Goal: Use online tool/utility: Utilize a website feature to perform a specific function

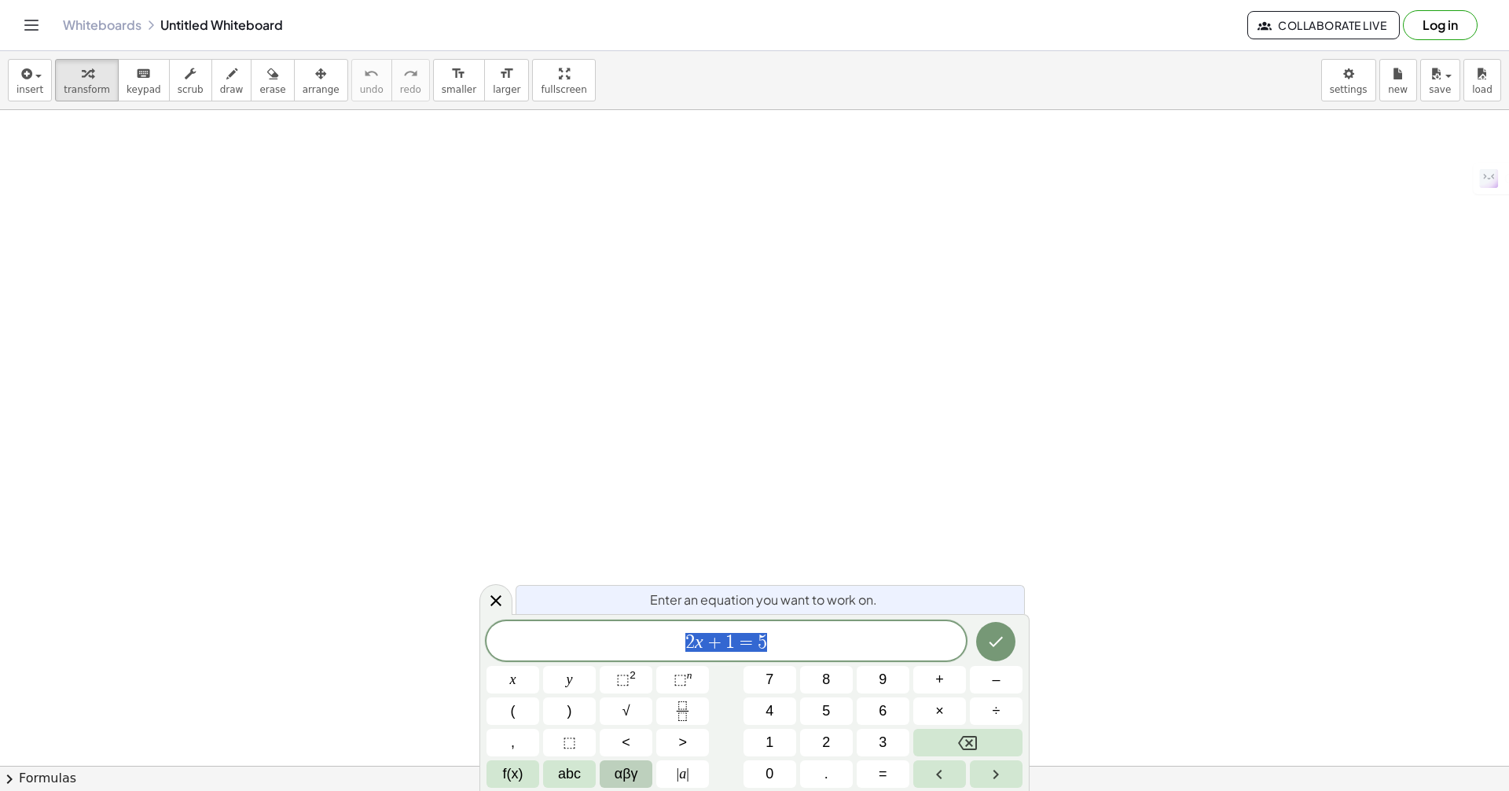
click at [617, 769] on span "αβγ" at bounding box center [627, 773] width 24 height 21
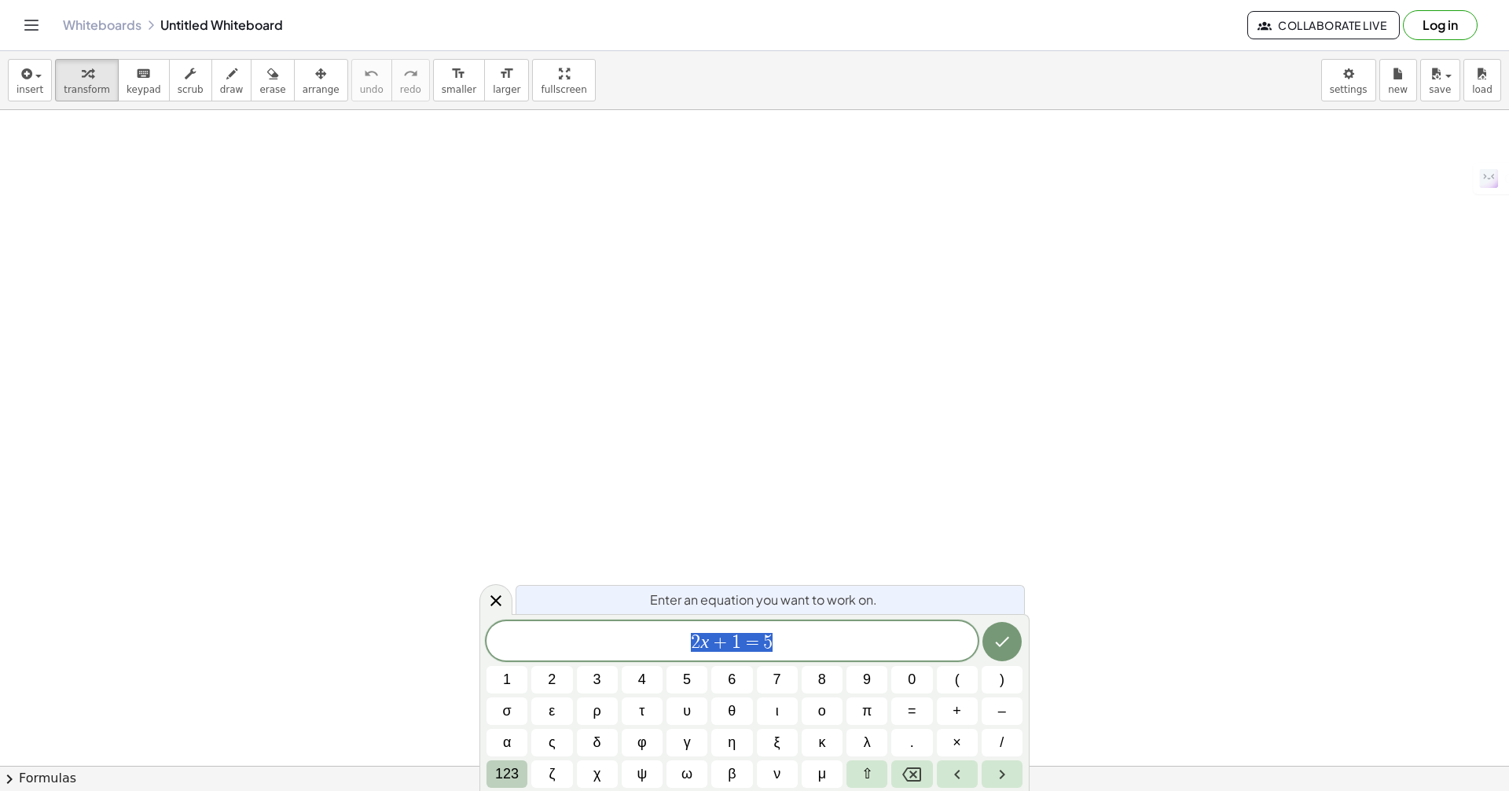
click at [518, 774] on button "123" at bounding box center [507, 774] width 41 height 28
click at [516, 774] on span "f(x)" at bounding box center [513, 773] width 20 height 21
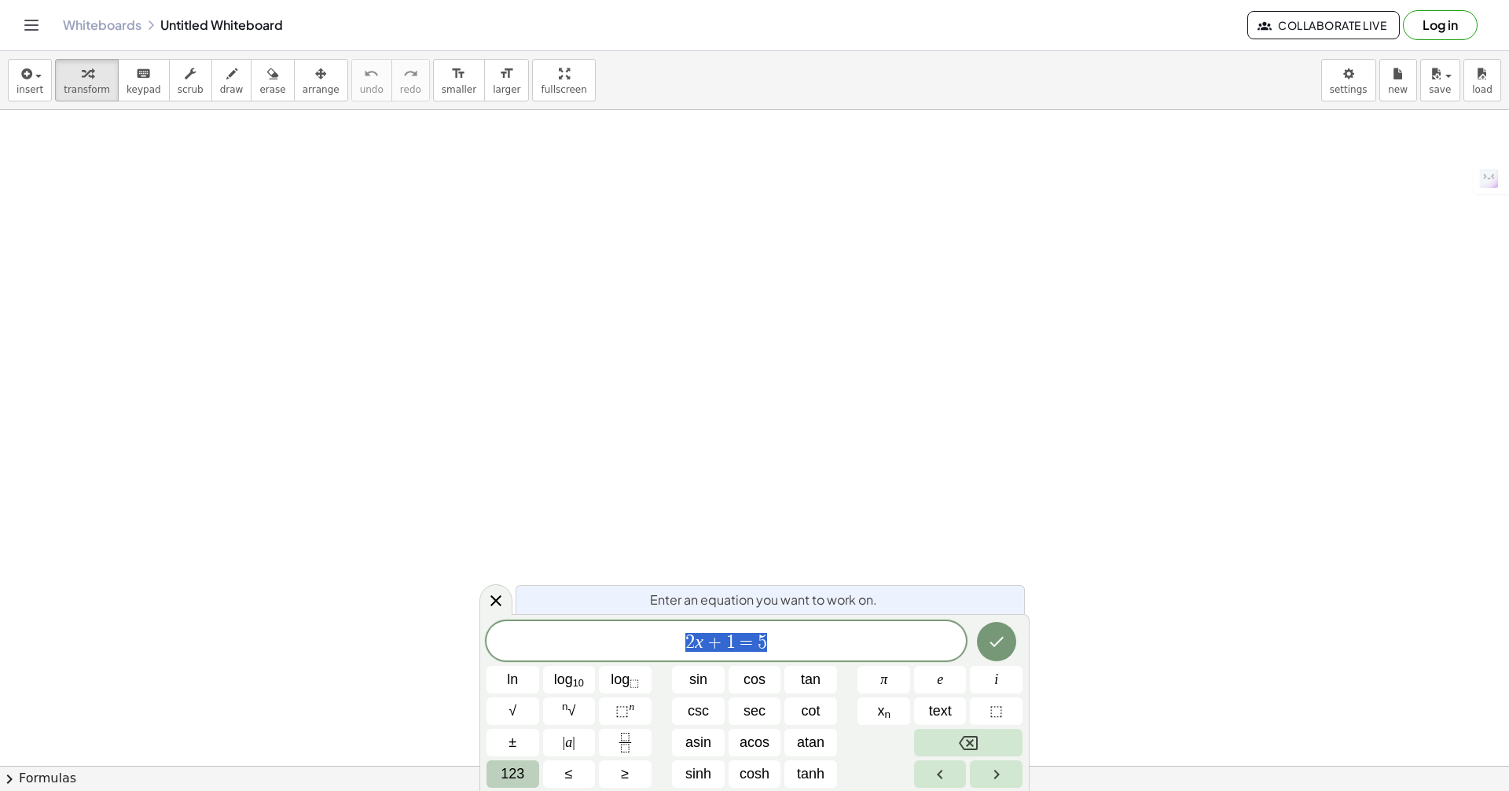
click at [519, 771] on span "123" at bounding box center [513, 773] width 24 height 21
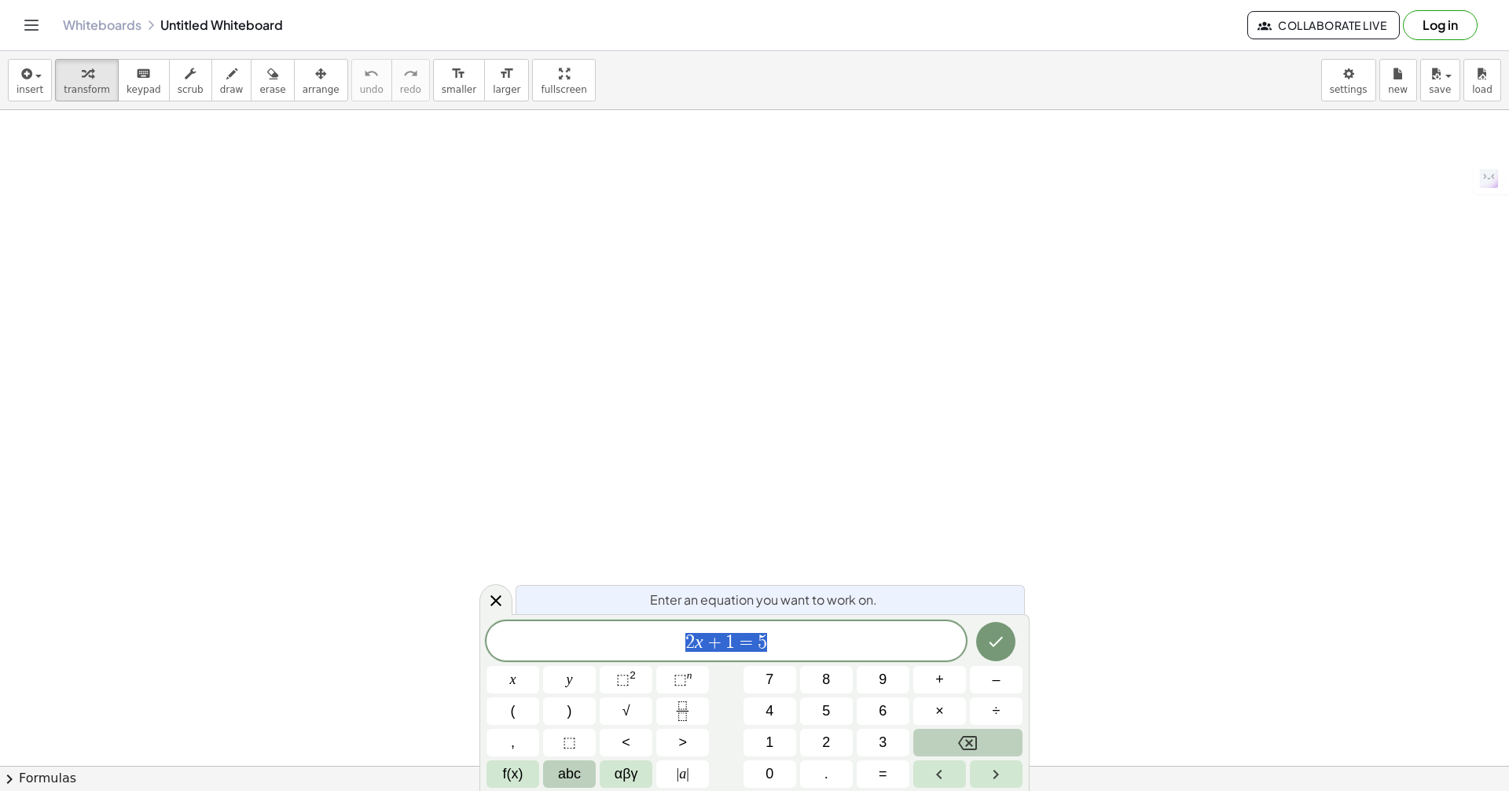
click at [549, 766] on button "abc" at bounding box center [569, 774] width 53 height 28
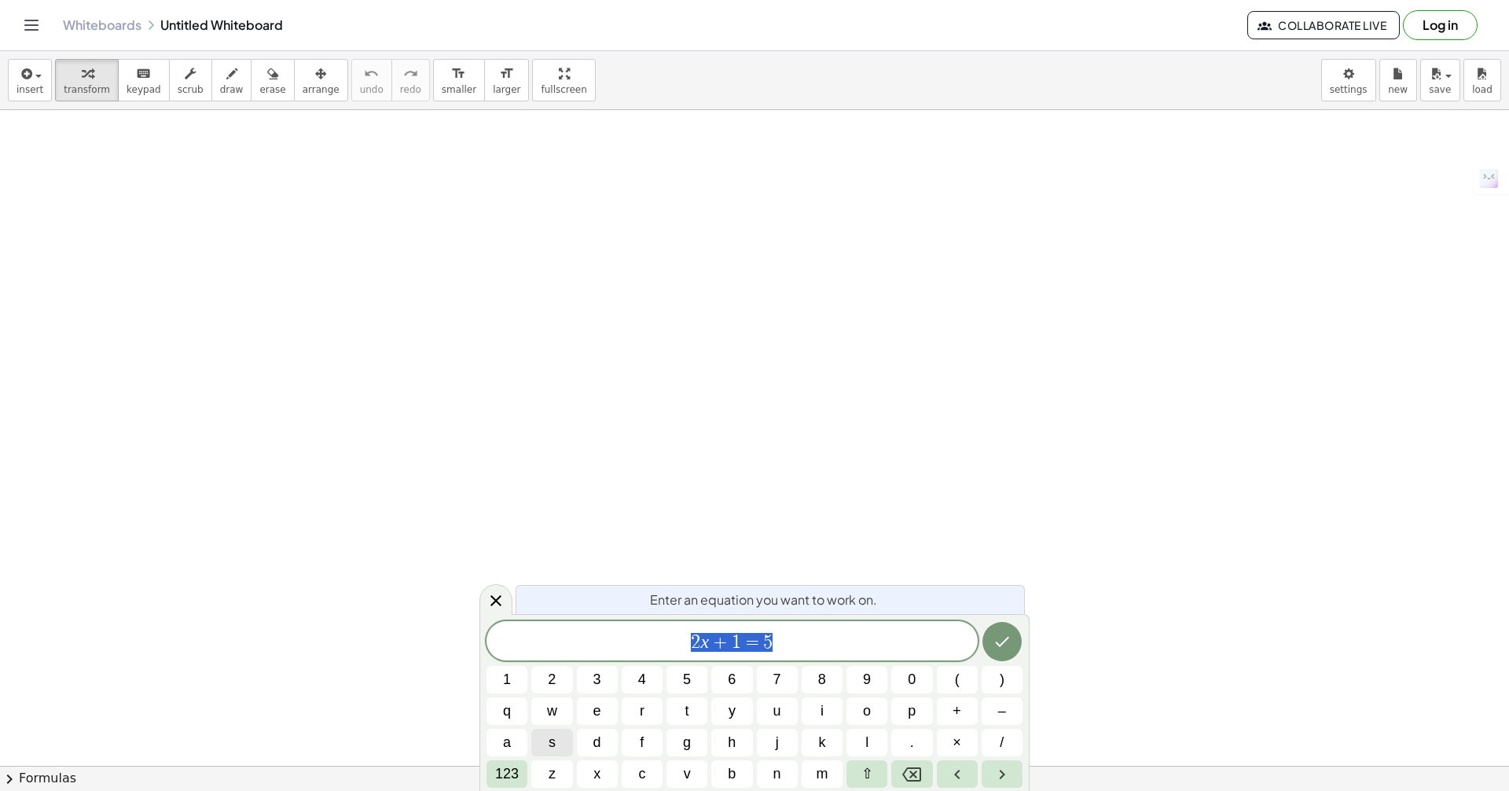
click at [494, 603] on icon at bounding box center [496, 600] width 19 height 19
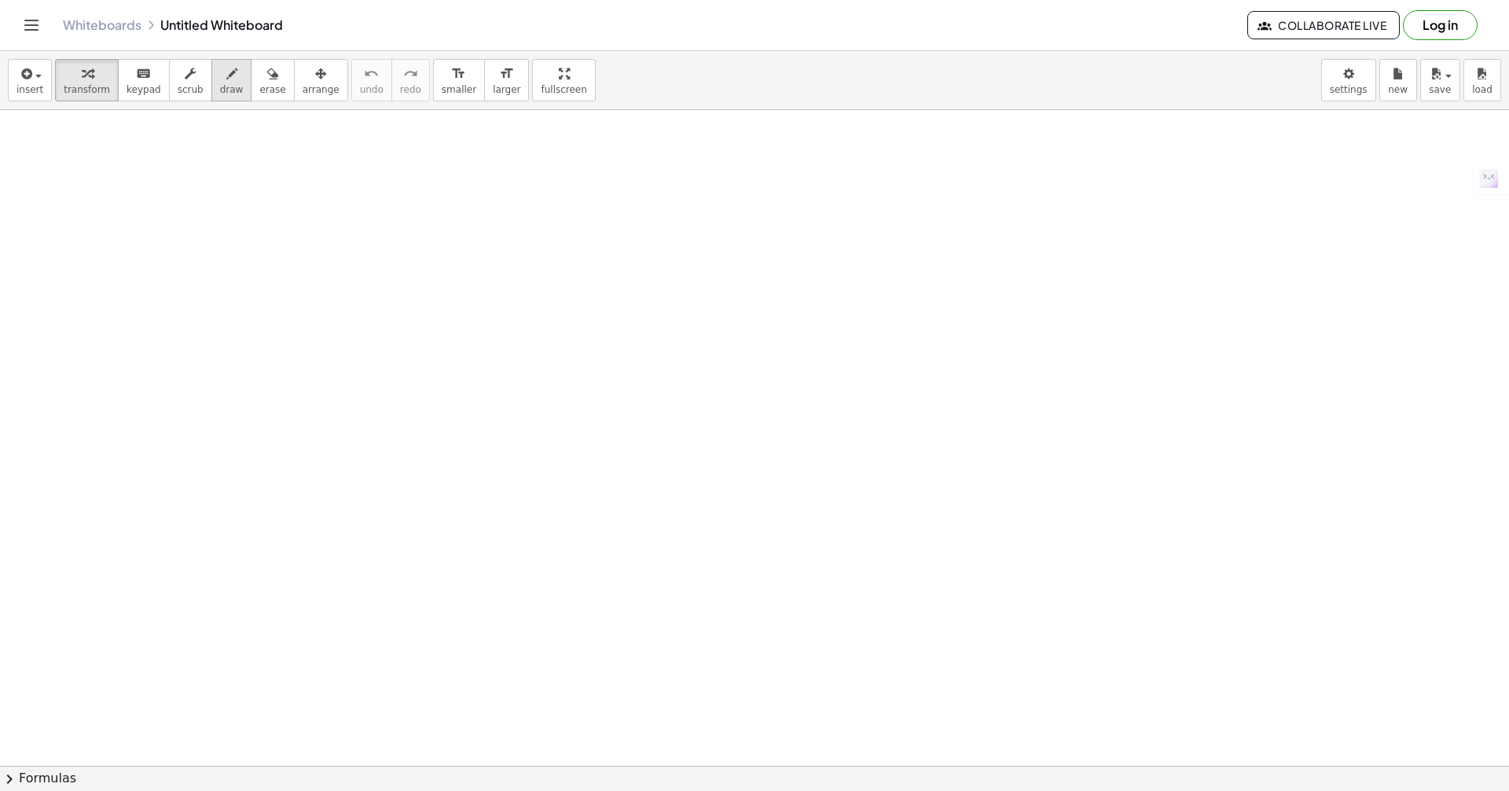
click at [220, 85] on span "draw" at bounding box center [232, 89] width 24 height 11
drag, startPoint x: 432, startPoint y: 275, endPoint x: 623, endPoint y: 192, distance: 208.4
drag, startPoint x: 518, startPoint y: 242, endPoint x: 531, endPoint y: 271, distance: 31.7
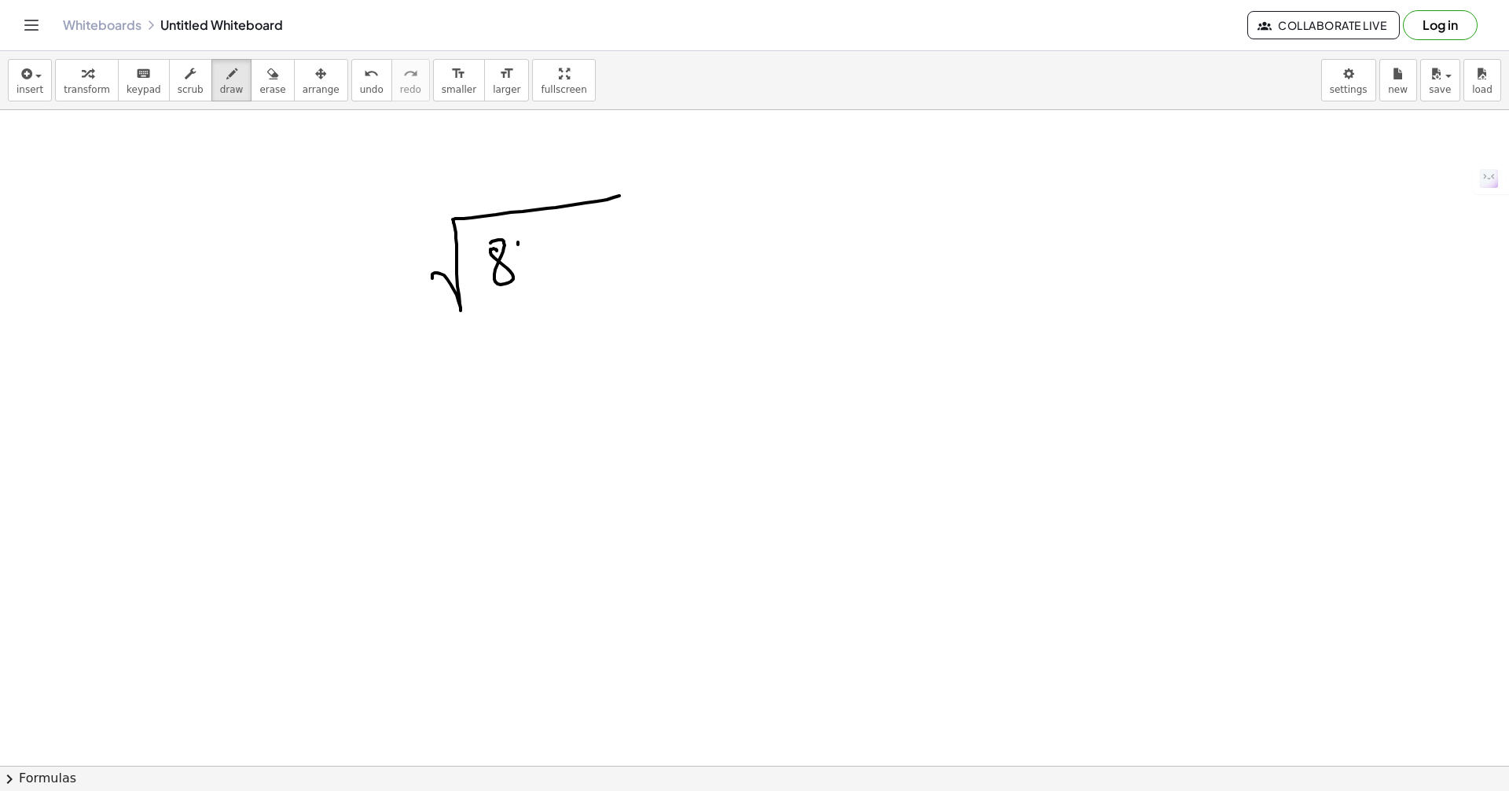
drag, startPoint x: 559, startPoint y: 240, endPoint x: 543, endPoint y: 259, distance: 24.6
drag, startPoint x: 559, startPoint y: 255, endPoint x: 577, endPoint y: 247, distance: 19.7
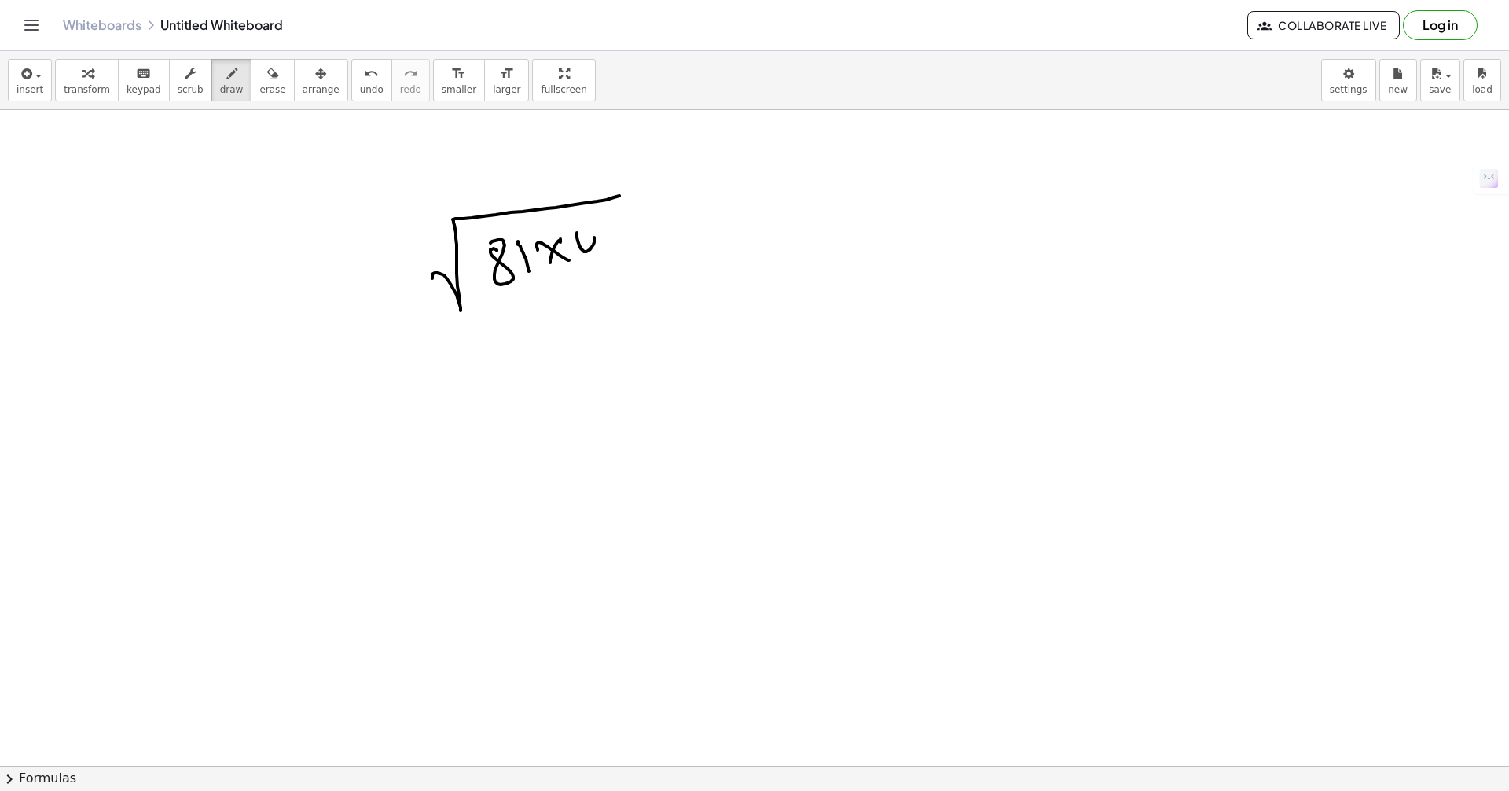
drag, startPoint x: 588, startPoint y: 251, endPoint x: 612, endPoint y: 230, distance: 31.8
drag, startPoint x: 605, startPoint y: 233, endPoint x: 558, endPoint y: 258, distance: 53.1
drag, startPoint x: 531, startPoint y: 289, endPoint x: 684, endPoint y: 262, distance: 155.7
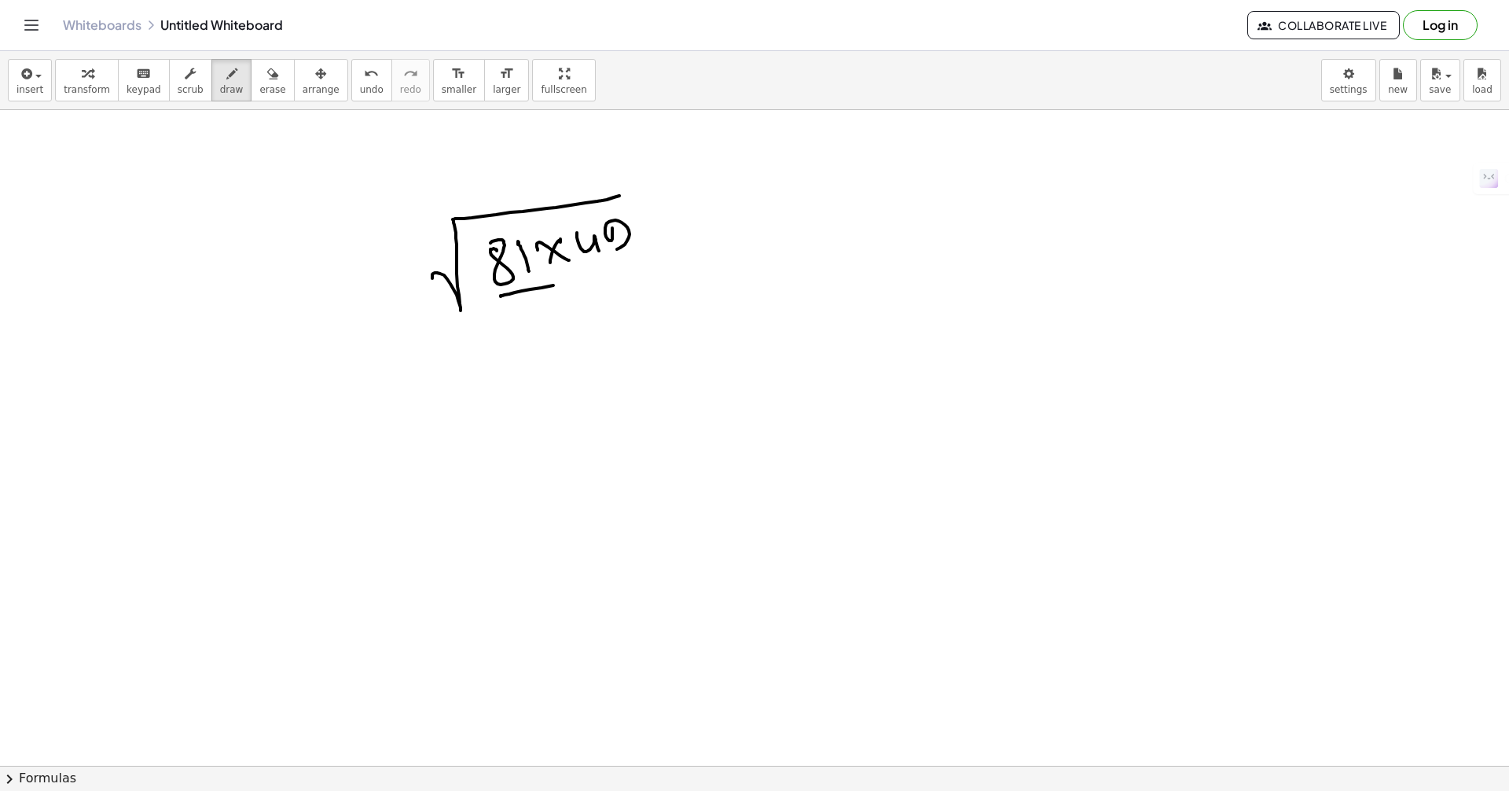
drag, startPoint x: 513, startPoint y: 312, endPoint x: 519, endPoint y: 350, distance: 38.1
drag, startPoint x: 533, startPoint y: 332, endPoint x: 537, endPoint y: 310, distance: 21.6
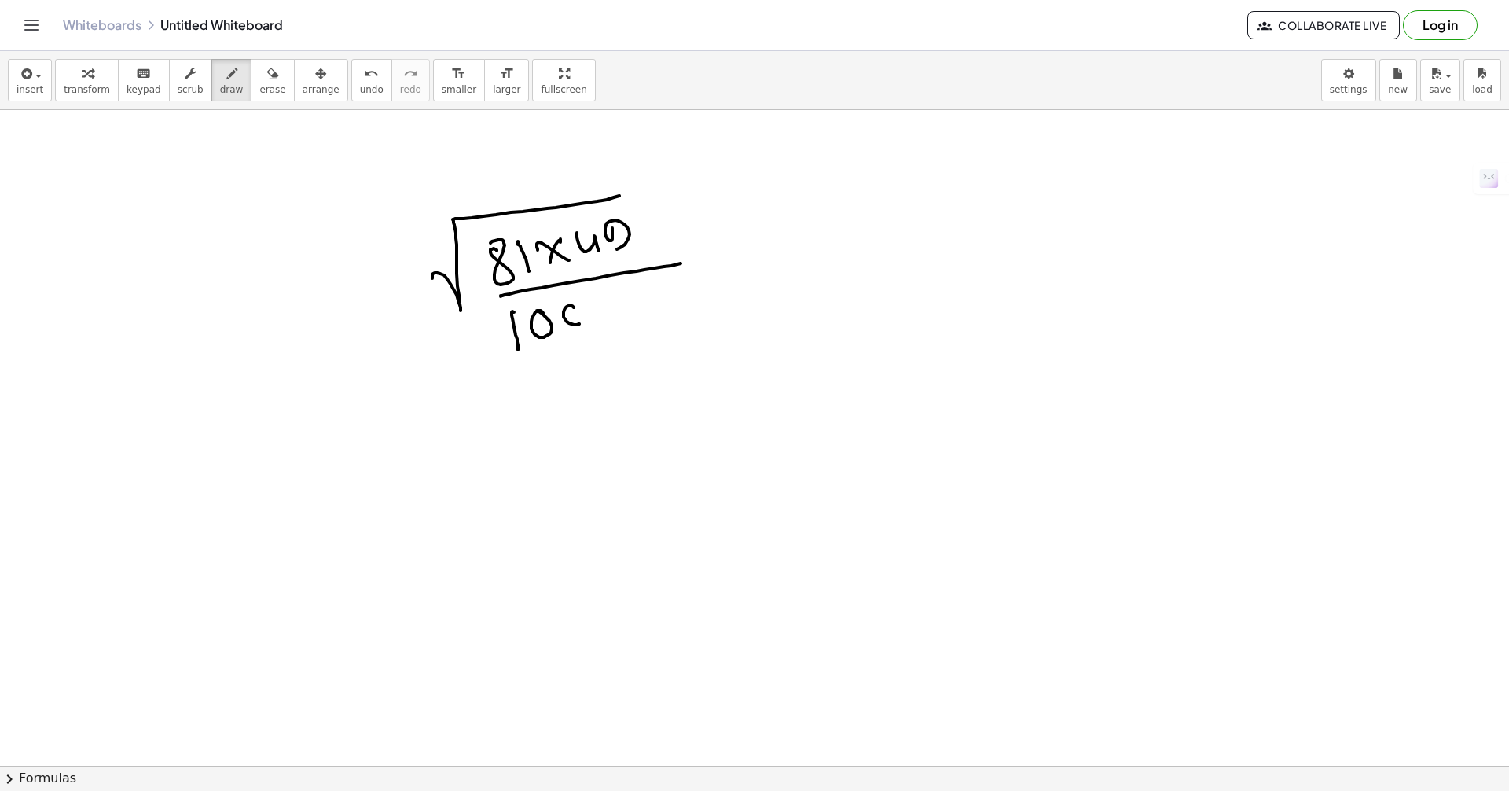
drag, startPoint x: 574, startPoint y: 307, endPoint x: 565, endPoint y: 300, distance: 11.2
drag, startPoint x: 666, startPoint y: 307, endPoint x: 648, endPoint y: 290, distance: 25.0
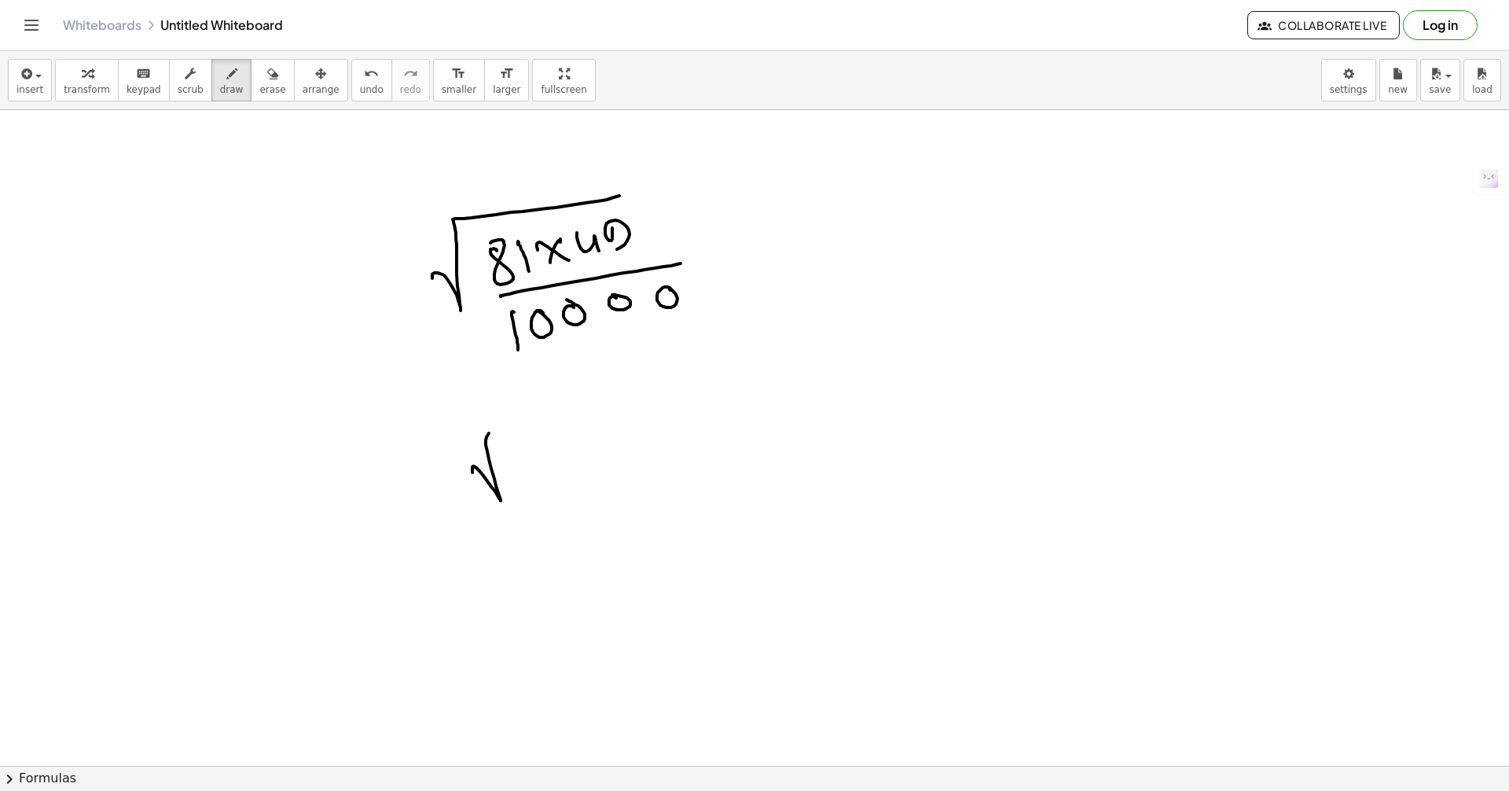
drag, startPoint x: 472, startPoint y: 468, endPoint x: 542, endPoint y: 428, distance: 79.9
drag, startPoint x: 568, startPoint y: 453, endPoint x: 613, endPoint y: 439, distance: 47.0
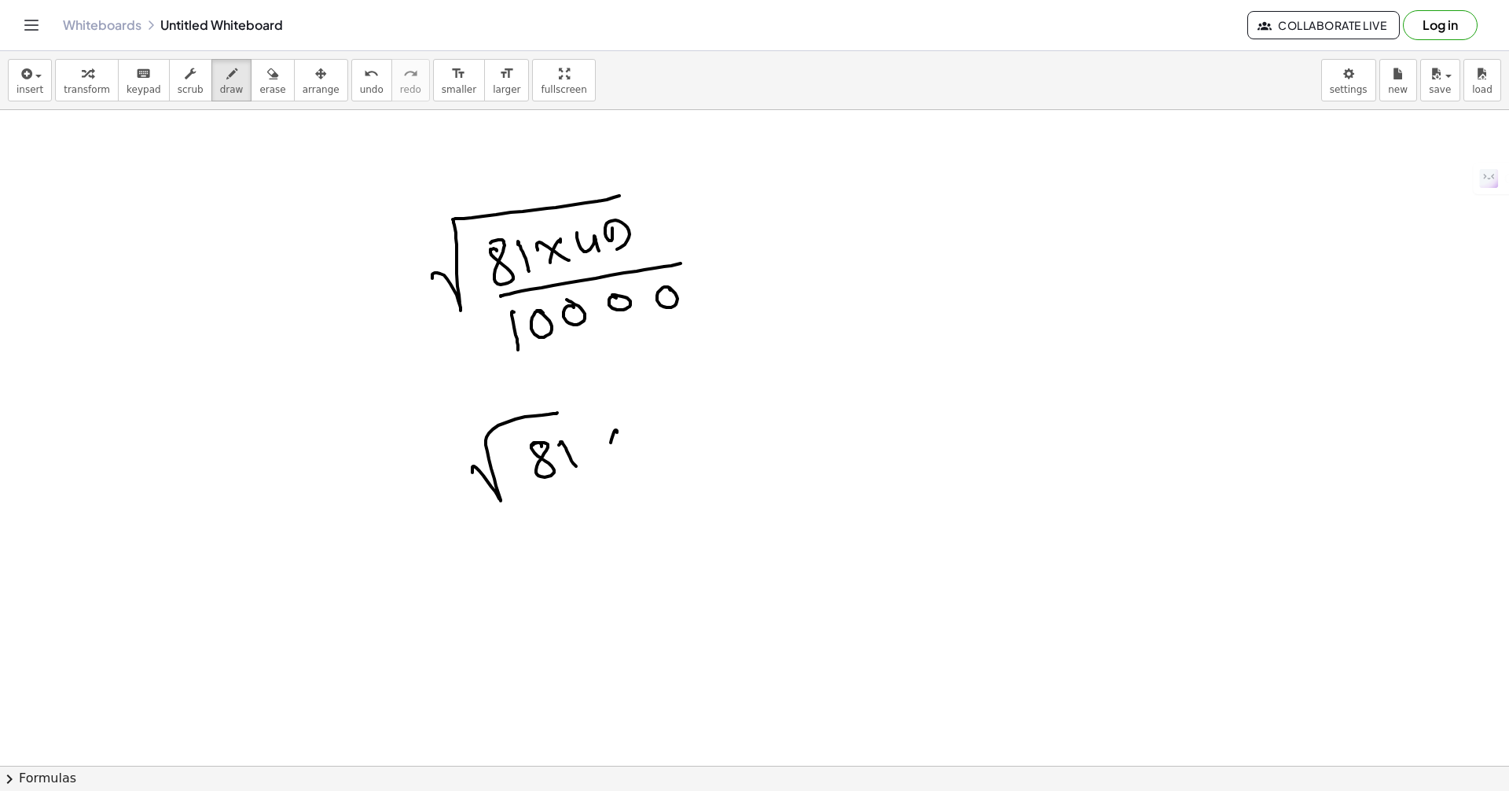
drag, startPoint x: 611, startPoint y: 442, endPoint x: 599, endPoint y: 432, distance: 15.6
drag, startPoint x: 599, startPoint y: 432, endPoint x: 633, endPoint y: 438, distance: 34.2
drag, startPoint x: 657, startPoint y: 442, endPoint x: 728, endPoint y: 373, distance: 99.5
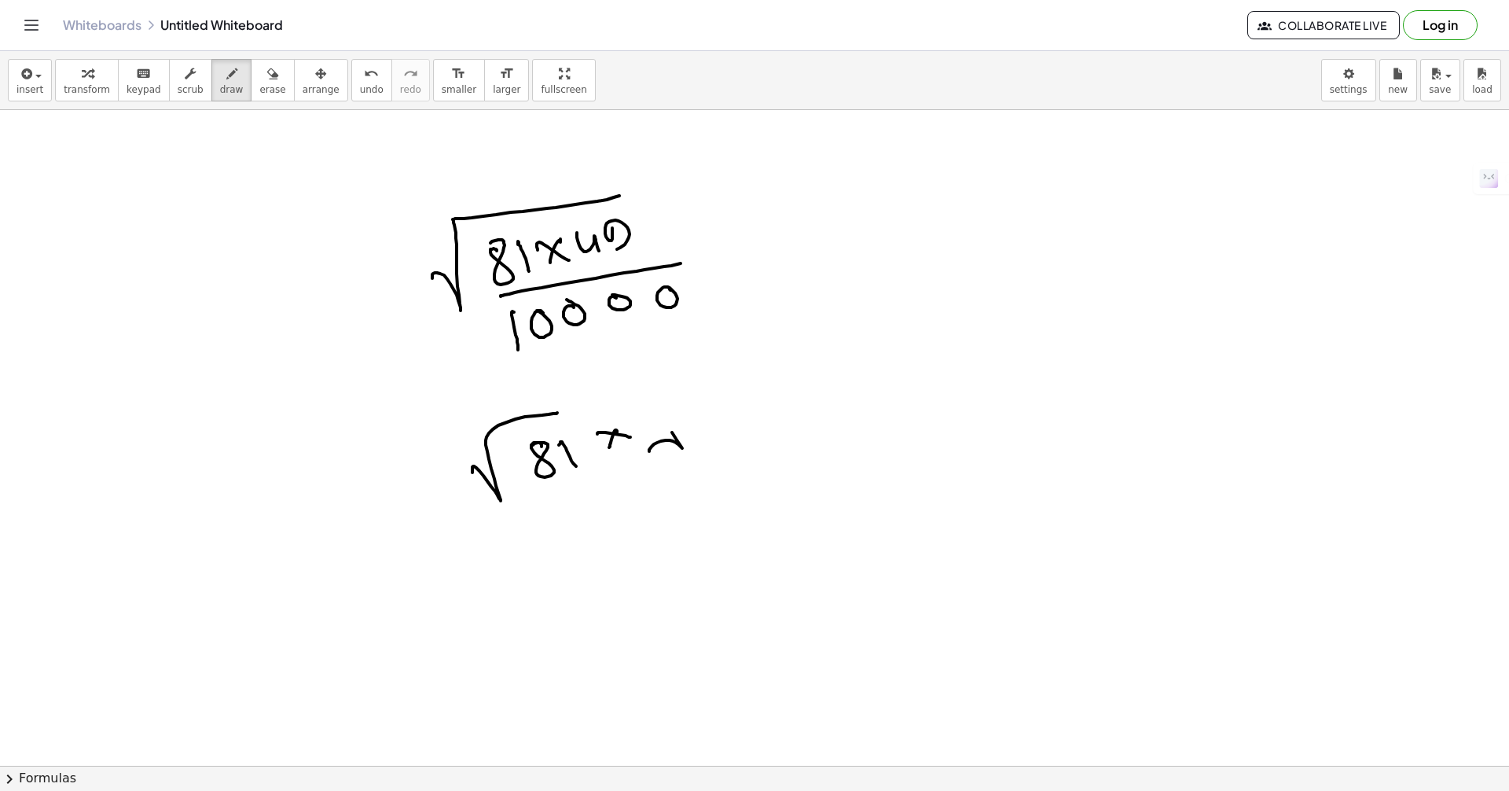
drag, startPoint x: 702, startPoint y: 410, endPoint x: 730, endPoint y: 424, distance: 31.3
drag, startPoint x: 740, startPoint y: 406, endPoint x: 708, endPoint y: 425, distance: 36.7
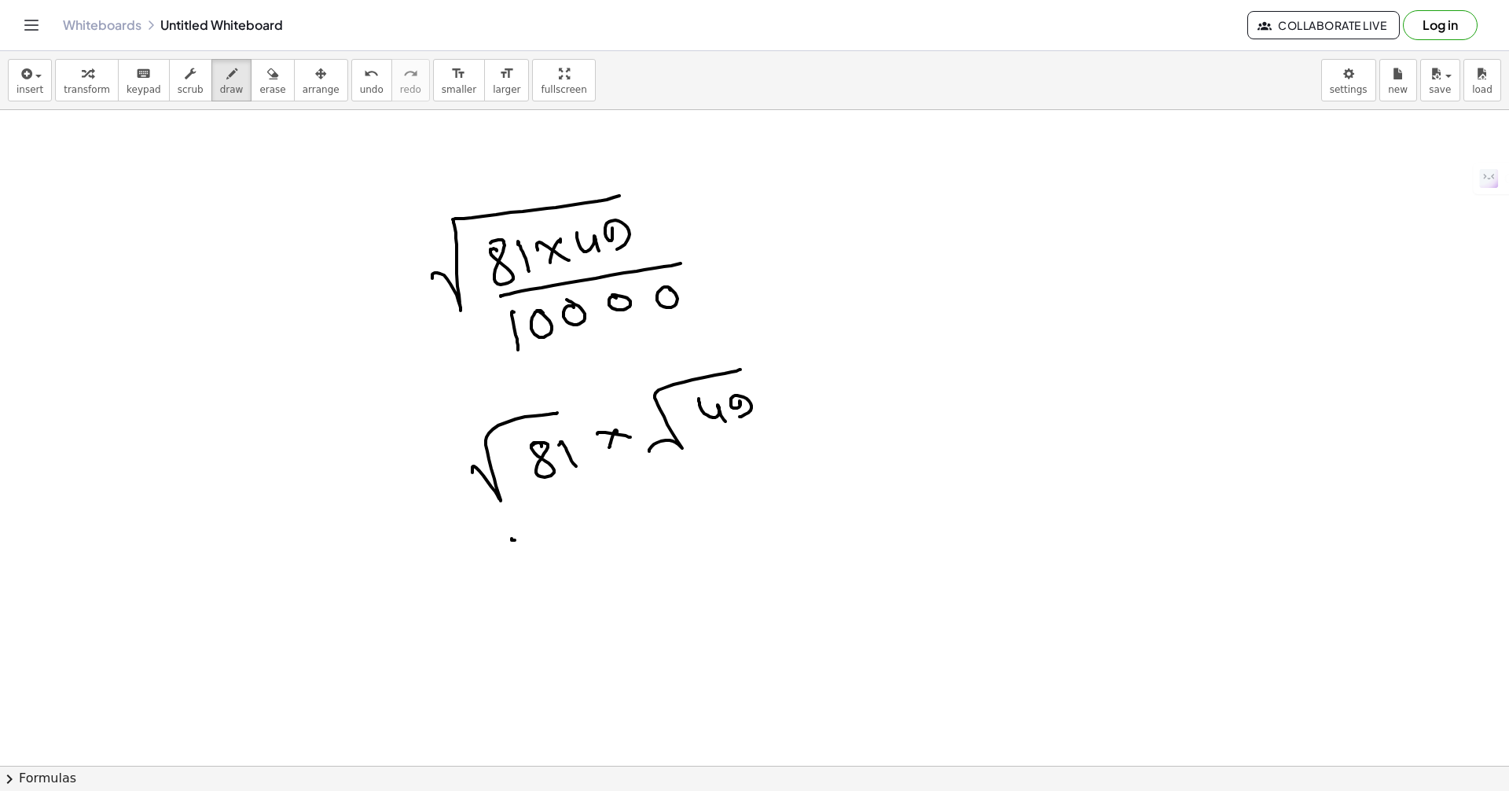
drag, startPoint x: 512, startPoint y: 538, endPoint x: 728, endPoint y: 457, distance: 230.8
drag, startPoint x: 597, startPoint y: 544, endPoint x: 670, endPoint y: 513, distance: 79.3
drag, startPoint x: 650, startPoint y: 538, endPoint x: 656, endPoint y: 561, distance: 24.4
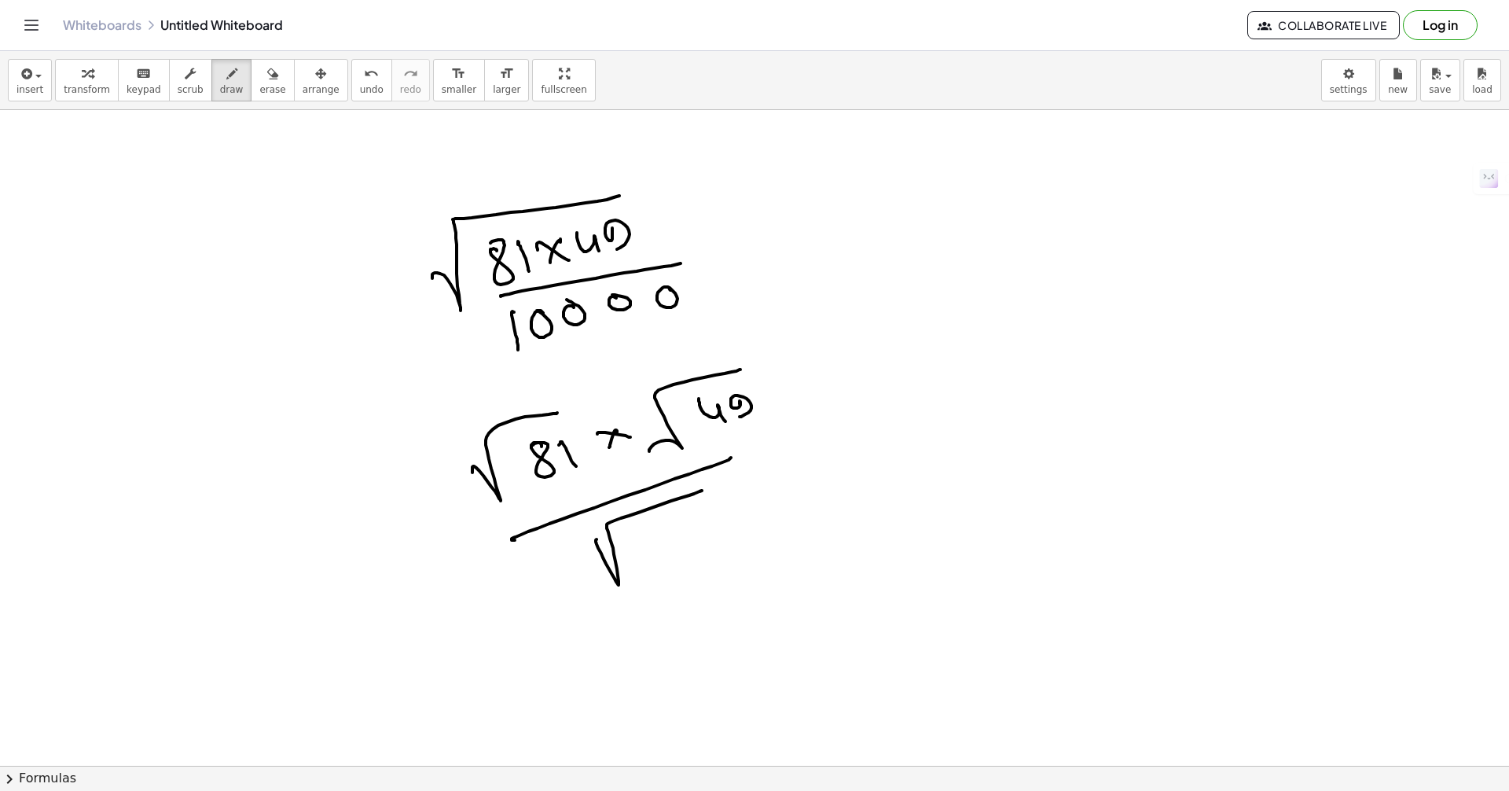
drag, startPoint x: 663, startPoint y: 537, endPoint x: 676, endPoint y: 530, distance: 14.4
drag, startPoint x: 687, startPoint y: 530, endPoint x: 700, endPoint y: 521, distance: 15.9
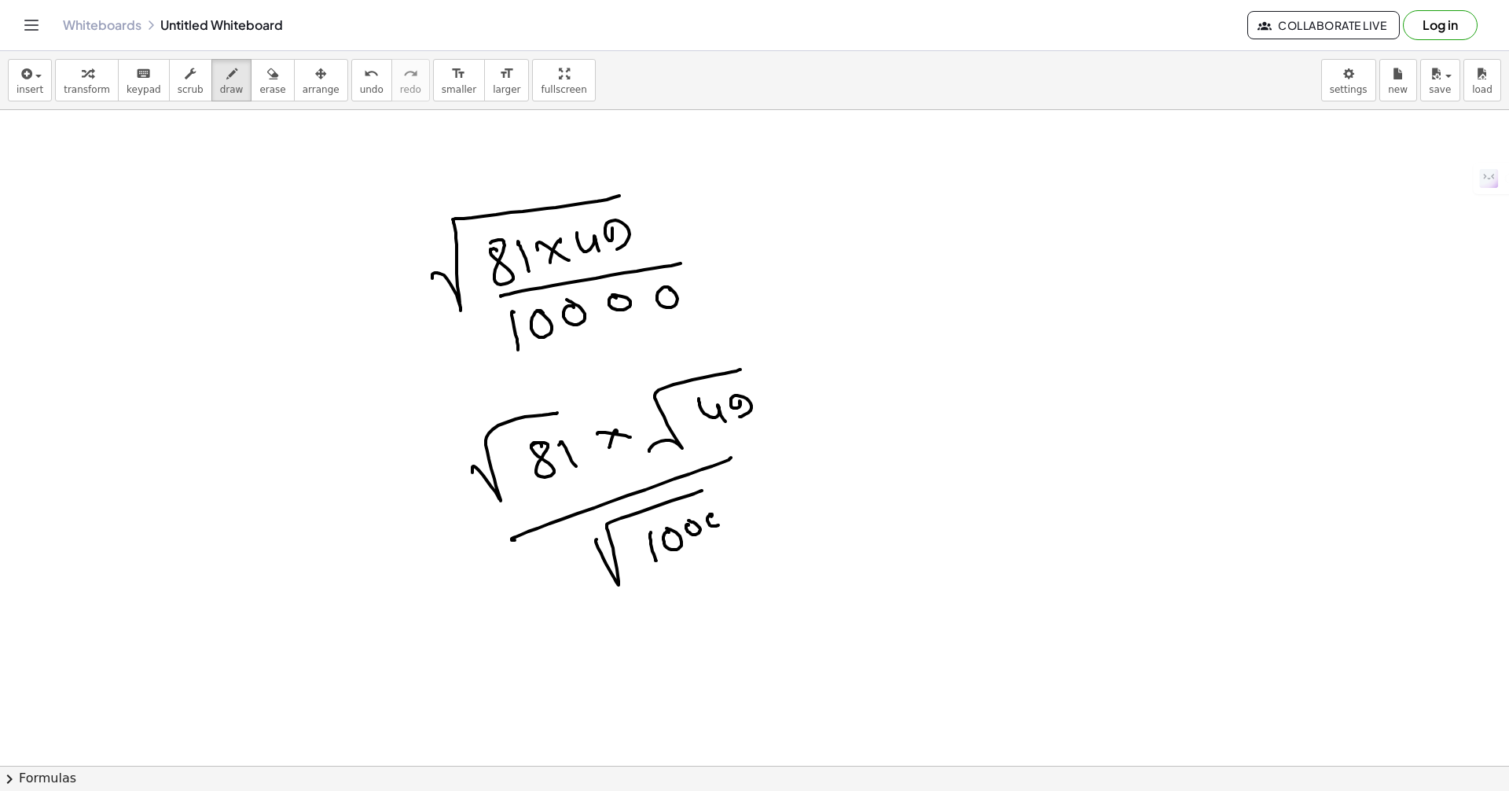
drag, startPoint x: 734, startPoint y: 507, endPoint x: 724, endPoint y: 501, distance: 11.6
drag, startPoint x: 699, startPoint y: 490, endPoint x: 731, endPoint y: 472, distance: 37.3
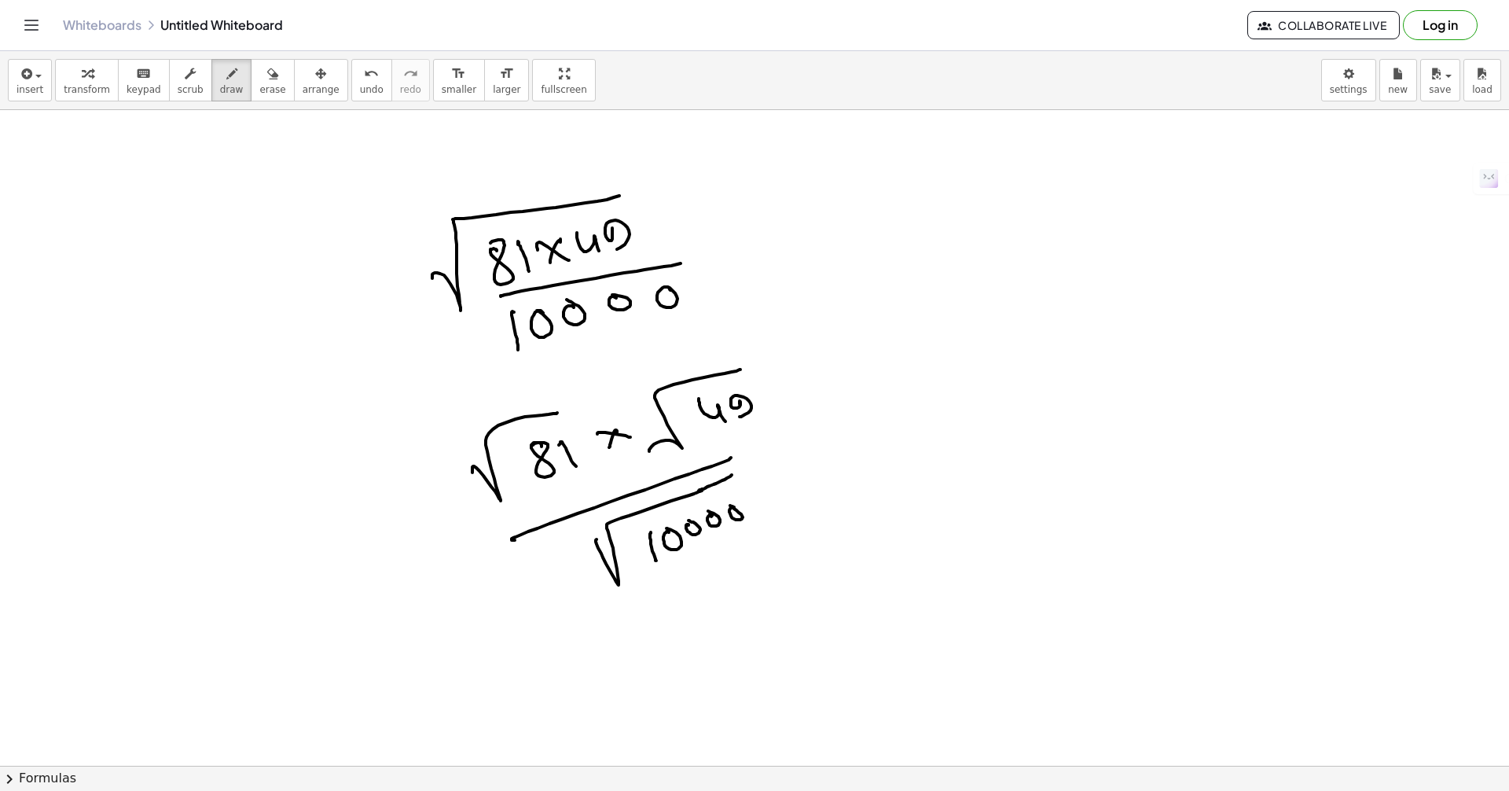
drag, startPoint x: 784, startPoint y: 446, endPoint x: 808, endPoint y: 433, distance: 27.1
drag, startPoint x: 876, startPoint y: 335, endPoint x: 923, endPoint y: 321, distance: 49.8
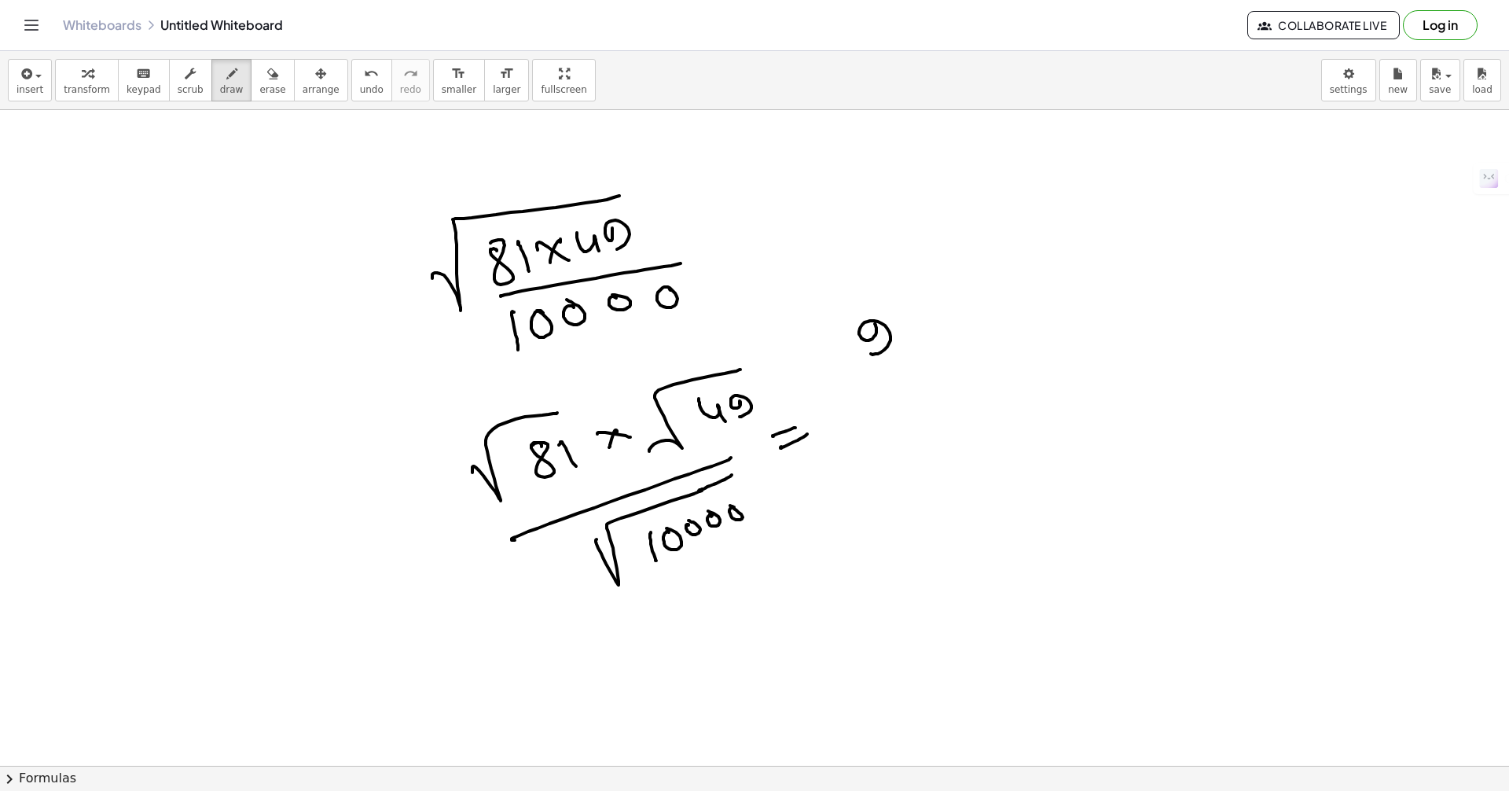
drag, startPoint x: 923, startPoint y: 314, endPoint x: 914, endPoint y: 329, distance: 17.7
drag, startPoint x: 922, startPoint y: 320, endPoint x: 945, endPoint y: 325, distance: 23.3
drag, startPoint x: 990, startPoint y: 274, endPoint x: 1006, endPoint y: 304, distance: 34.4
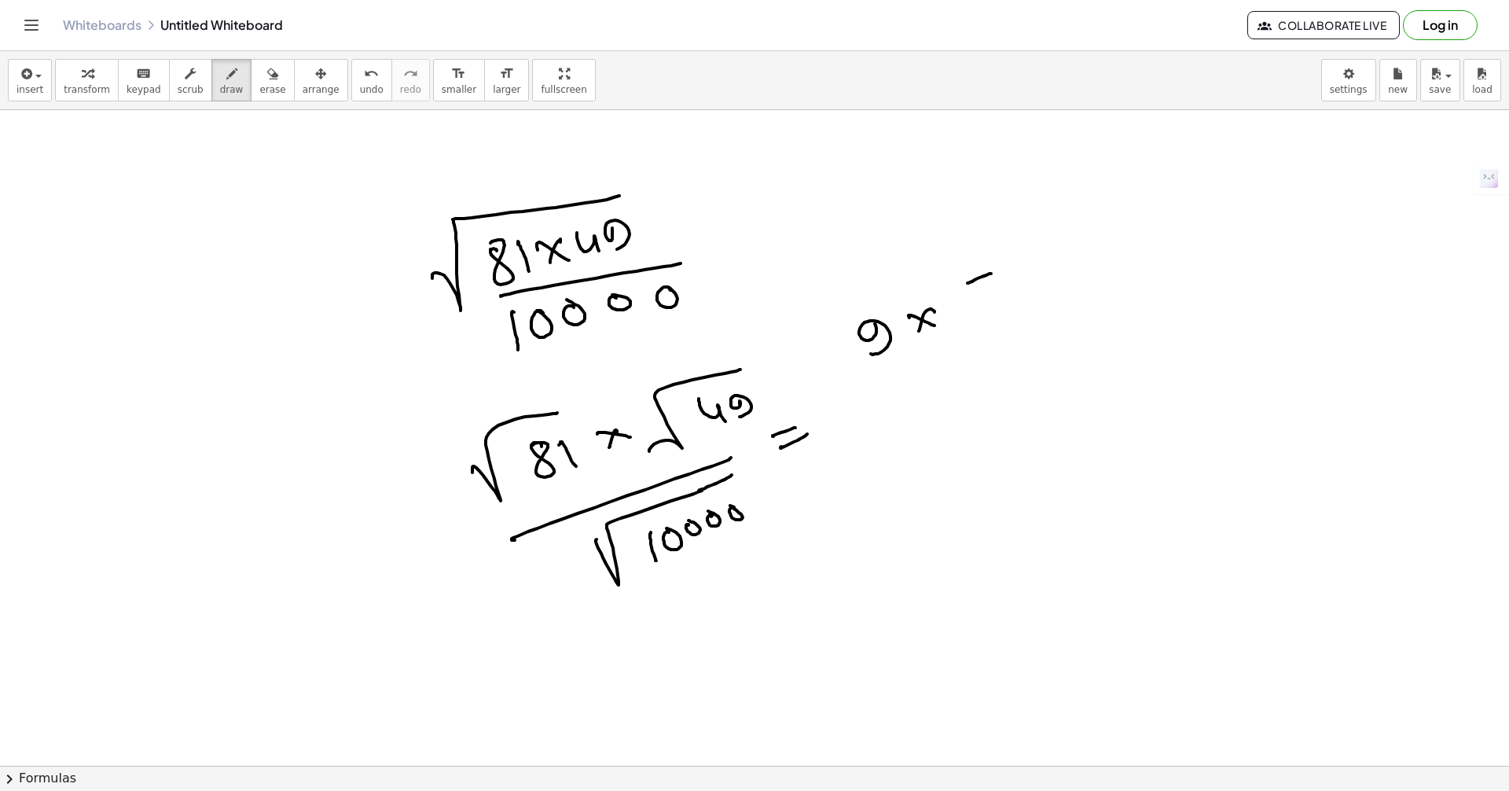
drag
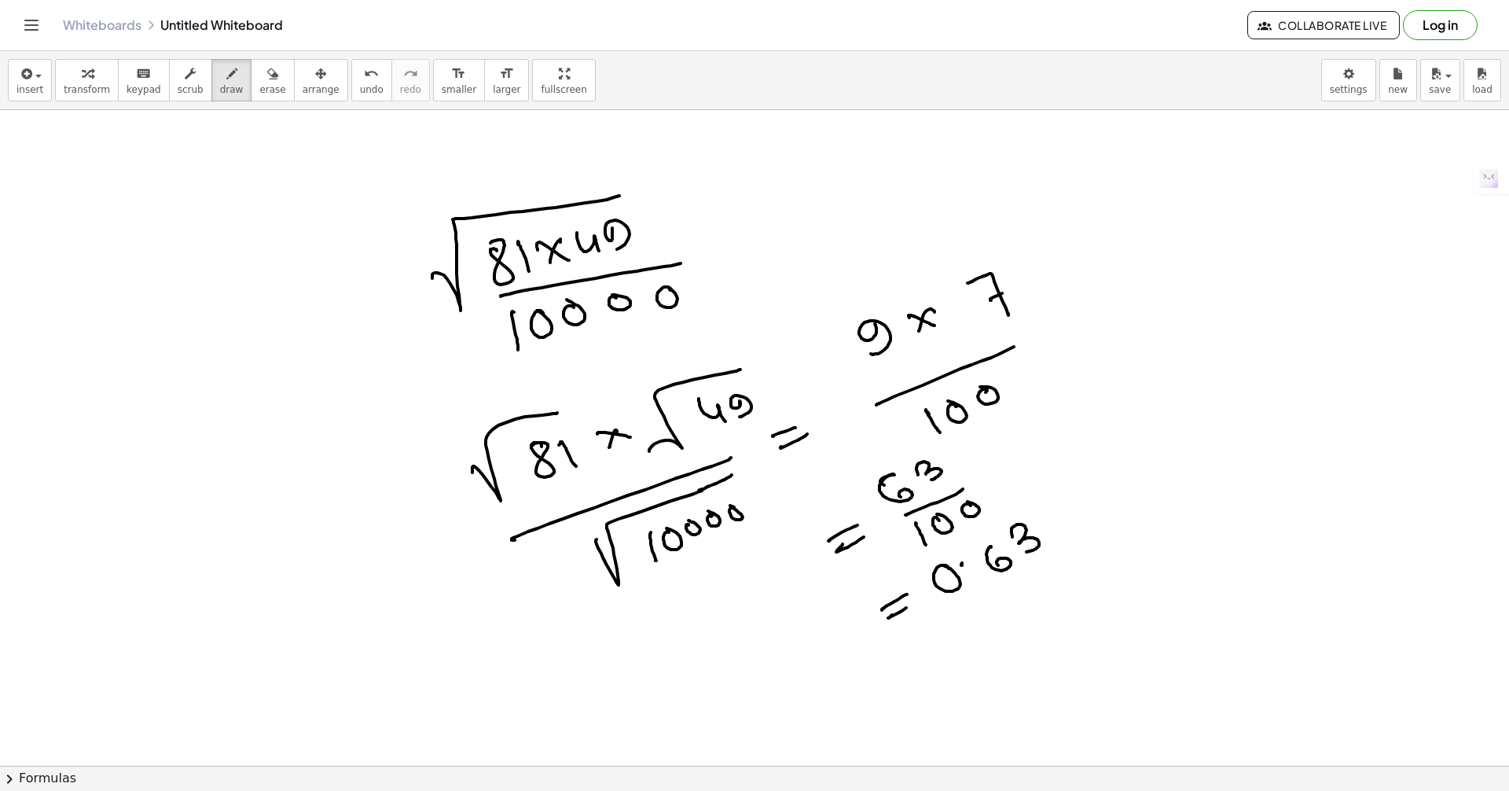
click at [75, 24] on link "Whiteboards" at bounding box center [102, 25] width 79 height 16
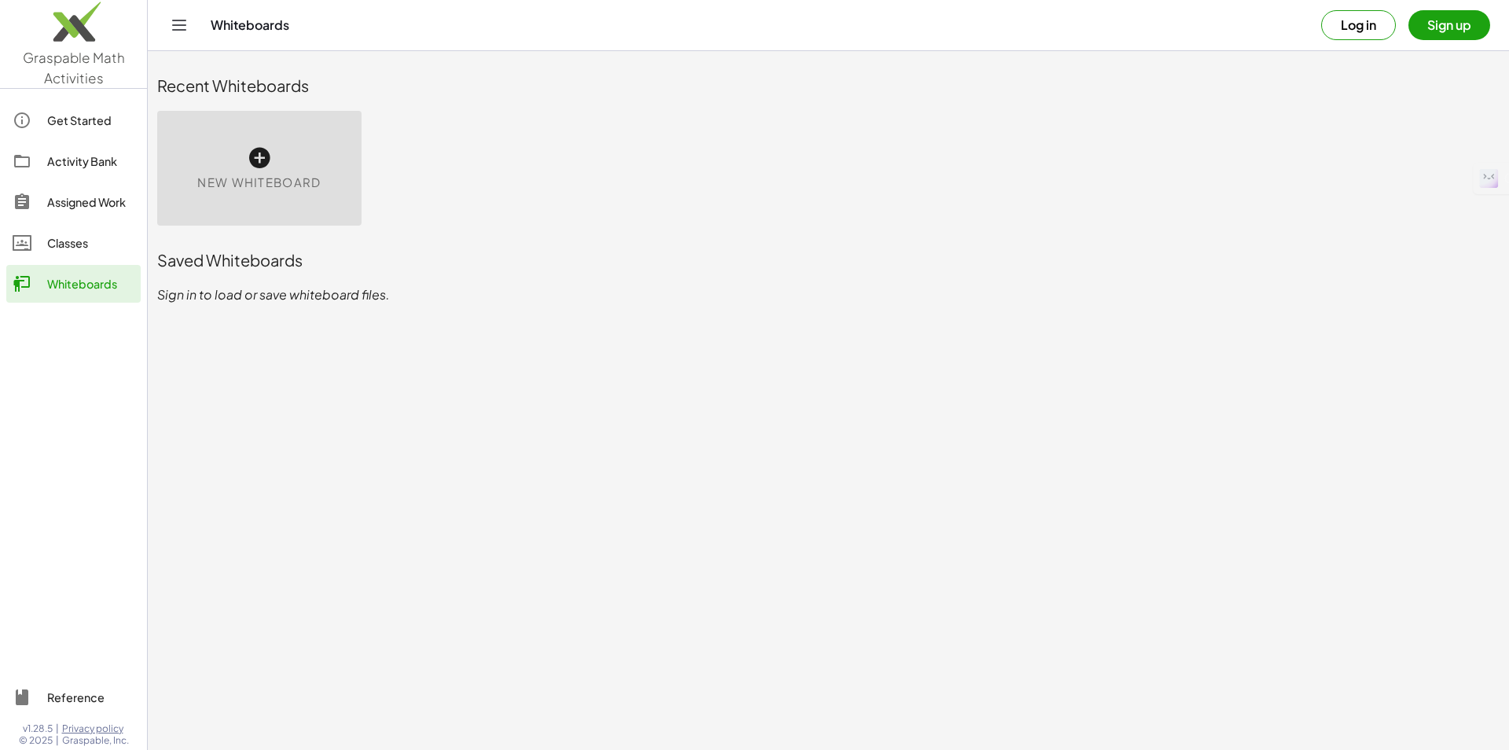
click at [100, 703] on div "Reference" at bounding box center [90, 697] width 87 height 19
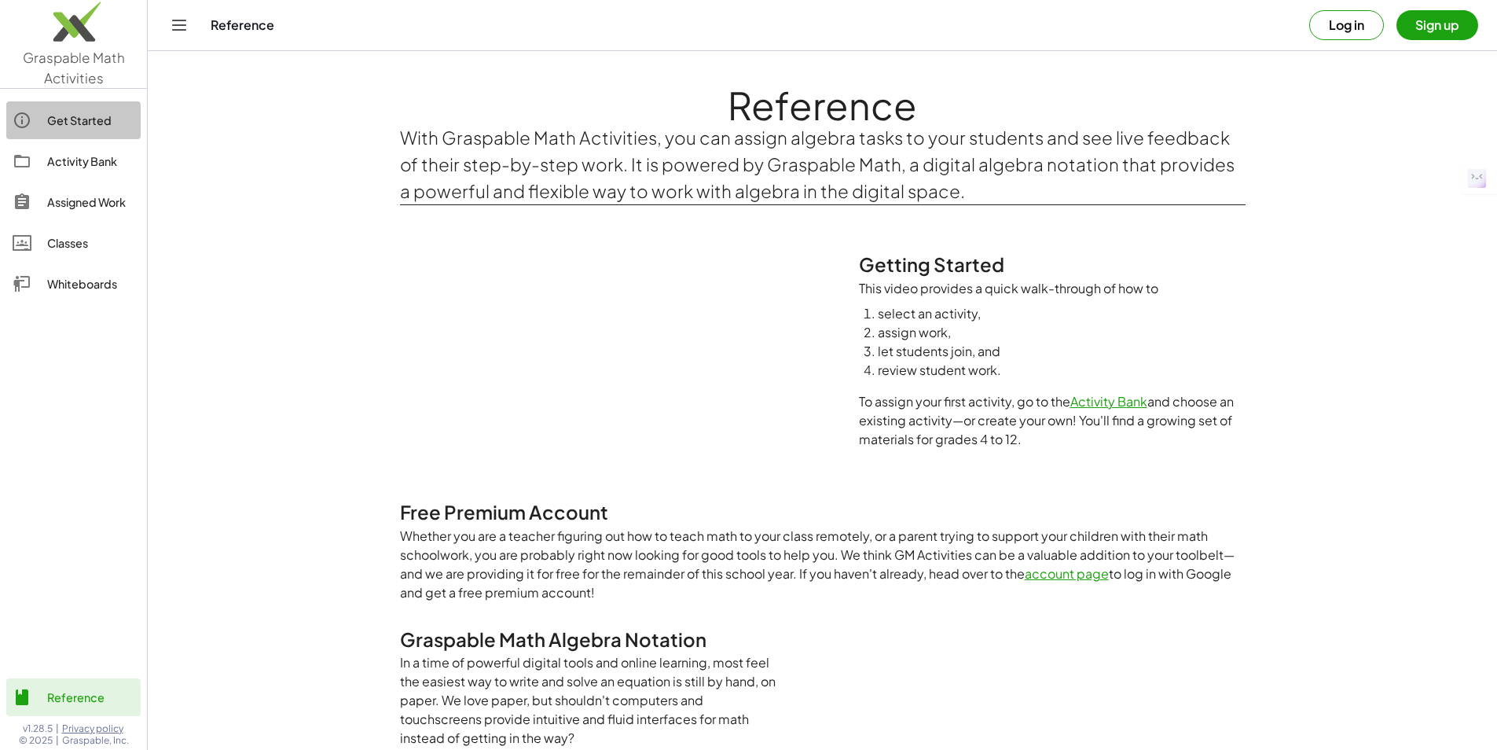
click at [94, 116] on div "Get Started" at bounding box center [90, 120] width 87 height 19
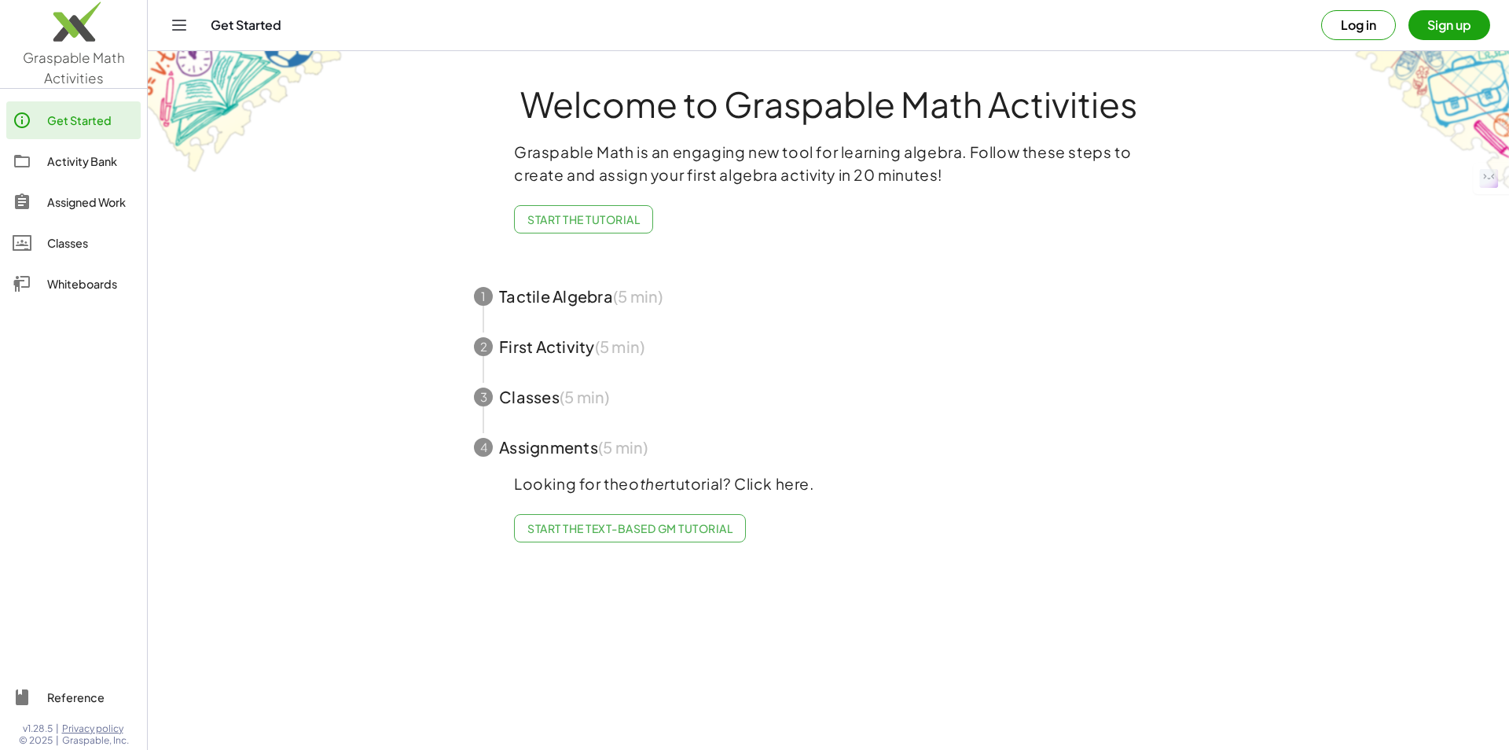
click at [75, 288] on div "Whiteboards" at bounding box center [90, 283] width 87 height 19
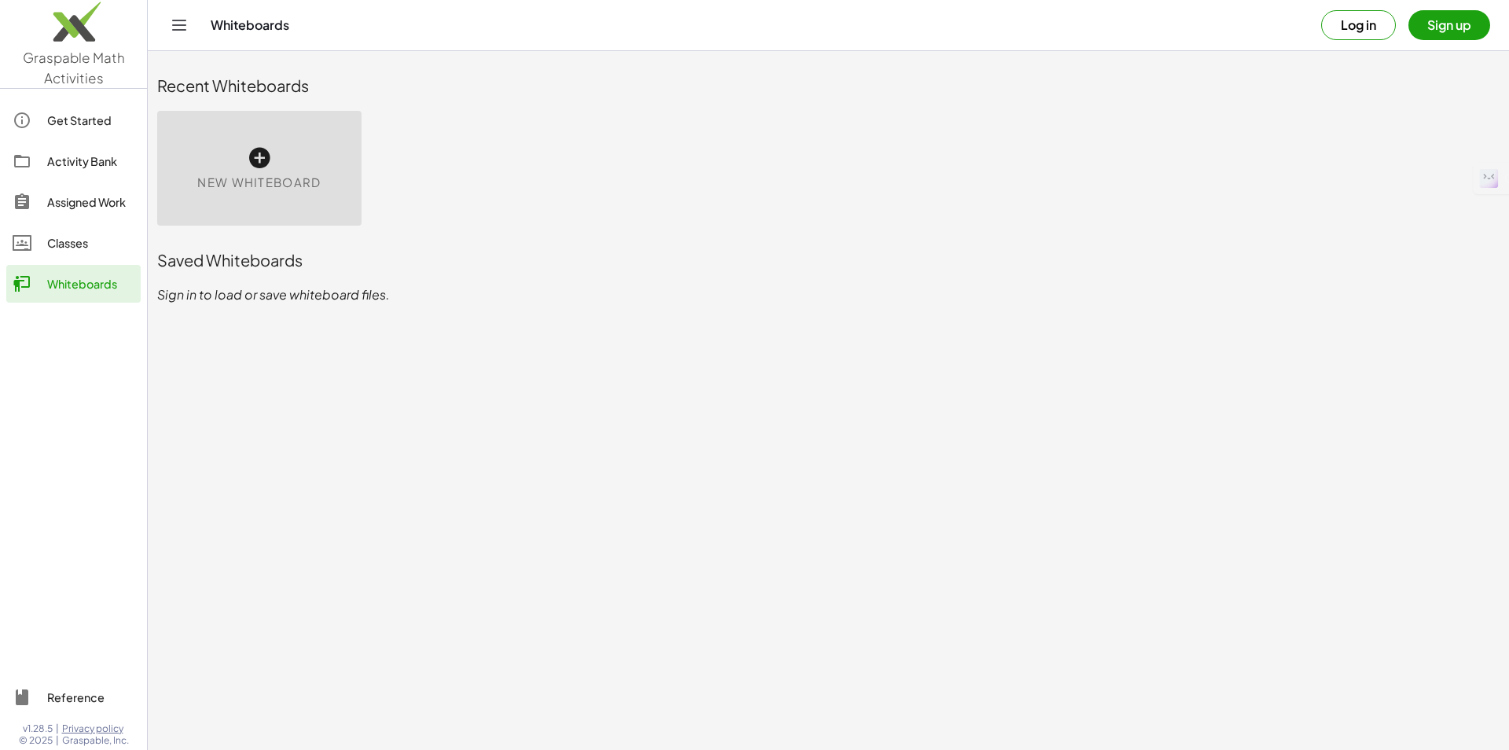
click at [176, 136] on div "New Whiteboard" at bounding box center [259, 168] width 204 height 115
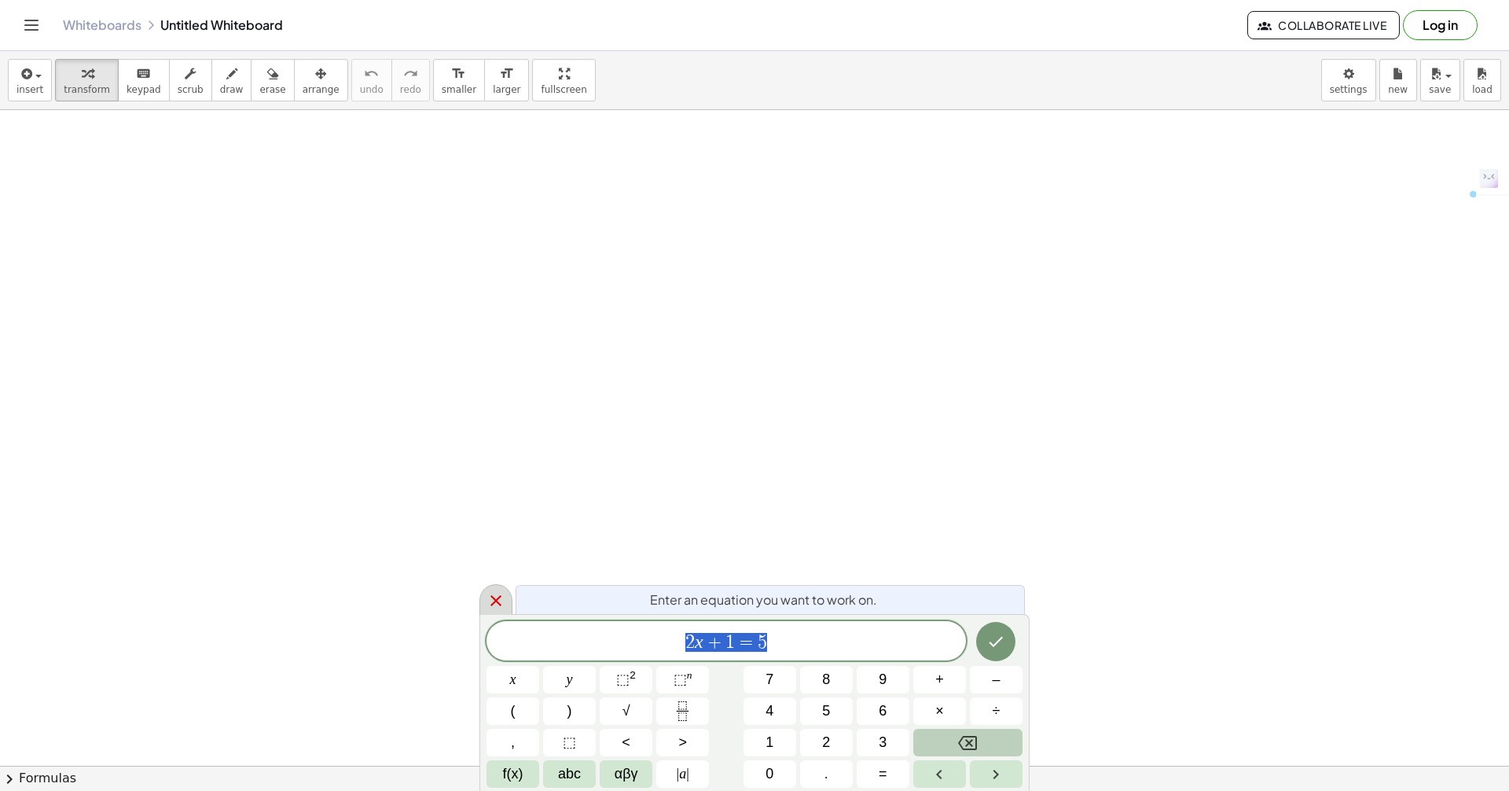
click at [497, 608] on icon at bounding box center [496, 600] width 19 height 19
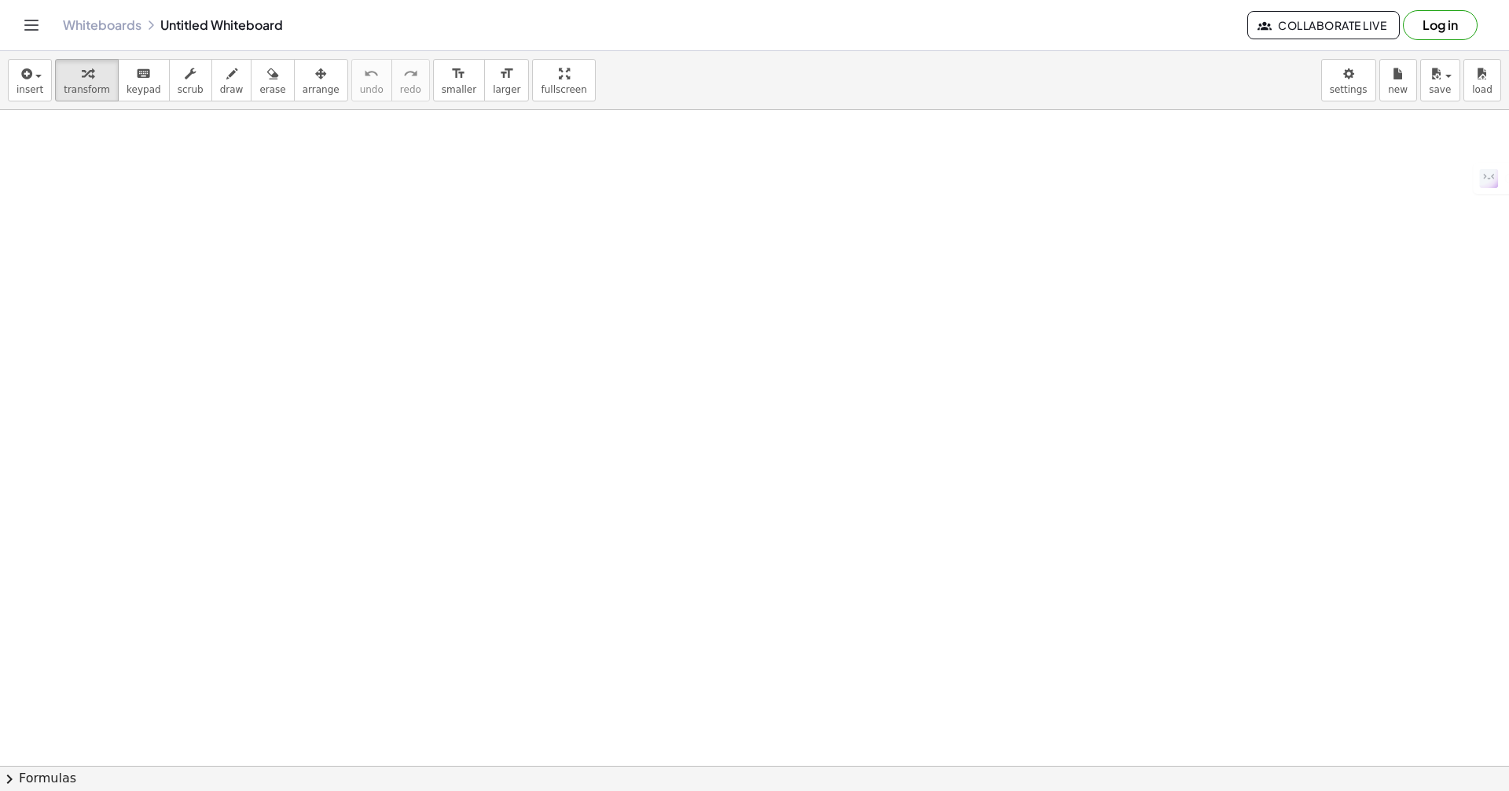
click at [5, 773] on span "chevron_right" at bounding box center [9, 778] width 19 height 19
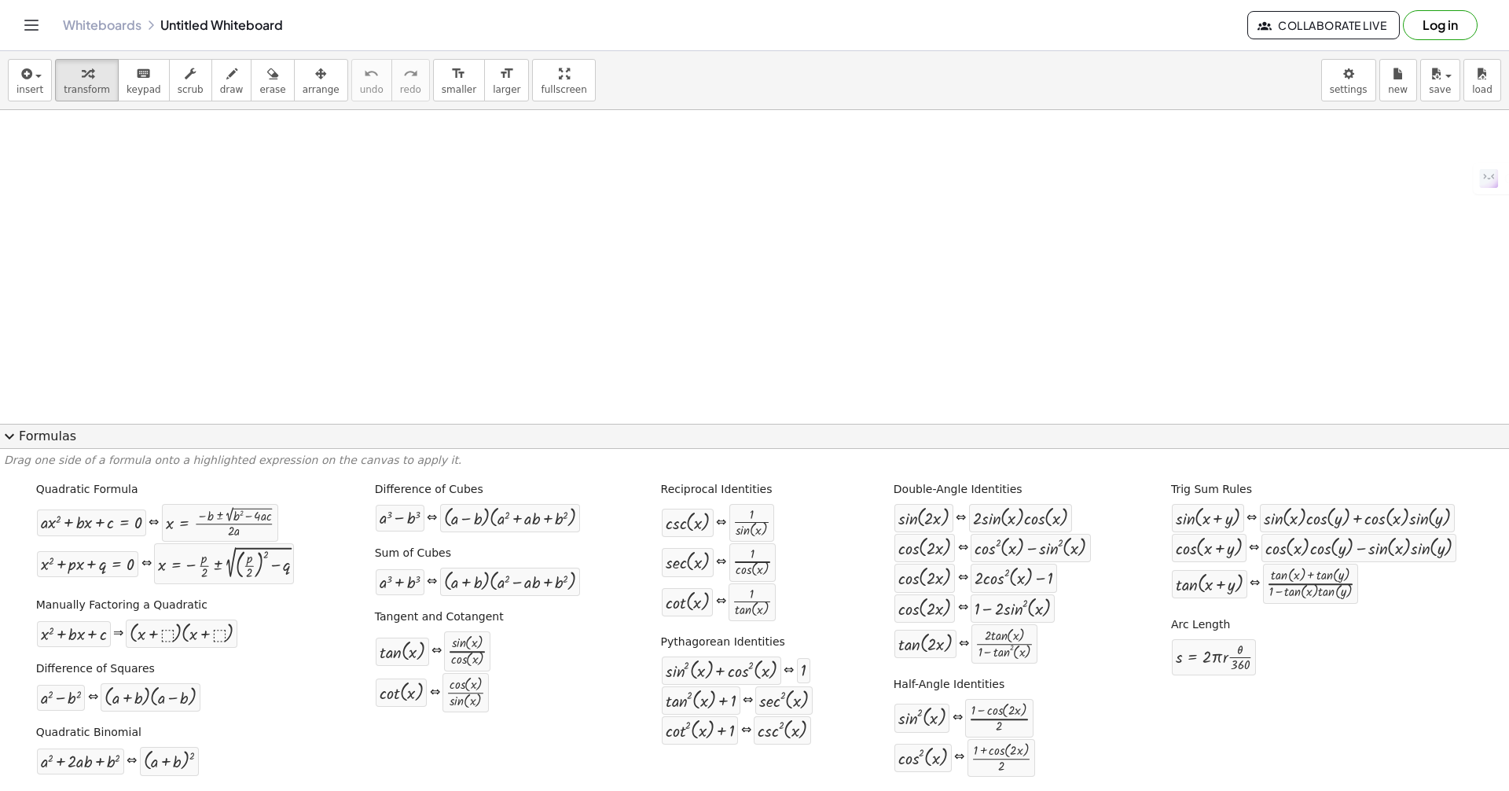
click at [12, 440] on span "expand_more" at bounding box center [9, 436] width 19 height 19
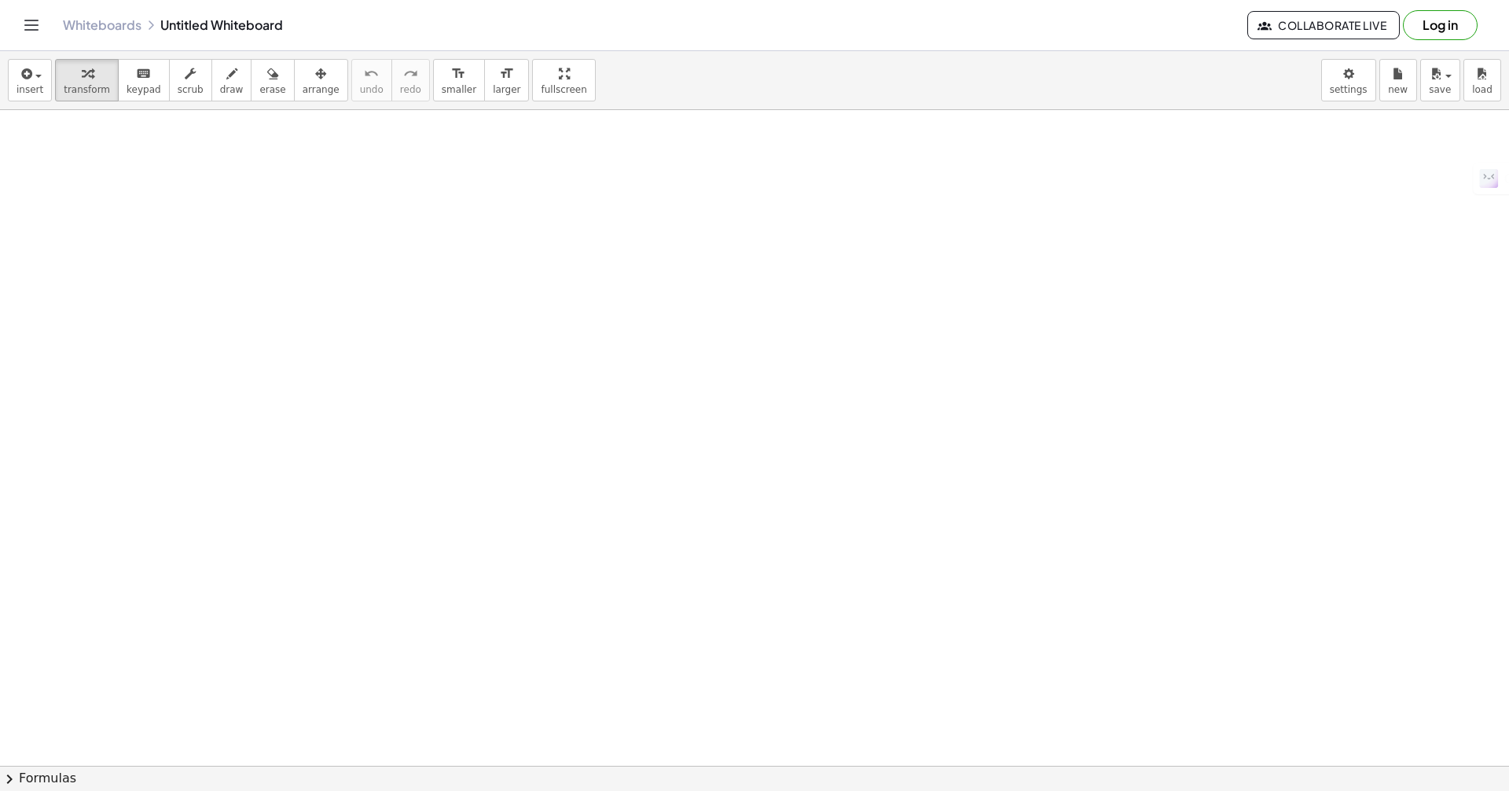
drag, startPoint x: 377, startPoint y: 514, endPoint x: 440, endPoint y: 508, distance: 63.2
click at [449, 522] on div at bounding box center [754, 765] width 1509 height 1311
drag, startPoint x: 215, startPoint y: 86, endPoint x: 222, endPoint y: 112, distance: 26.9
click at [220, 86] on span "draw" at bounding box center [232, 89] width 24 height 11
drag, startPoint x: 224, startPoint y: 417, endPoint x: 250, endPoint y: 444, distance: 37.2
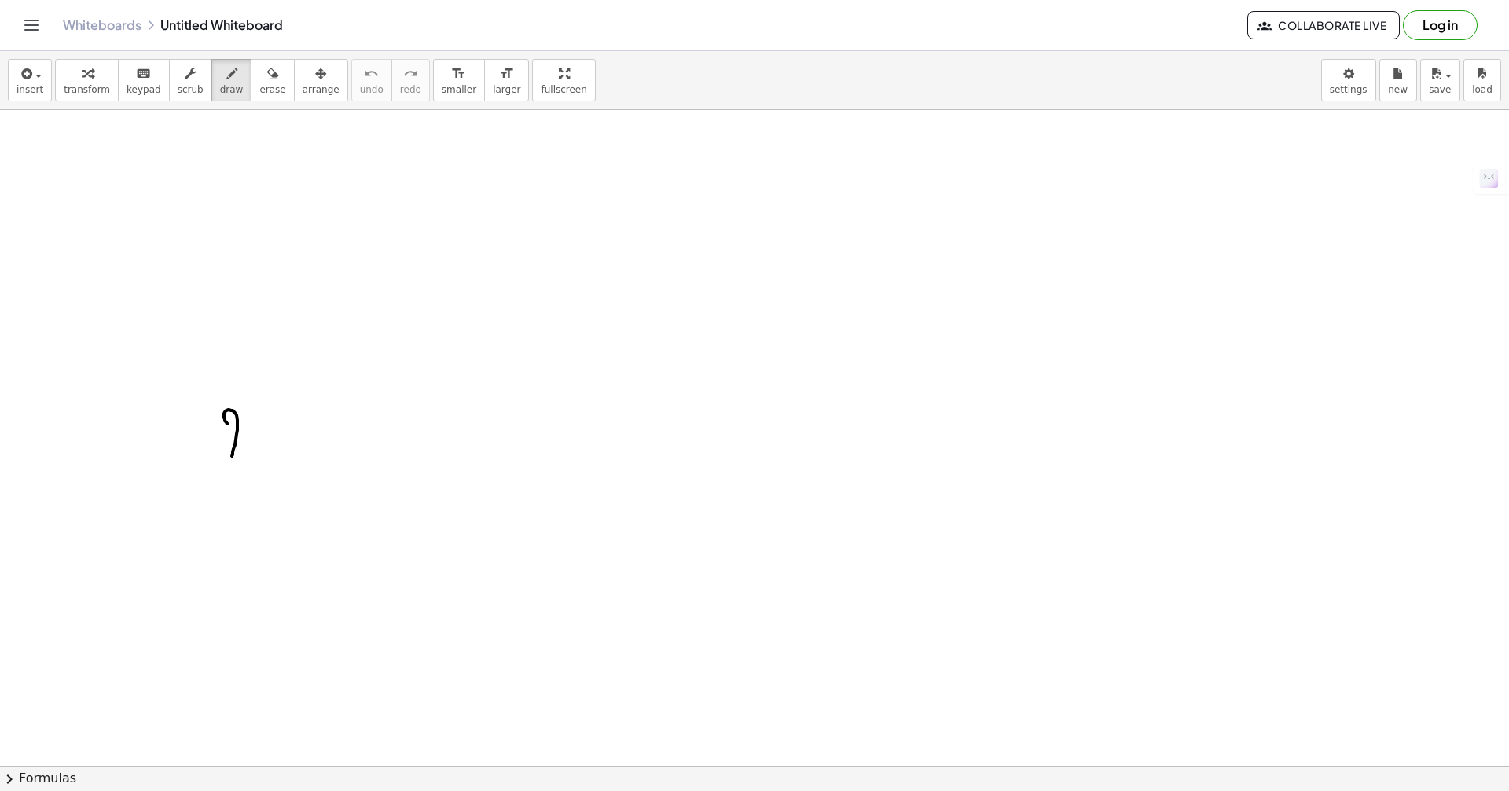
click at [249, 446] on div at bounding box center [754, 765] width 1509 height 1311
drag, startPoint x: 211, startPoint y: 358, endPoint x: 237, endPoint y: 371, distance: 29.2
click at [226, 376] on div at bounding box center [754, 765] width 1509 height 1311
drag, startPoint x: 543, startPoint y: 254, endPoint x: 594, endPoint y: 280, distance: 57.3
click at [578, 288] on div at bounding box center [754, 765] width 1509 height 1311
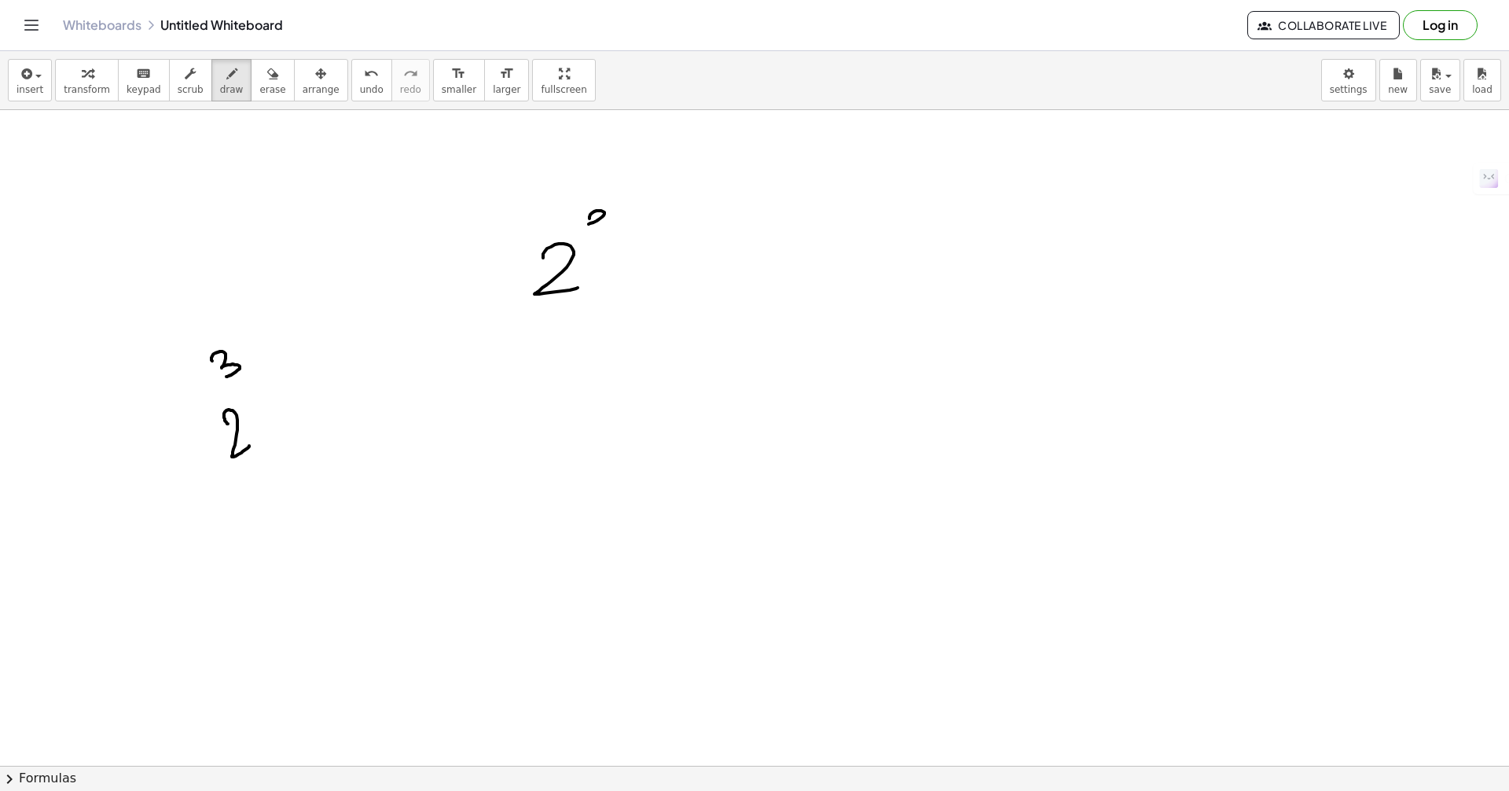
drag, startPoint x: 604, startPoint y: 212, endPoint x: 589, endPoint y: 242, distance: 33.4
click at [589, 242] on div at bounding box center [754, 765] width 1509 height 1311
drag, startPoint x: 605, startPoint y: 257, endPoint x: 591, endPoint y: 274, distance: 21.7
click at [605, 281] on div at bounding box center [754, 765] width 1509 height 1311
drag, startPoint x: 591, startPoint y: 274, endPoint x: 630, endPoint y: 270, distance: 38.6
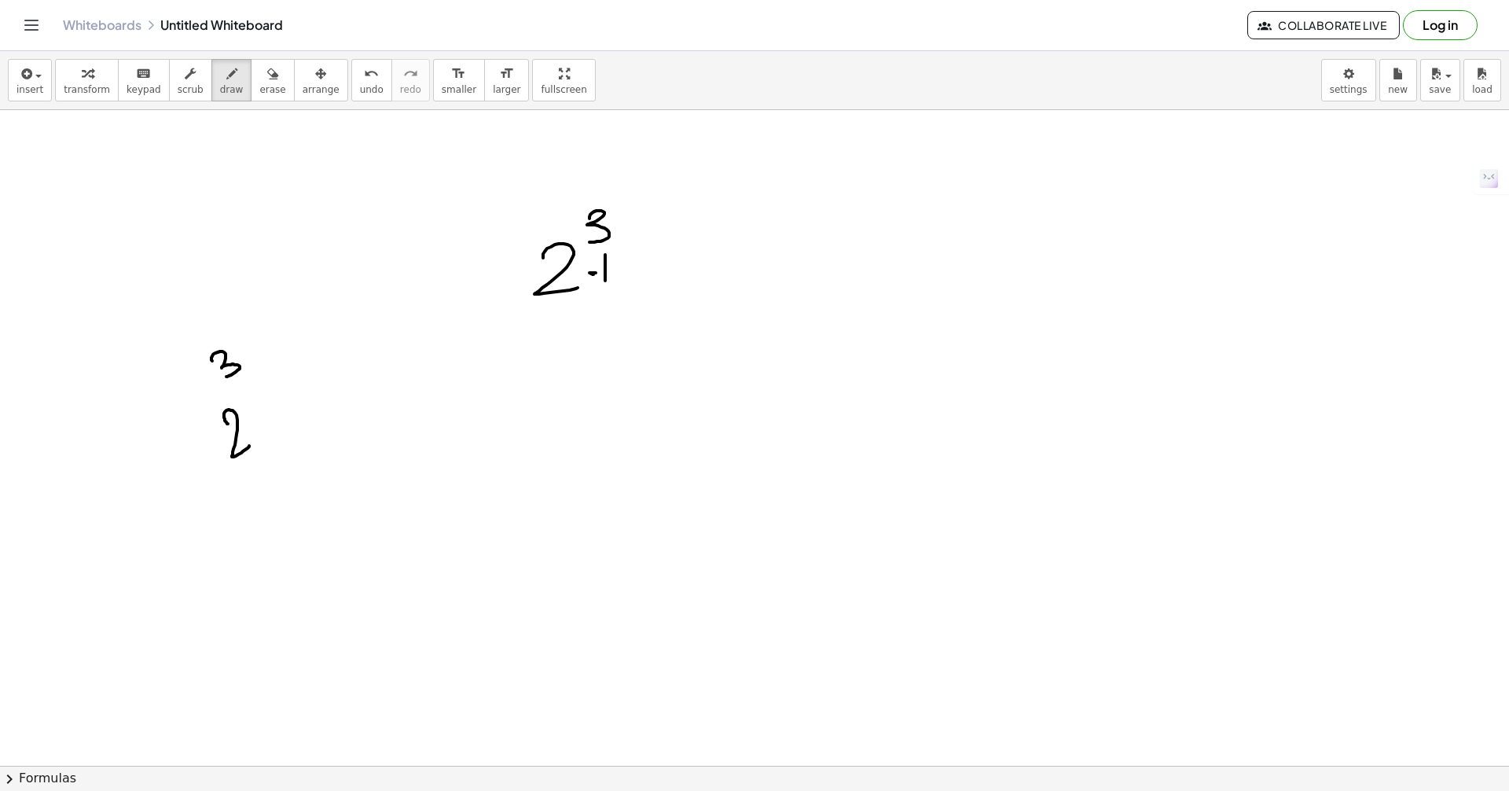
click at [619, 274] on div at bounding box center [754, 765] width 1509 height 1311
drag, startPoint x: 651, startPoint y: 254, endPoint x: 667, endPoint y: 264, distance: 19.4
click at [642, 279] on div at bounding box center [754, 765] width 1509 height 1311
click at [267, 79] on icon "button" at bounding box center [272, 73] width 11 height 19
drag, startPoint x: 221, startPoint y: 308, endPoint x: 470, endPoint y: 189, distance: 276.3
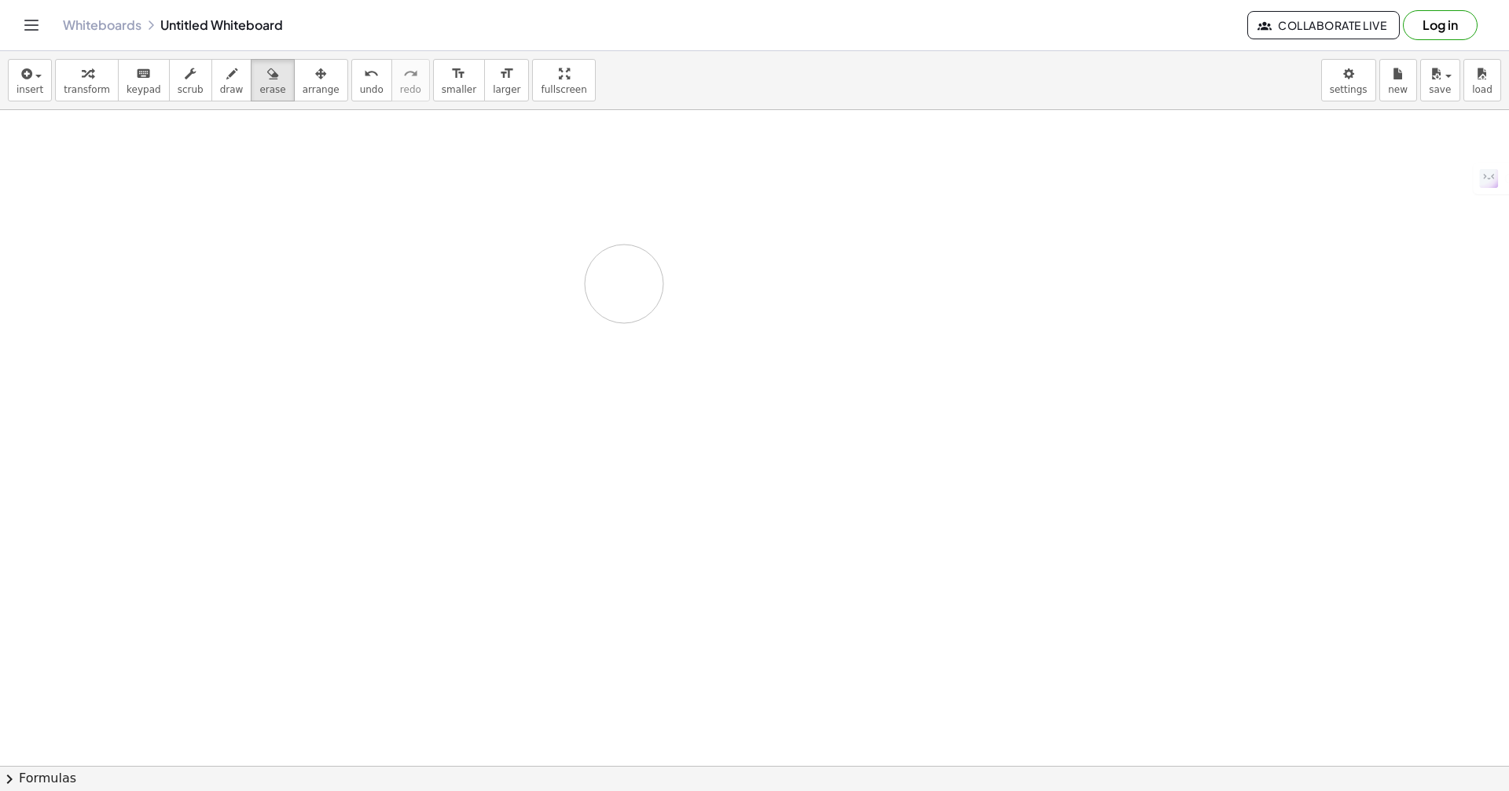
click at [611, 246] on div at bounding box center [754, 765] width 1509 height 1311
click at [226, 81] on icon "button" at bounding box center [231, 73] width 11 height 19
drag, startPoint x: 611, startPoint y: 255, endPoint x: 634, endPoint y: 284, distance: 36.9
click at [631, 287] on div at bounding box center [754, 765] width 1509 height 1311
drag, startPoint x: 644, startPoint y: 227, endPoint x: 637, endPoint y: 246, distance: 20.1
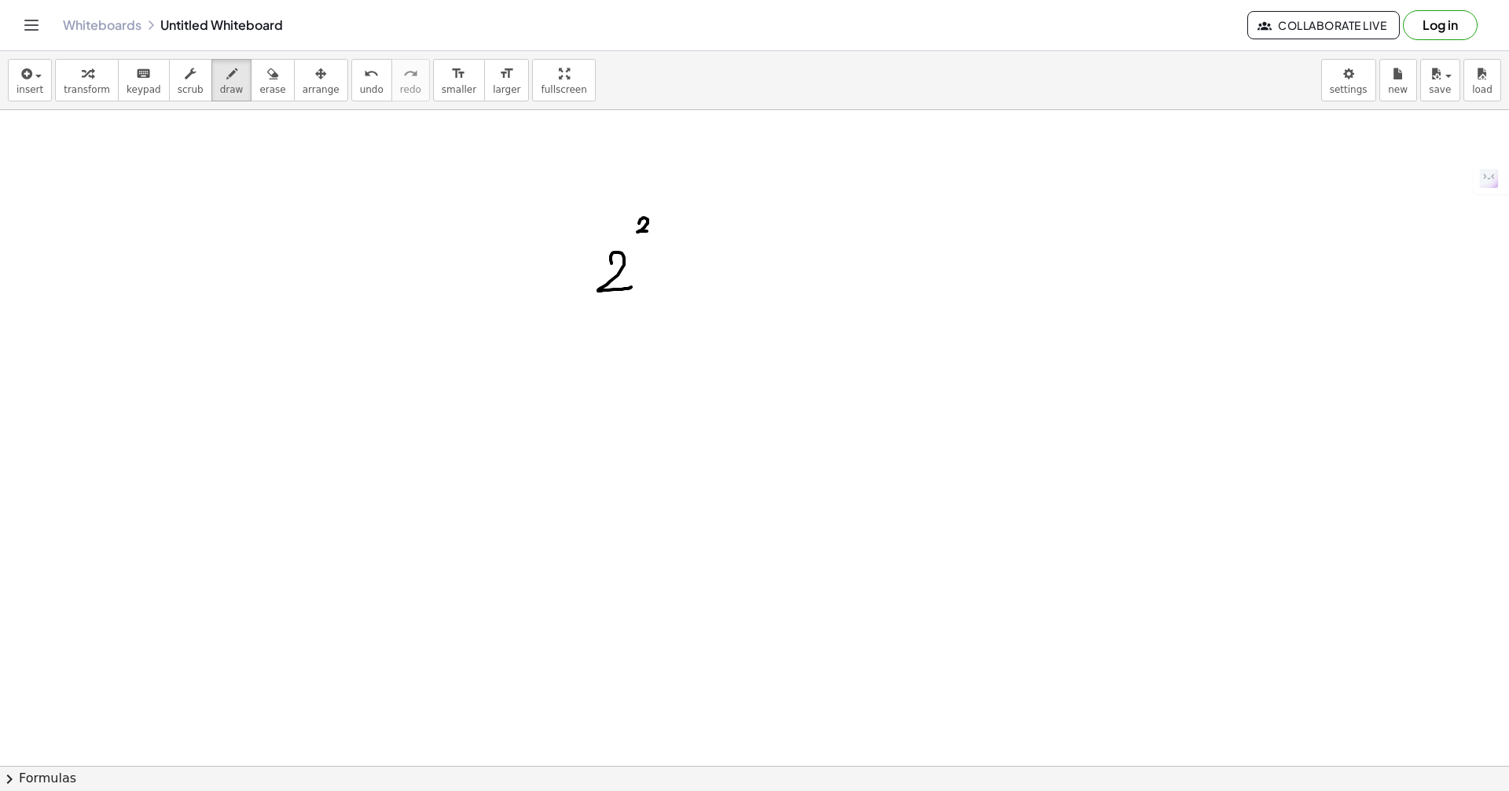
click at [637, 247] on div at bounding box center [754, 765] width 1509 height 1311
drag, startPoint x: 666, startPoint y: 254, endPoint x: 666, endPoint y: 281, distance: 26.7
click at [666, 280] on div at bounding box center [754, 765] width 1509 height 1311
drag, startPoint x: 654, startPoint y: 271, endPoint x: 686, endPoint y: 270, distance: 32.3
click at [677, 270] on div at bounding box center [754, 765] width 1509 height 1311
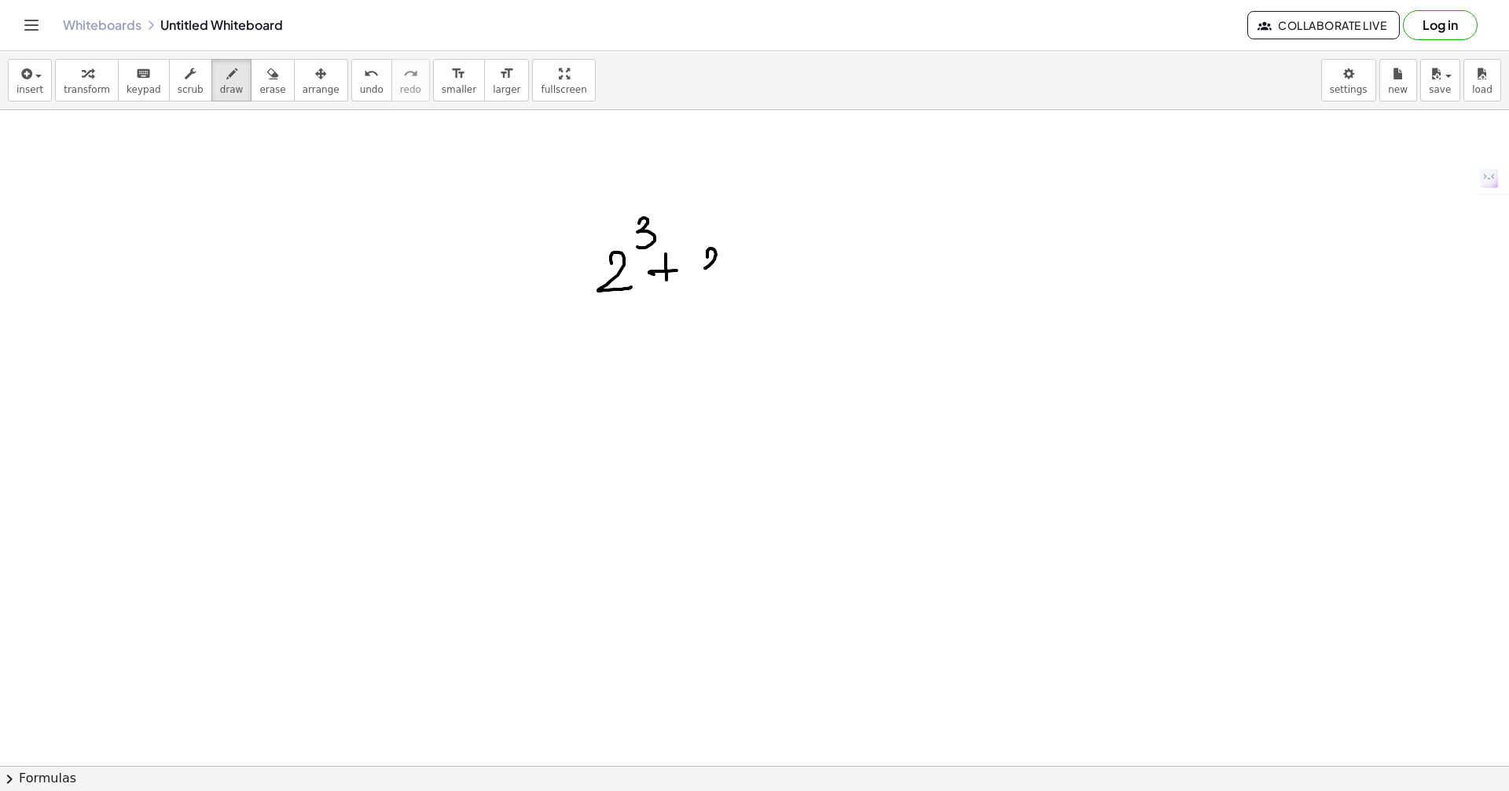
drag, startPoint x: 711, startPoint y: 248, endPoint x: 697, endPoint y: 283, distance: 37.4
click at [697, 283] on div at bounding box center [754, 765] width 1509 height 1311
drag, startPoint x: 726, startPoint y: 215, endPoint x: 734, endPoint y: 237, distance: 23.4
click at [737, 237] on div at bounding box center [754, 765] width 1509 height 1311
drag, startPoint x: 762, startPoint y: 256, endPoint x: 751, endPoint y: 273, distance: 19.8
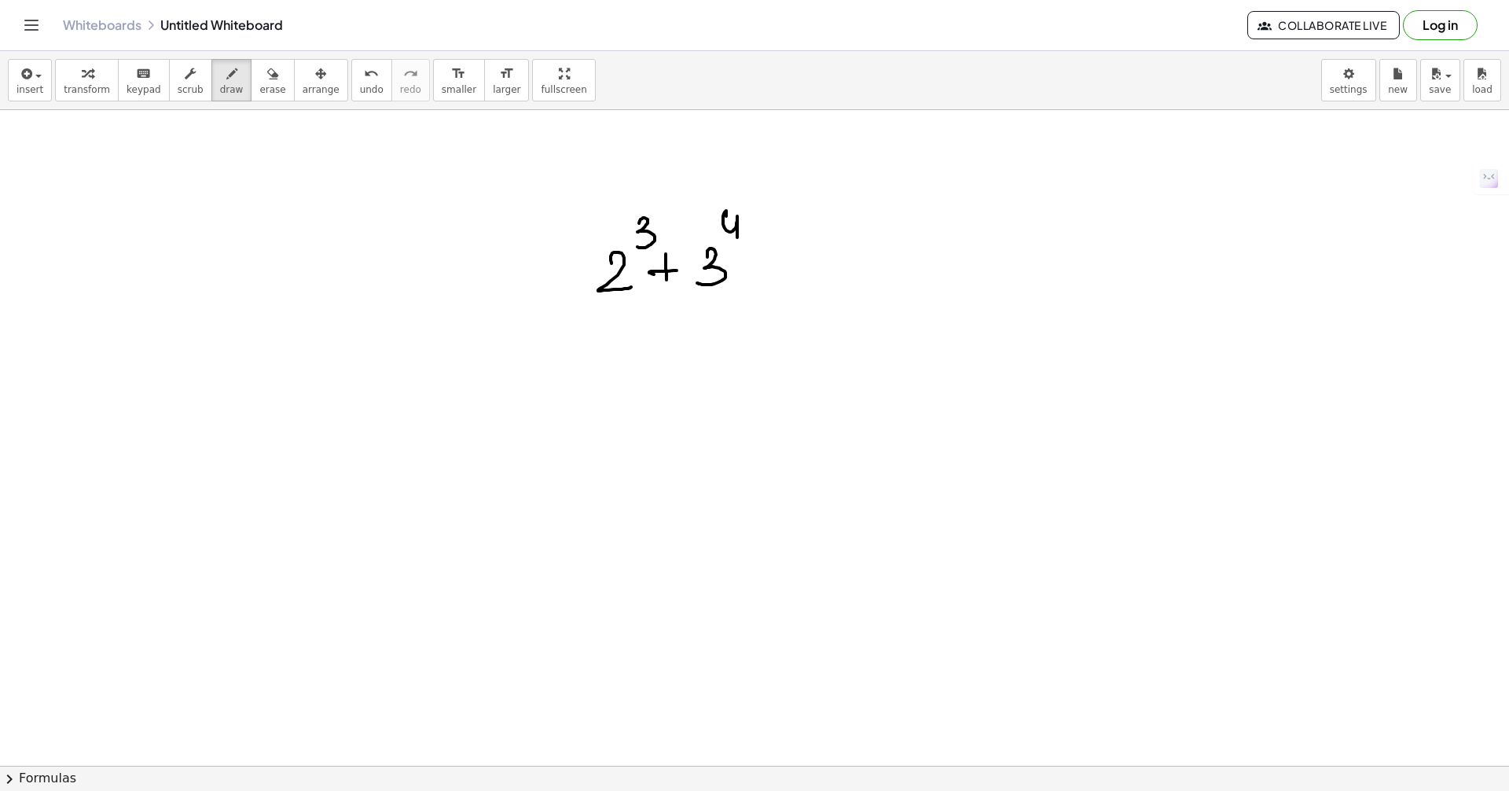
click at [752, 272] on div at bounding box center [754, 765] width 1509 height 1311
drag, startPoint x: 763, startPoint y: 265, endPoint x: 781, endPoint y: 275, distance: 20.8
click at [773, 273] on div at bounding box center [754, 765] width 1509 height 1311
drag, startPoint x: 804, startPoint y: 251, endPoint x: 805, endPoint y: 266, distance: 15.7
click at [805, 269] on div at bounding box center [754, 765] width 1509 height 1311
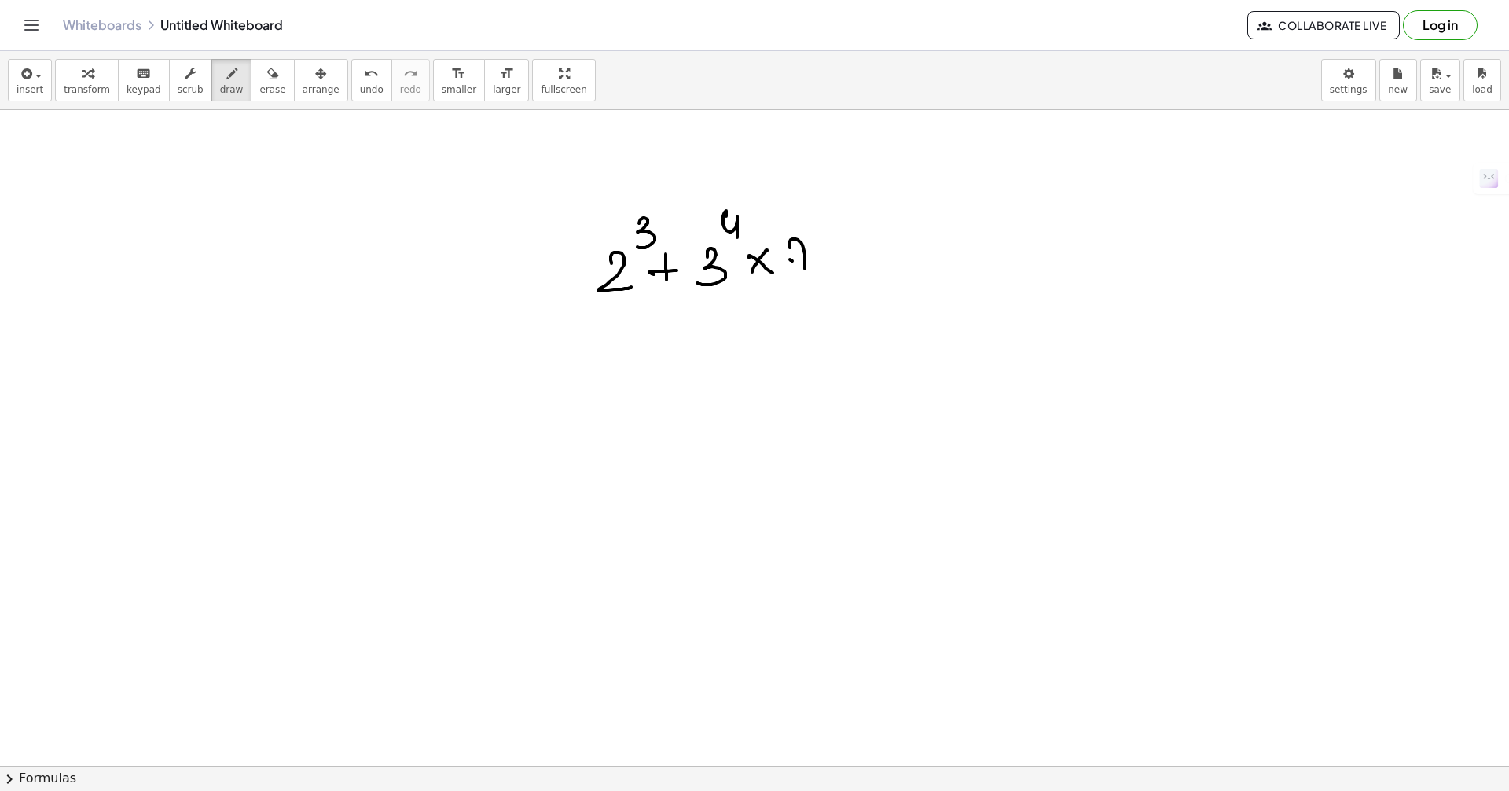
drag, startPoint x: 790, startPoint y: 259, endPoint x: 822, endPoint y: 246, distance: 34.9
click at [807, 257] on div at bounding box center [754, 765] width 1509 height 1311
drag, startPoint x: 822, startPoint y: 246, endPoint x: 844, endPoint y: 261, distance: 26.6
click at [844, 261] on div at bounding box center [754, 765] width 1509 height 1311
drag, startPoint x: 868, startPoint y: 244, endPoint x: 884, endPoint y: 242, distance: 15.8
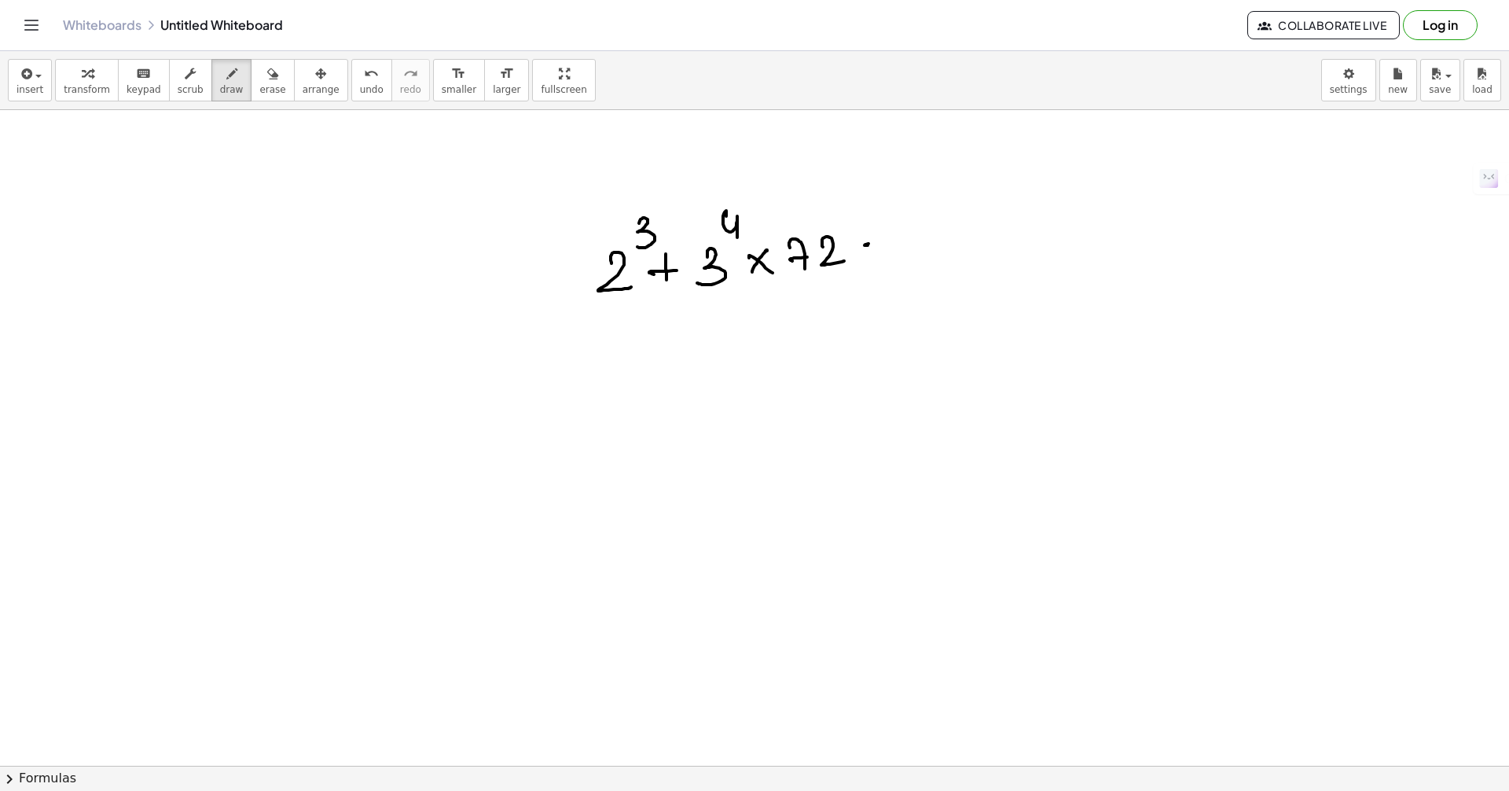
click at [883, 243] on div at bounding box center [754, 765] width 1509 height 1311
drag, startPoint x: 863, startPoint y: 252, endPoint x: 881, endPoint y: 248, distance: 18.7
click at [884, 249] on div at bounding box center [754, 765] width 1509 height 1311
drag, startPoint x: 931, startPoint y: 218, endPoint x: 941, endPoint y: 247, distance: 29.8
click at [921, 248] on div at bounding box center [754, 765] width 1509 height 1311
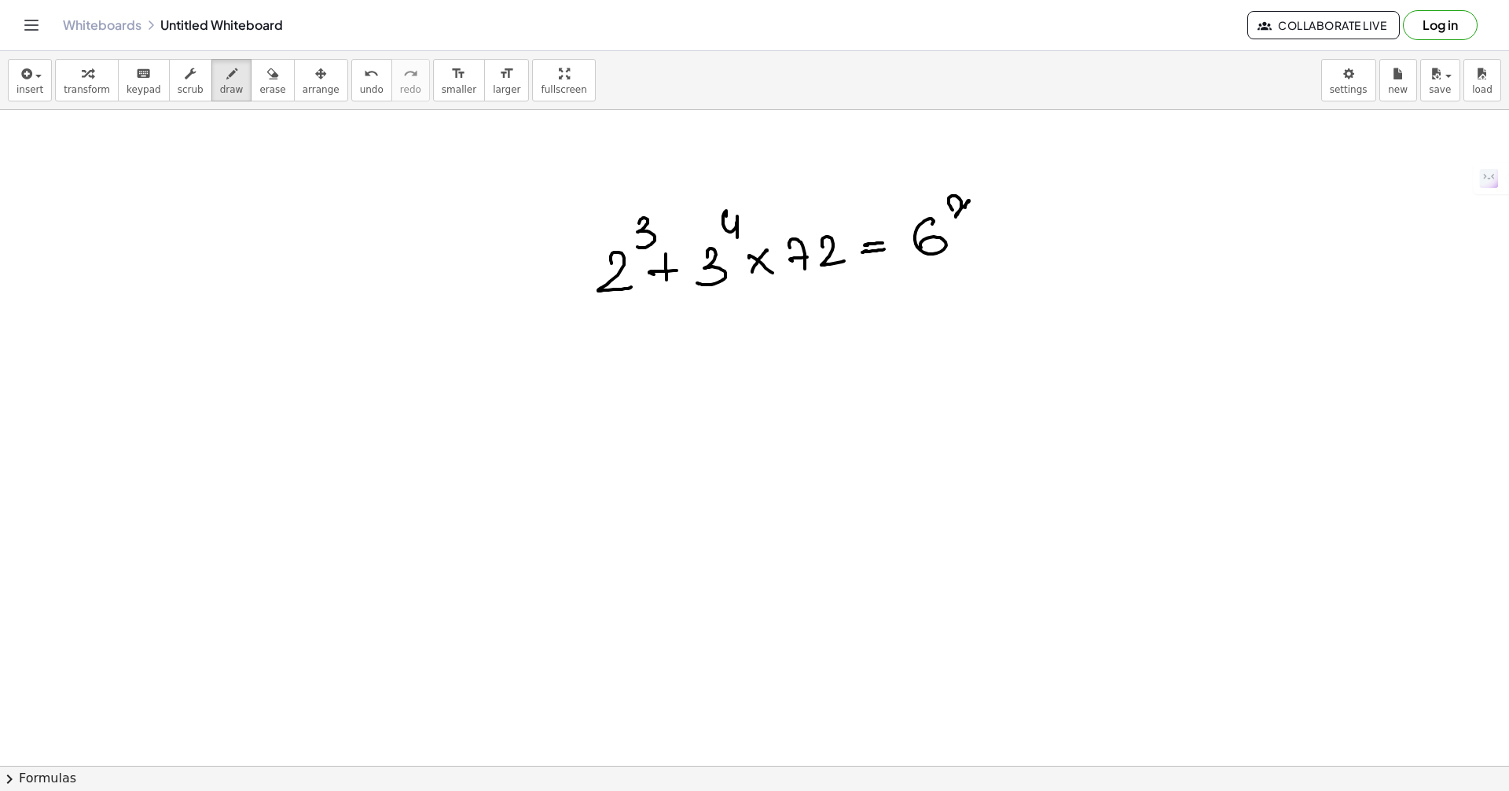
drag, startPoint x: 952, startPoint y: 196, endPoint x: 963, endPoint y: 204, distance: 13.5
click at [982, 207] on div at bounding box center [754, 765] width 1509 height 1311
click at [267, 78] on icon "button" at bounding box center [272, 73] width 11 height 19
drag, startPoint x: 661, startPoint y: 321, endPoint x: 663, endPoint y: 285, distance: 36.2
click at [663, 284] on div at bounding box center [754, 765] width 1509 height 1311
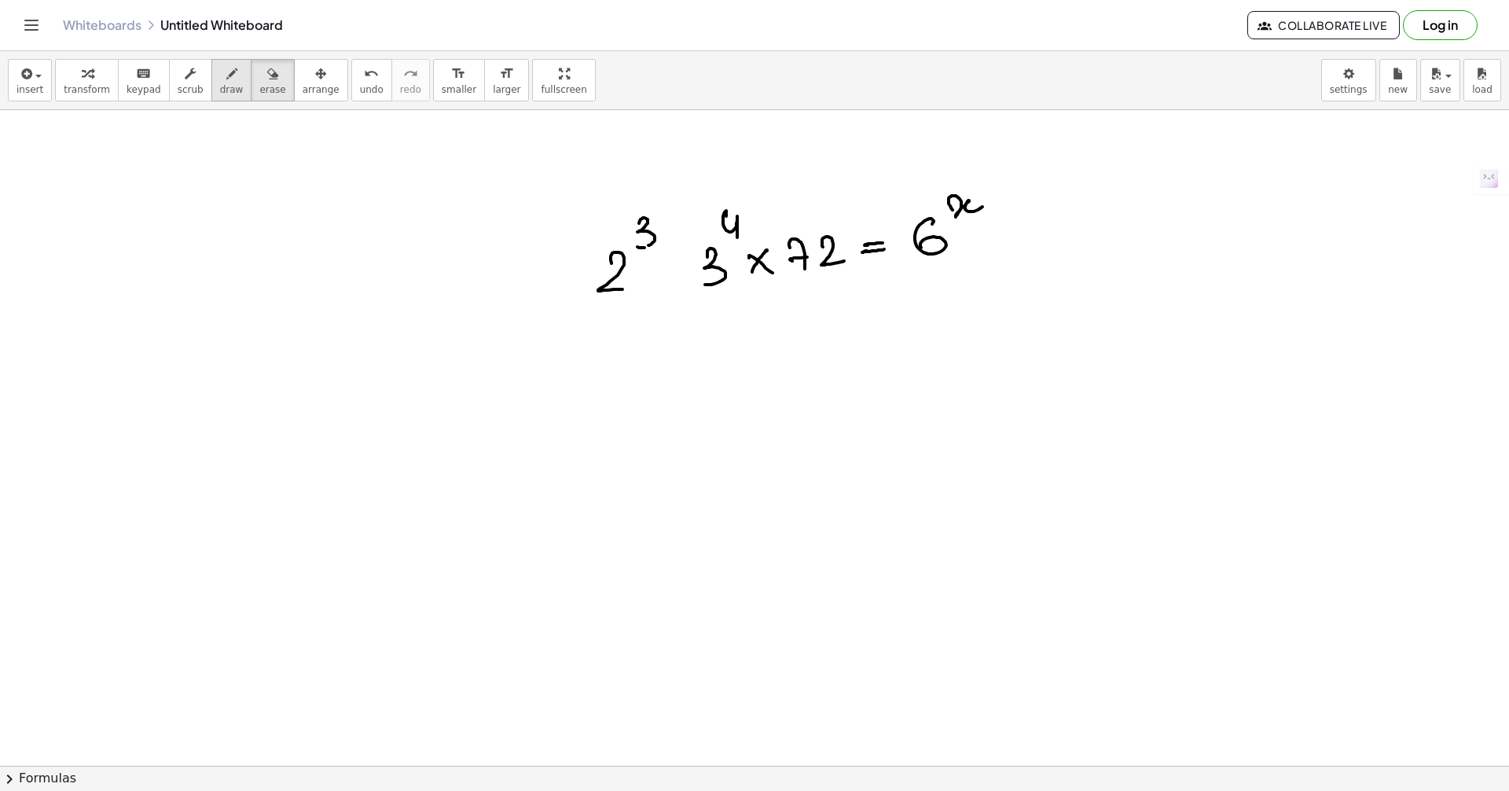
click at [213, 83] on button "draw" at bounding box center [231, 80] width 41 height 42
drag, startPoint x: 670, startPoint y: 261, endPoint x: 655, endPoint y: 277, distance: 22.3
click at [657, 275] on div at bounding box center [754, 765] width 1509 height 1311
drag, startPoint x: 659, startPoint y: 270, endPoint x: 668, endPoint y: 288, distance: 20.0
click at [669, 278] on div at bounding box center [754, 765] width 1509 height 1311
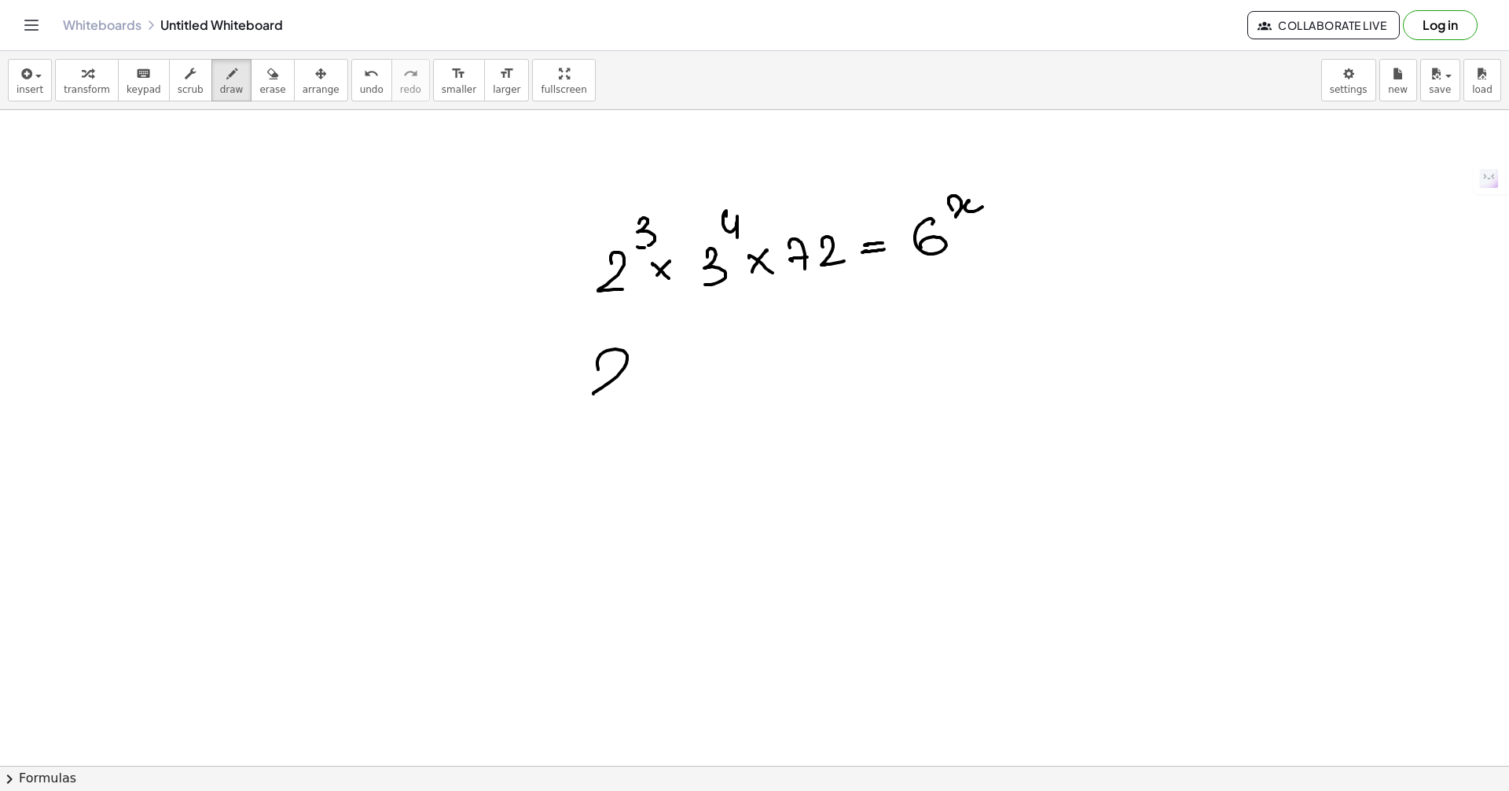
drag, startPoint x: 626, startPoint y: 363, endPoint x: 659, endPoint y: 361, distance: 33.1
click at [637, 391] on div at bounding box center [754, 765] width 1509 height 1311
drag, startPoint x: 650, startPoint y: 318, endPoint x: 640, endPoint y: 344, distance: 27.9
click at [643, 344] on div at bounding box center [754, 765] width 1509 height 1311
click at [692, 374] on div at bounding box center [754, 765] width 1509 height 1311
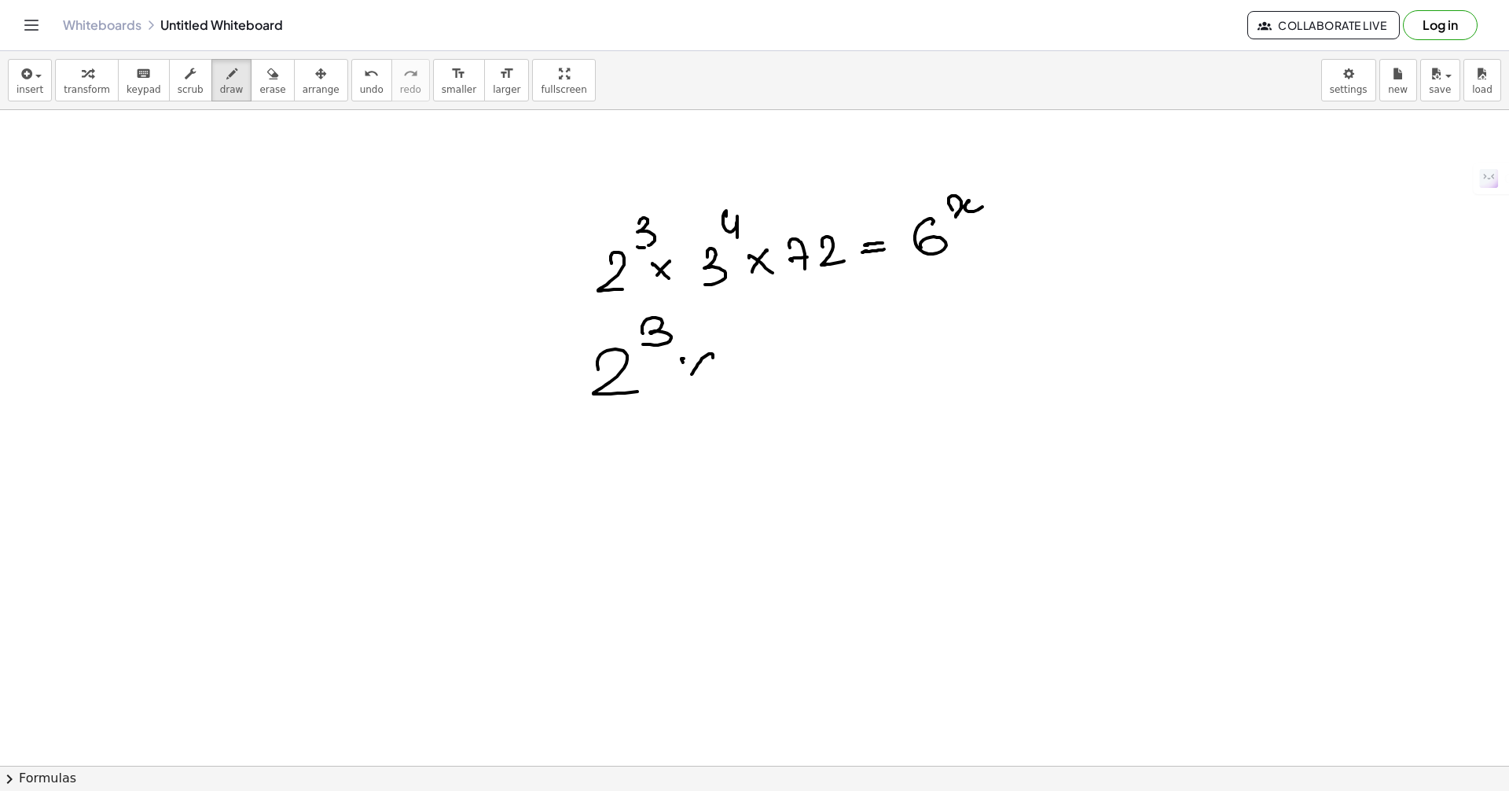
click at [714, 374] on div at bounding box center [754, 765] width 1509 height 1311
click at [733, 375] on div at bounding box center [754, 765] width 1509 height 1311
click at [771, 333] on div at bounding box center [754, 765] width 1509 height 1311
click at [785, 353] on div at bounding box center [754, 765] width 1509 height 1311
click at [799, 351] on div at bounding box center [754, 765] width 1509 height 1311
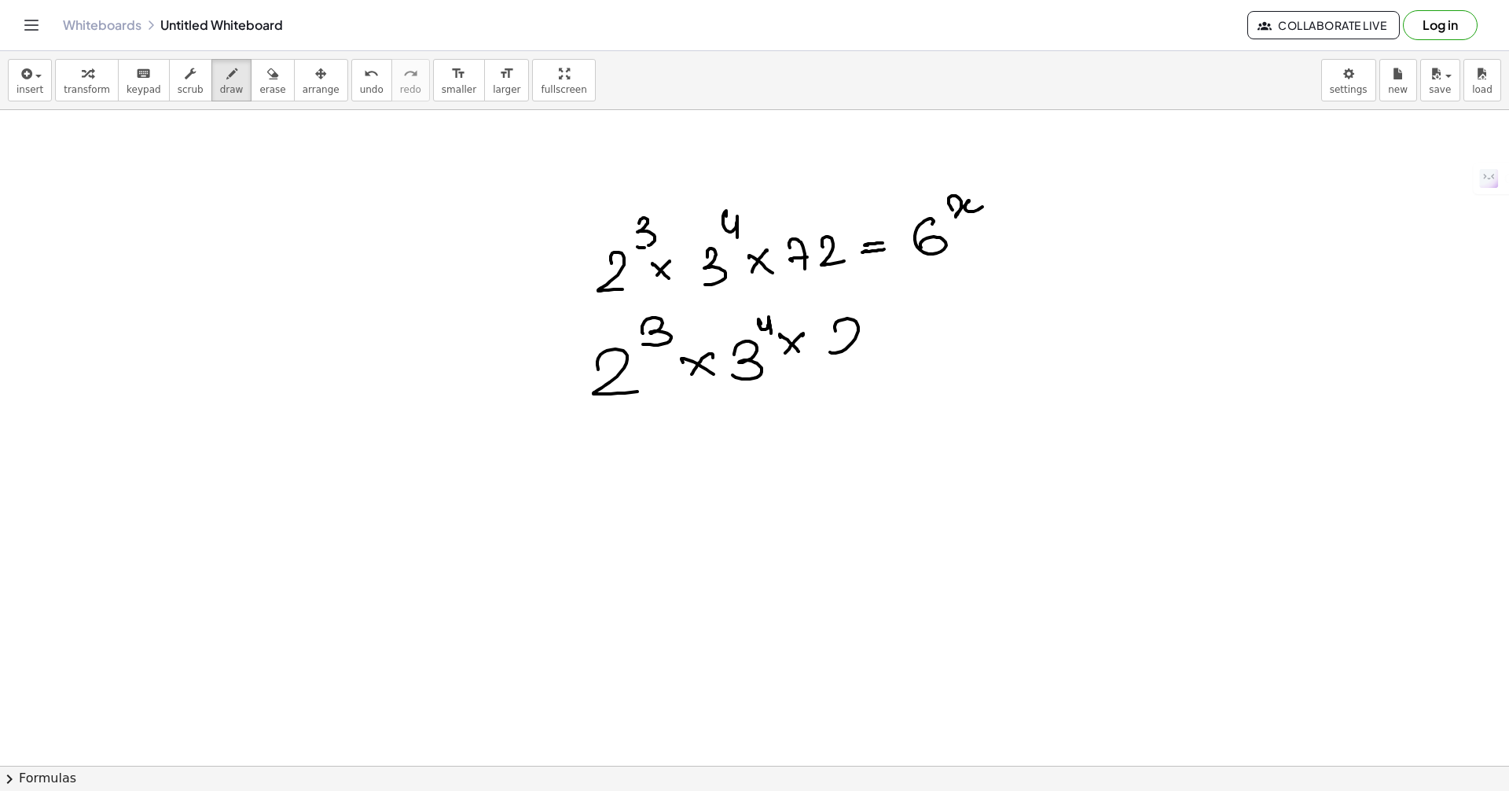
click at [857, 364] on div at bounding box center [754, 765] width 1509 height 1311
click at [879, 353] on div at bounding box center [754, 765] width 1509 height 1311
click at [899, 347] on div at bounding box center [754, 765] width 1509 height 1311
click at [924, 344] on div at bounding box center [754, 765] width 1509 height 1311
click at [959, 303] on div at bounding box center [754, 765] width 1509 height 1311
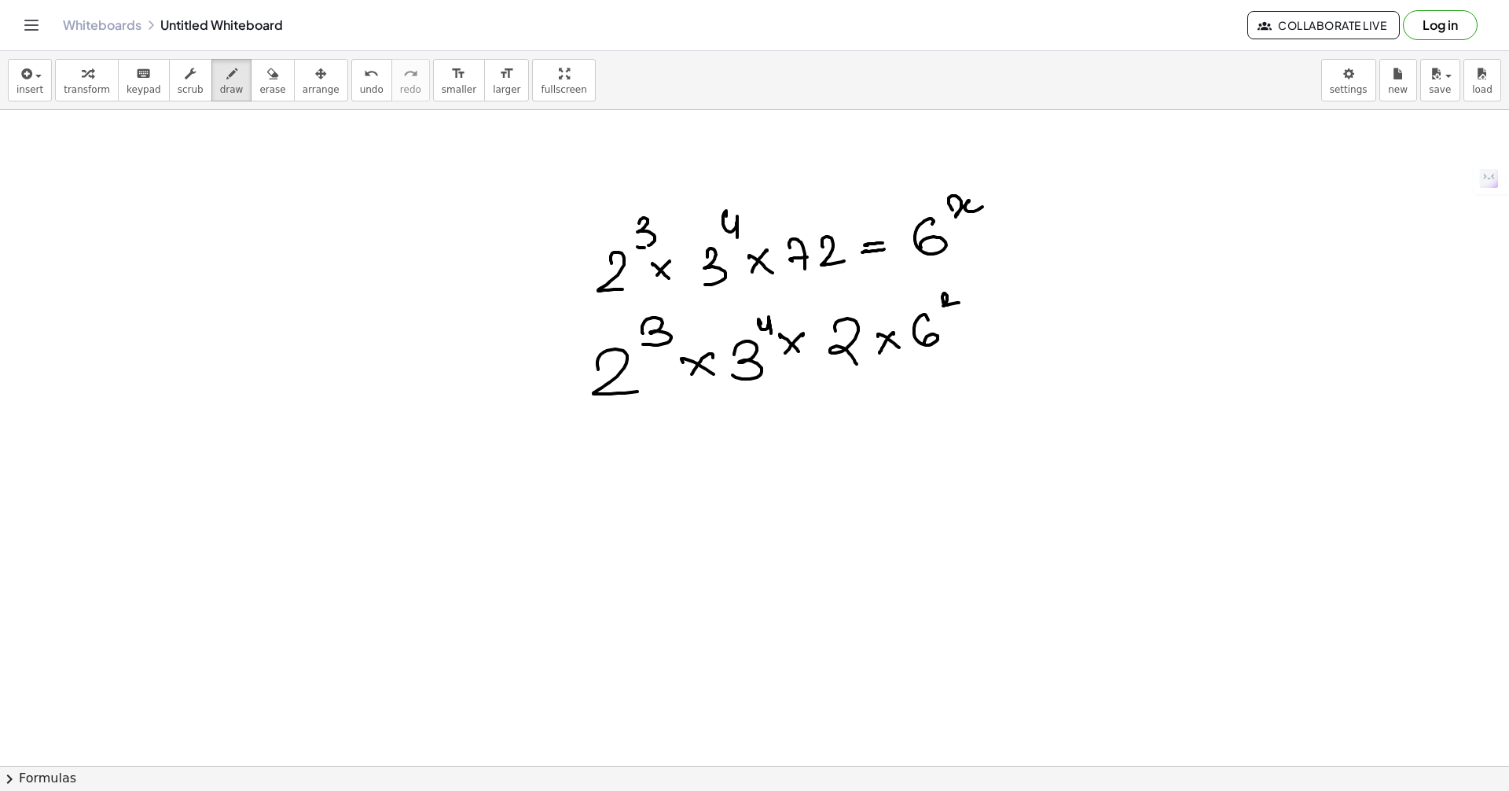
click at [979, 315] on div at bounding box center [754, 765] width 1509 height 1311
click at [978, 324] on div at bounding box center [754, 765] width 1509 height 1311
click at [1015, 318] on div at bounding box center [754, 765] width 1509 height 1311
click at [1071, 273] on div at bounding box center [754, 765] width 1509 height 1311
click at [564, 471] on div at bounding box center [754, 765] width 1509 height 1311
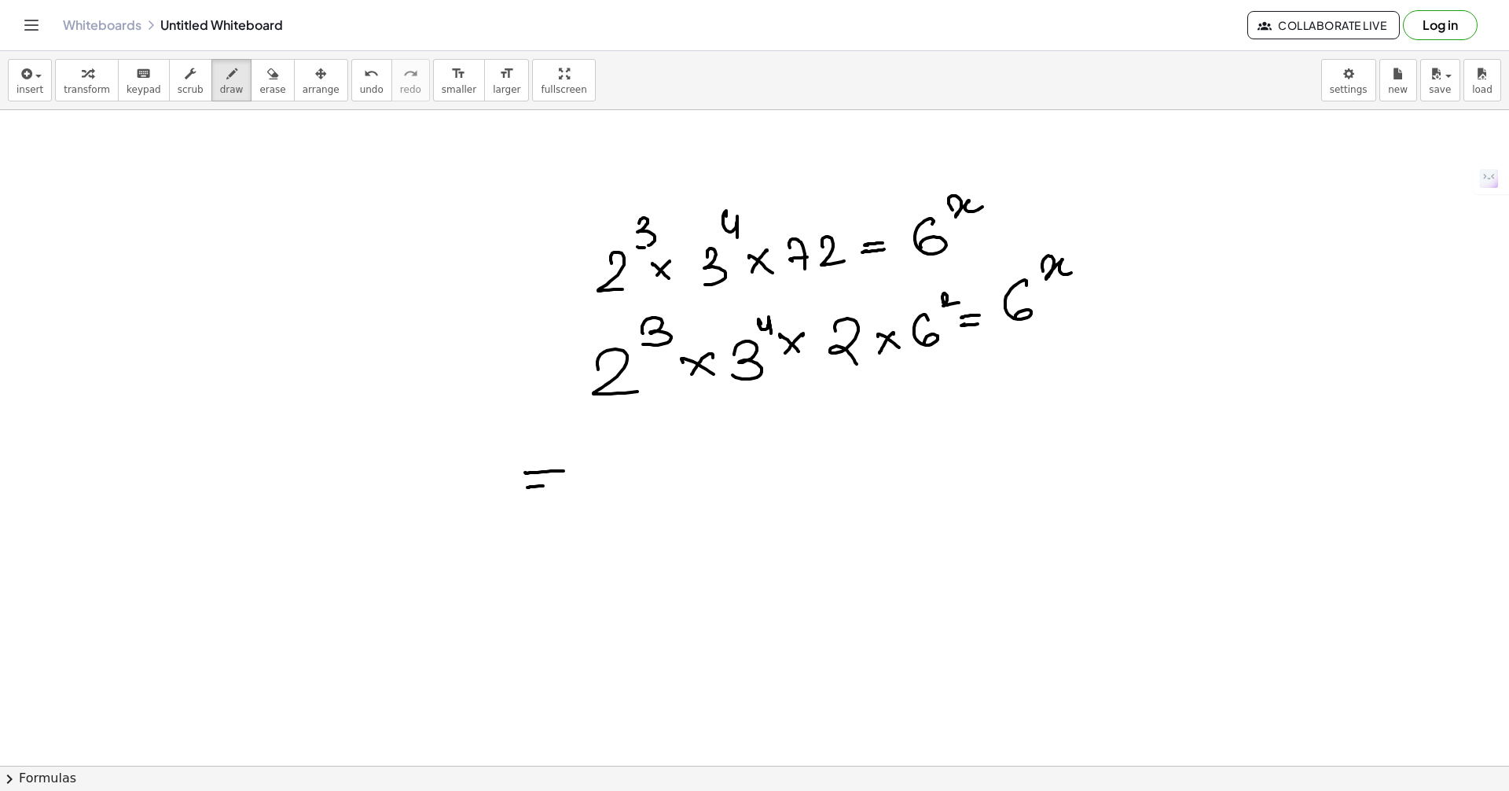
click at [563, 483] on div at bounding box center [754, 765] width 1509 height 1311
click at [557, 503] on div at bounding box center [754, 765] width 1509 height 1311
click at [639, 495] on div at bounding box center [754, 765] width 1509 height 1311
click at [666, 434] on div at bounding box center [754, 765] width 1509 height 1311
click at [694, 470] on div at bounding box center [754, 765] width 1509 height 1311
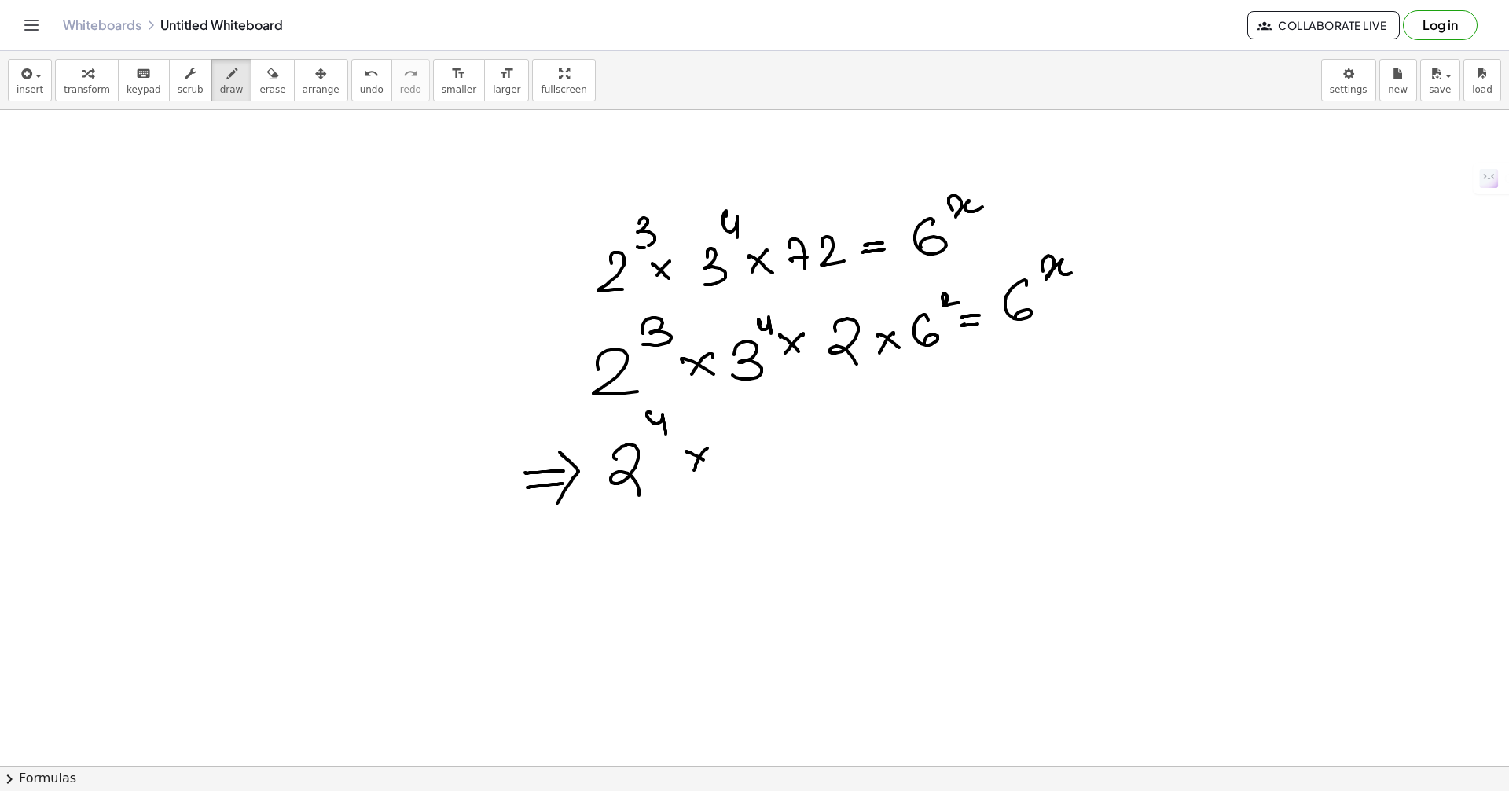
click at [709, 463] on div at bounding box center [754, 765] width 1509 height 1311
click at [744, 467] on div at bounding box center [754, 765] width 1509 height 1311
click at [777, 414] on div at bounding box center [754, 765] width 1509 height 1311
click at [813, 454] on div at bounding box center [754, 765] width 1509 height 1311
click at [835, 449] on div at bounding box center [754, 765] width 1509 height 1311
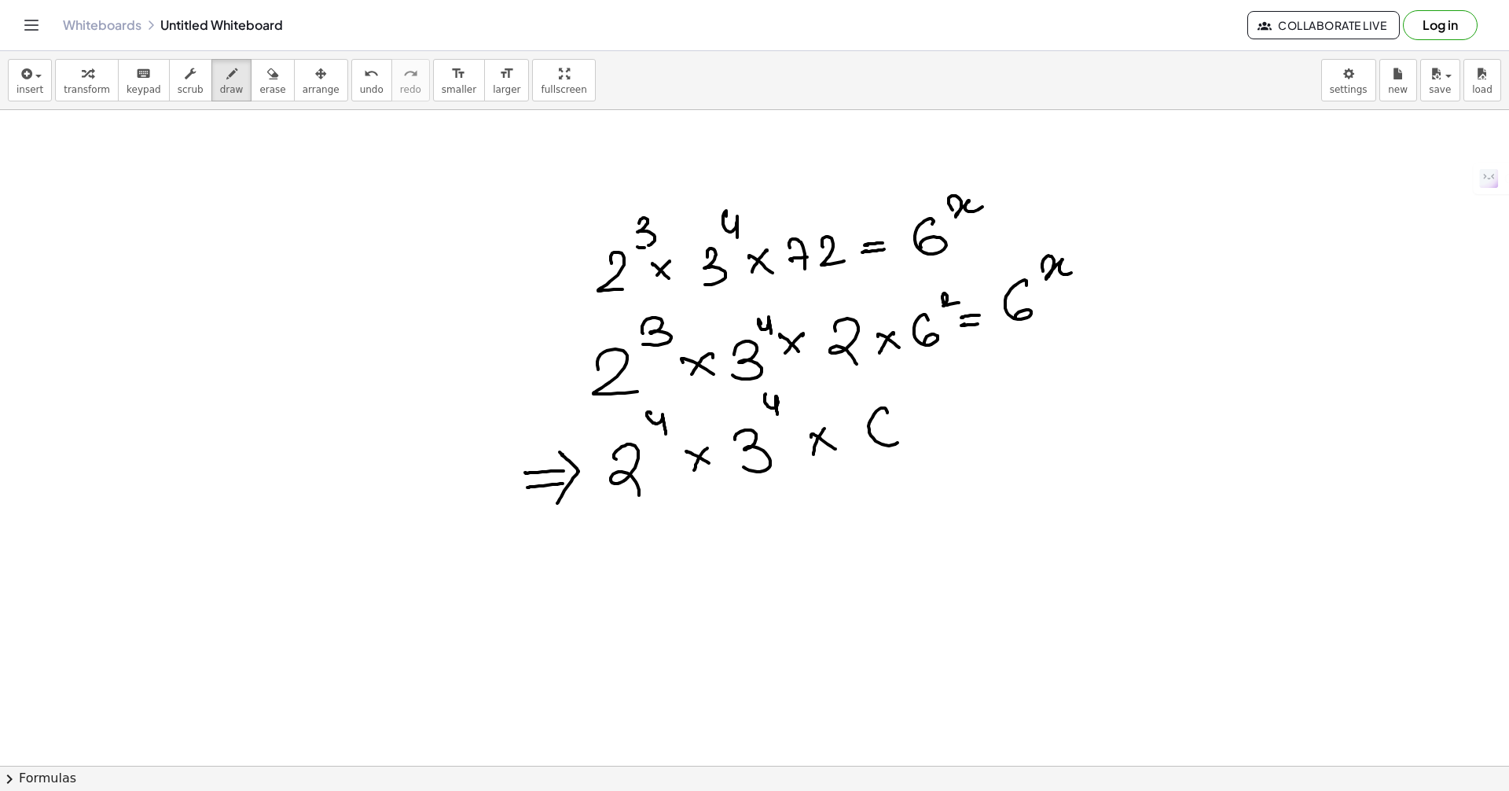
click at [886, 441] on div at bounding box center [754, 765] width 1509 height 1311
click at [928, 395] on div at bounding box center [754, 765] width 1509 height 1311
click at [949, 420] on div at bounding box center [754, 765] width 1509 height 1311
click at [956, 428] on div at bounding box center [754, 765] width 1509 height 1311
click at [1013, 417] on div at bounding box center [754, 765] width 1509 height 1311
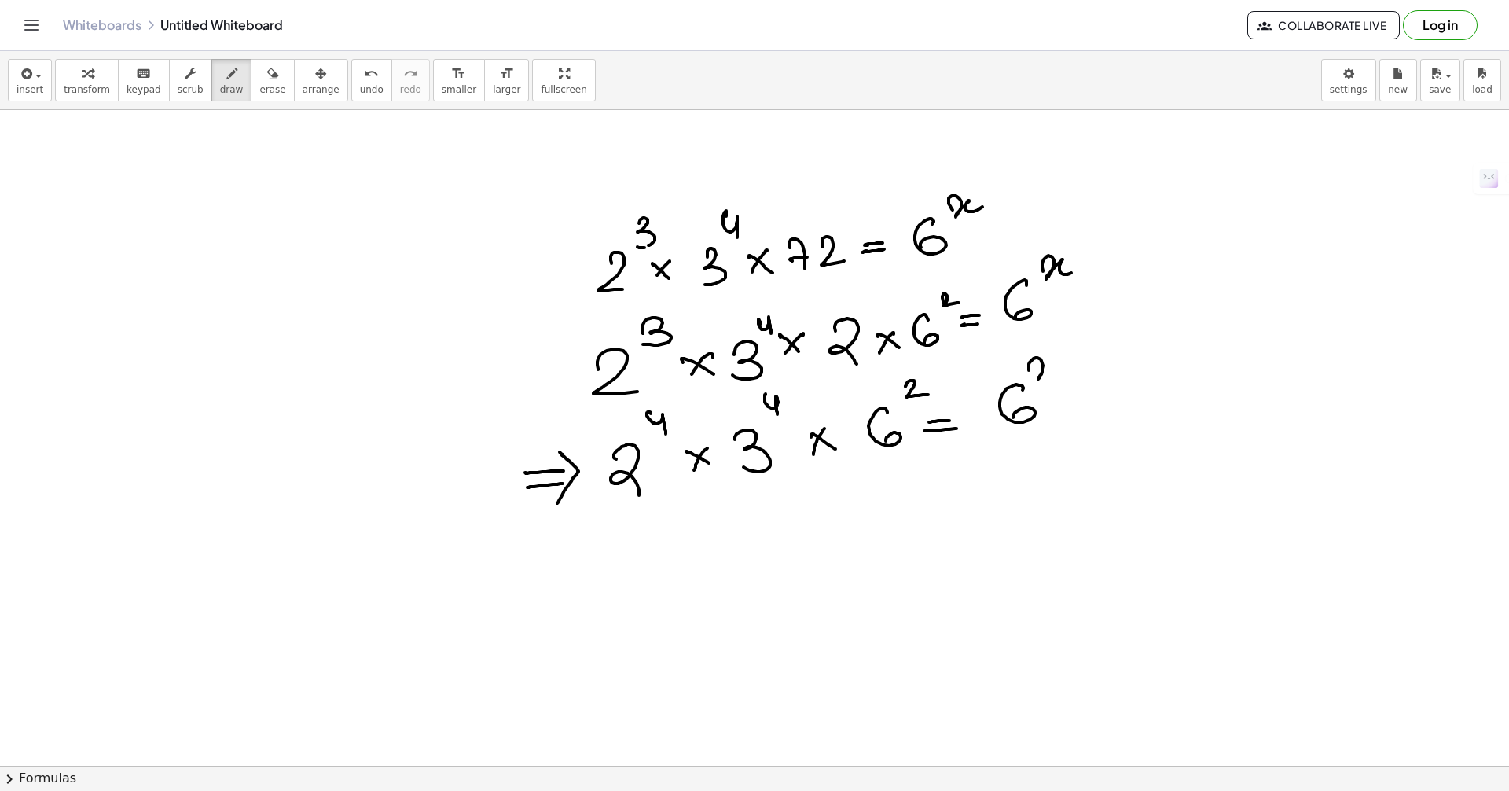
click at [1065, 374] on div at bounding box center [754, 765] width 1509 height 1311
click at [559, 556] on div at bounding box center [754, 765] width 1509 height 1311
click at [561, 569] on div at bounding box center [754, 765] width 1509 height 1311
click at [556, 590] on div at bounding box center [754, 765] width 1509 height 1311
click at [666, 591] on div at bounding box center [754, 765] width 1509 height 1311
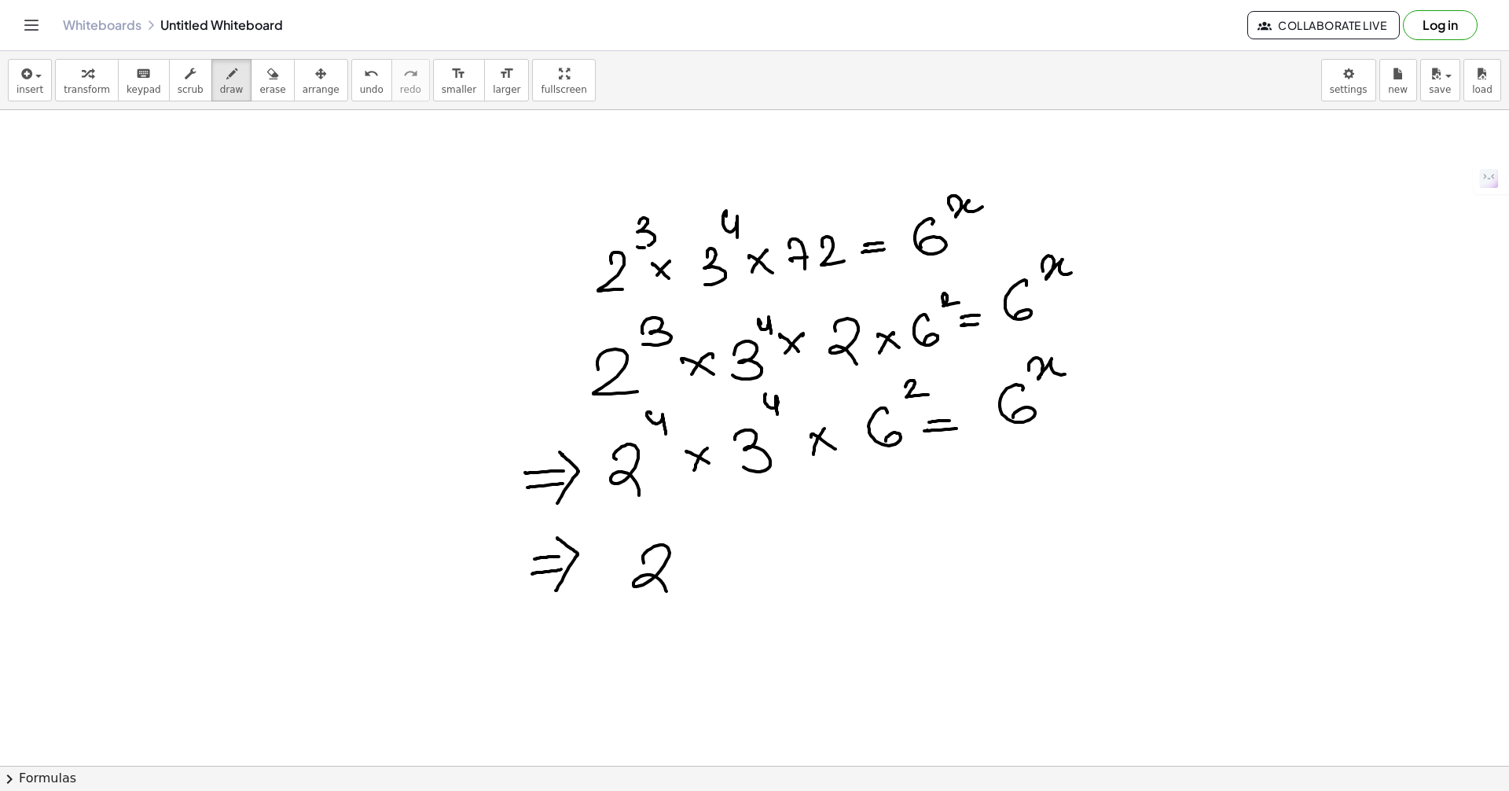
click at [696, 575] on div at bounding box center [754, 765] width 1509 height 1311
click at [719, 572] on div at bounding box center [754, 765] width 1509 height 1311
click at [736, 570] on div at bounding box center [754, 765] width 1509 height 1311
click at [658, 600] on div at bounding box center [754, 765] width 1509 height 1311
click at [751, 578] on div at bounding box center [754, 765] width 1509 height 1311
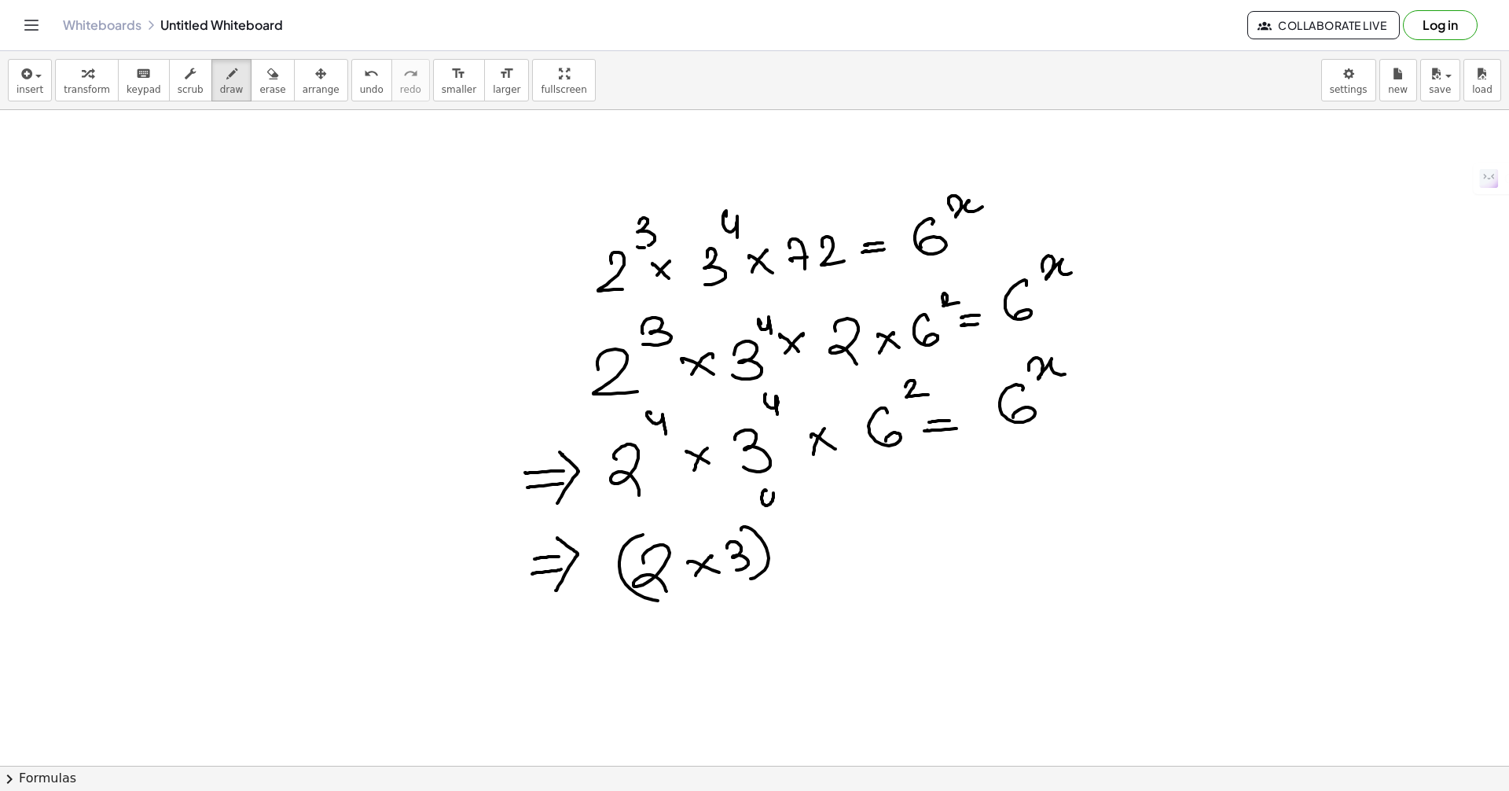
click at [773, 512] on div at bounding box center [754, 765] width 1509 height 1311
click at [816, 542] on div at bounding box center [754, 765] width 1509 height 1311
click at [840, 536] on div at bounding box center [754, 765] width 1509 height 1311
click at [893, 536] on div at bounding box center [754, 765] width 1509 height 1311
click at [931, 485] on div at bounding box center [754, 765] width 1509 height 1311
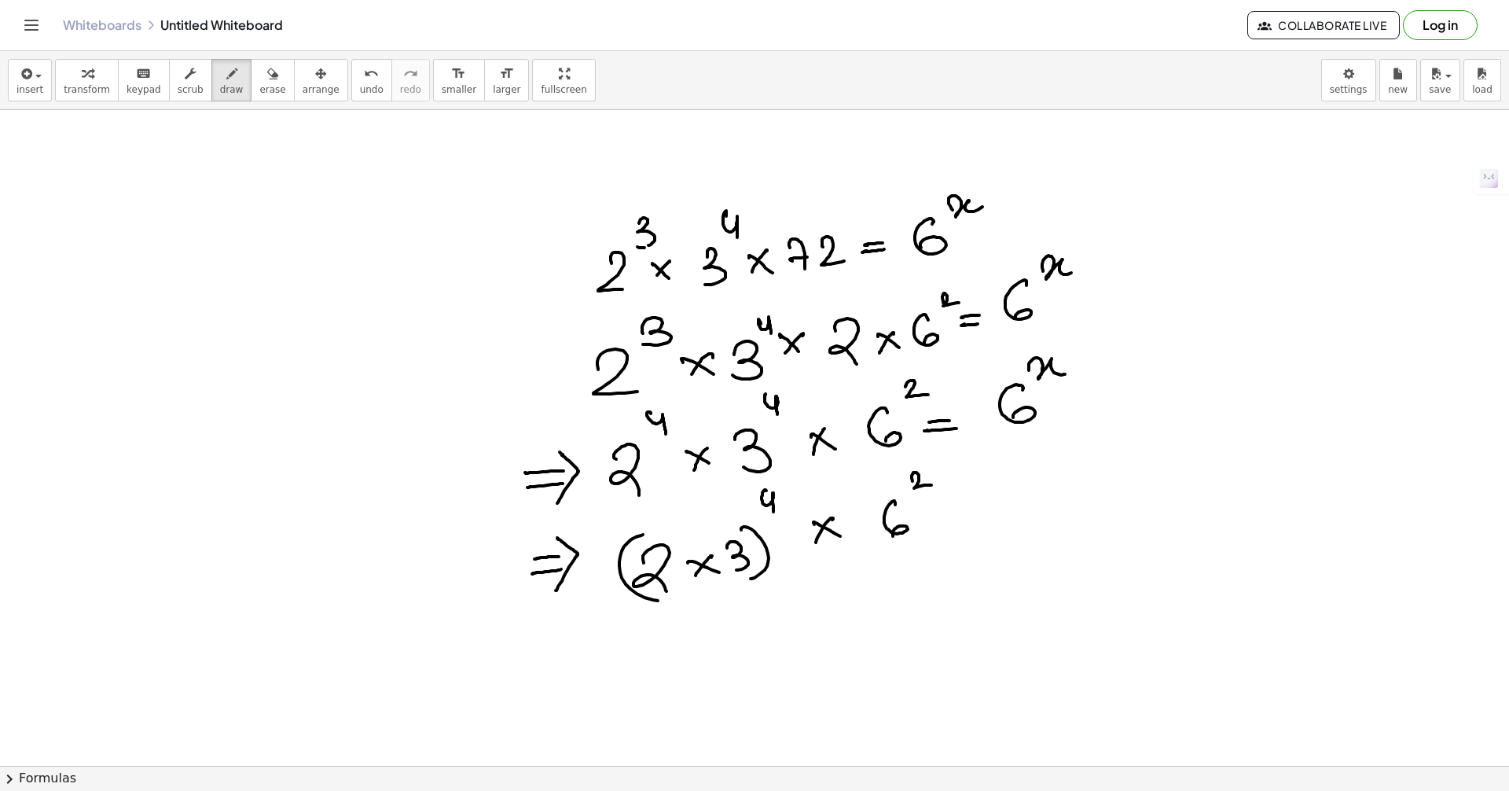
click at [951, 501] on div at bounding box center [754, 765] width 1509 height 1311
click at [953, 513] on div at bounding box center [754, 765] width 1509 height 1311
click at [997, 513] on div at bounding box center [754, 765] width 1509 height 1311
click at [1036, 471] on div at bounding box center [754, 765] width 1509 height 1311
click at [571, 676] on div at bounding box center [754, 765] width 1509 height 1311
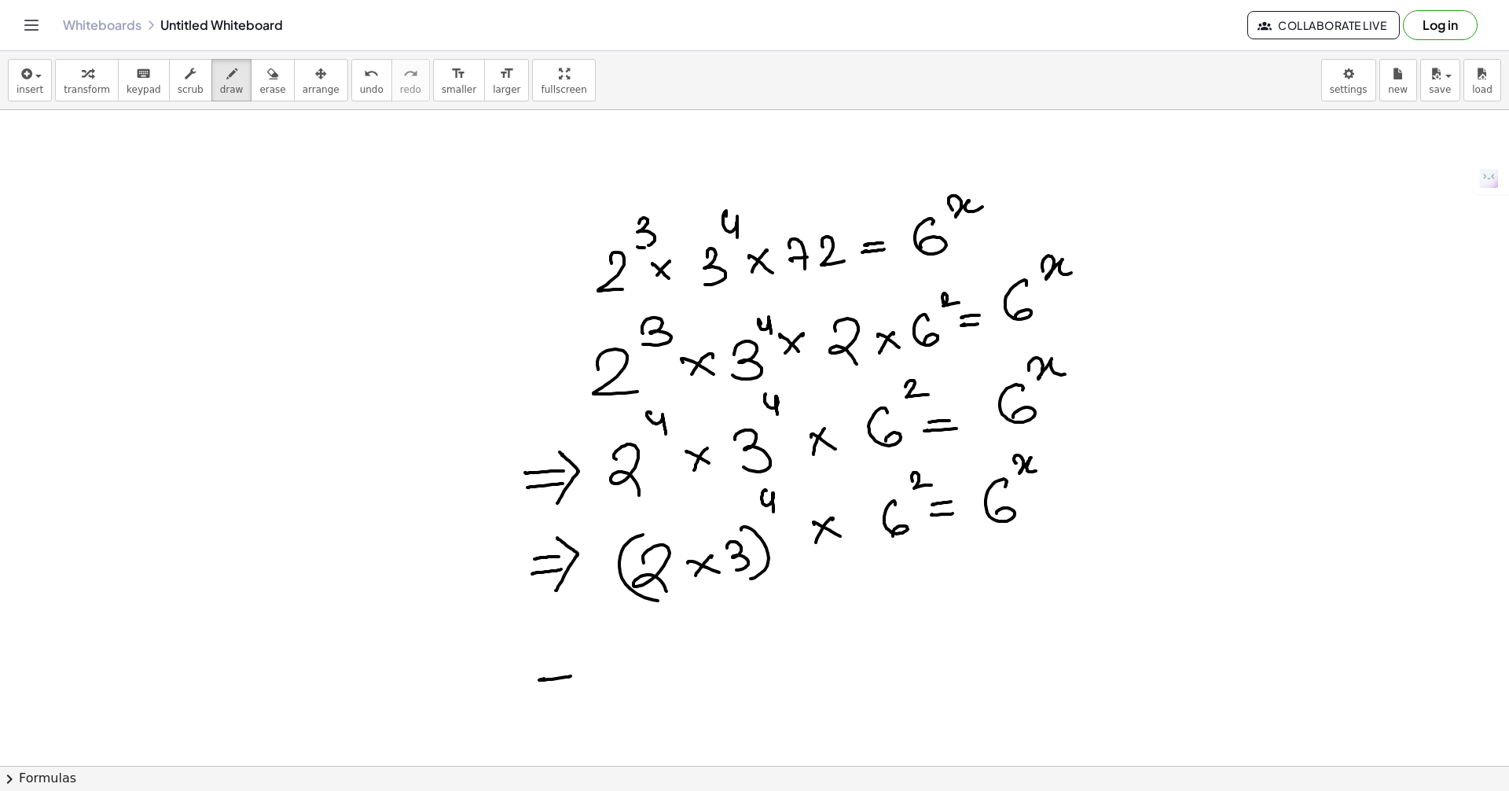
click at [569, 691] on div at bounding box center [754, 765] width 1509 height 1311
click at [567, 701] on div at bounding box center [754, 765] width 1509 height 1311
click at [697, 658] on div at bounding box center [754, 765] width 1509 height 1311
click at [758, 622] on div at bounding box center [754, 765] width 1509 height 1311
click at [792, 633] on div at bounding box center [754, 765] width 1509 height 1311
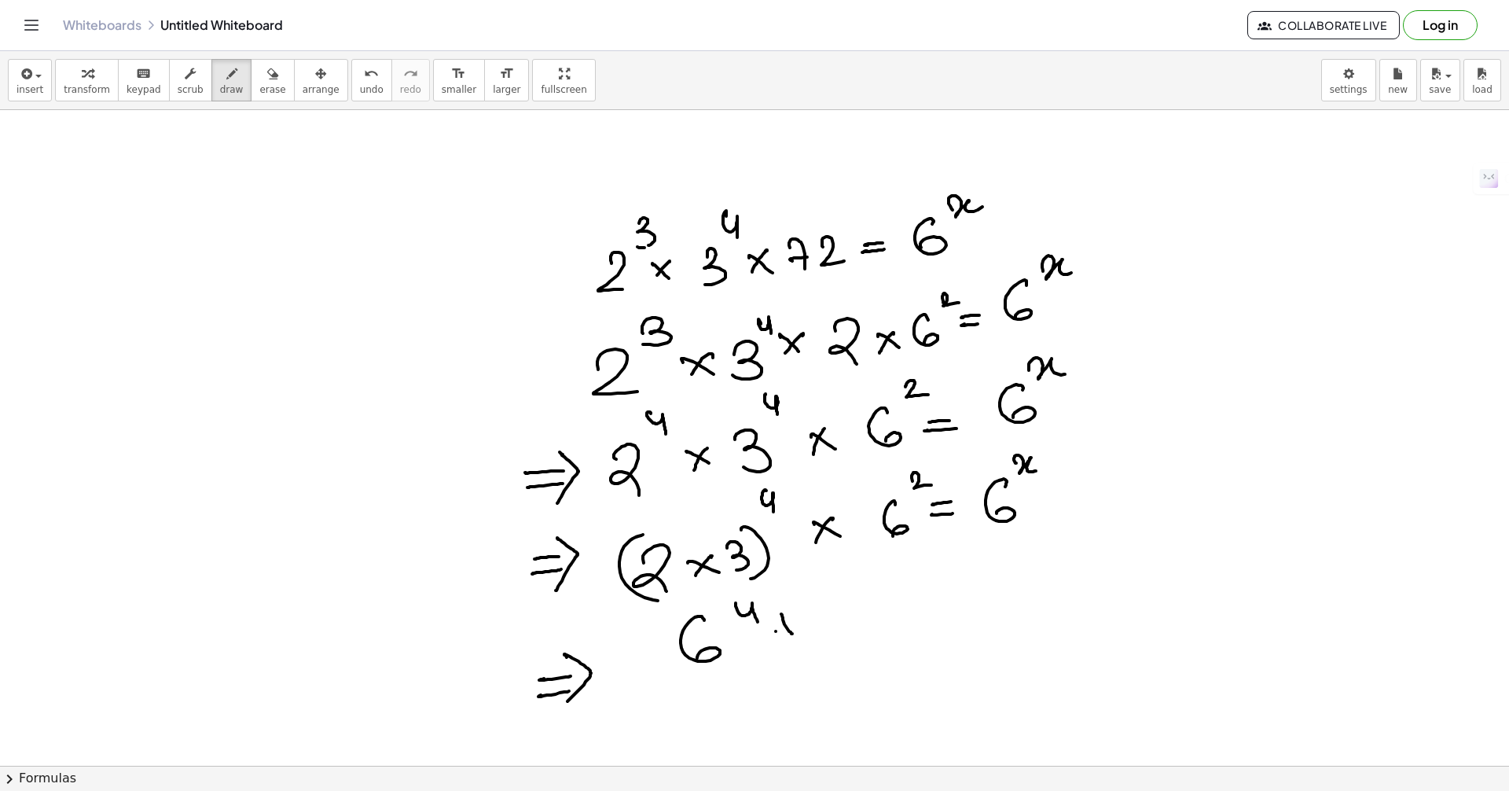
click at [798, 626] on div at bounding box center [754, 765] width 1509 height 1311
click at [830, 626] on div at bounding box center [754, 765] width 1509 height 1311
click at [259, 90] on span "erase" at bounding box center [272, 89] width 26 height 11
click at [794, 630] on div at bounding box center [754, 765] width 1509 height 1311
click at [220, 85] on span "draw" at bounding box center [232, 89] width 24 height 11
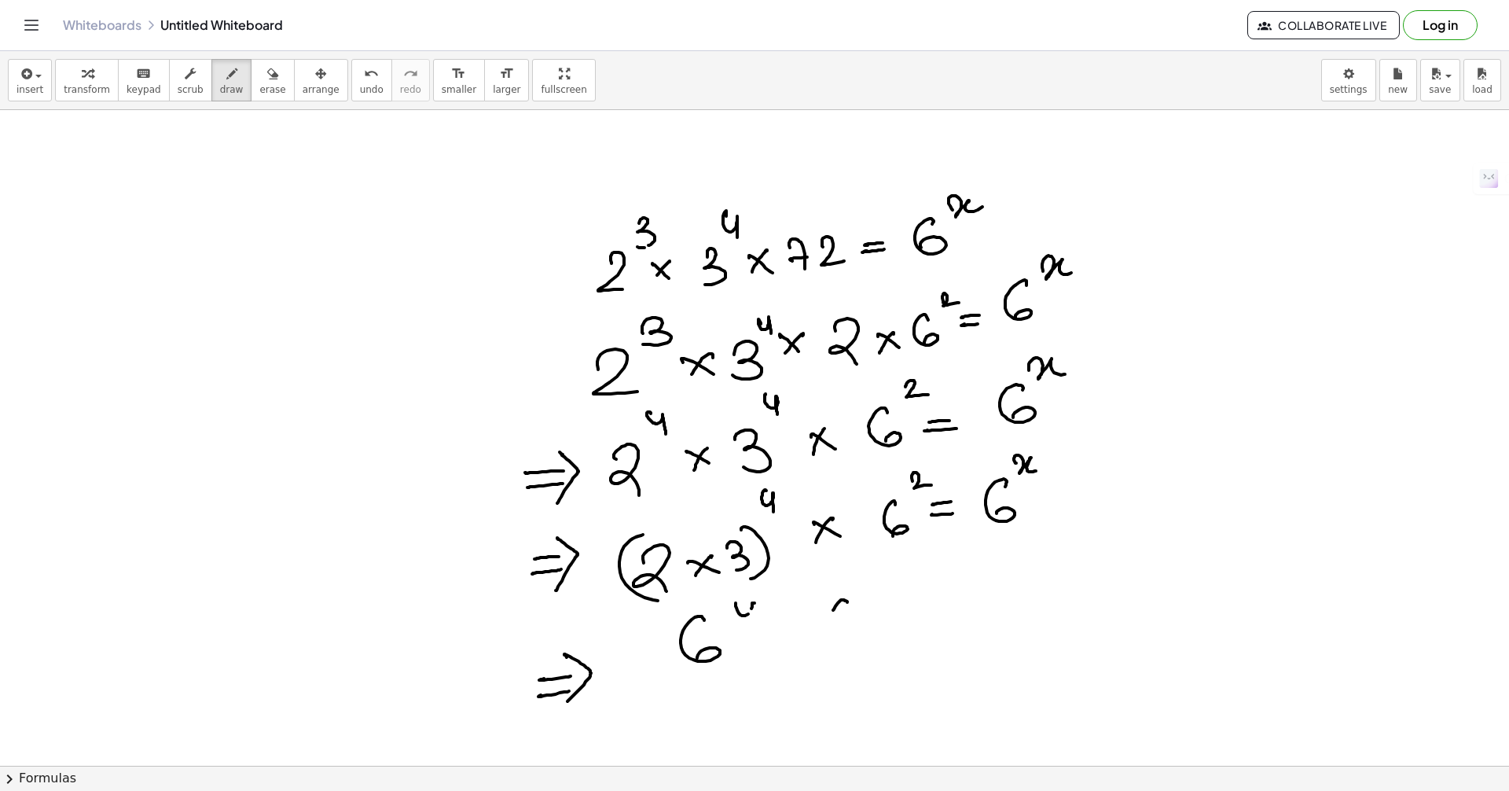
click at [755, 636] on div at bounding box center [754, 765] width 1509 height 1311
click at [826, 621] on div at bounding box center [754, 765] width 1509 height 1311
click at [856, 619] on div at bounding box center [754, 765] width 1509 height 1311
click at [900, 611] on div at bounding box center [754, 765] width 1509 height 1311
click at [941, 572] on div at bounding box center [754, 765] width 1509 height 1311
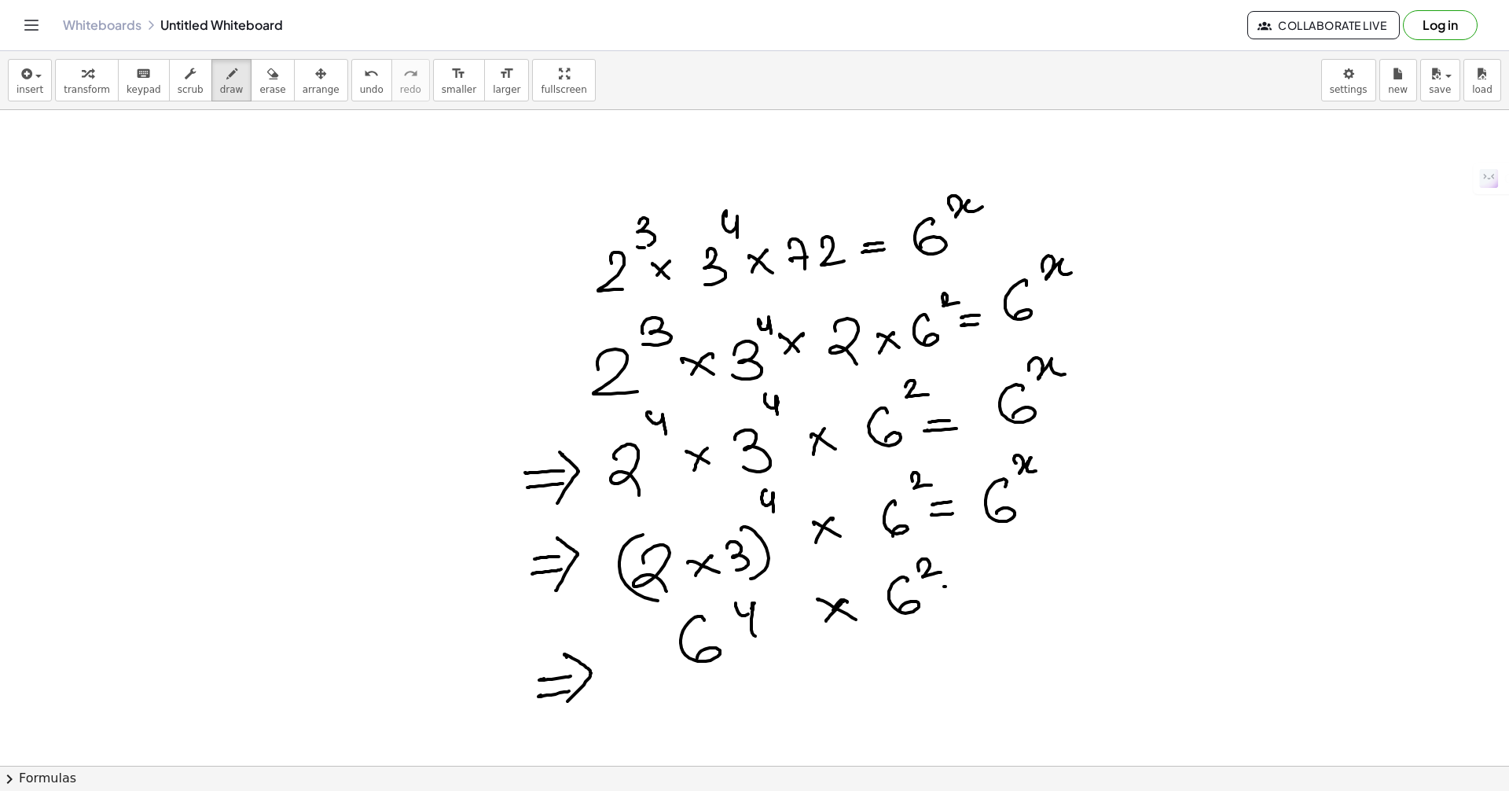
click at [960, 585] on div at bounding box center [754, 765] width 1509 height 1311
click at [961, 592] on div at bounding box center [754, 765] width 1509 height 1311
click at [987, 589] on div at bounding box center [754, 765] width 1509 height 1311
click at [1023, 561] on div at bounding box center [754, 765] width 1509 height 1311
click at [800, 707] on div at bounding box center [754, 765] width 1509 height 1311
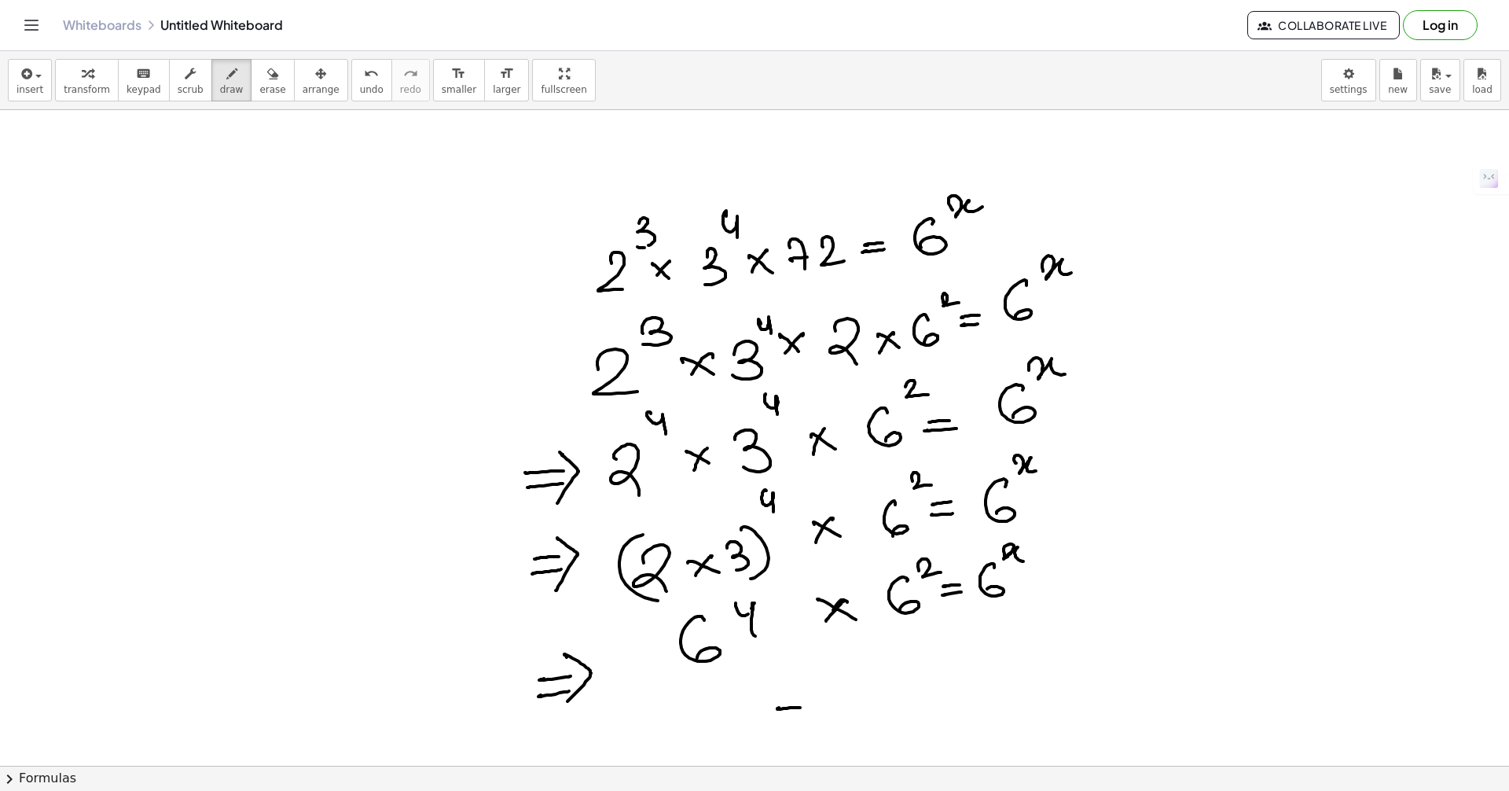
click at [806, 717] on div at bounding box center [754, 765] width 1509 height 1311
click at [806, 721] on div at bounding box center [754, 765] width 1509 height 1311
click at [903, 714] on div at bounding box center [754, 765] width 1509 height 1311
click at [939, 664] on div at bounding box center [754, 765] width 1509 height 1311
click at [960, 659] on div at bounding box center [754, 765] width 1509 height 1311
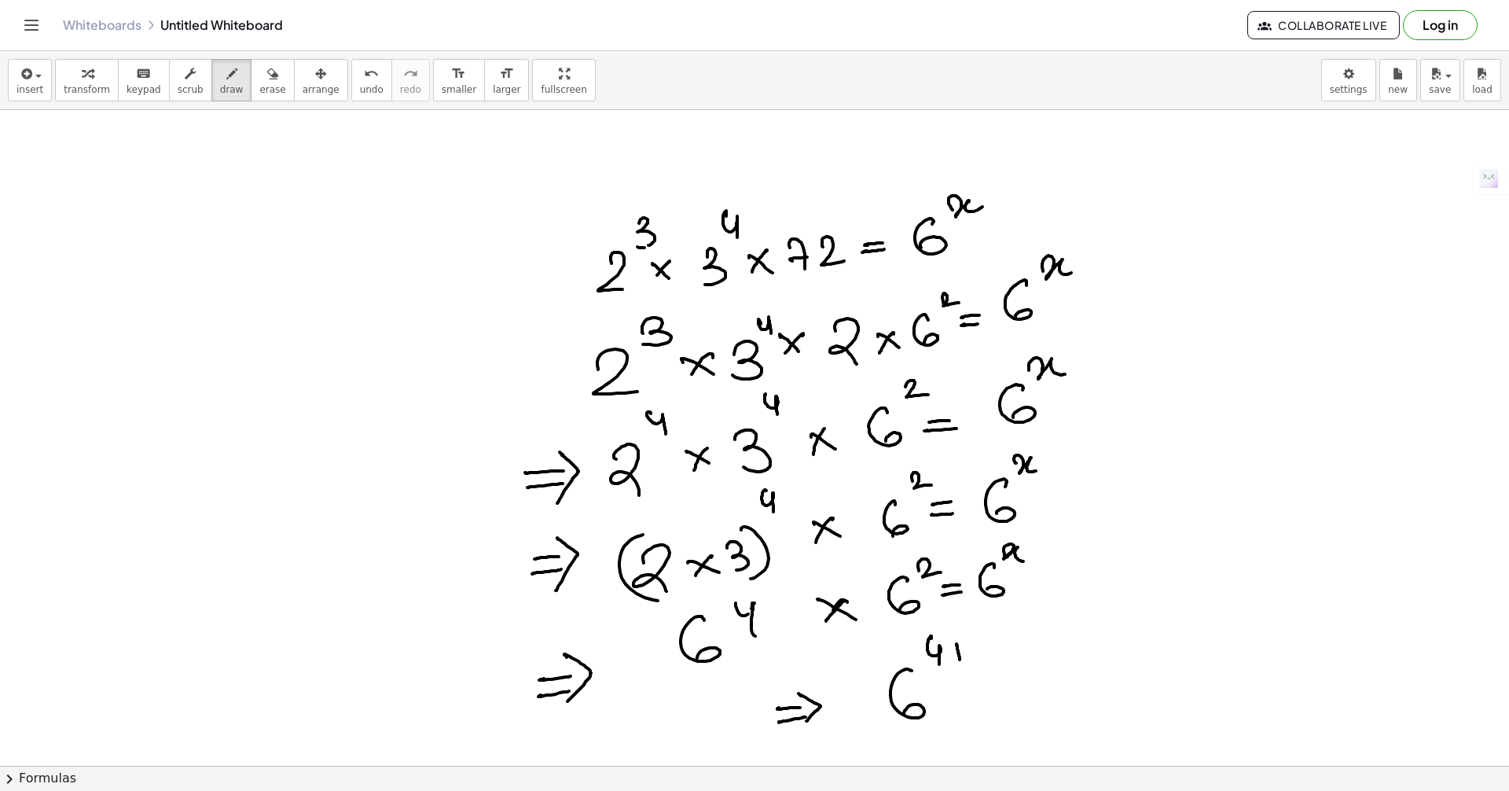
click at [966, 653] on div at bounding box center [754, 765] width 1509 height 1311
click at [994, 649] on div at bounding box center [754, 765] width 1509 height 1311
click at [1007, 666] on div at bounding box center [754, 765] width 1509 height 1311
click at [1007, 674] on div at bounding box center [754, 765] width 1509 height 1311
click at [1063, 692] on div at bounding box center [754, 765] width 1509 height 1311
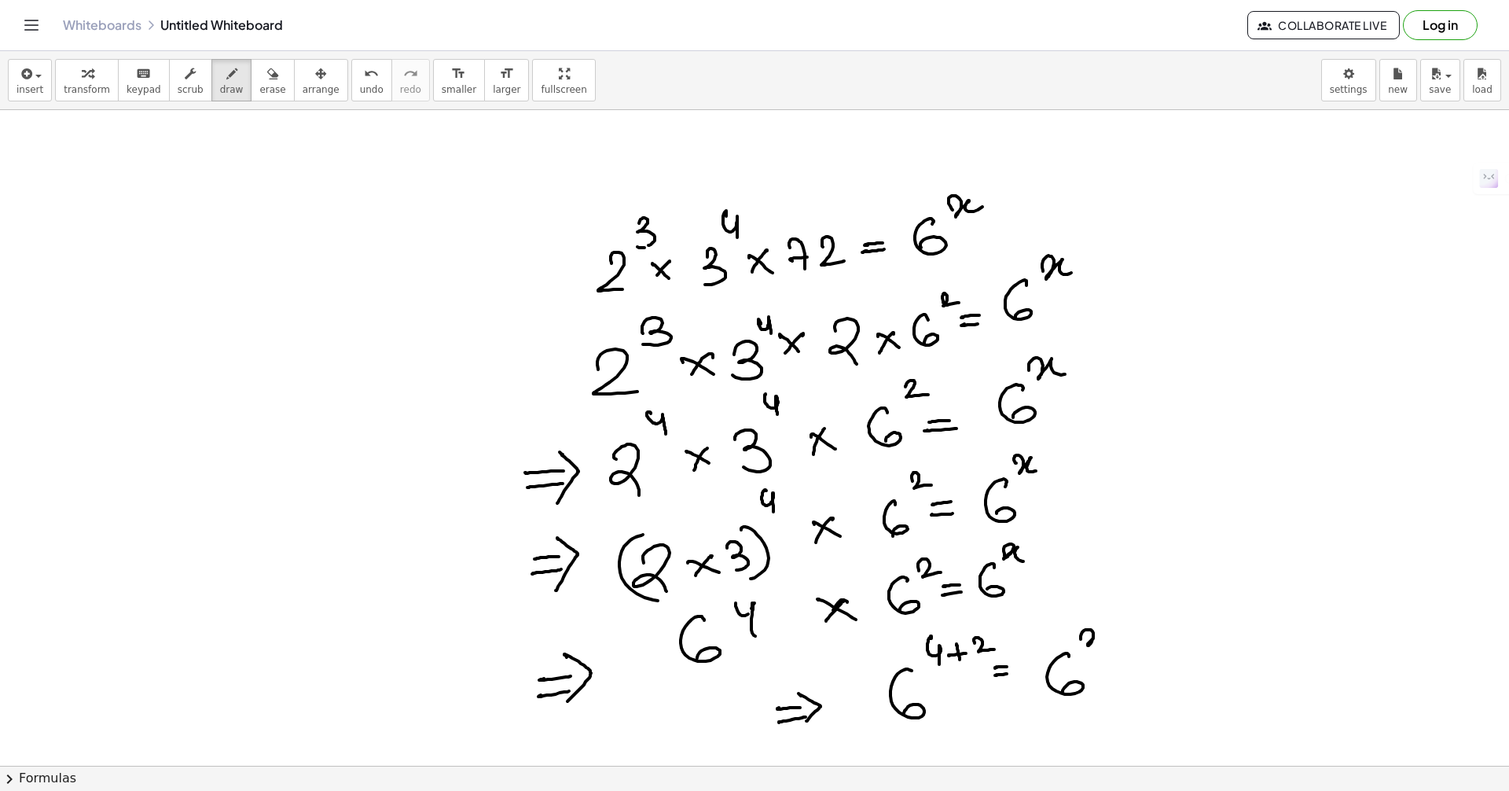
click at [1110, 652] on div at bounding box center [754, 765] width 1509 height 1311
click at [1145, 663] on div at bounding box center [754, 765] width 1509 height 1311
click at [1143, 670] on div at bounding box center [754, 765] width 1509 height 1311
click at [1144, 681] on div at bounding box center [754, 765] width 1509 height 1311
click at [1216, 676] on div at bounding box center [754, 765] width 1509 height 1311
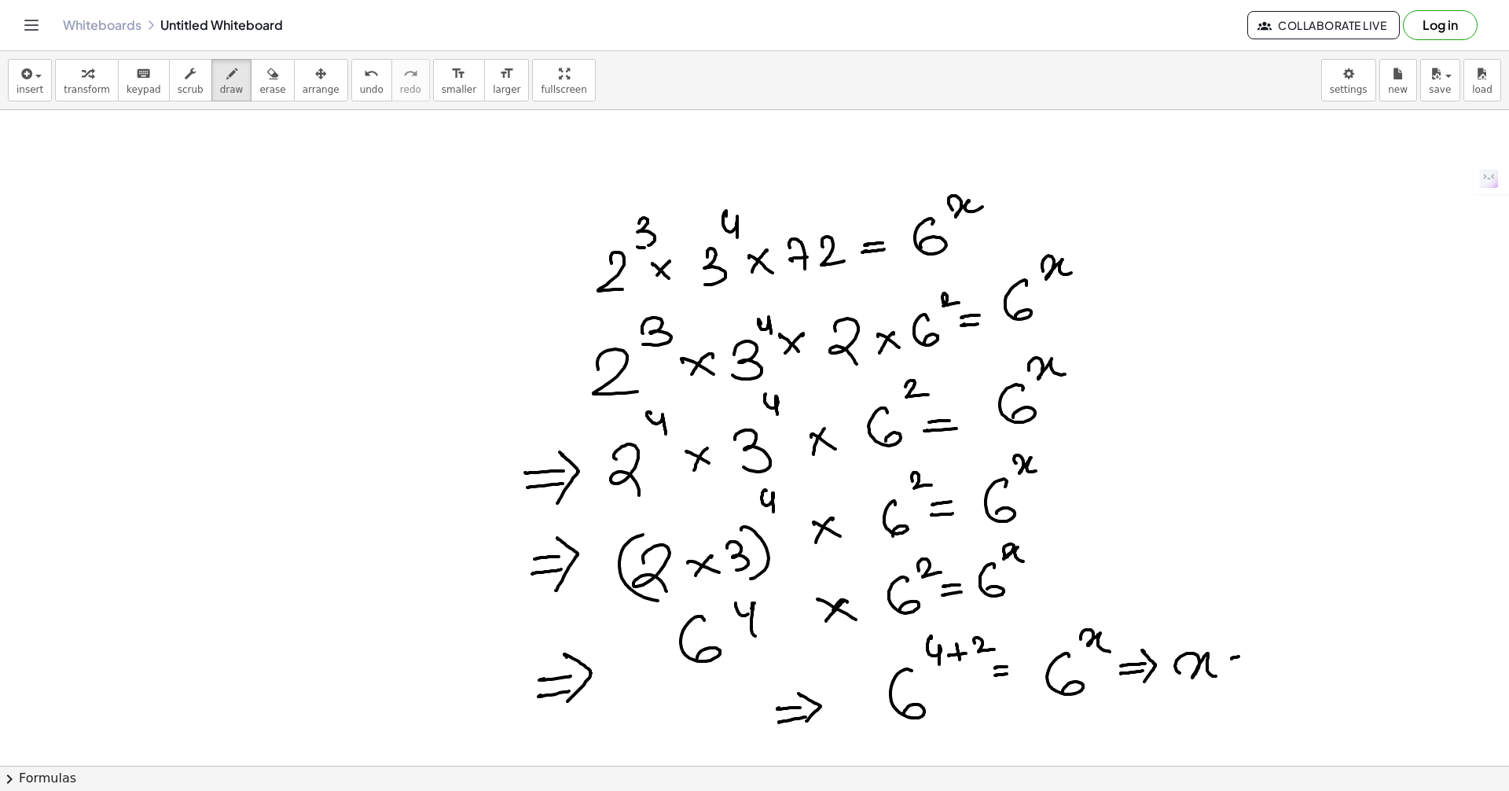
click at [1245, 656] on div at bounding box center [754, 765] width 1509 height 1311
click at [1244, 665] on div at bounding box center [754, 765] width 1509 height 1311
click at [1275, 670] on div at bounding box center [754, 765] width 1509 height 1311
drag, startPoint x: 1127, startPoint y: 166, endPoint x: 1111, endPoint y: 199, distance: 36.6
click at [1103, 204] on div at bounding box center [754, 765] width 1509 height 1311
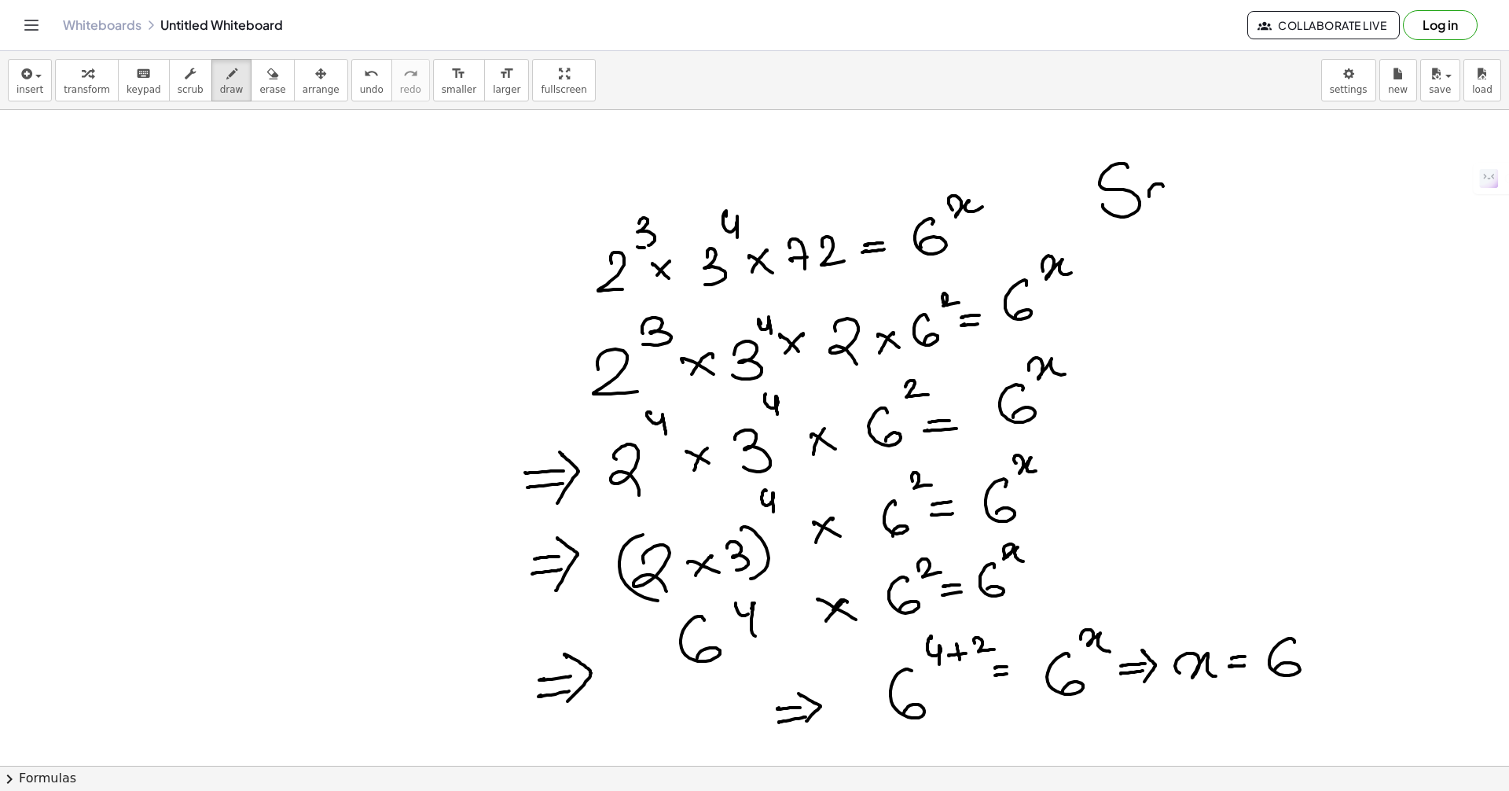
drag, startPoint x: 1149, startPoint y: 196, endPoint x: 1159, endPoint y: 191, distance: 11.6
click at [1159, 185] on div at bounding box center [754, 765] width 1509 height 1311
drag, startPoint x: 1181, startPoint y: 218, endPoint x: 1158, endPoint y: 217, distance: 22.8
click at [1165, 224] on div at bounding box center [754, 765] width 1509 height 1311
drag, startPoint x: 1193, startPoint y: 182, endPoint x: 1239, endPoint y: 186, distance: 46.6
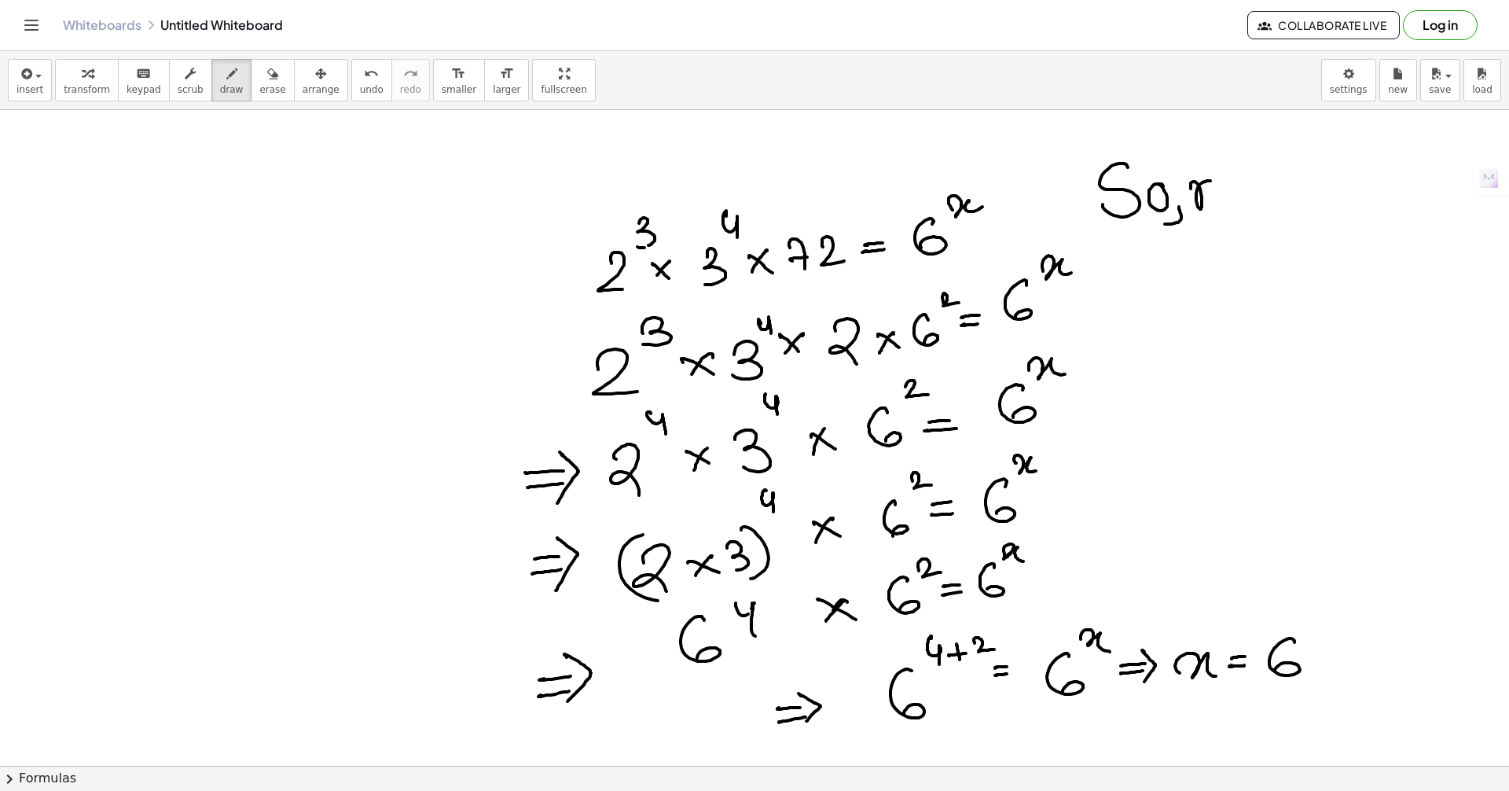
click at [1220, 211] on div at bounding box center [754, 765] width 1509 height 1311
drag, startPoint x: 1235, startPoint y: 197, endPoint x: 1257, endPoint y: 183, distance: 26.2
click at [1237, 184] on div at bounding box center [754, 765] width 1509 height 1311
drag, startPoint x: 1258, startPoint y: 181, endPoint x: 1273, endPoint y: 174, distance: 17.2
click at [1280, 176] on div at bounding box center [754, 765] width 1509 height 1311
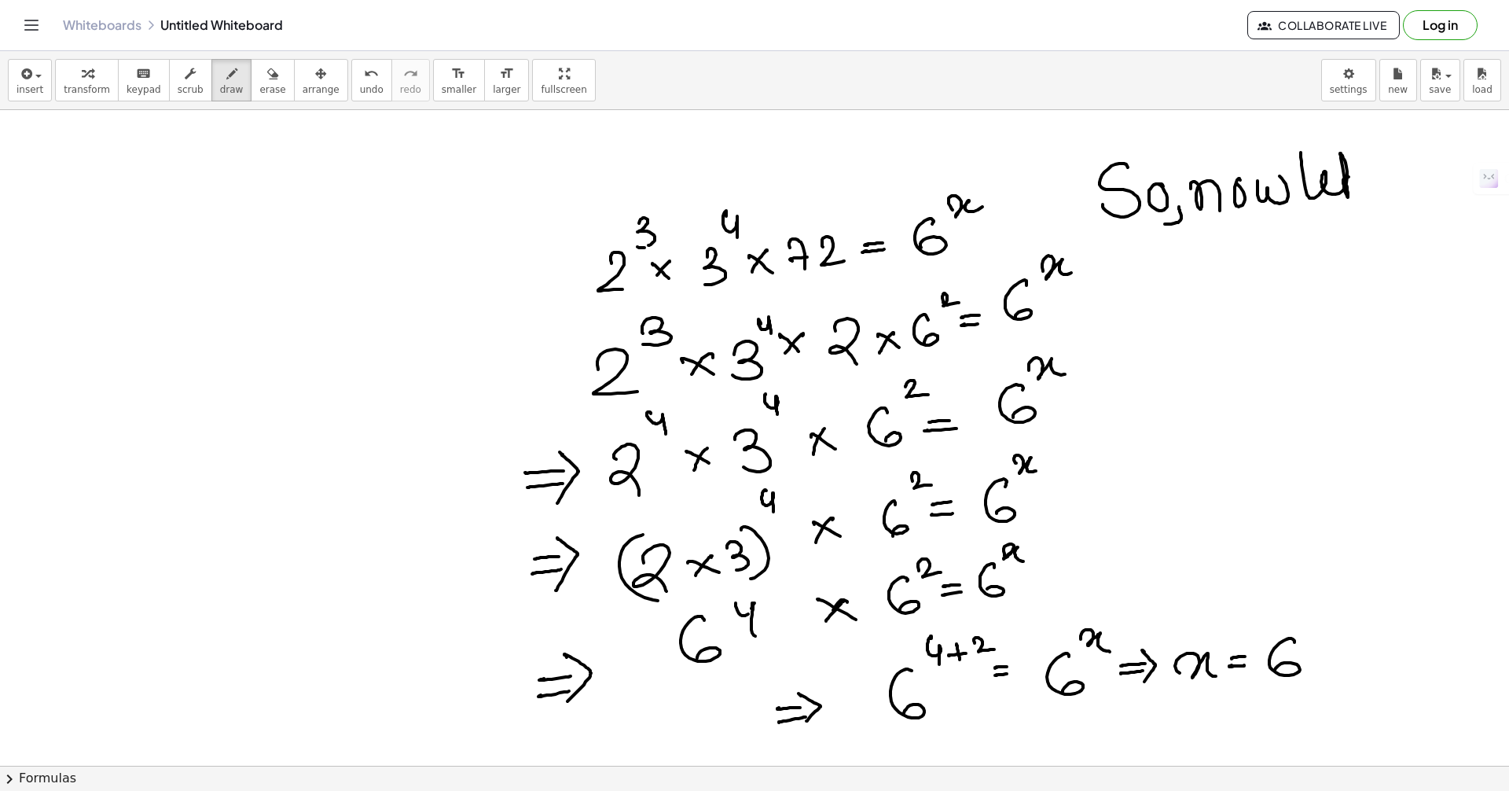
drag, startPoint x: 1301, startPoint y: 153, endPoint x: 1354, endPoint y: 177, distance: 58.4
click at [1352, 177] on div at bounding box center [754, 765] width 1509 height 1311
drag, startPoint x: 1360, startPoint y: 189, endPoint x: 1261, endPoint y: 231, distance: 107.0
click at [1359, 203] on div at bounding box center [754, 765] width 1509 height 1311
drag, startPoint x: 1132, startPoint y: 277, endPoint x: 1197, endPoint y: 270, distance: 65.6
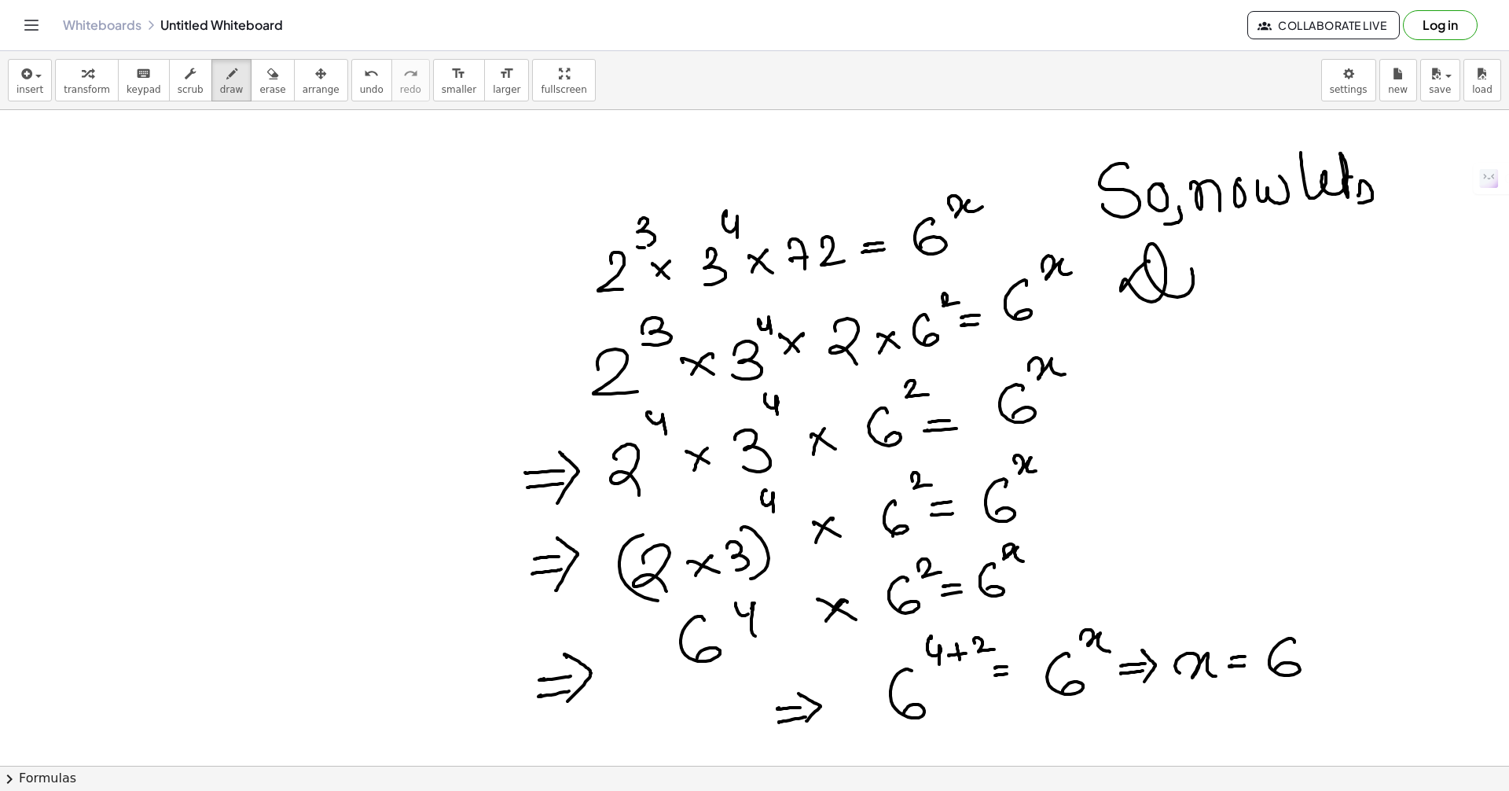
click at [1199, 271] on div at bounding box center [754, 765] width 1509 height 1311
drag, startPoint x: 1244, startPoint y: 236, endPoint x: 1237, endPoint y: 271, distance: 36.1
click at [1235, 274] on div at bounding box center [754, 765] width 1509 height 1311
drag, startPoint x: 1278, startPoint y: 266, endPoint x: 1291, endPoint y: 259, distance: 14.1
click at [1288, 256] on div at bounding box center [754, 765] width 1509 height 1311
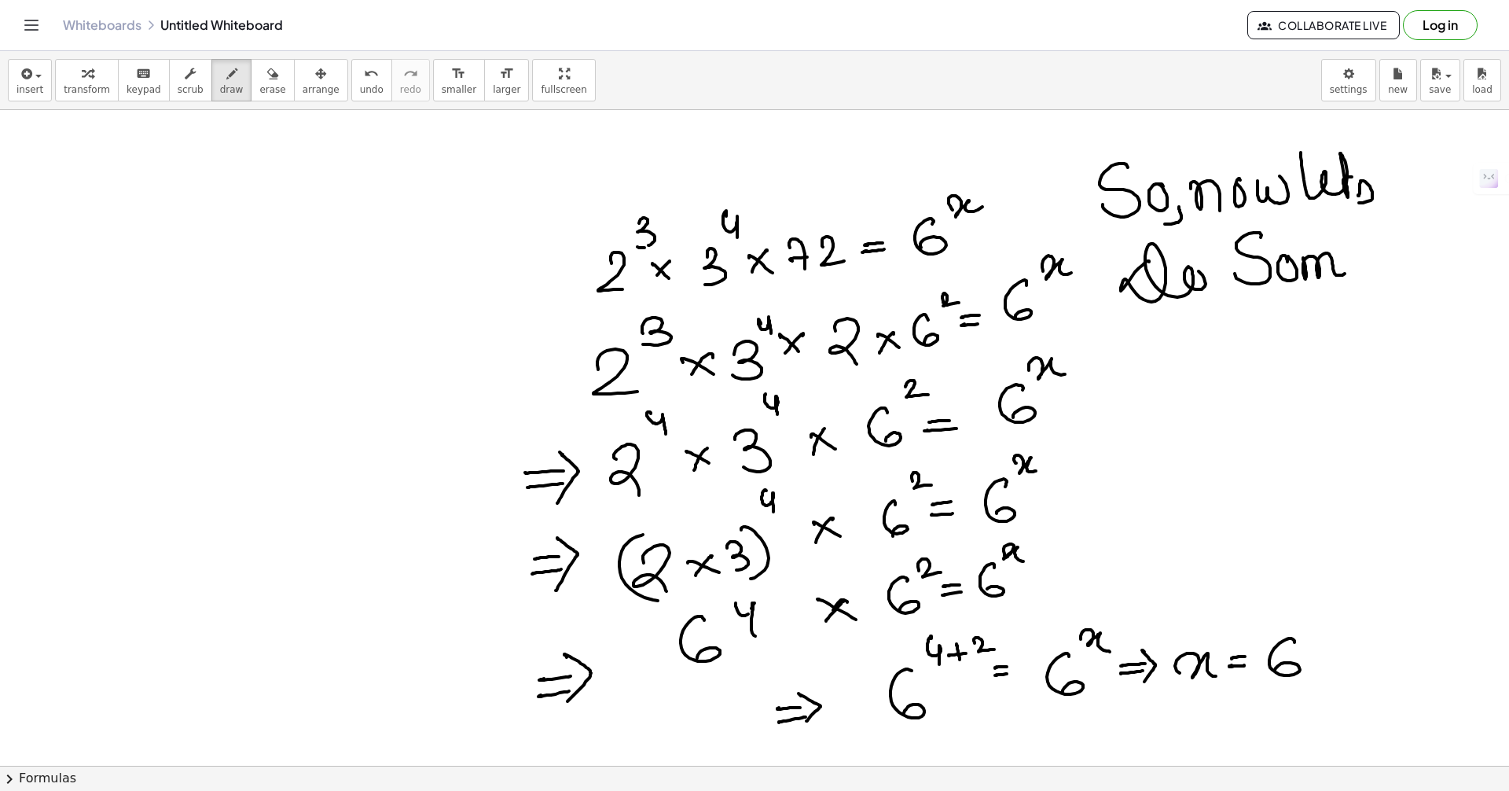
drag, startPoint x: 1306, startPoint y: 273, endPoint x: 1371, endPoint y: 273, distance: 64.4
click at [1369, 274] on div at bounding box center [754, 765] width 1509 height 1311
drag, startPoint x: 1141, startPoint y: 373, endPoint x: 1162, endPoint y: 377, distance: 20.8
click at [1162, 376] on div at bounding box center [754, 765] width 1509 height 1311
click at [1152, 331] on div at bounding box center [754, 765] width 1509 height 1311
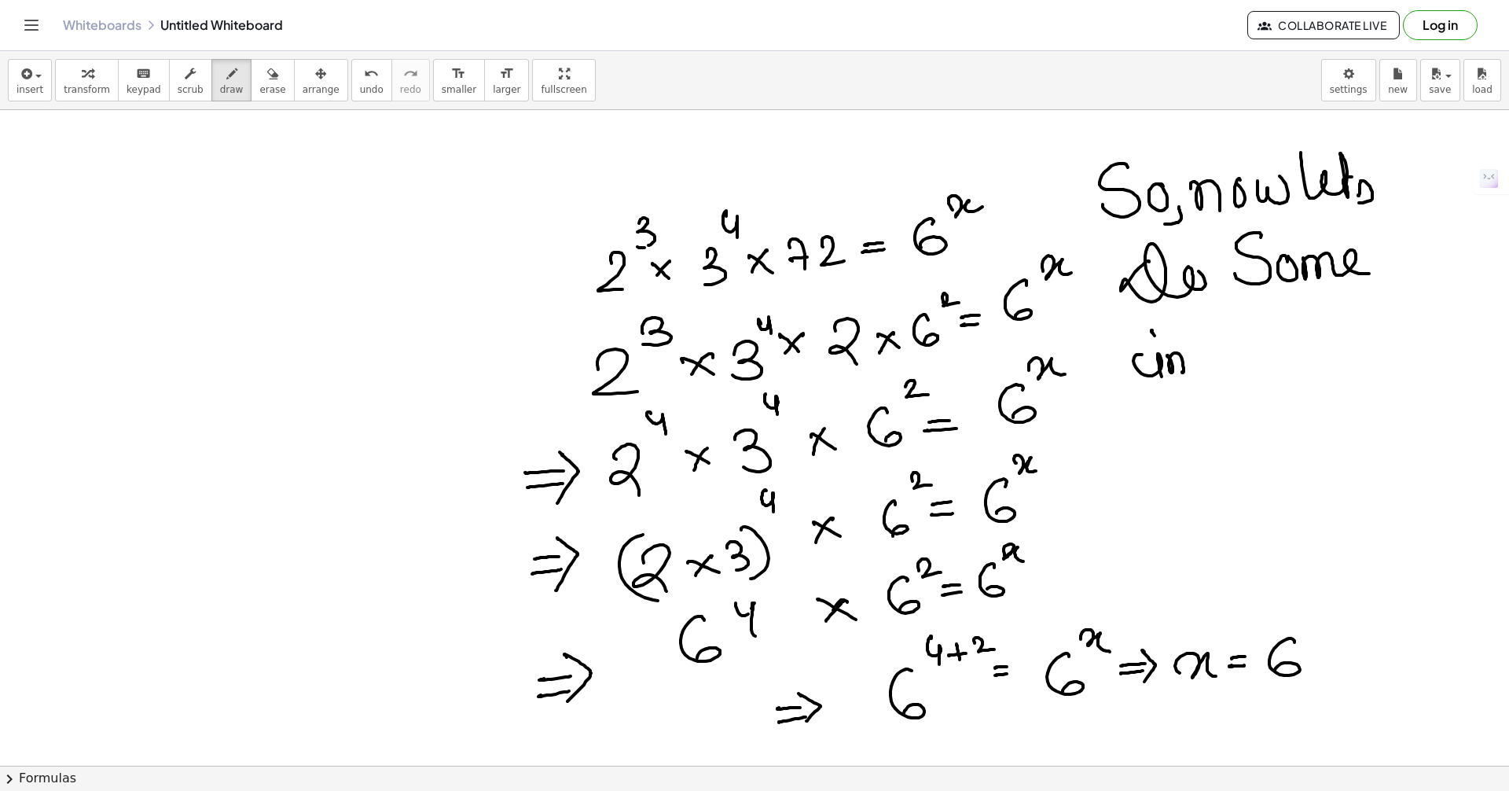
drag, startPoint x: 1172, startPoint y: 373, endPoint x: 1203, endPoint y: 371, distance: 31.5
click at [1203, 370] on div at bounding box center [754, 765] width 1509 height 1311
drag, startPoint x: 1213, startPoint y: 346, endPoint x: 1219, endPoint y: 390, distance: 44.5
click at [1219, 390] on div at bounding box center [754, 765] width 1509 height 1311
drag, startPoint x: 1210, startPoint y: 341, endPoint x: 1232, endPoint y: 347, distance: 21.9
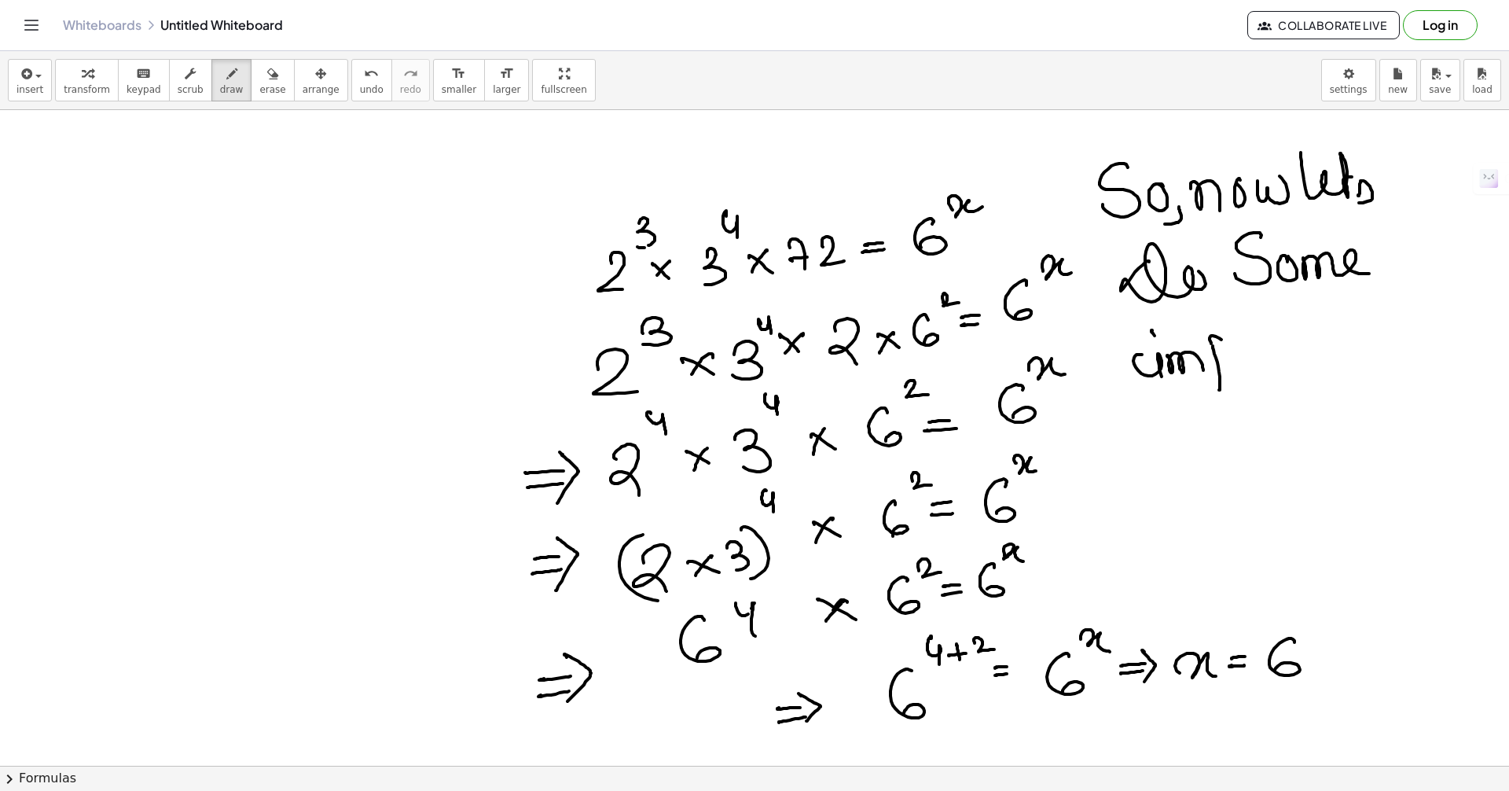
click at [1210, 359] on div at bounding box center [754, 765] width 1509 height 1311
click at [1243, 332] on div at bounding box center [754, 765] width 1509 height 1311
drag, startPoint x: 1258, startPoint y: 340, endPoint x: 1324, endPoint y: 347, distance: 67.3
click at [1324, 347] on div at bounding box center [754, 765] width 1509 height 1311
drag, startPoint x: 1330, startPoint y: 340, endPoint x: 1344, endPoint y: 343, distance: 14.5
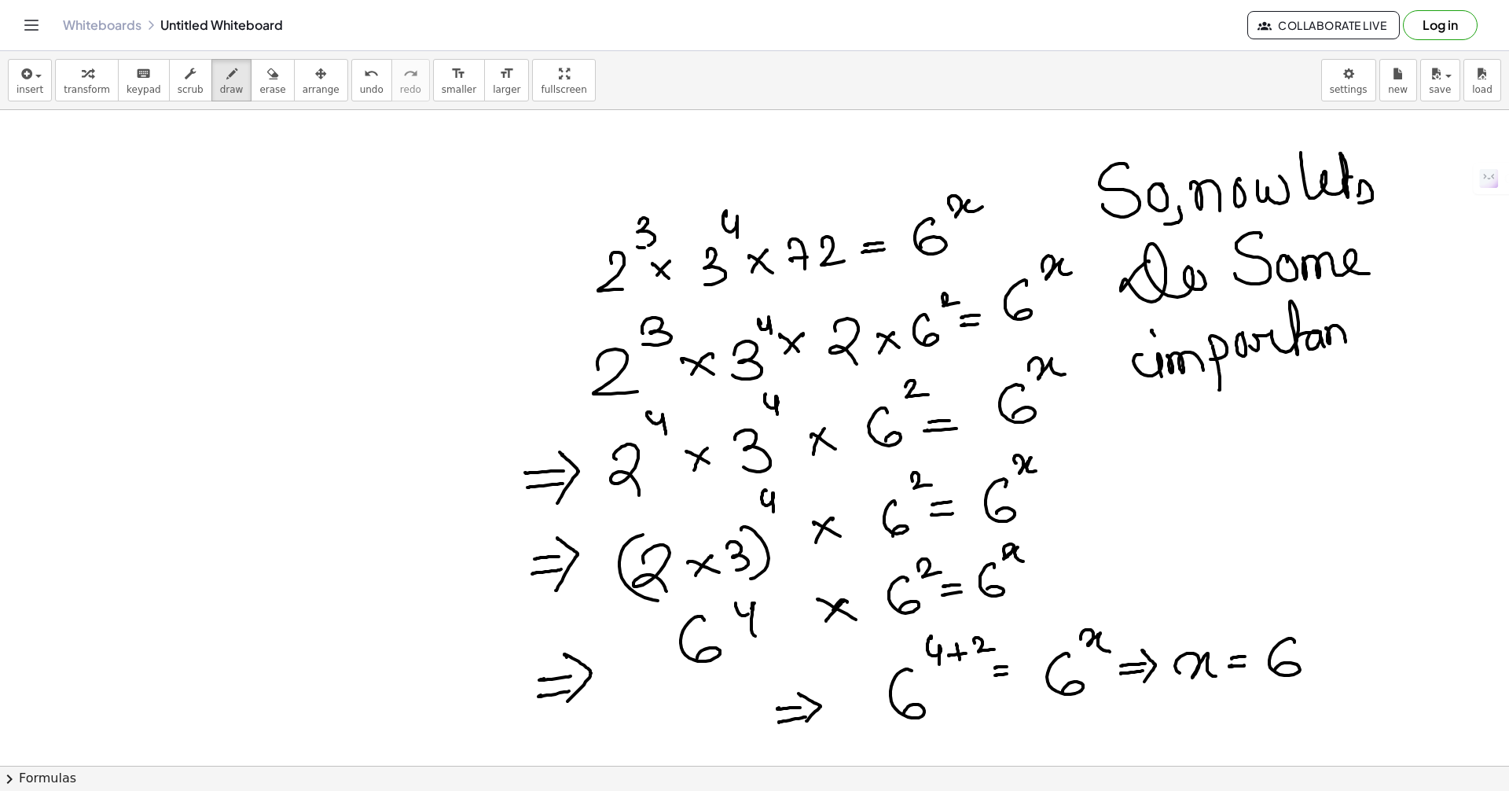
click at [1346, 345] on div at bounding box center [754, 765] width 1509 height 1311
drag, startPoint x: 1355, startPoint y: 310, endPoint x: 1390, endPoint y: 325, distance: 38.7
click at [1390, 325] on div at bounding box center [754, 765] width 1509 height 1311
drag, startPoint x: 1129, startPoint y: 450, endPoint x: 1198, endPoint y: 452, distance: 68.4
click at [1202, 454] on div at bounding box center [754, 765] width 1509 height 1311
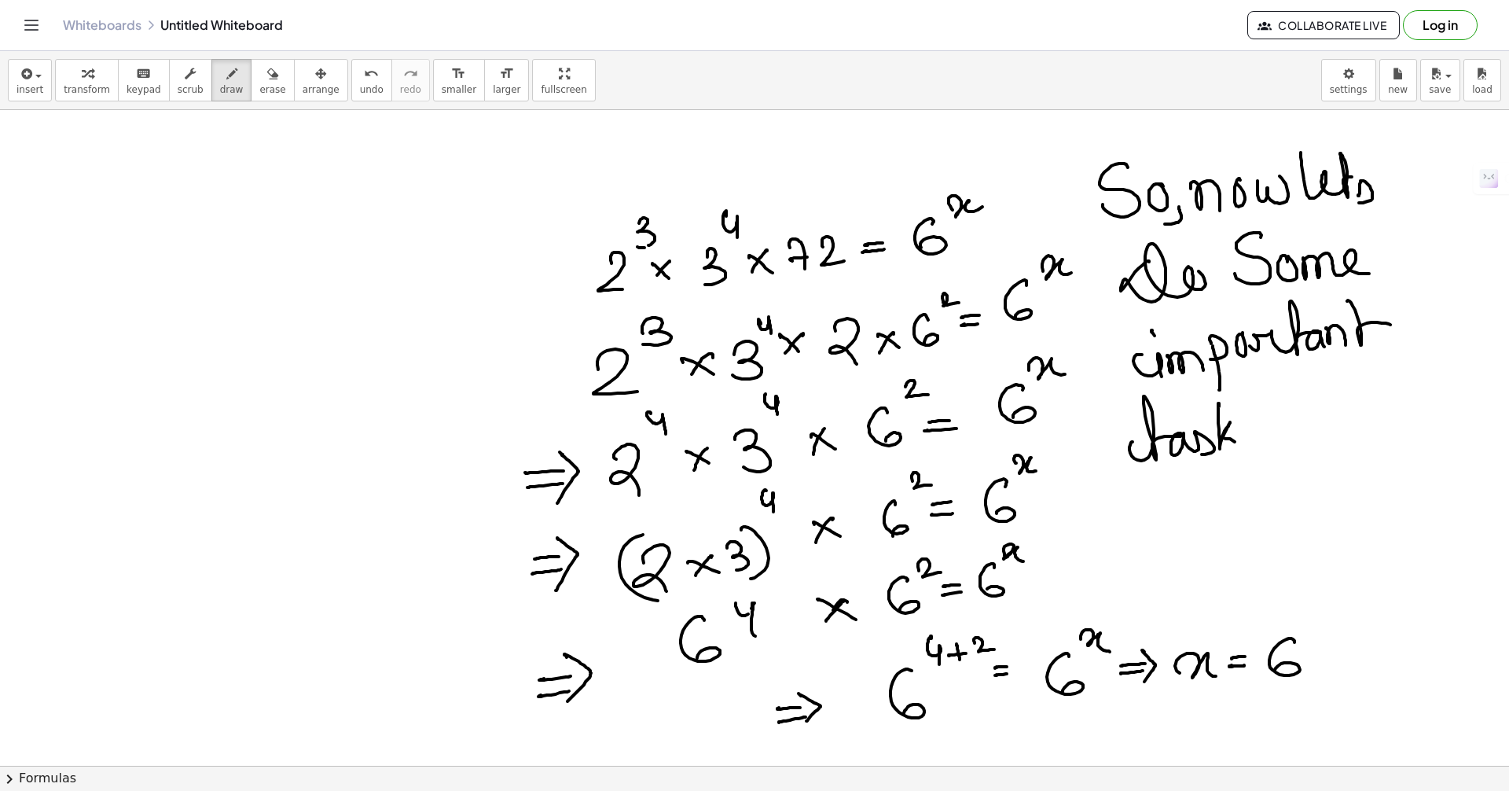
drag, startPoint x: 1218, startPoint y: 407, endPoint x: 1233, endPoint y: 456, distance: 51.0
click at [1239, 454] on div at bounding box center [754, 765] width 1509 height 1311
click at [1148, 435] on div at bounding box center [754, 765] width 1509 height 1311
click at [183, 78] on div "button" at bounding box center [191, 73] width 26 height 19
click at [267, 72] on icon "button" at bounding box center [272, 73] width 11 height 19
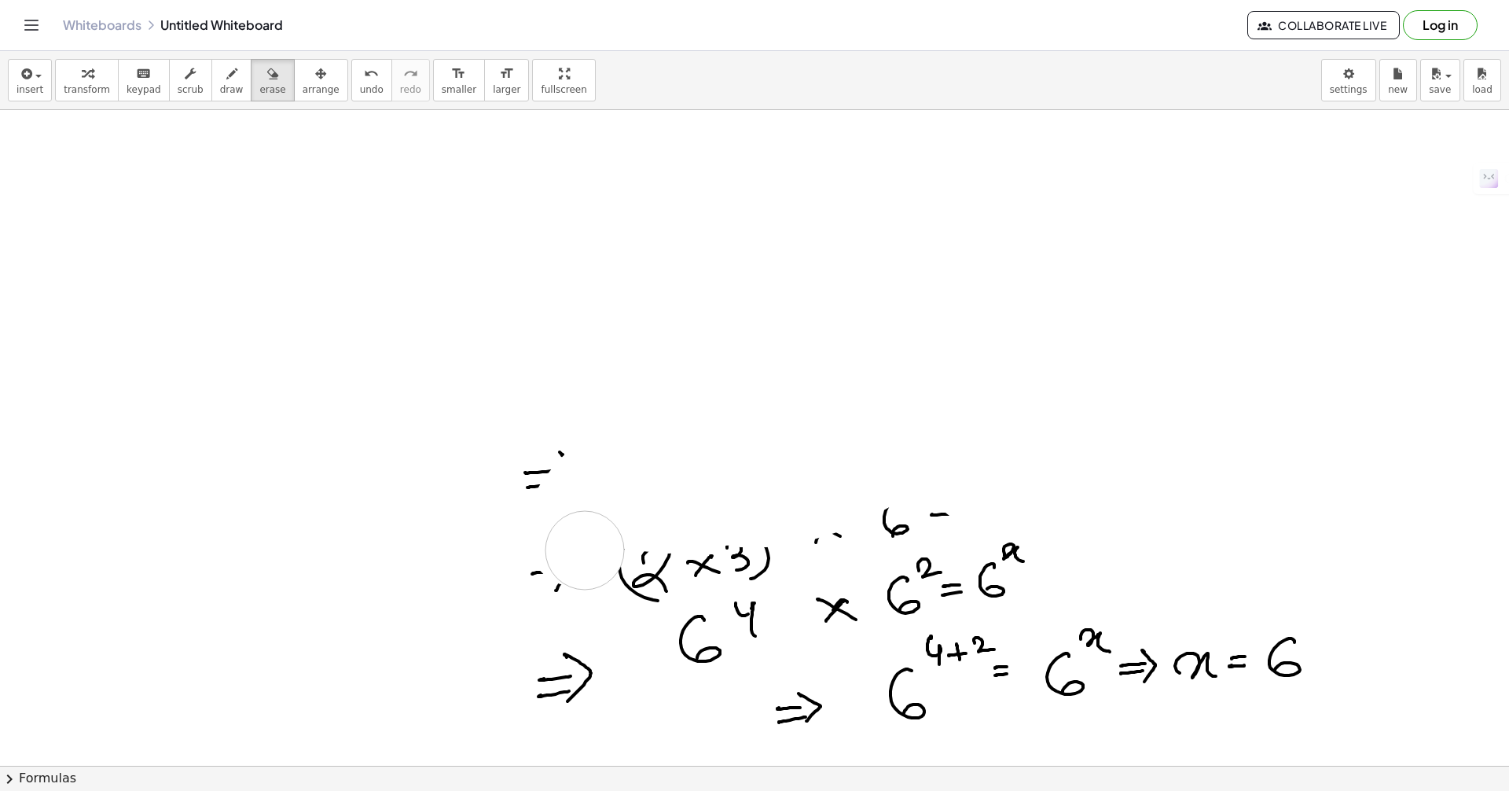
drag, startPoint x: 582, startPoint y: 228, endPoint x: 551, endPoint y: 525, distance: 298.7
click at [516, 512] on div at bounding box center [754, 765] width 1509 height 1311
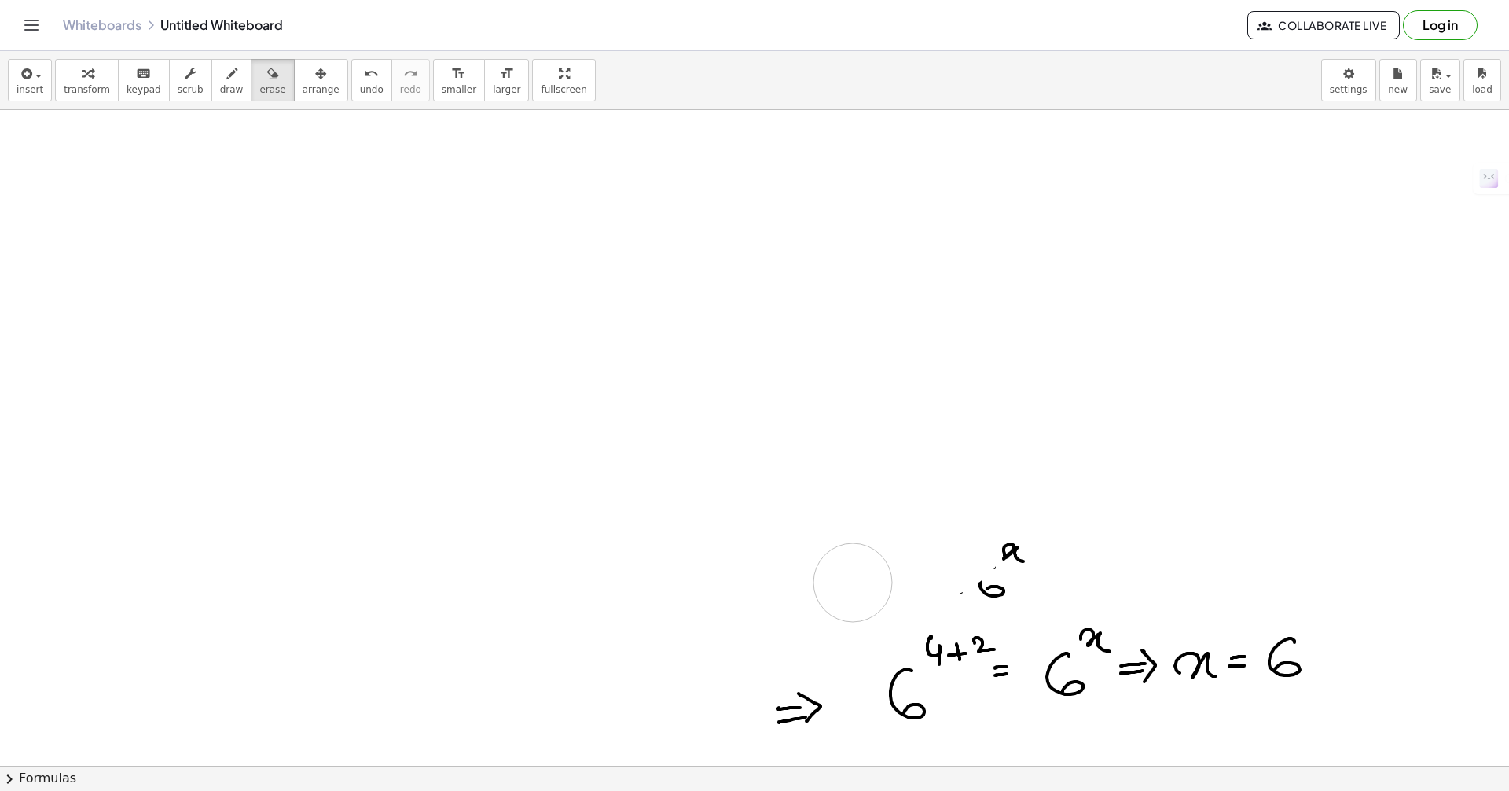
drag, startPoint x: 430, startPoint y: 686, endPoint x: 1080, endPoint y: 560, distance: 662.2
click at [978, 615] on div at bounding box center [754, 765] width 1509 height 1311
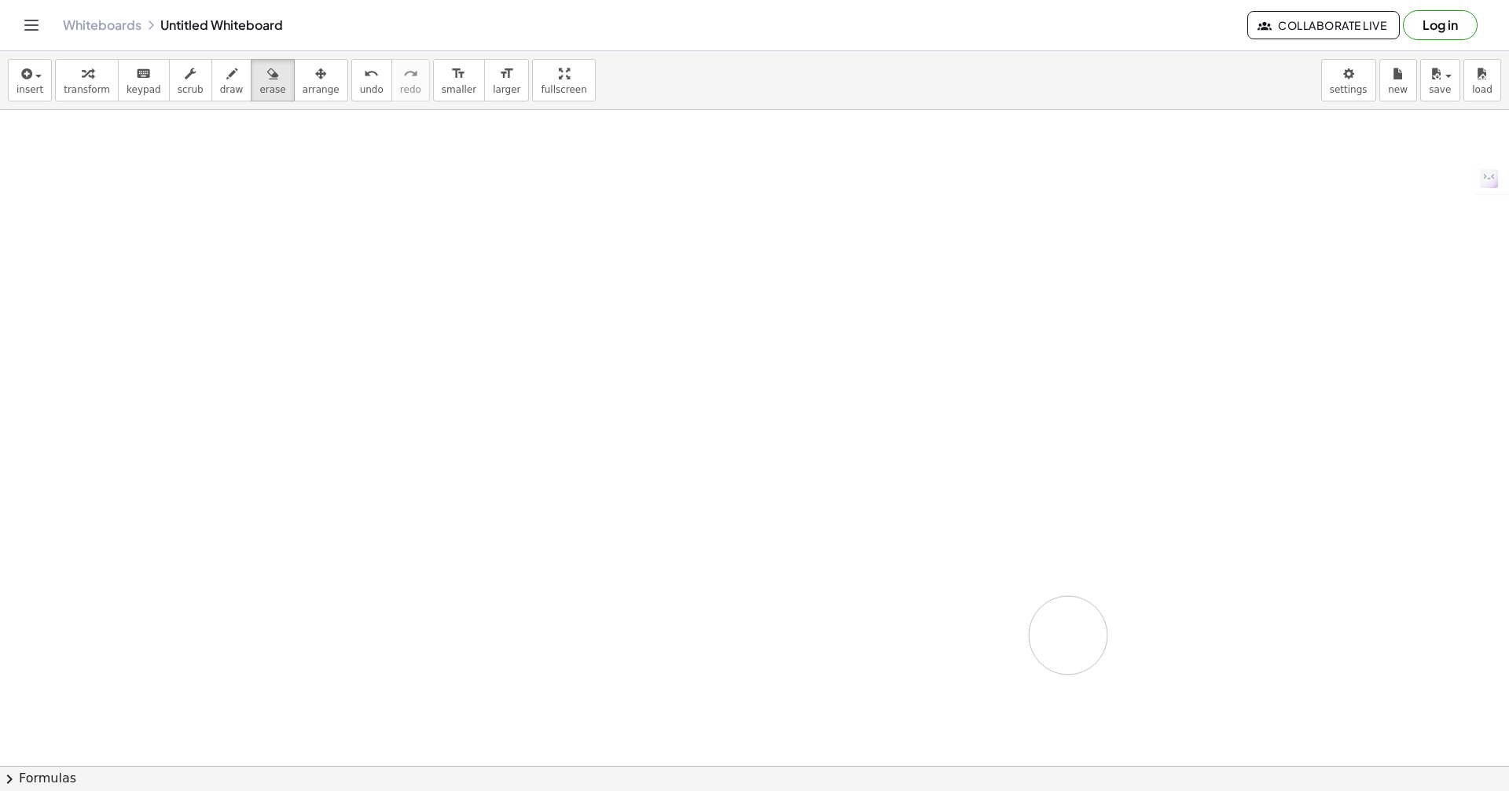
drag, startPoint x: 1080, startPoint y: 560, endPoint x: 896, endPoint y: 578, distance: 184.9
click at [925, 594] on div at bounding box center [754, 765] width 1509 height 1311
click at [226, 81] on icon "button" at bounding box center [231, 73] width 11 height 19
drag, startPoint x: 518, startPoint y: 366, endPoint x: 924, endPoint y: 246, distance: 423.8
click at [946, 245] on div at bounding box center [754, 765] width 1509 height 1311
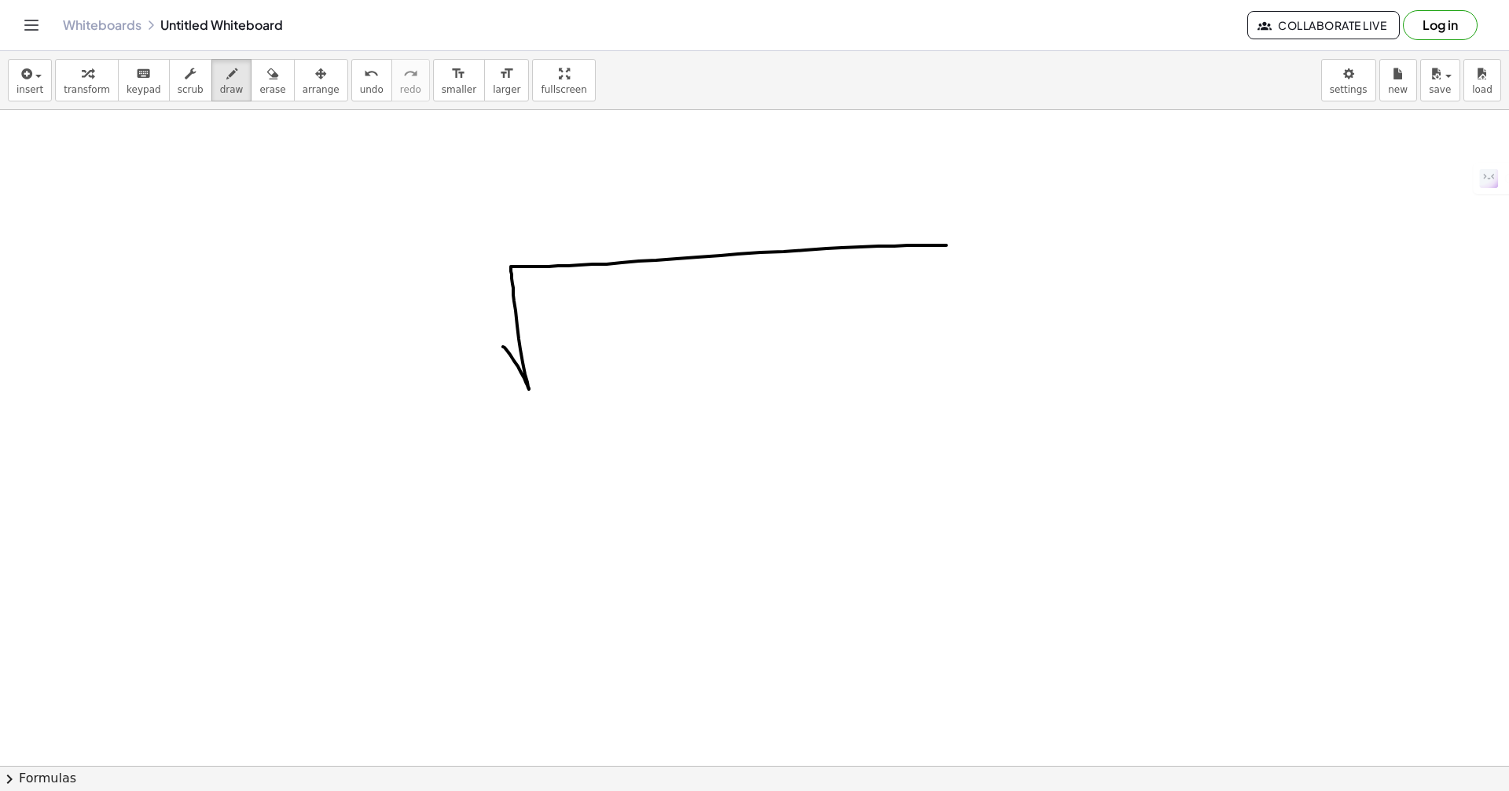
drag, startPoint x: 567, startPoint y: 299, endPoint x: 598, endPoint y: 292, distance: 32.2
click at [595, 293] on div at bounding box center [754, 765] width 1509 height 1311
drag, startPoint x: 567, startPoint y: 299, endPoint x: 566, endPoint y: 334, distance: 35.4
click at [565, 337] on div at bounding box center [754, 765] width 1509 height 1311
drag, startPoint x: 632, startPoint y: 310, endPoint x: 636, endPoint y: 331, distance: 21.6
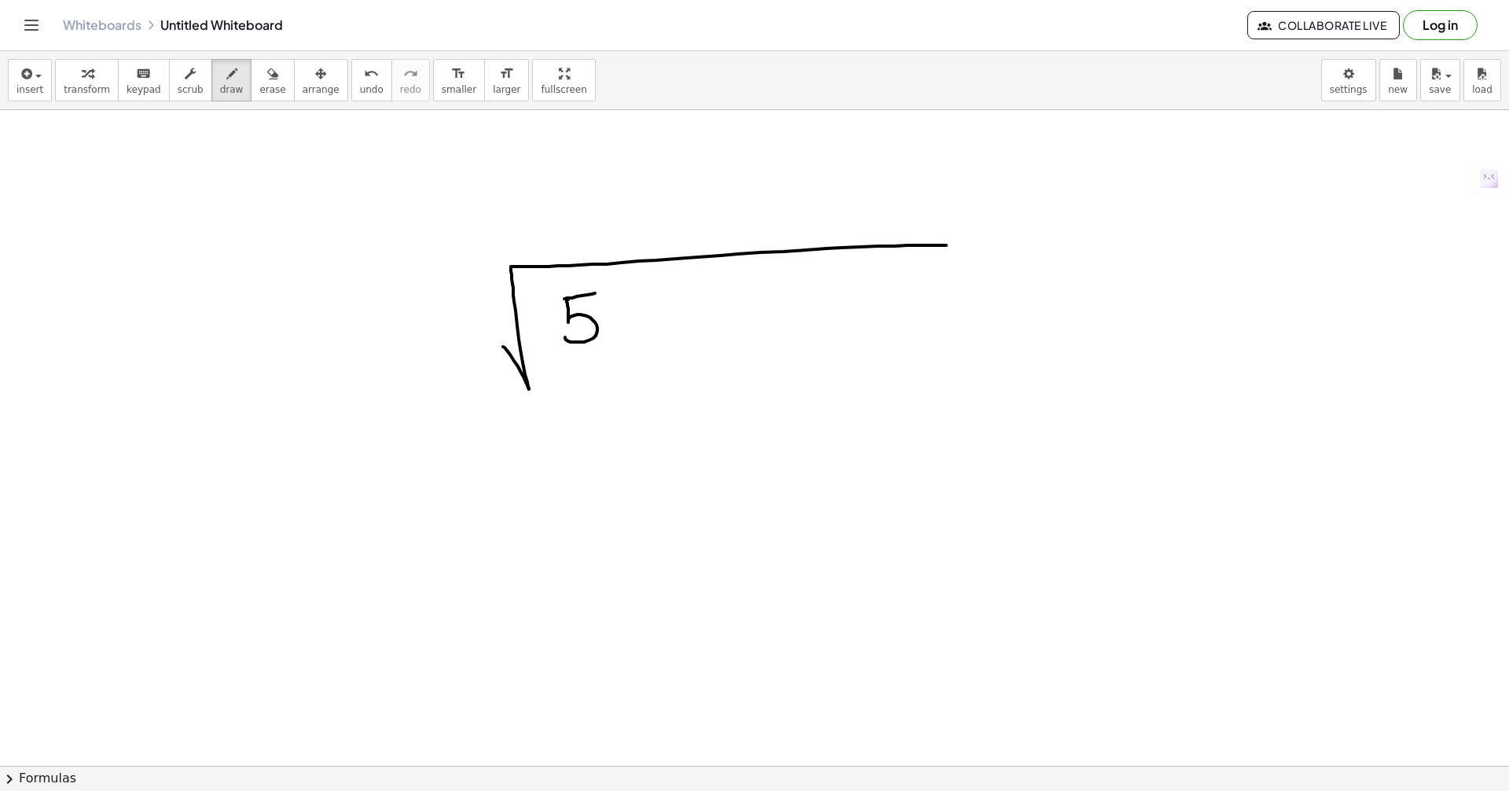
click at [637, 332] on div at bounding box center [754, 765] width 1509 height 1311
drag, startPoint x: 617, startPoint y: 321, endPoint x: 668, endPoint y: 311, distance: 51.9
click at [652, 318] on div at bounding box center [754, 765] width 1509 height 1311
drag, startPoint x: 684, startPoint y: 291, endPoint x: 676, endPoint y: 328, distance: 37.8
click at [674, 322] on div at bounding box center [754, 765] width 1509 height 1311
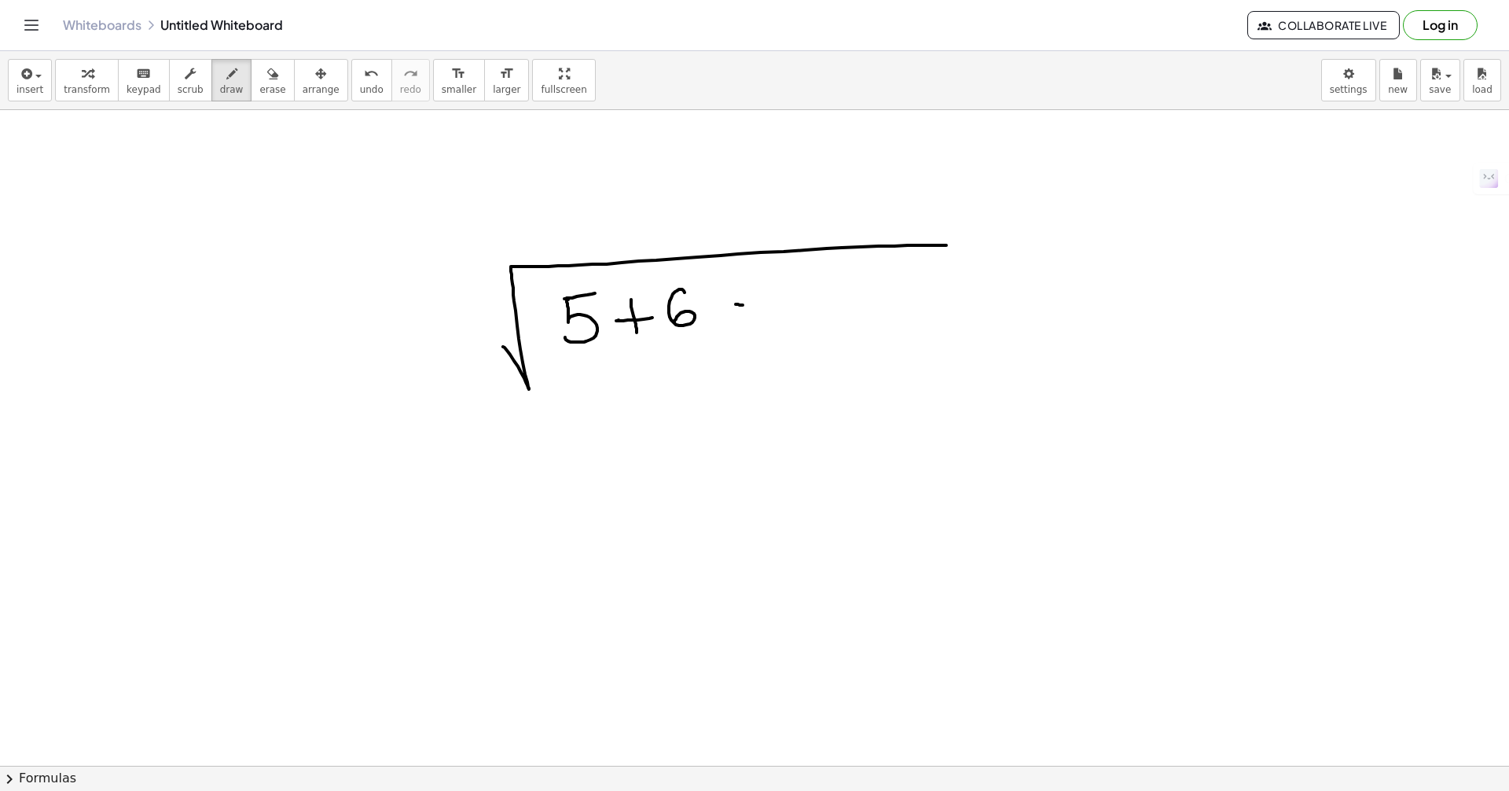
drag, startPoint x: 736, startPoint y: 304, endPoint x: 807, endPoint y: 291, distance: 72.8
click at [775, 299] on div at bounding box center [754, 765] width 1509 height 1311
drag, startPoint x: 802, startPoint y: 275, endPoint x: 826, endPoint y: 328, distance: 58.0
click at [812, 335] on div at bounding box center [754, 765] width 1509 height 1311
drag, startPoint x: 851, startPoint y: 314, endPoint x: 952, endPoint y: 266, distance: 111.4
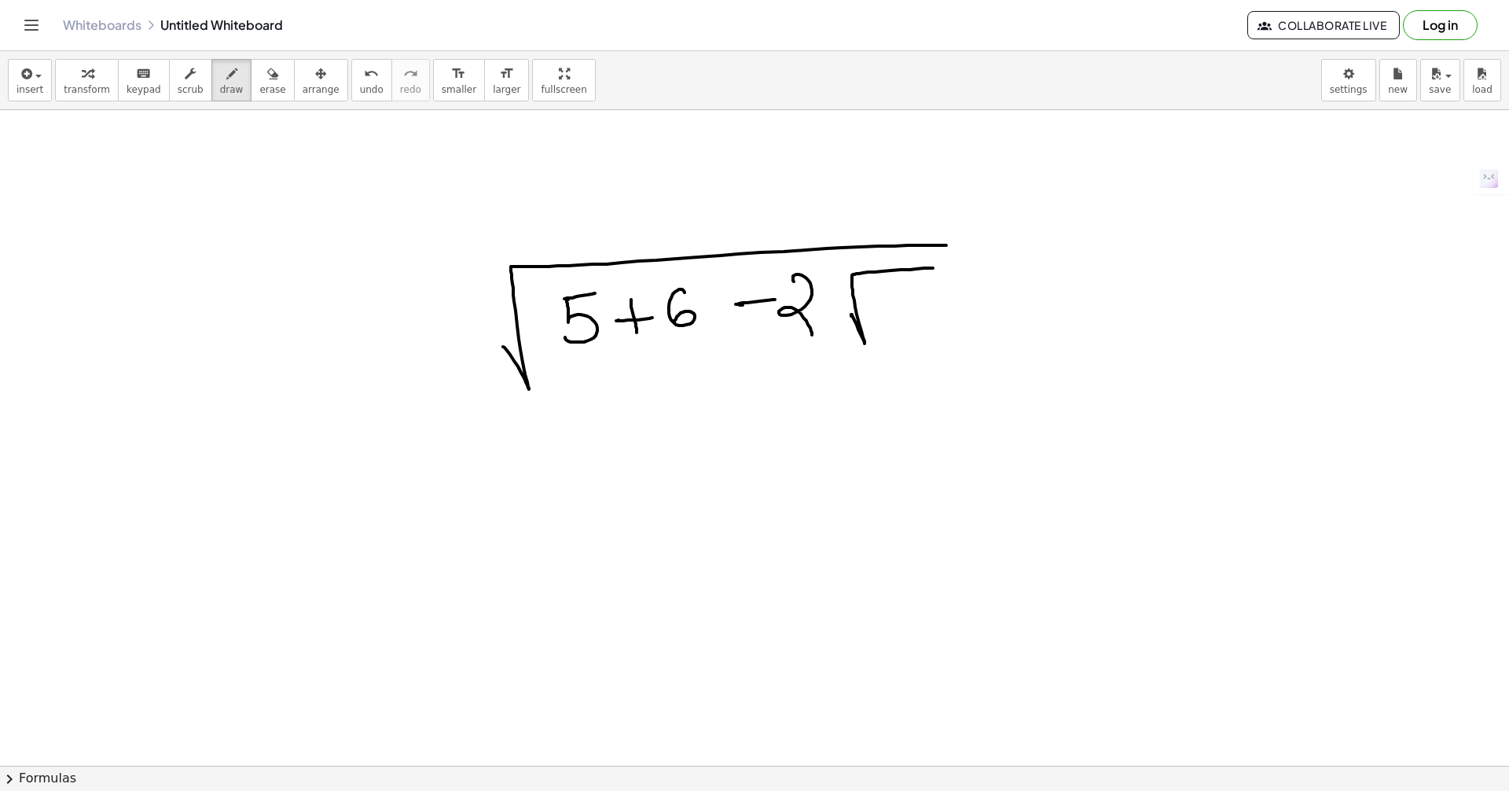
click at [952, 266] on div at bounding box center [754, 765] width 1509 height 1311
drag, startPoint x: 881, startPoint y: 295, endPoint x: 905, endPoint y: 291, distance: 23.9
click at [903, 292] on div at bounding box center [754, 765] width 1509 height 1311
drag, startPoint x: 879, startPoint y: 296, endPoint x: 902, endPoint y: 311, distance: 27.2
click at [879, 327] on div at bounding box center [754, 765] width 1509 height 1311
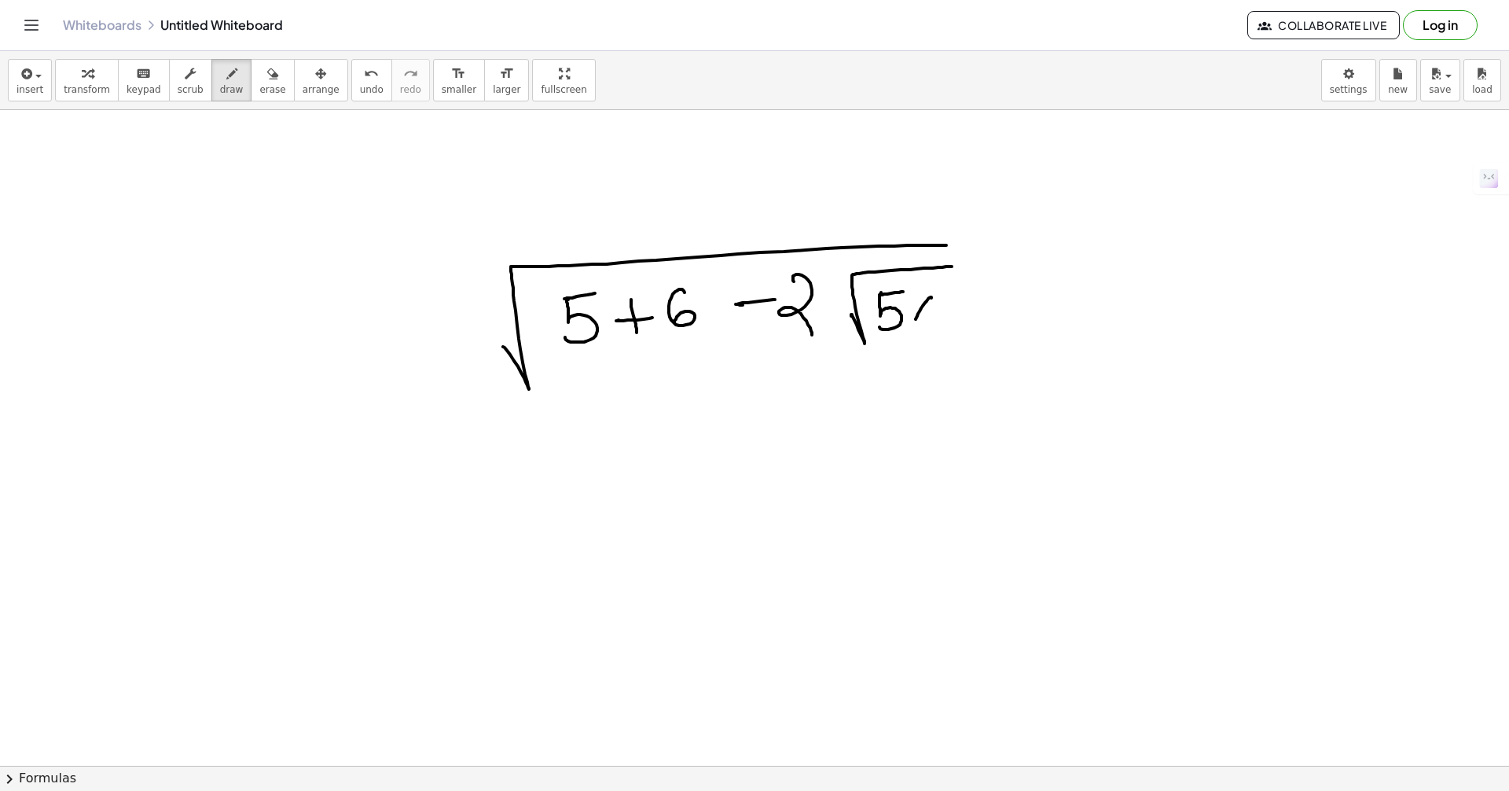
drag, startPoint x: 931, startPoint y: 297, endPoint x: 916, endPoint y: 319, distance: 26.6
click at [916, 320] on div at bounding box center [754, 765] width 1509 height 1311
drag, startPoint x: 914, startPoint y: 303, endPoint x: 945, endPoint y: 314, distance: 33.1
click at [942, 316] on div at bounding box center [754, 765] width 1509 height 1311
drag, startPoint x: 956, startPoint y: 283, endPoint x: 894, endPoint y: 343, distance: 86.2
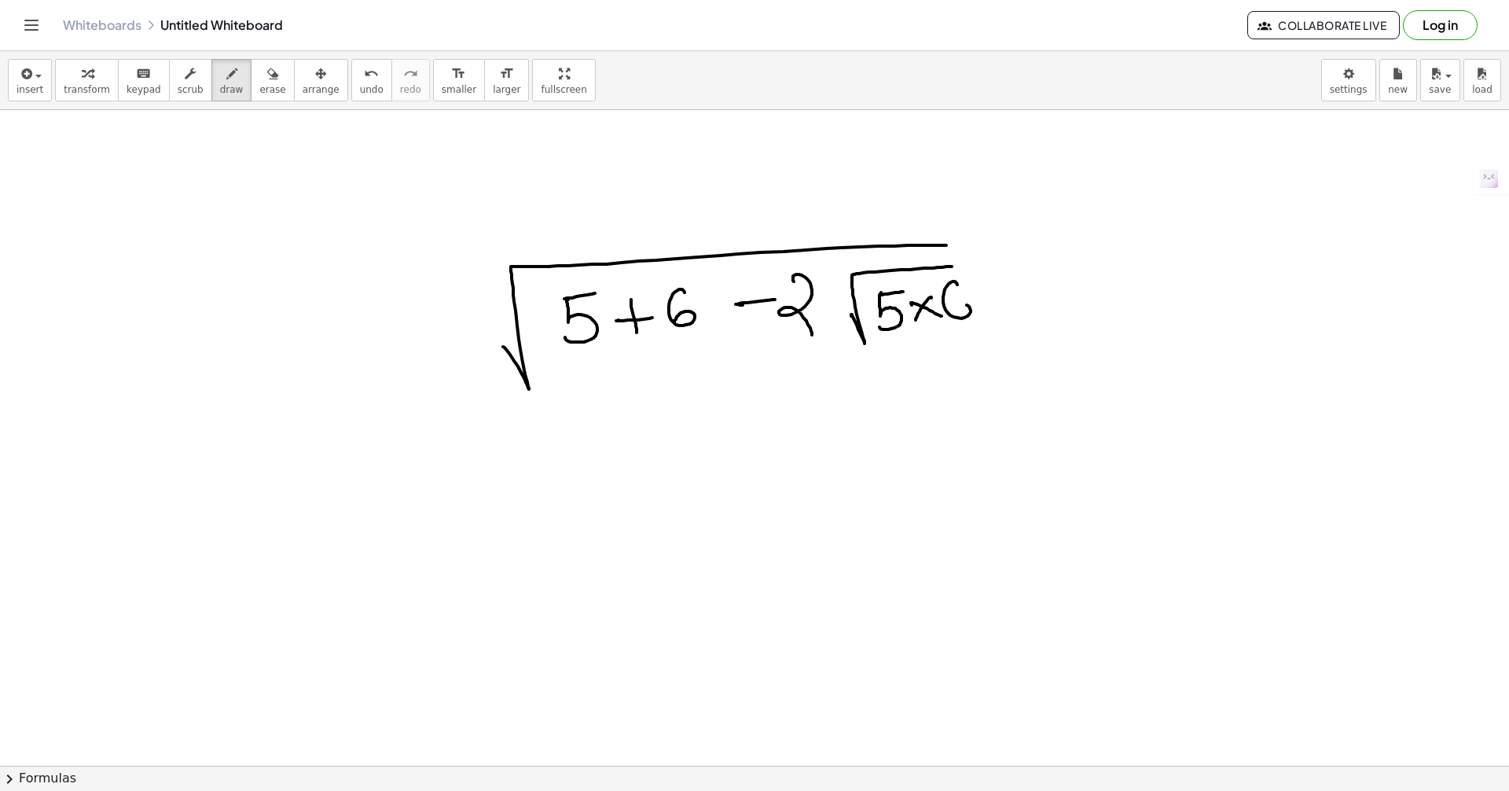
click at [945, 317] on div at bounding box center [754, 765] width 1509 height 1311
drag, startPoint x: 310, startPoint y: 481, endPoint x: 332, endPoint y: 492, distance: 24.6
click at [369, 478] on div at bounding box center [754, 765] width 1509 height 1311
drag, startPoint x: 338, startPoint y: 500, endPoint x: 365, endPoint y: 495, distance: 27.9
click at [366, 497] on div at bounding box center [754, 765] width 1509 height 1311
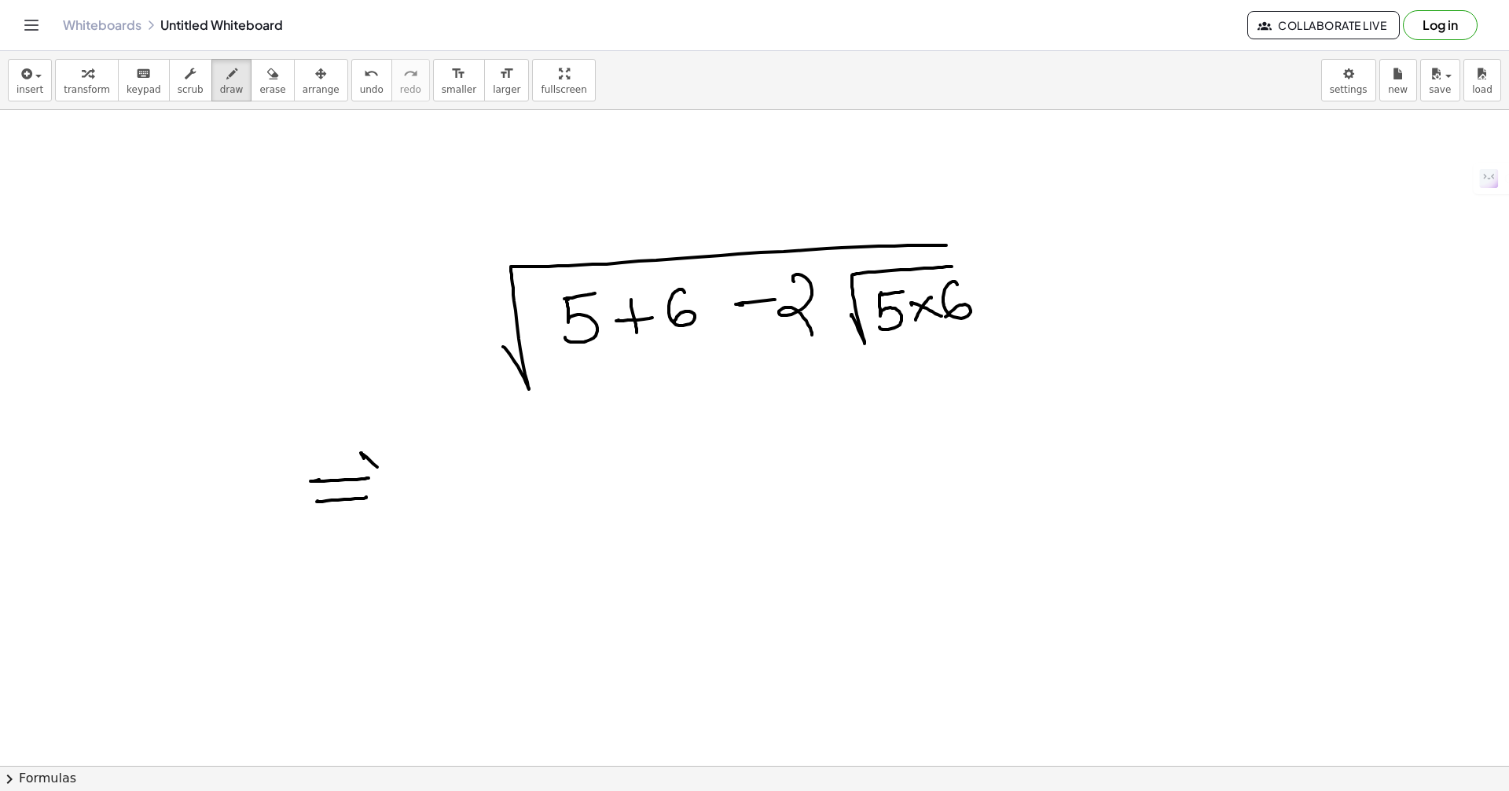
drag, startPoint x: 361, startPoint y: 453, endPoint x: 354, endPoint y: 516, distance: 63.3
click at [361, 513] on div at bounding box center [754, 765] width 1509 height 1311
drag, startPoint x: 434, startPoint y: 509, endPoint x: 437, endPoint y: 436, distance: 72.4
click at [436, 431] on div at bounding box center [754, 765] width 1509 height 1311
drag, startPoint x: 436, startPoint y: 434, endPoint x: 815, endPoint y: 405, distance: 379.9
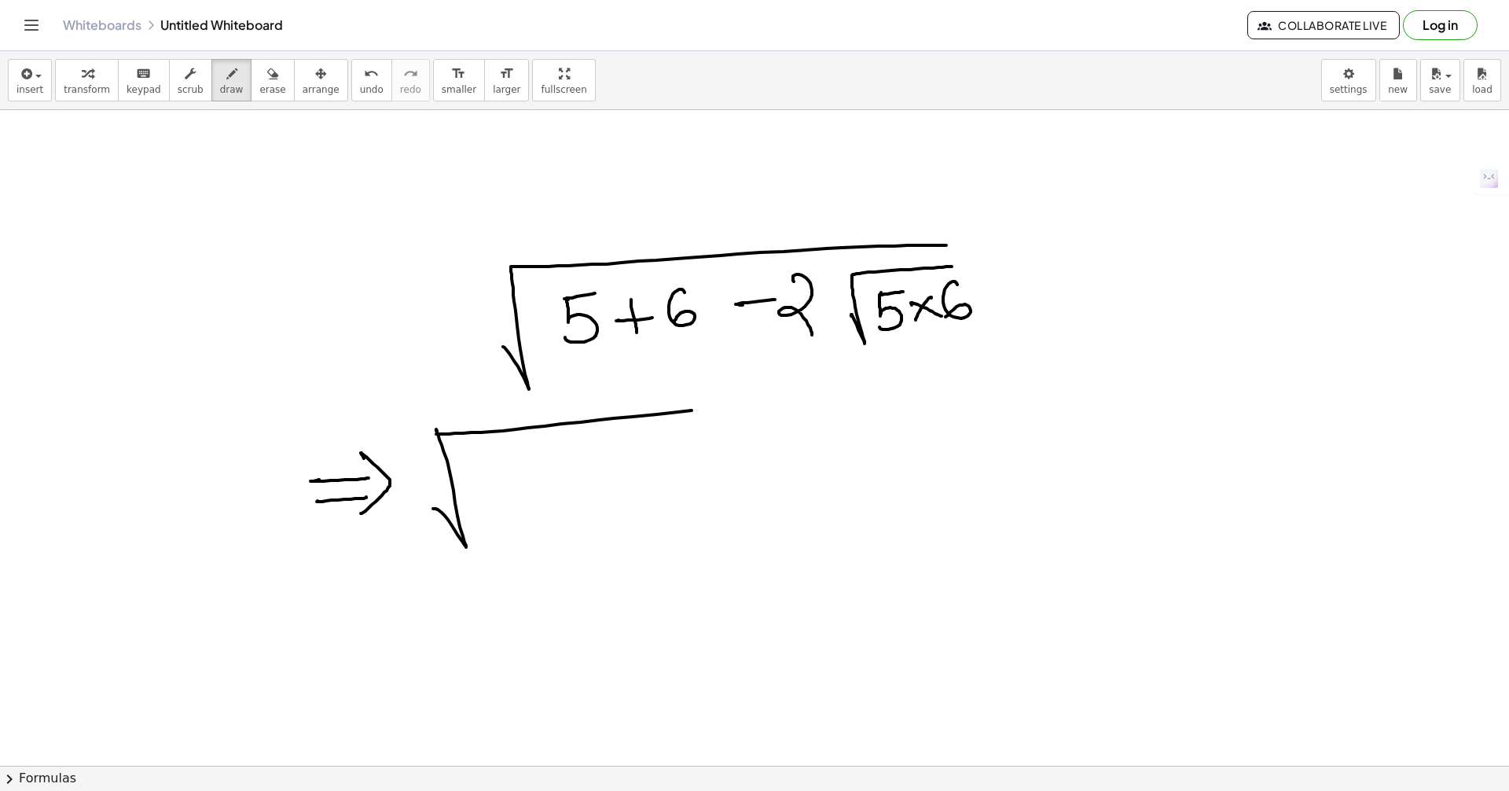
click at [882, 392] on div at bounding box center [754, 765] width 1509 height 1311
drag, startPoint x: 487, startPoint y: 488, endPoint x: 533, endPoint y: 458, distance: 55.2
click at [523, 458] on div at bounding box center [754, 765] width 1509 height 1311
drag, startPoint x: 535, startPoint y: 472, endPoint x: 554, endPoint y: 468, distance: 19.4
click at [557, 468] on div at bounding box center [754, 765] width 1509 height 1311
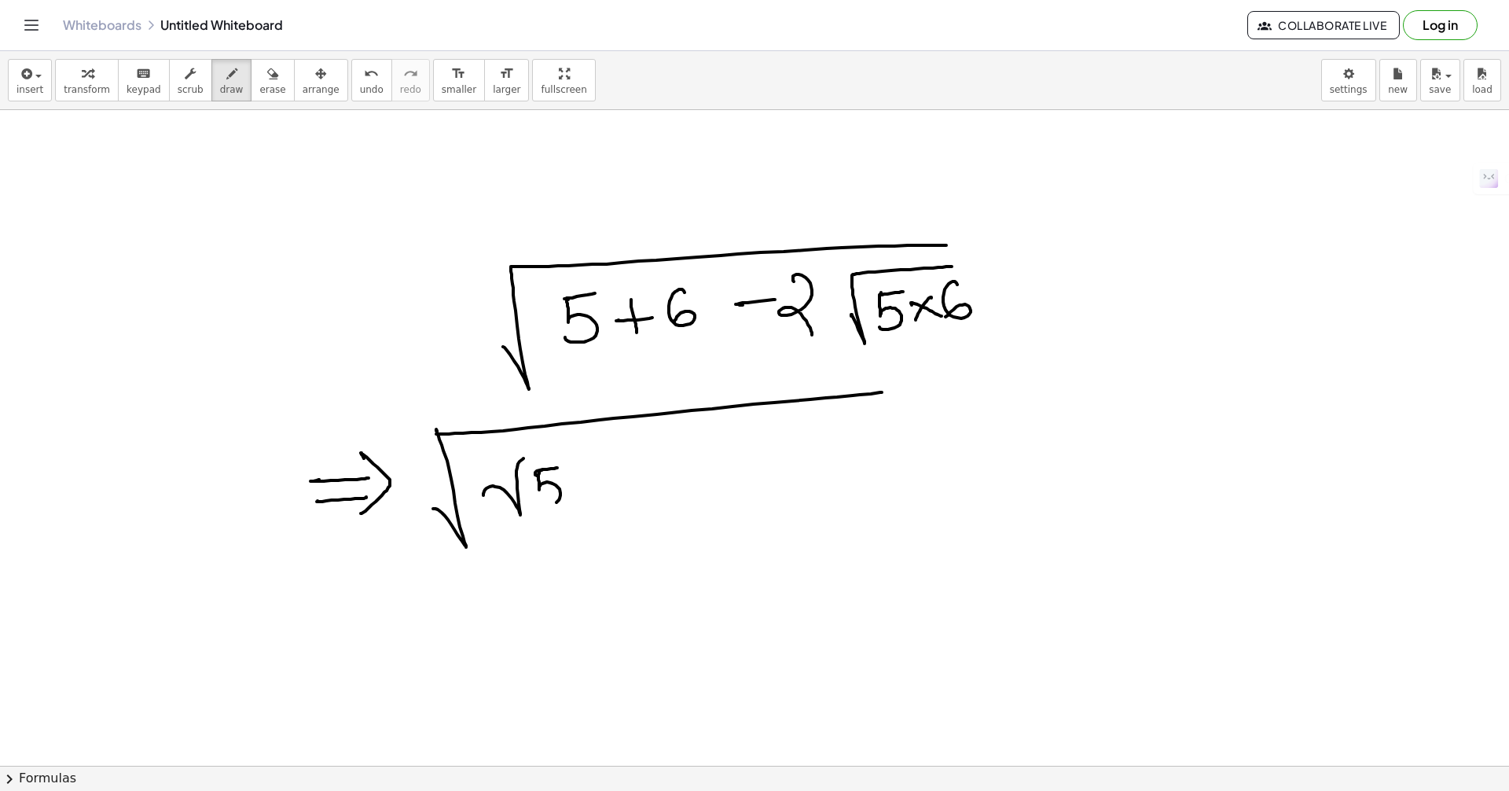
drag, startPoint x: 539, startPoint y: 482, endPoint x: 530, endPoint y: 505, distance: 25.4
click at [545, 507] on div at bounding box center [754, 765] width 1509 height 1311
drag, startPoint x: 485, startPoint y: 461, endPoint x: 597, endPoint y: 500, distance: 119.1
click at [506, 531] on div at bounding box center [754, 765] width 1509 height 1311
drag, startPoint x: 563, startPoint y: 445, endPoint x: 582, endPoint y: 487, distance: 46.4
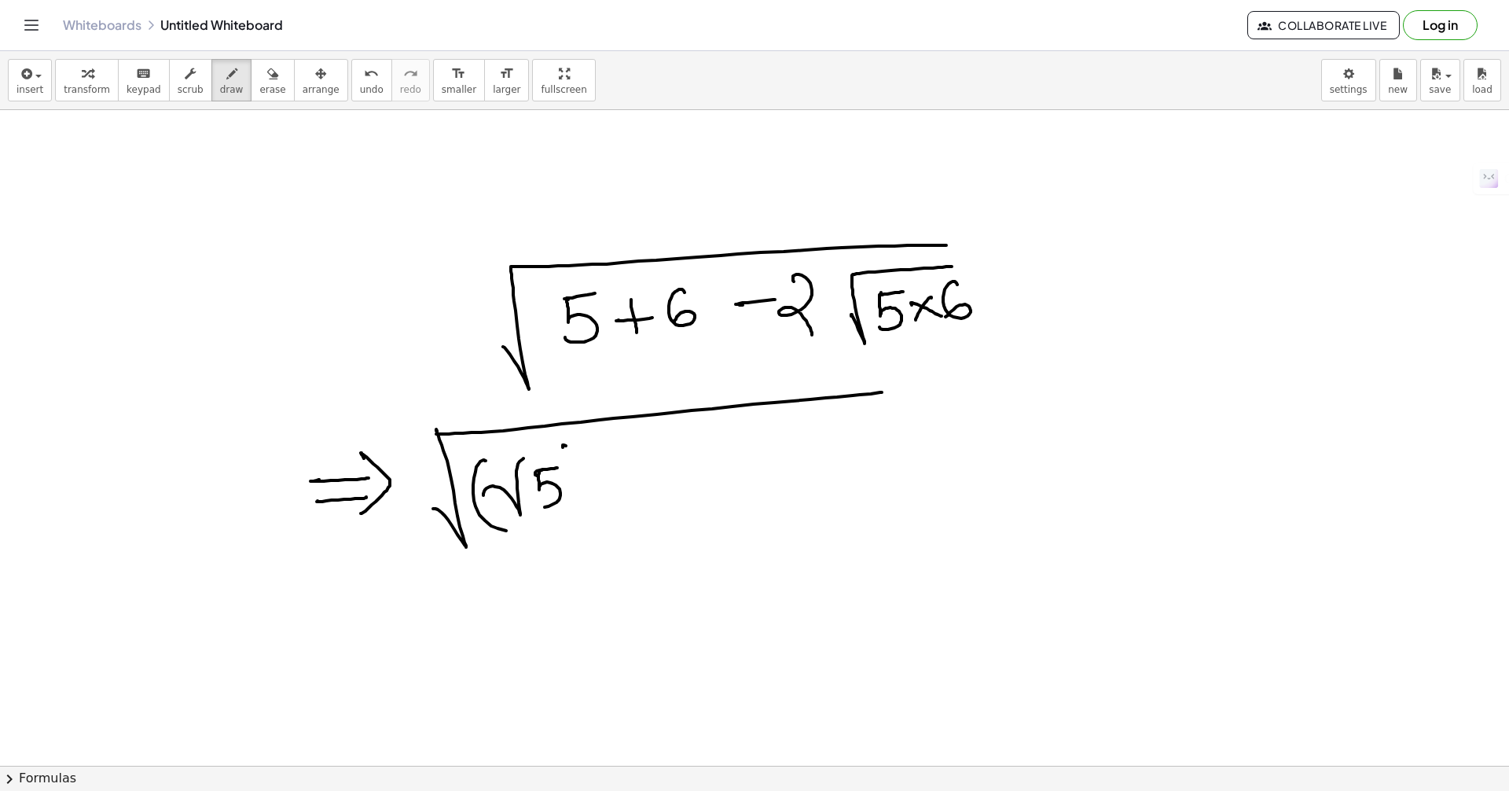
click at [572, 519] on div at bounding box center [754, 765] width 1509 height 1311
drag, startPoint x: 596, startPoint y: 439, endPoint x: 626, endPoint y: 468, distance: 41.7
click at [612, 459] on div at bounding box center [754, 765] width 1509 height 1311
drag, startPoint x: 626, startPoint y: 475, endPoint x: 629, endPoint y: 494, distance: 18.2
click at [629, 494] on div at bounding box center [754, 765] width 1509 height 1311
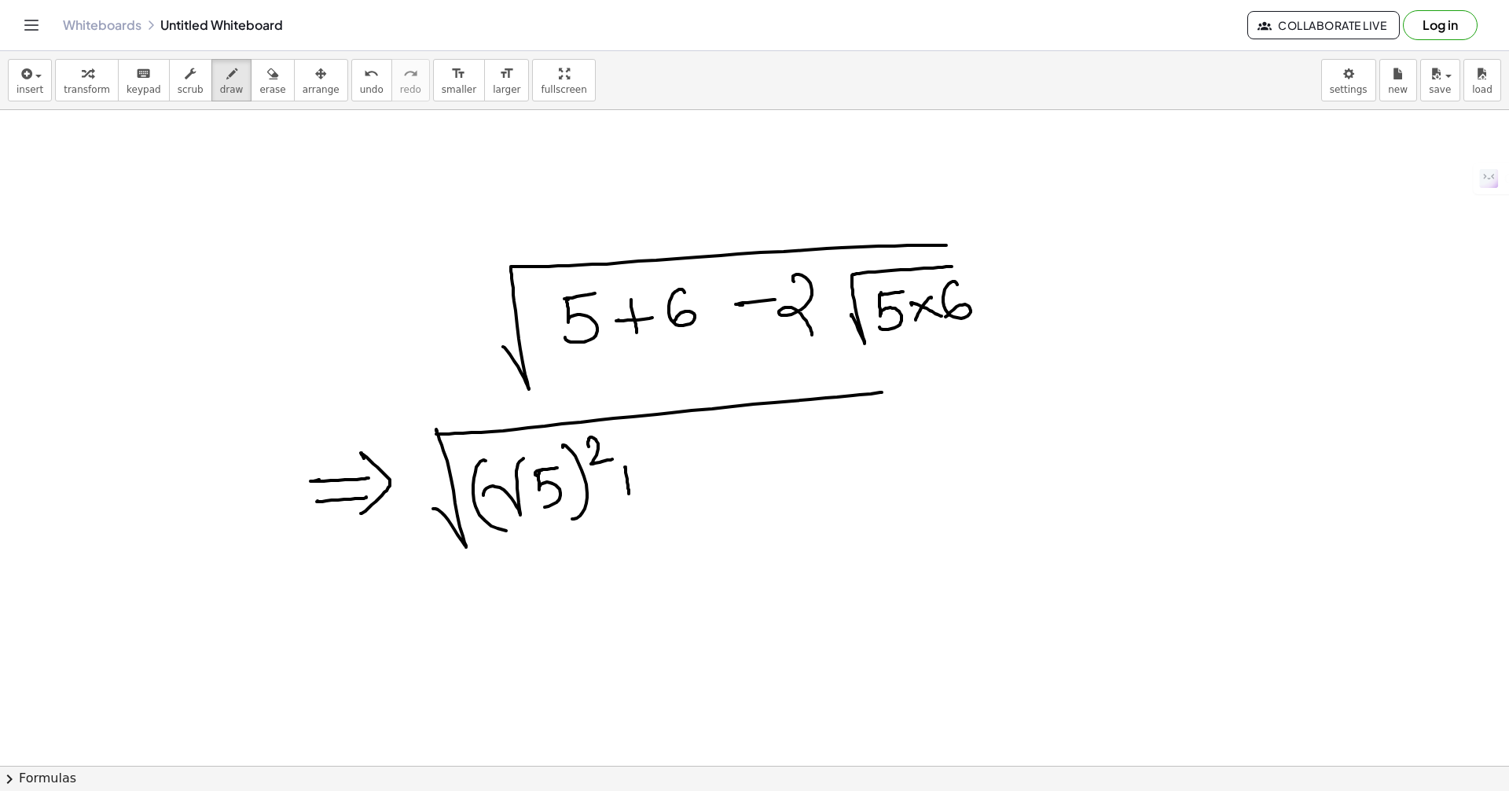
drag, startPoint x: 633, startPoint y: 480, endPoint x: 649, endPoint y: 479, distance: 15.8
click at [635, 480] on div at bounding box center [754, 765] width 1509 height 1311
click at [714, 435] on div at bounding box center [754, 765] width 1509 height 1311
click at [719, 475] on div at bounding box center [754, 765] width 1509 height 1311
click at [692, 502] on div at bounding box center [754, 765] width 1509 height 1311
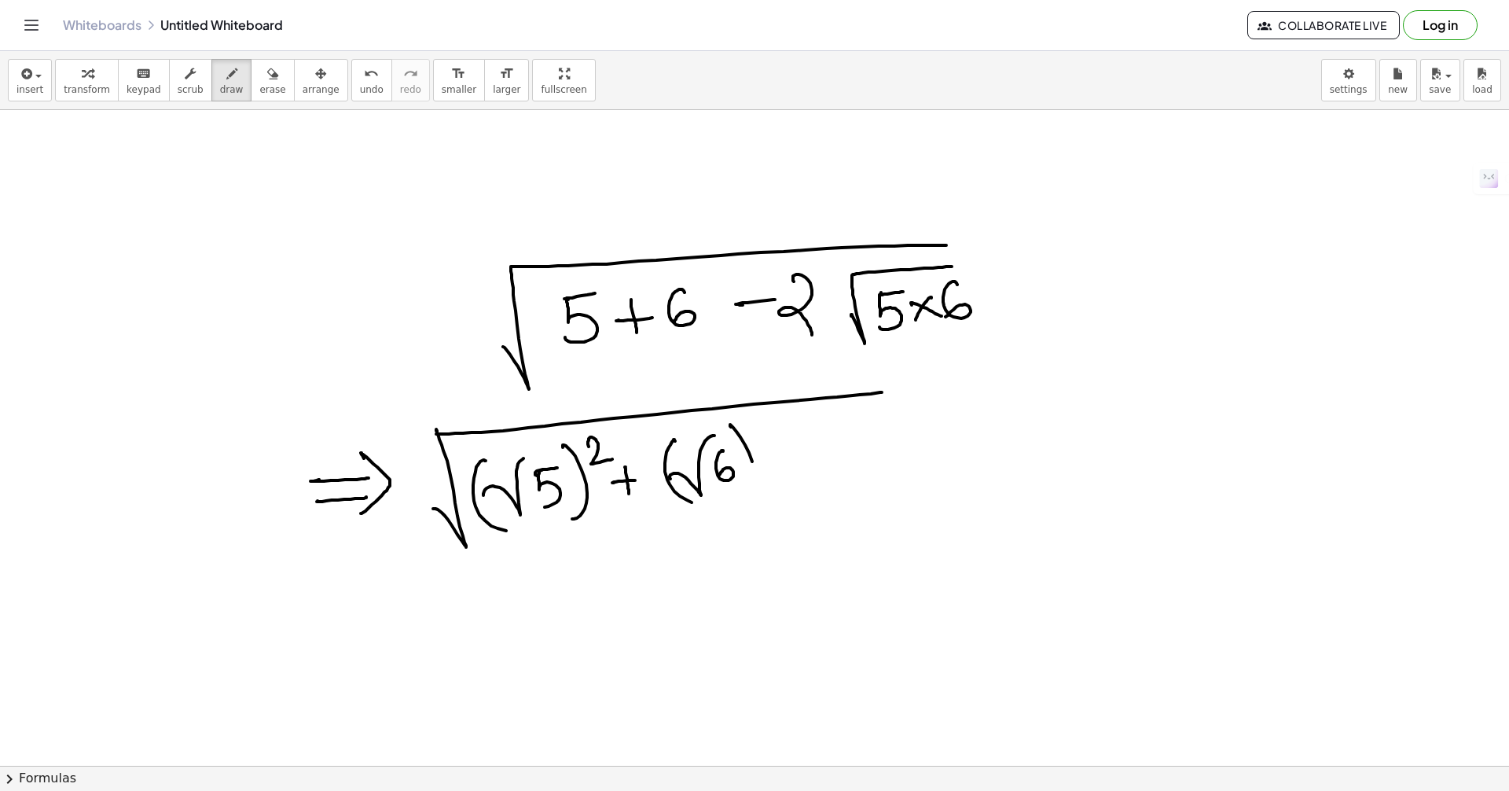
click at [747, 501] on div at bounding box center [754, 765] width 1509 height 1311
click at [776, 434] on div at bounding box center [754, 765] width 1509 height 1311
click at [807, 459] on div at bounding box center [754, 765] width 1509 height 1311
click at [860, 476] on div at bounding box center [754, 765] width 1509 height 1311
click at [1106, 371] on div at bounding box center [754, 765] width 1509 height 1311
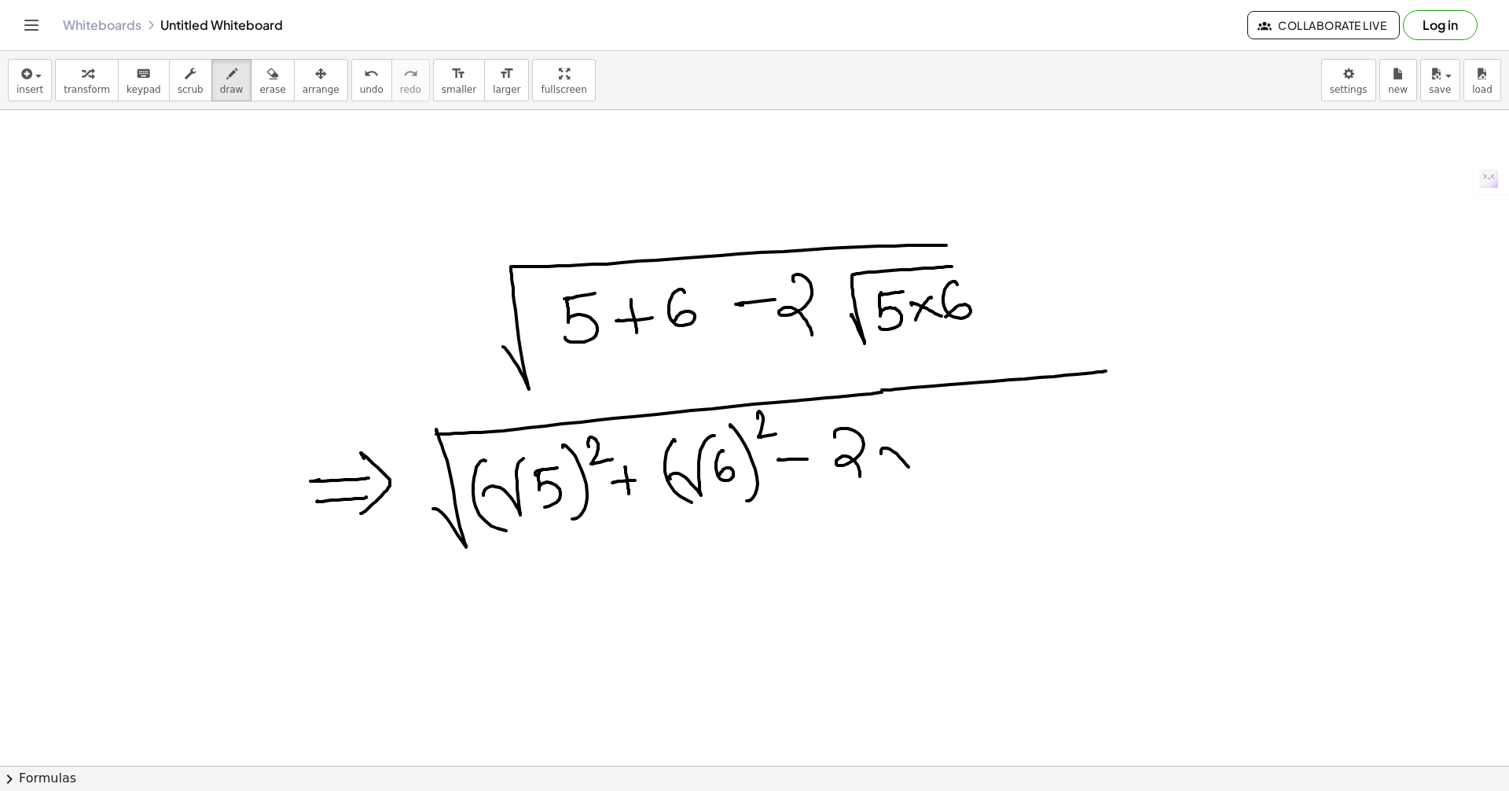
click at [925, 407] on div at bounding box center [754, 765] width 1509 height 1311
click at [948, 424] on div at bounding box center [754, 765] width 1509 height 1311
click at [931, 462] on div at bounding box center [754, 765] width 1509 height 1311
click at [978, 447] on div at bounding box center [754, 765] width 1509 height 1311
click at [997, 439] on div at bounding box center [754, 765] width 1509 height 1311
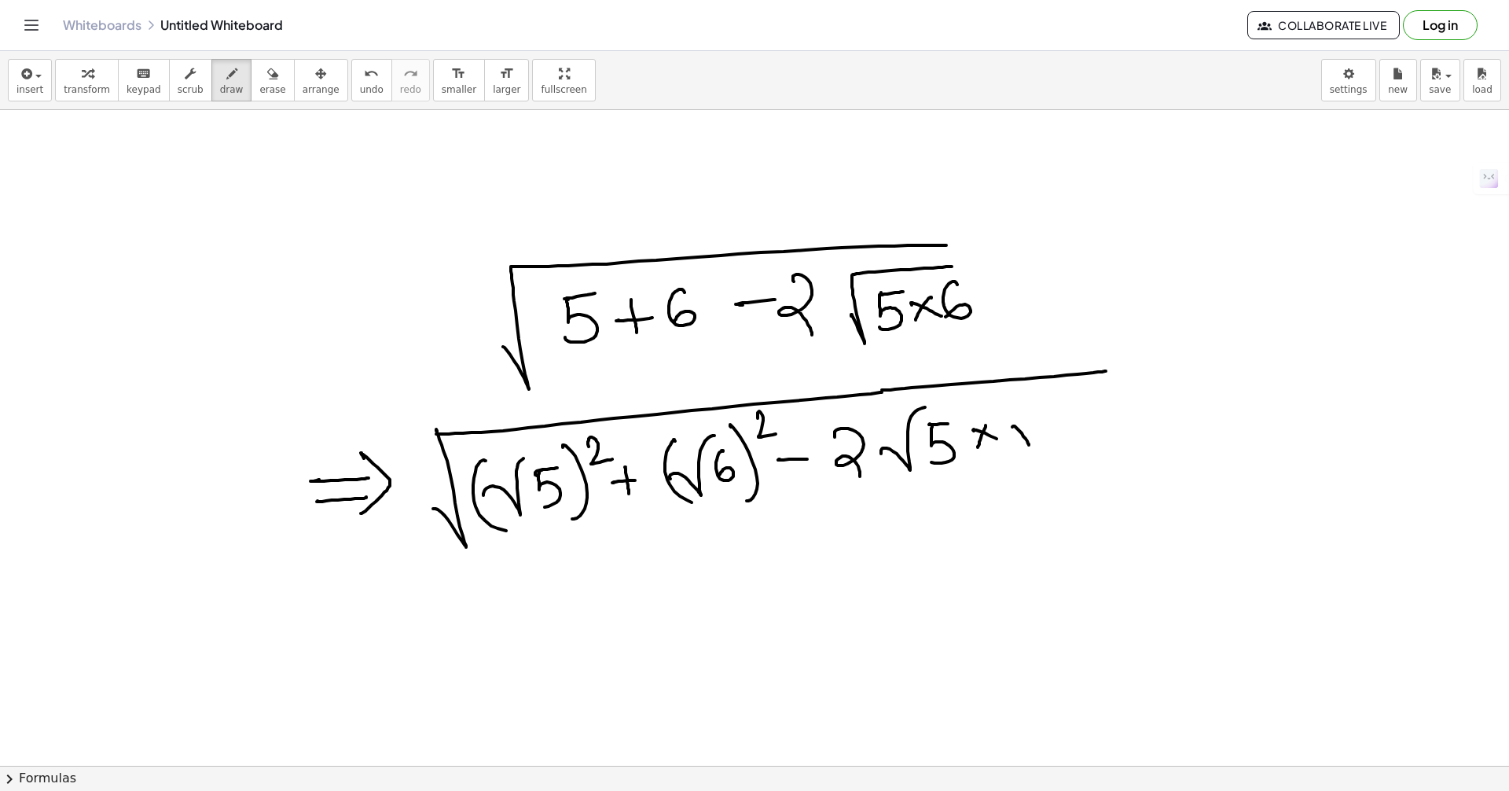
click at [1045, 402] on div at bounding box center [754, 765] width 1509 height 1311
click at [1046, 442] on div at bounding box center [754, 765] width 1509 height 1311
click at [351, 617] on div at bounding box center [754, 765] width 1509 height 1311
click at [356, 632] on div at bounding box center [754, 765] width 1509 height 1311
click at [353, 659] on div at bounding box center [754, 765] width 1509 height 1311
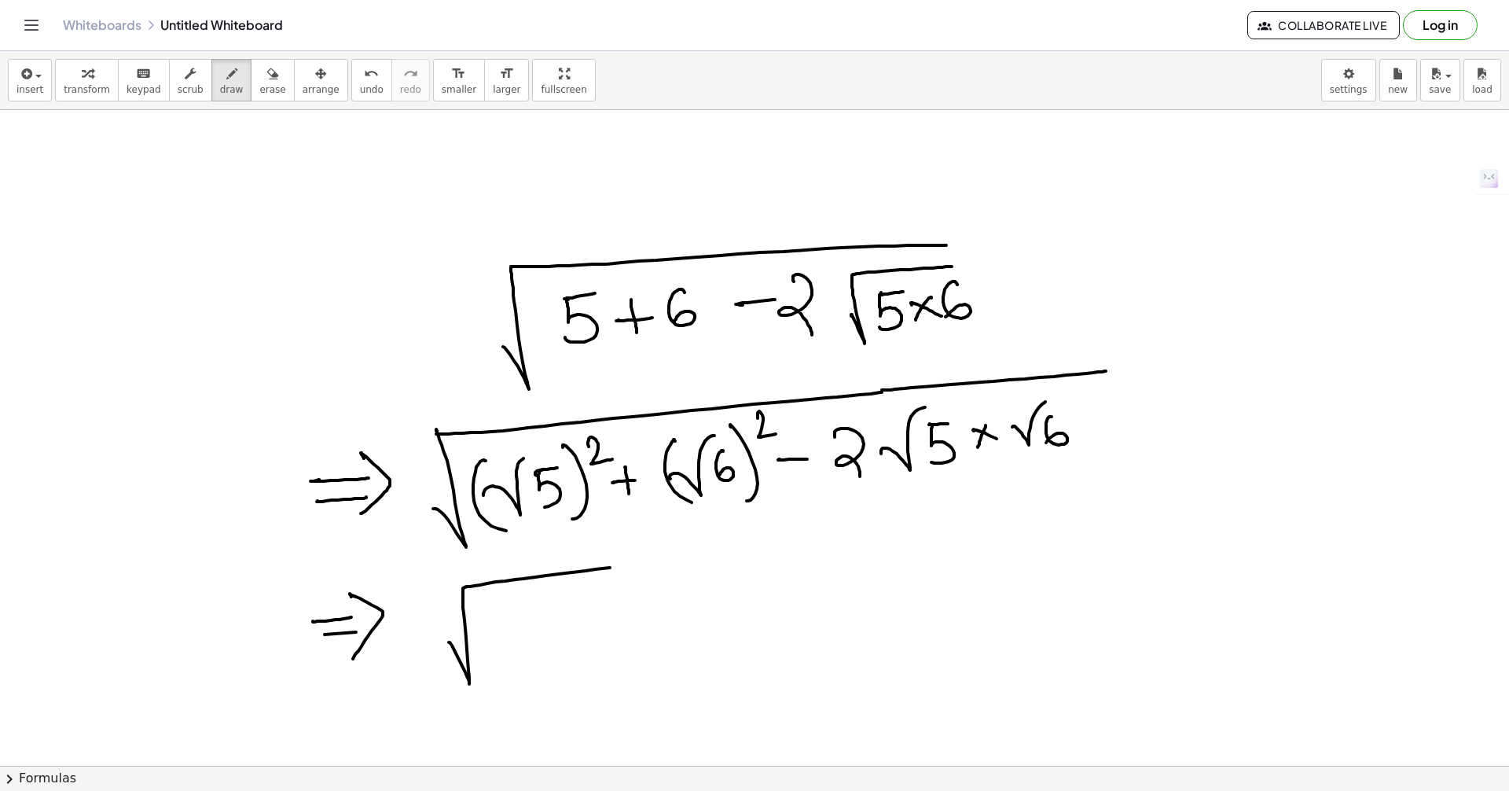
click at [724, 553] on div at bounding box center [754, 765] width 1509 height 1311
click at [537, 593] on div at bounding box center [754, 765] width 1509 height 1311
click at [568, 601] on div at bounding box center [754, 765] width 1509 height 1311
click at [554, 643] on div at bounding box center [754, 765] width 1509 height 1311
click at [631, 614] on div at bounding box center [754, 765] width 1509 height 1311
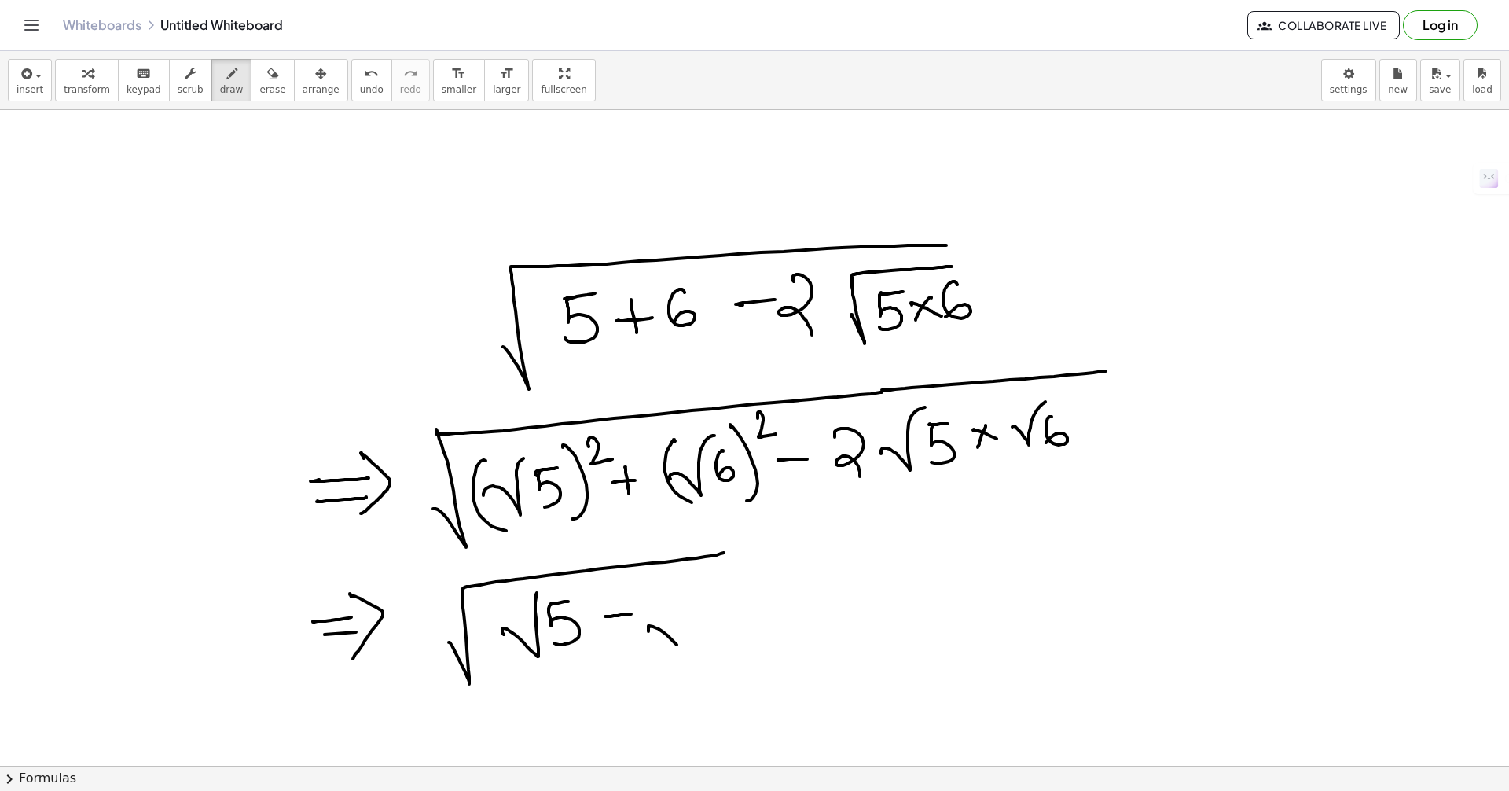
click at [681, 582] on div at bounding box center [754, 765] width 1509 height 1311
click at [688, 620] on div at bounding box center [754, 765] width 1509 height 1311
click at [553, 689] on div at bounding box center [754, 765] width 1509 height 1311
click at [743, 655] on div at bounding box center [754, 765] width 1509 height 1311
click at [773, 571] on div at bounding box center [754, 765] width 1509 height 1311
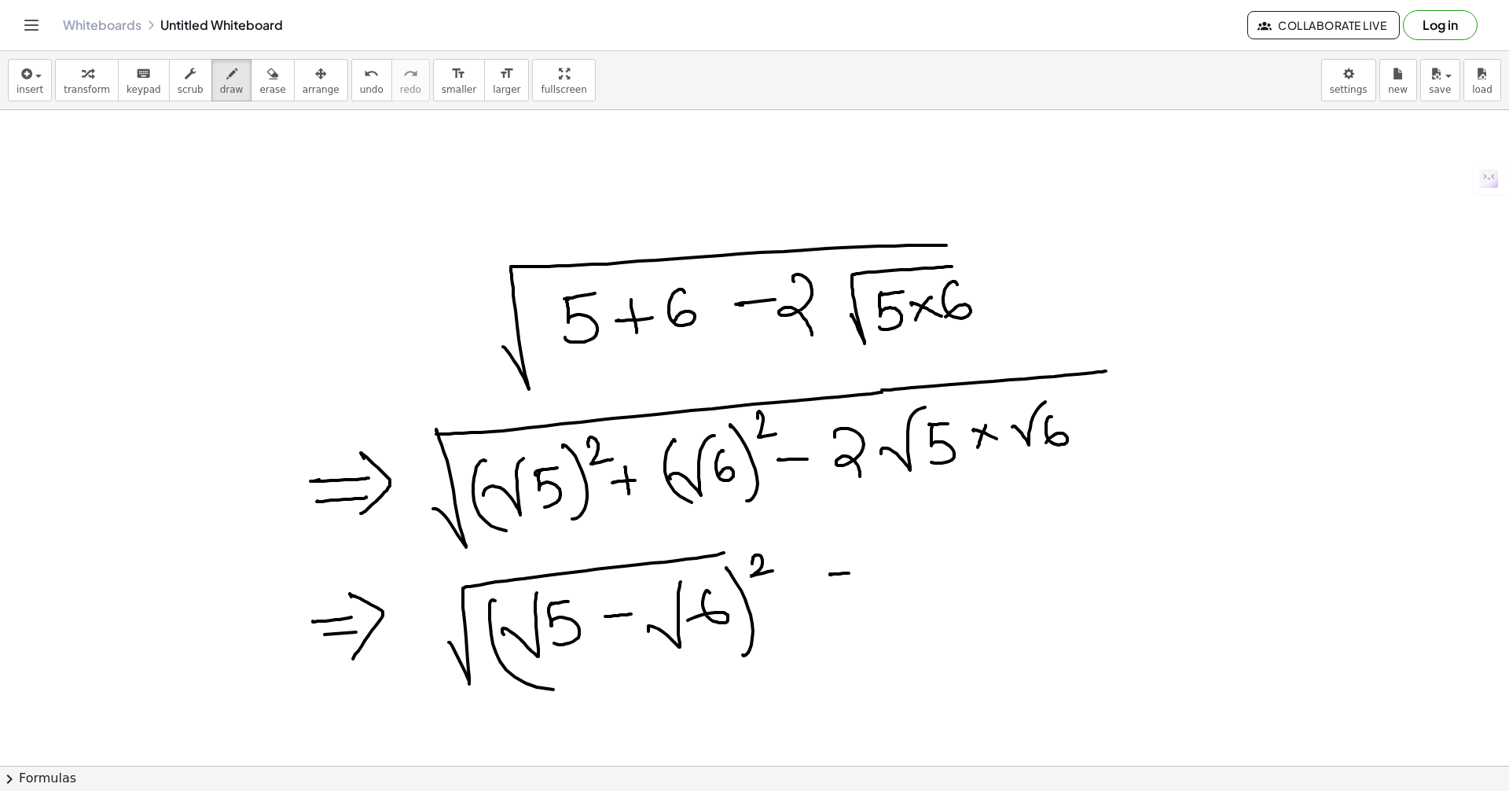
click at [868, 572] on div at bounding box center [754, 765] width 1509 height 1311
click at [871, 588] on div at bounding box center [754, 765] width 1509 height 1311
click at [1013, 531] on div at bounding box center [754, 765] width 1509 height 1311
click at [1011, 553] on div at bounding box center [754, 765] width 1509 height 1311
click at [981, 594] on div at bounding box center [754, 765] width 1509 height 1311
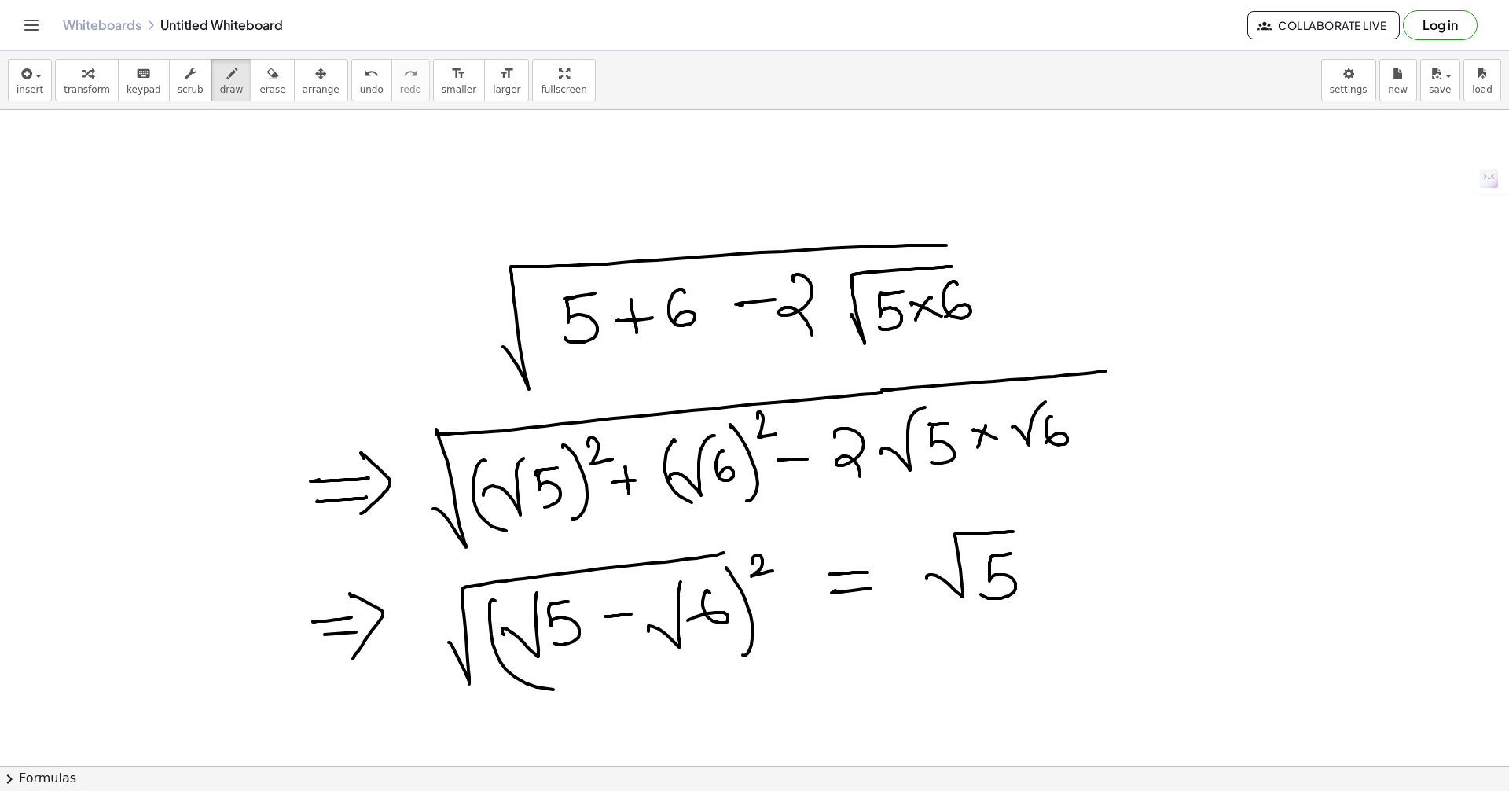
click at [1087, 568] on div at bounding box center [754, 765] width 1509 height 1311
click at [1147, 509] on div at bounding box center [754, 765] width 1509 height 1311
click at [1158, 564] on div at bounding box center [754, 765] width 1509 height 1311
click at [1301, 556] on div at bounding box center [754, 765] width 1509 height 1311
click at [1353, 566] on div at bounding box center [754, 765] width 1509 height 1311
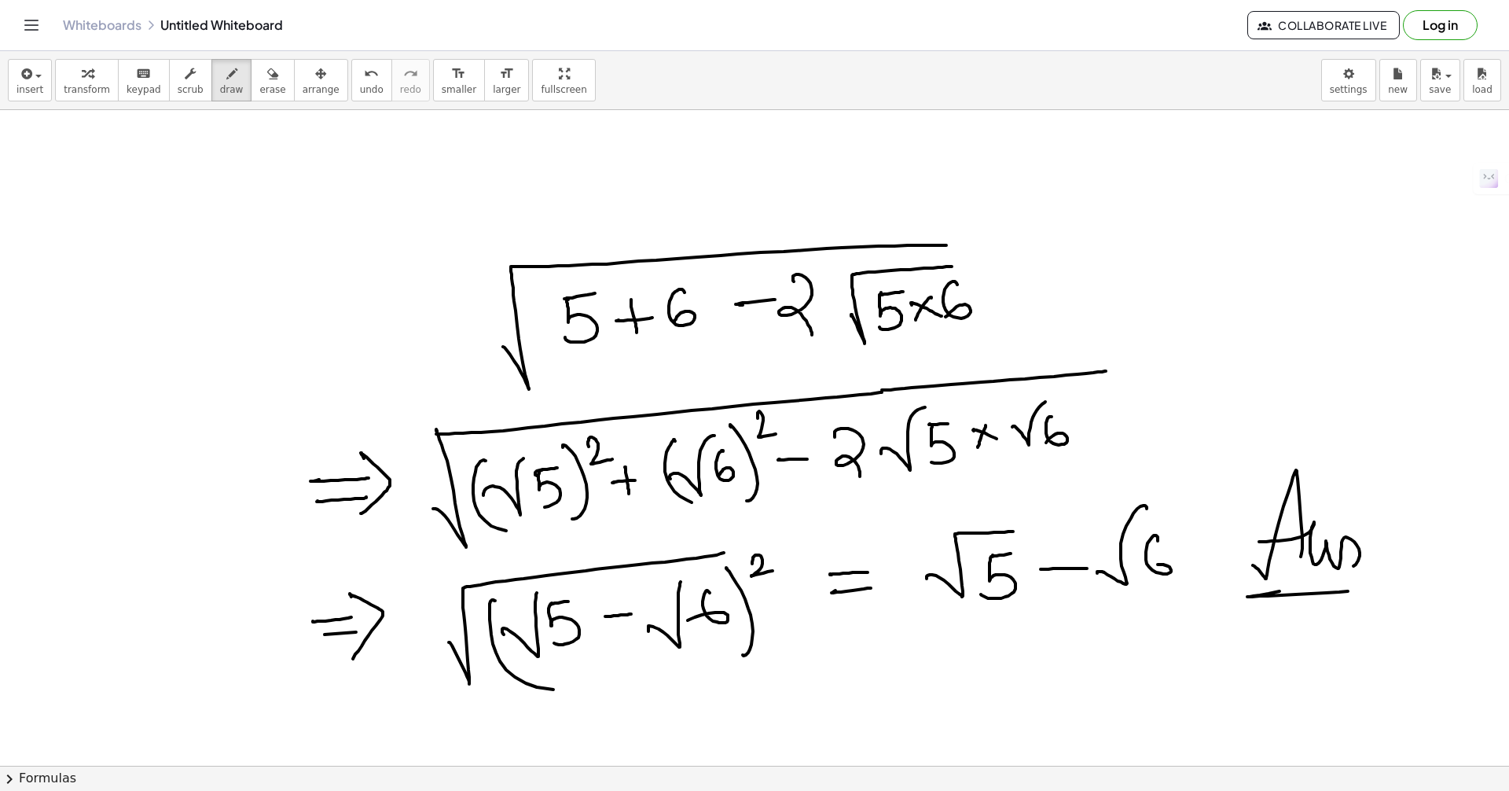
click at [1369, 587] on div at bounding box center [754, 765] width 1509 height 1311
click at [1388, 529] on div at bounding box center [754, 765] width 1509 height 1311
click at [1390, 567] on div at bounding box center [754, 765] width 1509 height 1311
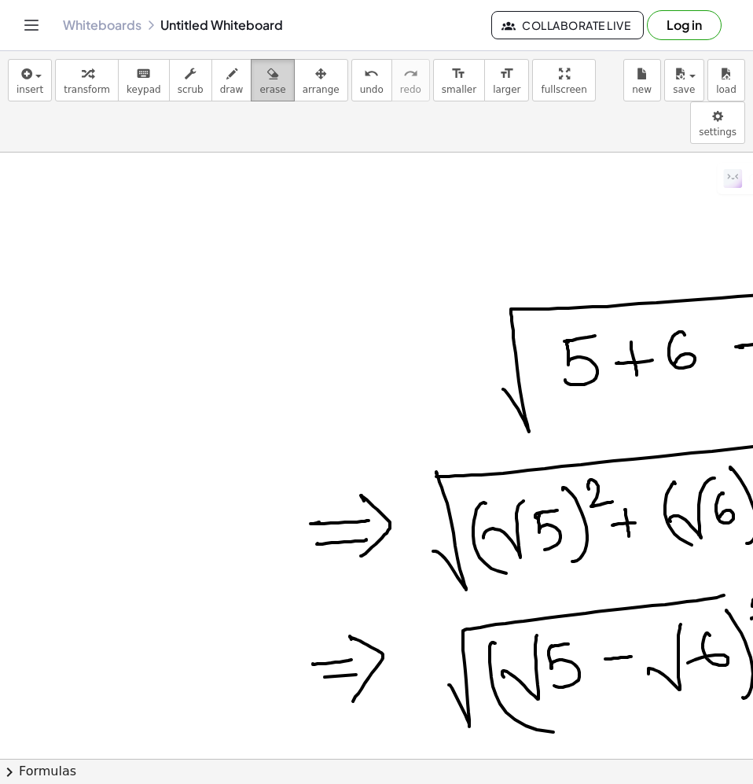
click at [259, 75] on div "button" at bounding box center [272, 73] width 26 height 19
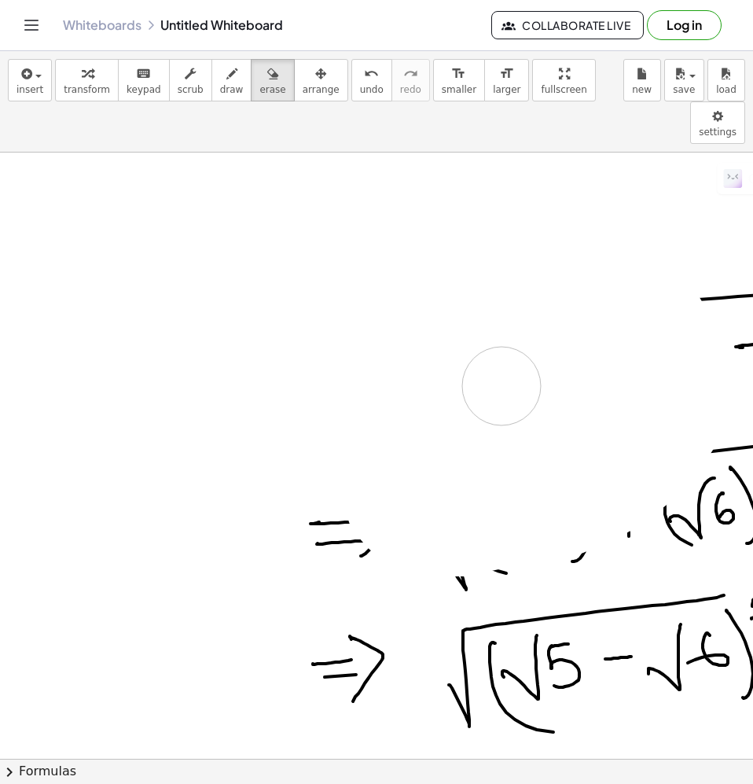
drag, startPoint x: 528, startPoint y: 270, endPoint x: 449, endPoint y: 527, distance: 269.0
click at [309, 593] on div at bounding box center [376, 766] width 753 height 1229
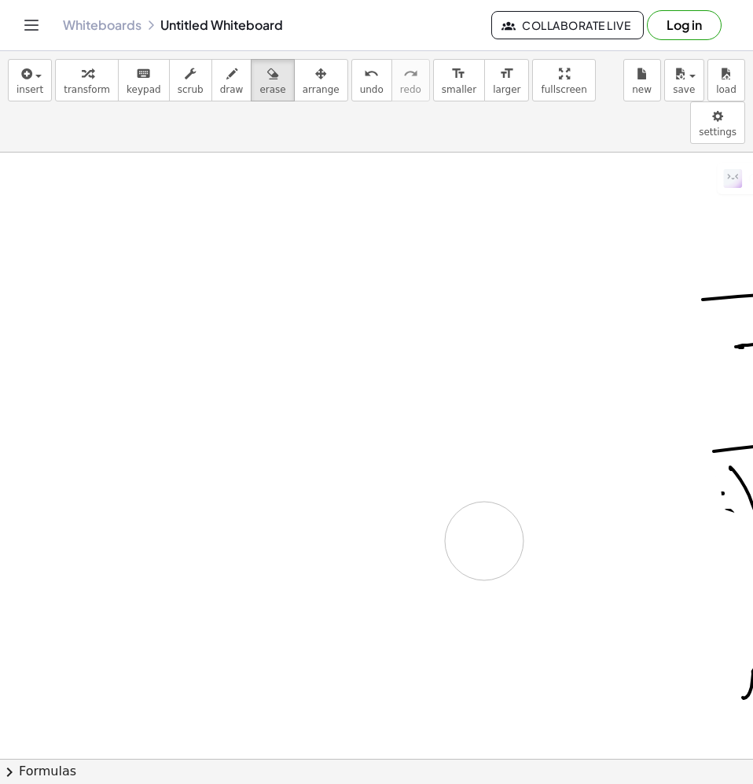
drag, startPoint x: 314, startPoint y: 581, endPoint x: 479, endPoint y: 516, distance: 177.5
click at [467, 520] on div at bounding box center [476, 766] width 952 height 1229
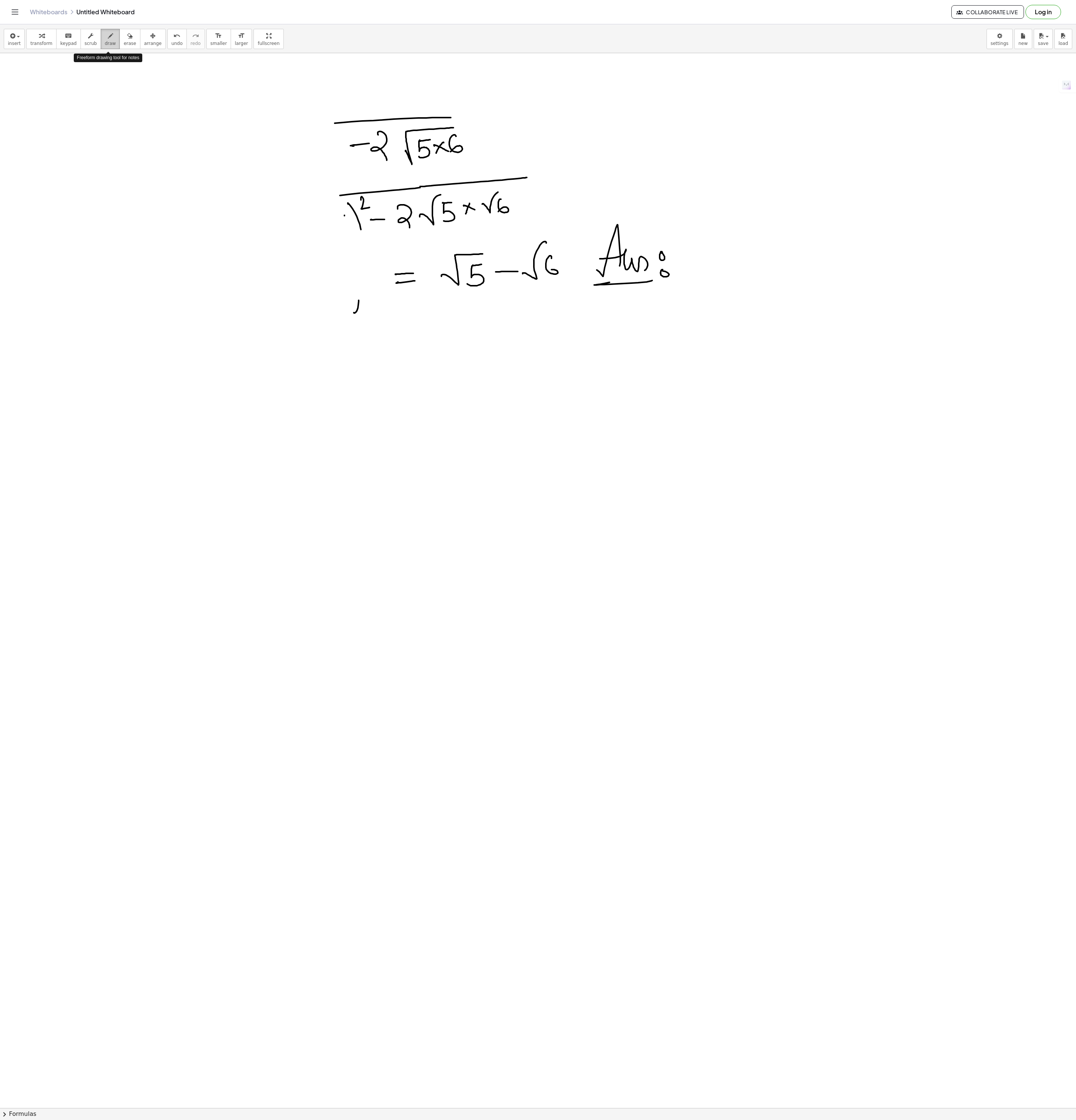
click at [105, 45] on span "draw" at bounding box center [111, 43] width 11 height 5
drag, startPoint x: 430, startPoint y: 144, endPoint x: 398, endPoint y: 255, distance: 115.5
click at [398, 255] on div at bounding box center [538, 1108] width 1076 height 2109
click at [132, 45] on span "erase" at bounding box center [130, 43] width 12 height 5
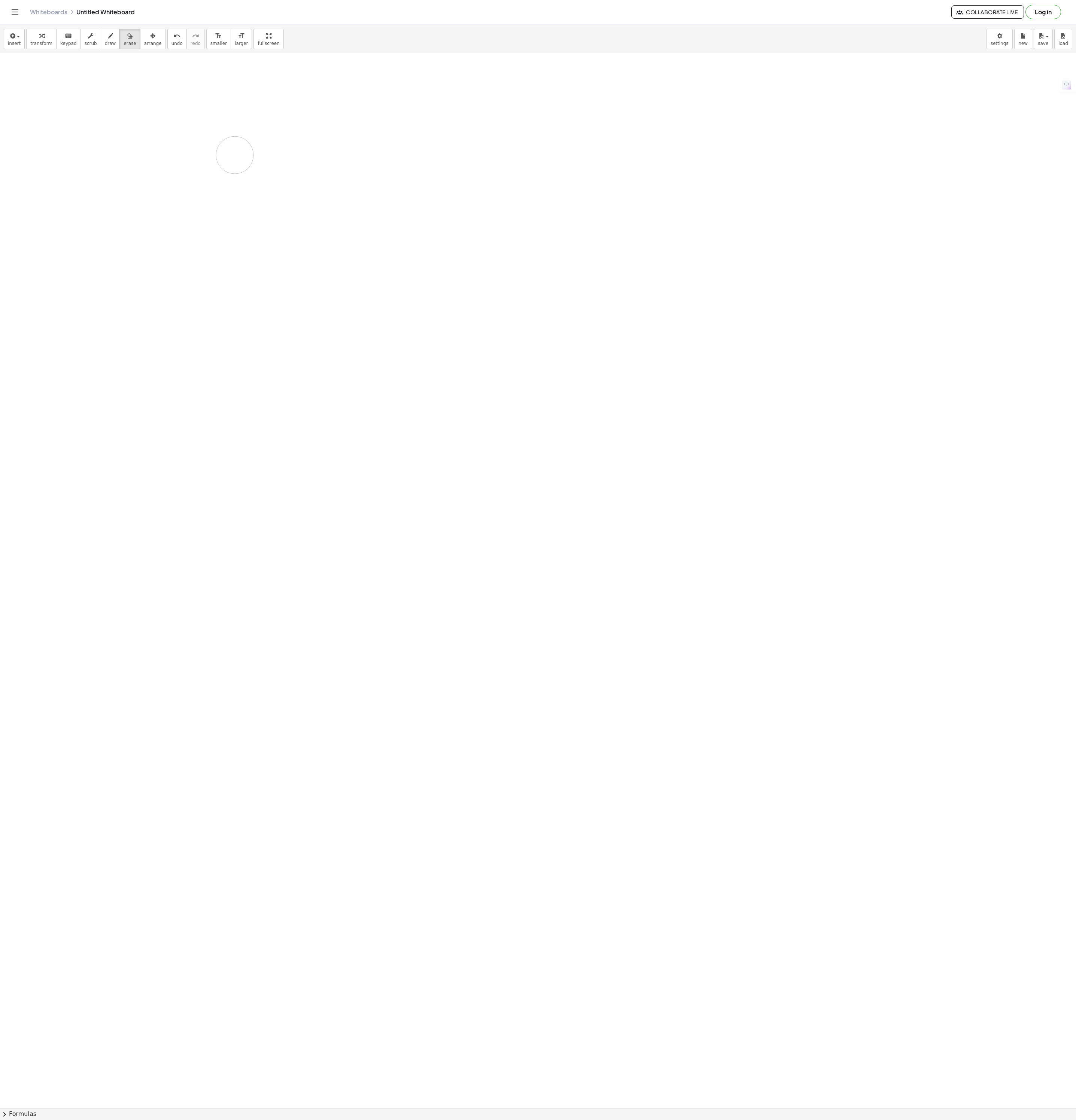
drag, startPoint x: 450, startPoint y: 137, endPoint x: 272, endPoint y: 430, distance: 342.8
click at [0, 220] on html "Graspable Math Activities Get Started Activity Bank Assigned Work Classes White…" at bounding box center [538, 560] width 1076 height 1120
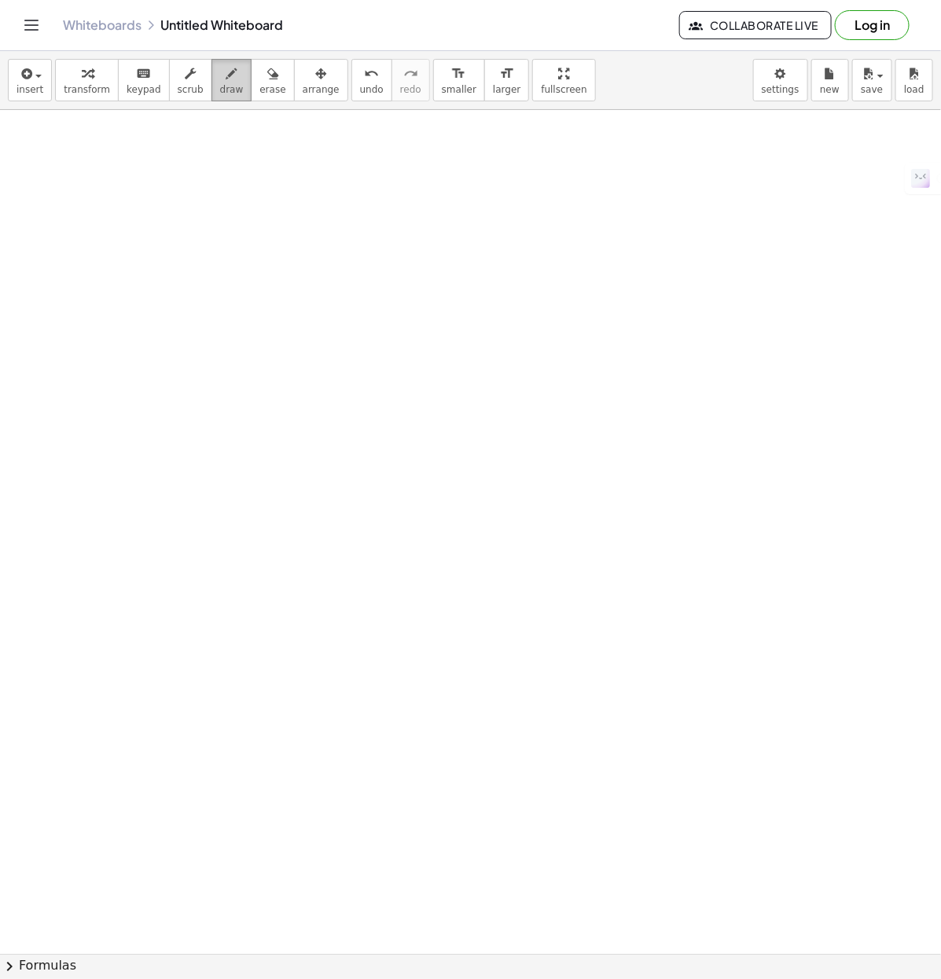
click at [224, 86] on span "draw" at bounding box center [232, 89] width 24 height 11
drag, startPoint x: 140, startPoint y: 311, endPoint x: 240, endPoint y: 264, distance: 111.1
click at [218, 295] on div at bounding box center [476, 954] width 952 height 1688
drag, startPoint x: 233, startPoint y: 293, endPoint x: 277, endPoint y: 291, distance: 43.3
click at [266, 305] on div at bounding box center [476, 954] width 952 height 1688
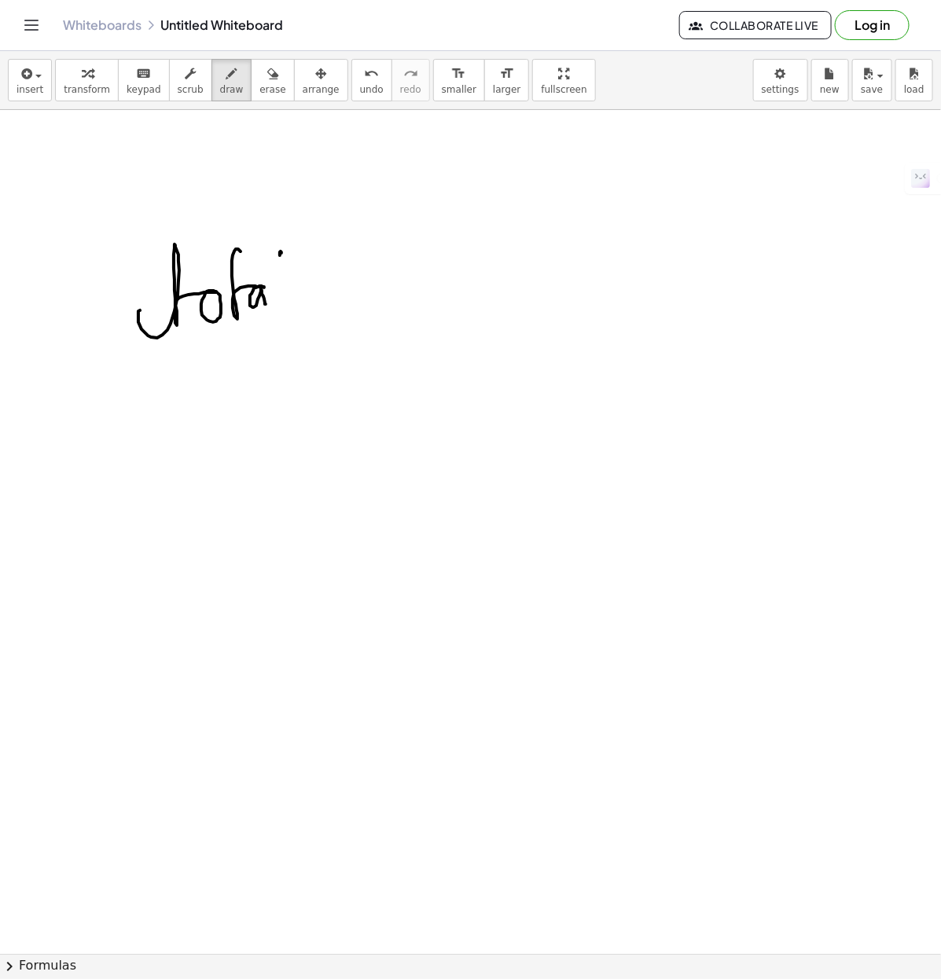
drag, startPoint x: 280, startPoint y: 256, endPoint x: 281, endPoint y: 307, distance: 50.3
click at [284, 308] on div at bounding box center [476, 954] width 952 height 1688
drag, startPoint x: 314, startPoint y: 279, endPoint x: 470, endPoint y: 303, distance: 157.4
click at [472, 303] on div at bounding box center [476, 954] width 952 height 1688
drag, startPoint x: 507, startPoint y: 277, endPoint x: 525, endPoint y: 277, distance: 18.1
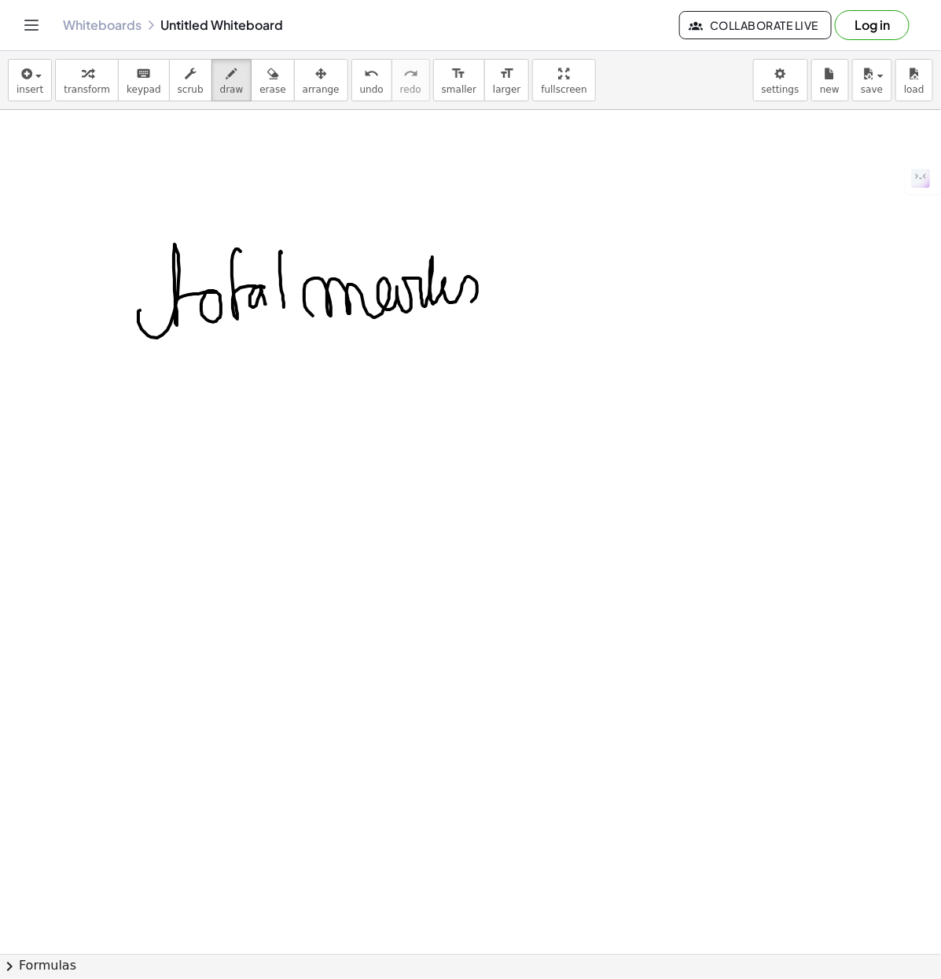
click at [520, 276] on div at bounding box center [476, 954] width 952 height 1688
click at [520, 291] on div at bounding box center [476, 954] width 952 height 1688
click at [601, 252] on div at bounding box center [476, 954] width 952 height 1688
drag, startPoint x: 571, startPoint y: 272, endPoint x: 563, endPoint y: 293, distance: 22.6
click at [564, 296] on div at bounding box center [476, 954] width 952 height 1688
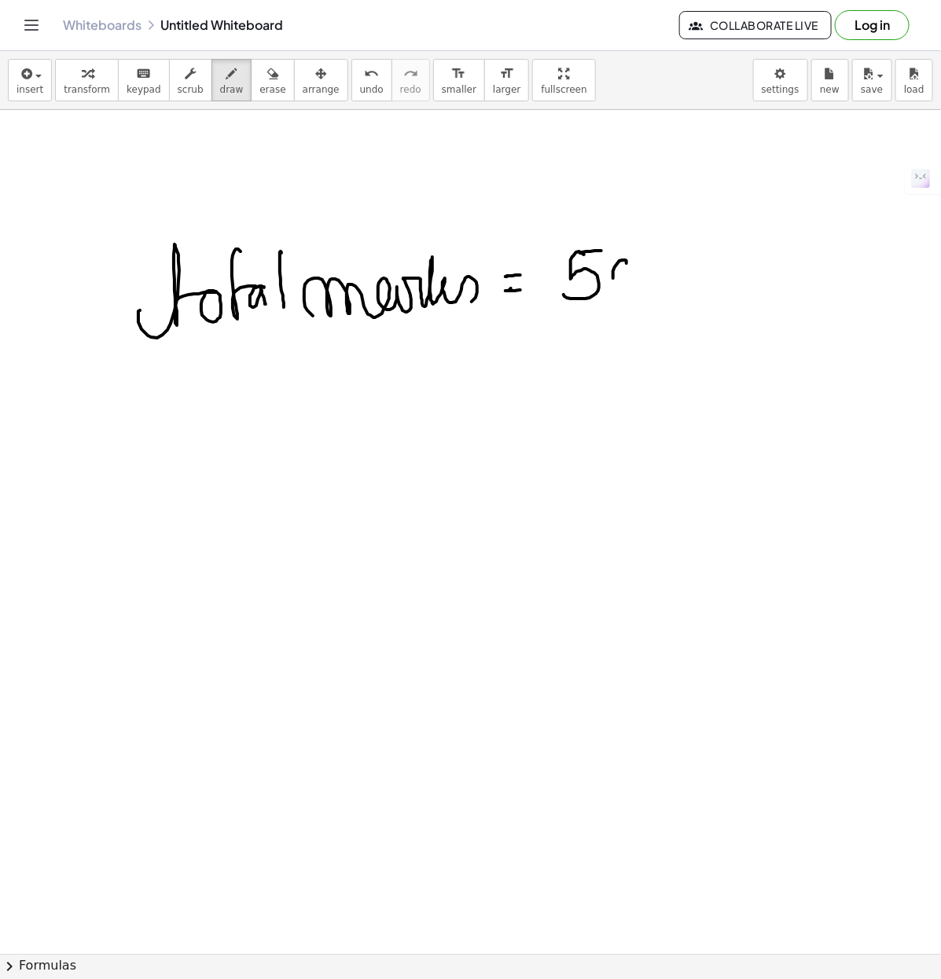
drag, startPoint x: 613, startPoint y: 279, endPoint x: 613, endPoint y: 267, distance: 11.8
click at [617, 267] on div at bounding box center [476, 954] width 952 height 1688
click at [259, 91] on span "erase" at bounding box center [272, 89] width 26 height 11
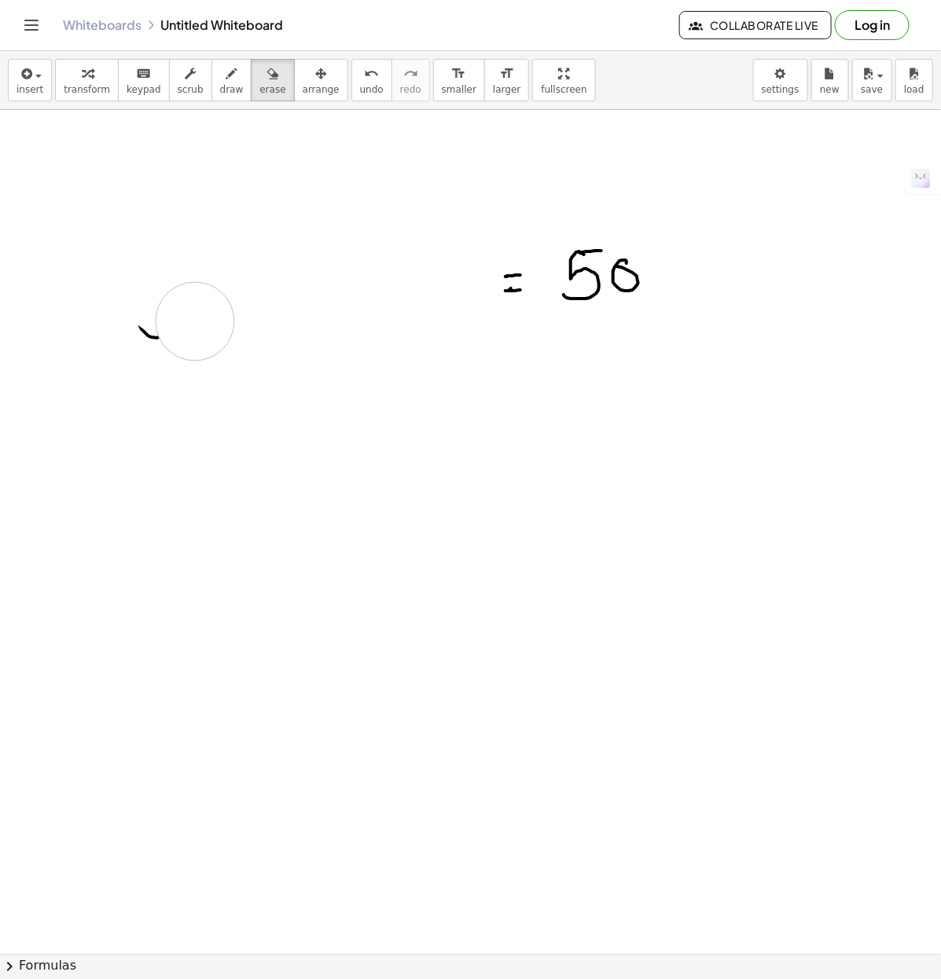
drag, startPoint x: 162, startPoint y: 295, endPoint x: 92, endPoint y: 355, distance: 92.5
click at [73, 360] on div at bounding box center [476, 954] width 952 height 1688
click at [226, 67] on icon "button" at bounding box center [231, 73] width 11 height 19
drag, startPoint x: 124, startPoint y: 267, endPoint x: 156, endPoint y: 273, distance: 31.9
click at [145, 268] on div at bounding box center [476, 954] width 952 height 1688
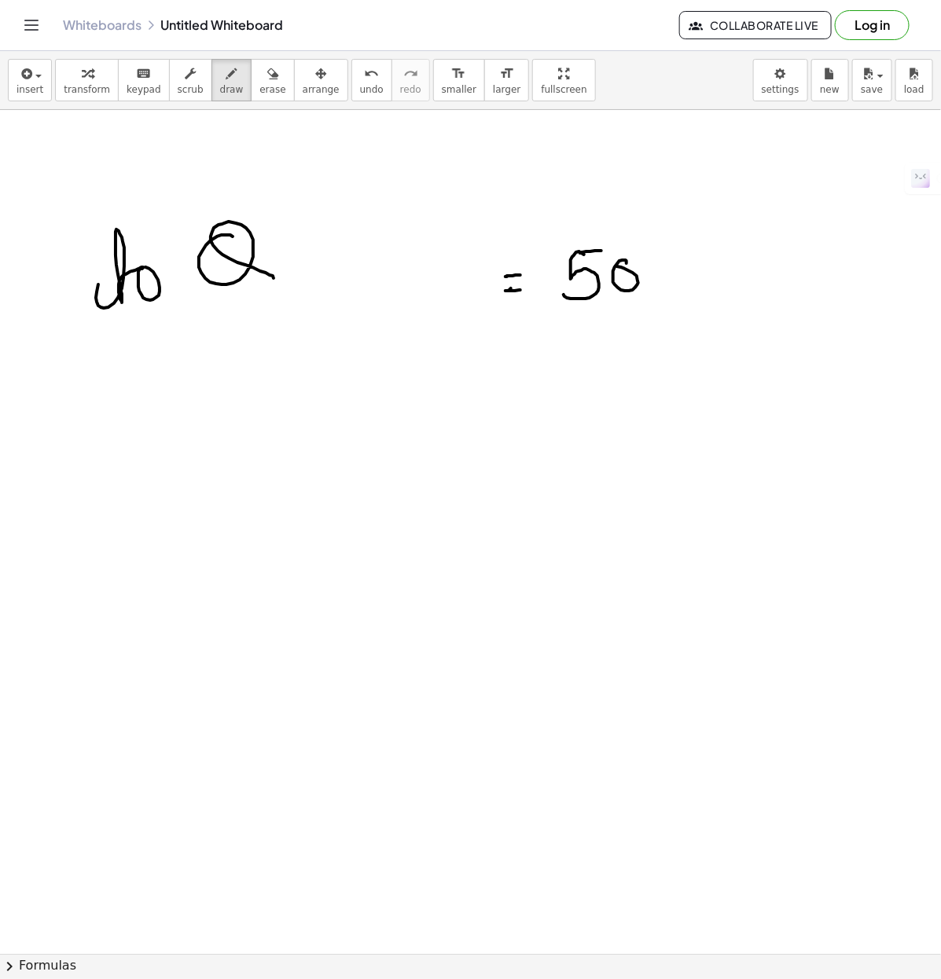
drag, startPoint x: 199, startPoint y: 268, endPoint x: 242, endPoint y: 285, distance: 46.6
click at [242, 285] on div at bounding box center [476, 954] width 952 height 1688
drag, startPoint x: 292, startPoint y: 279, endPoint x: 391, endPoint y: 261, distance: 101.4
click at [391, 261] on div at bounding box center [476, 954] width 952 height 1688
drag, startPoint x: 389, startPoint y: 221, endPoint x: 397, endPoint y: 220, distance: 7.9
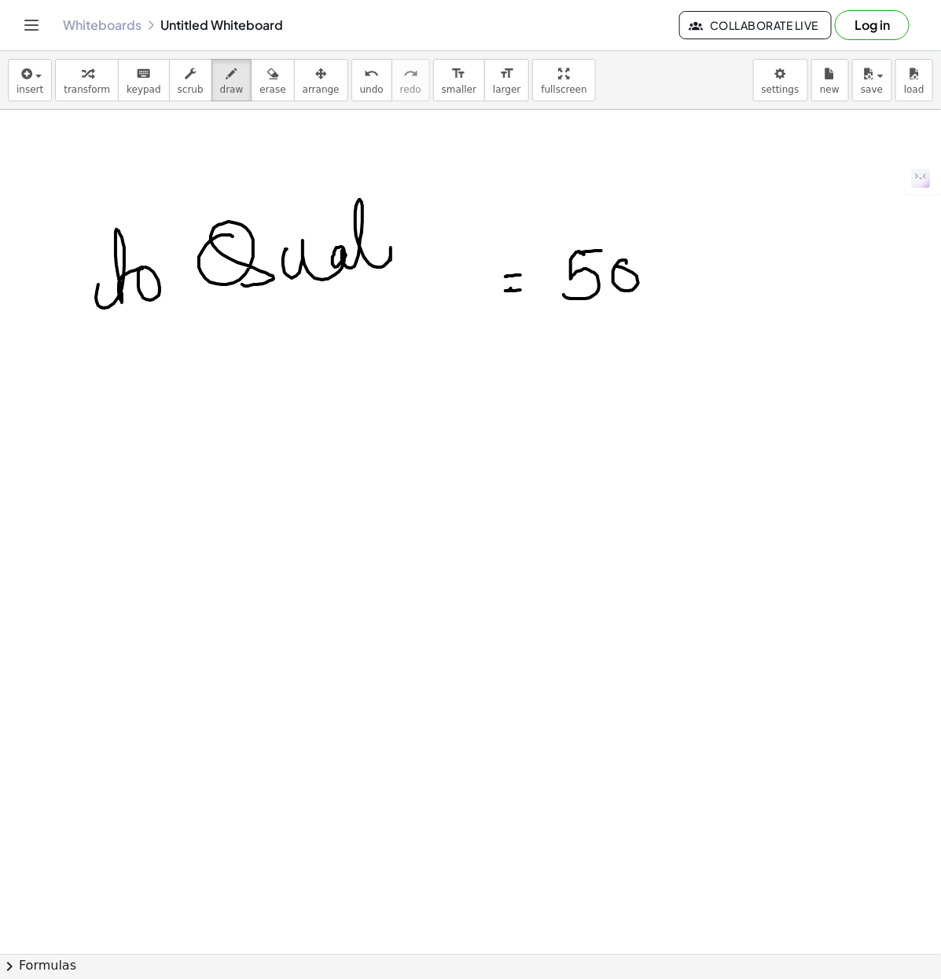
click at [384, 214] on div at bounding box center [476, 954] width 952 height 1688
drag, startPoint x: 413, startPoint y: 194, endPoint x: 501, endPoint y: 265, distance: 113.5
click at [487, 265] on div at bounding box center [476, 954] width 952 height 1688
drag, startPoint x: 33, startPoint y: 285, endPoint x: 49, endPoint y: 313, distance: 32.4
click at [63, 287] on div at bounding box center [476, 954] width 952 height 1688
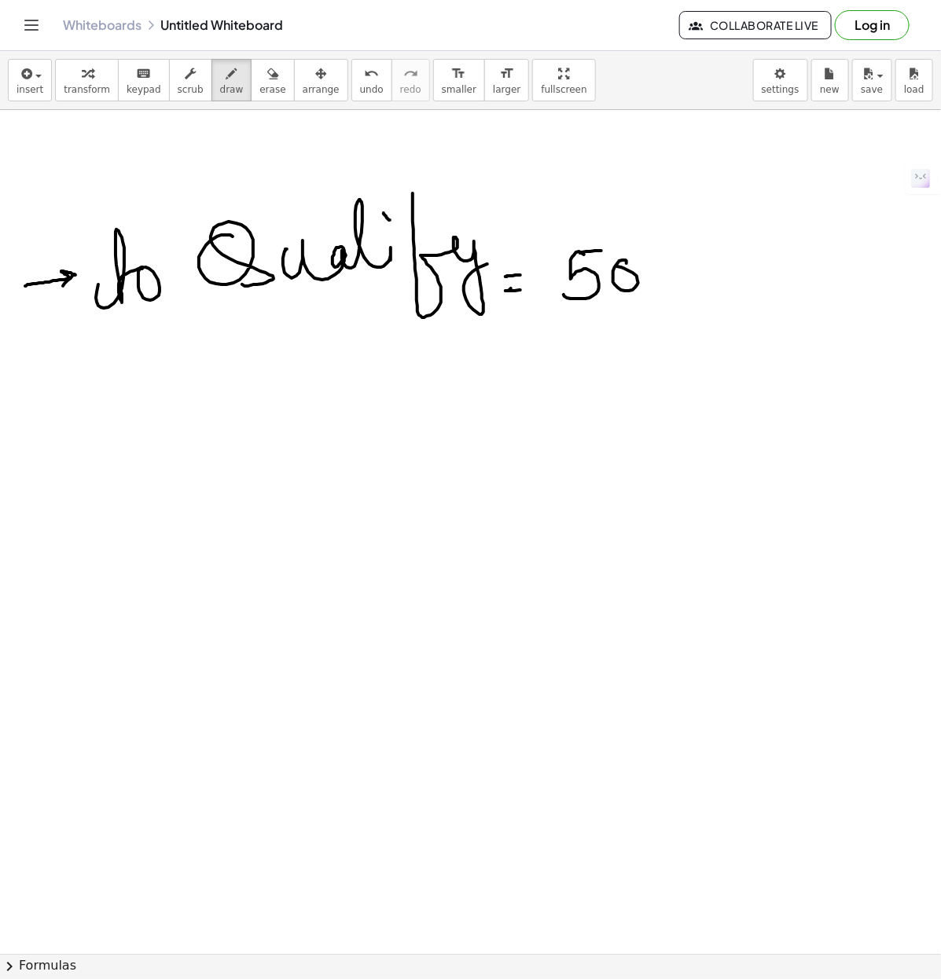
drag, startPoint x: 702, startPoint y: 237, endPoint x: 666, endPoint y: 303, distance: 74.9
click at [670, 304] on div at bounding box center [476, 954] width 952 height 1688
click at [661, 238] on div at bounding box center [476, 954] width 952 height 1688
drag, startPoint x: 708, startPoint y: 279, endPoint x: 692, endPoint y: 274, distance: 17.4
click at [705, 274] on div at bounding box center [476, 954] width 952 height 1688
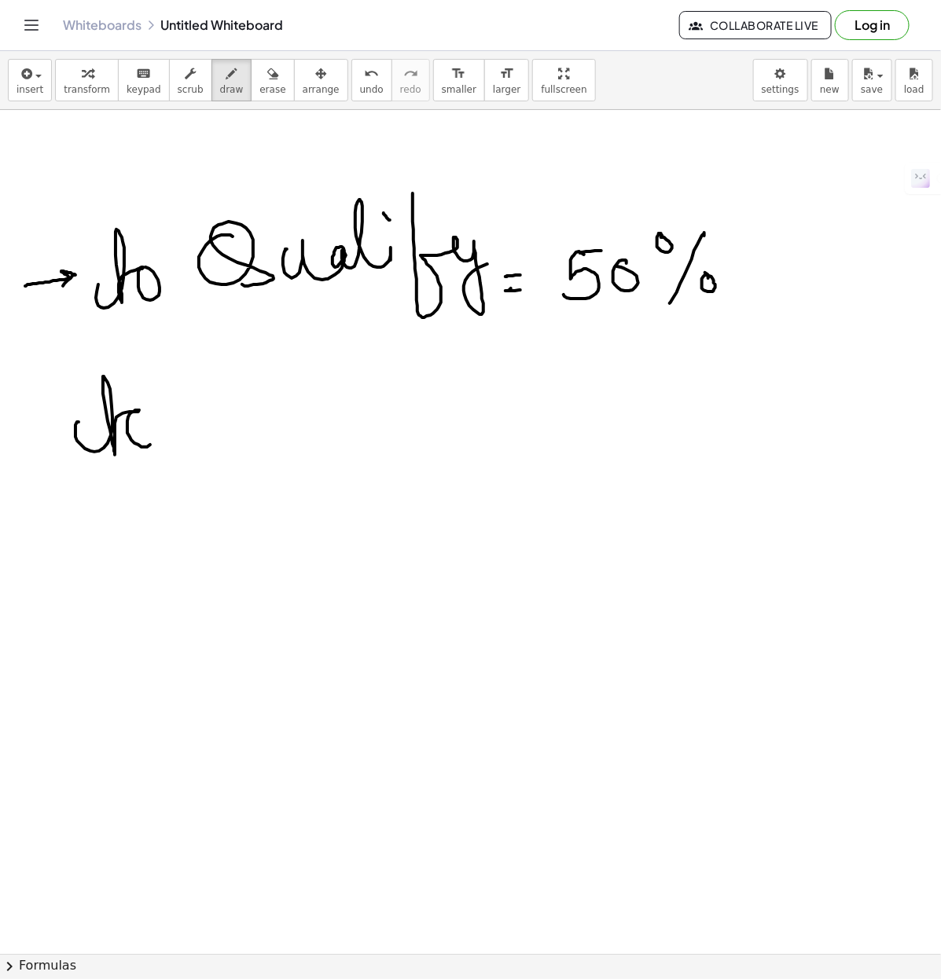
drag, startPoint x: 75, startPoint y: 438, endPoint x: 138, endPoint y: 411, distance: 67.6
click at [138, 413] on div at bounding box center [476, 954] width 952 height 1688
drag, startPoint x: 165, startPoint y: 434, endPoint x: 207, endPoint y: 437, distance: 41.8
click at [204, 442] on div at bounding box center [476, 954] width 952 height 1688
drag, startPoint x: 208, startPoint y: 378, endPoint x: 212, endPoint y: 417, distance: 39.5
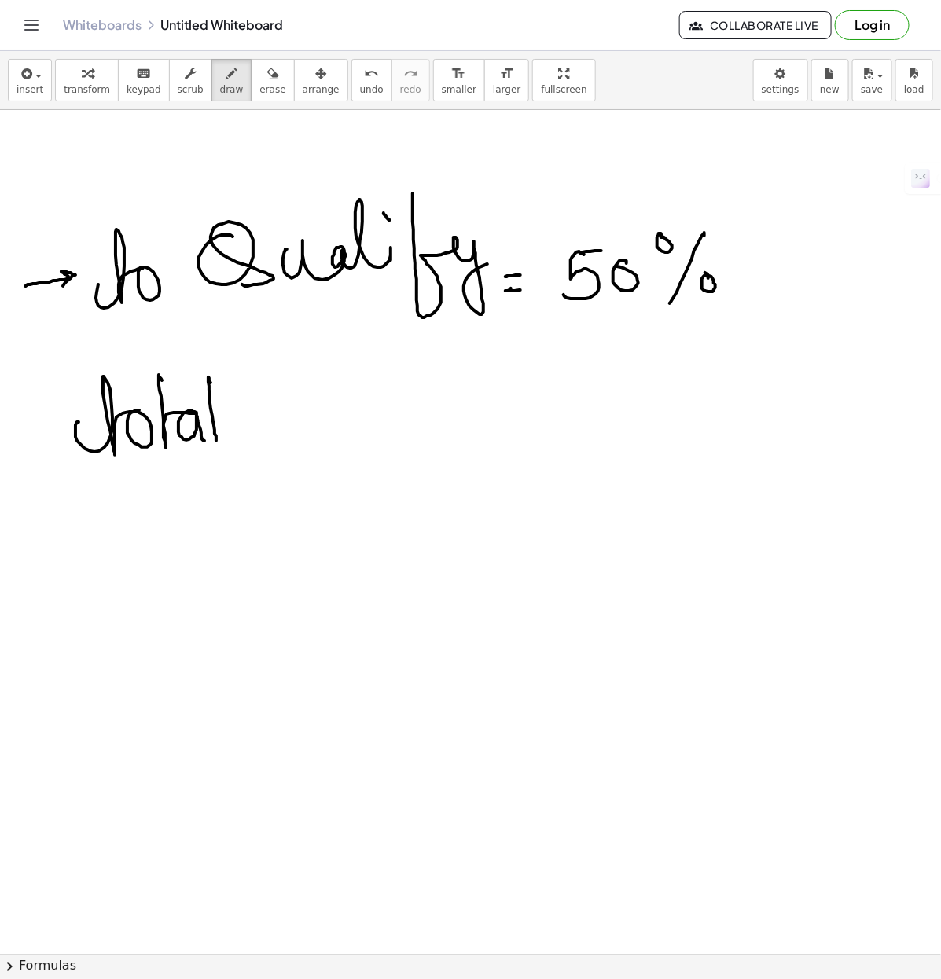
click at [216, 441] on div at bounding box center [476, 954] width 952 height 1688
drag, startPoint x: 246, startPoint y: 409, endPoint x: 407, endPoint y: 413, distance: 161.2
click at [409, 413] on div at bounding box center [476, 954] width 952 height 1688
drag, startPoint x: 446, startPoint y: 394, endPoint x: 466, endPoint y: 395, distance: 20.4
click at [462, 394] on div at bounding box center [476, 954] width 952 height 1688
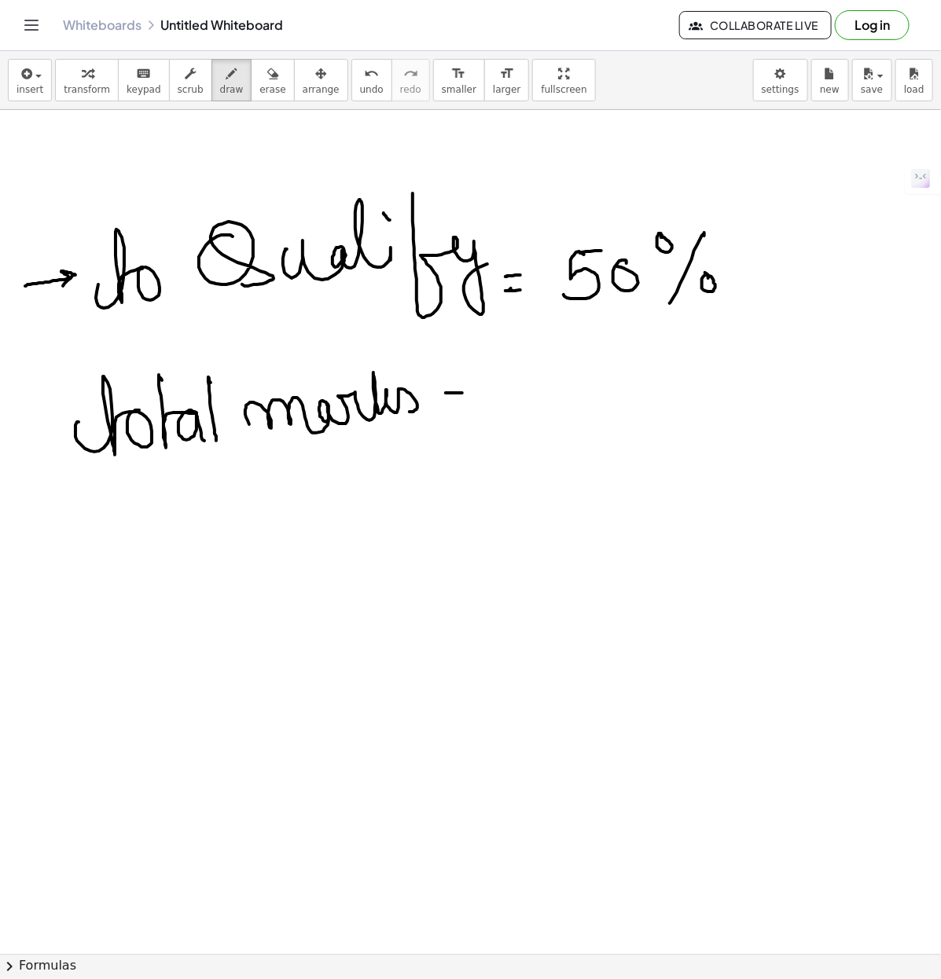
drag, startPoint x: 450, startPoint y: 405, endPoint x: 468, endPoint y: 403, distance: 17.4
click at [462, 405] on div at bounding box center [476, 954] width 952 height 1688
drag, startPoint x: 513, startPoint y: 368, endPoint x: 520, endPoint y: 411, distance: 43.8
click at [520, 411] on div at bounding box center [476, 954] width 952 height 1688
drag, startPoint x: 532, startPoint y: 370, endPoint x: 554, endPoint y: 368, distance: 22.1
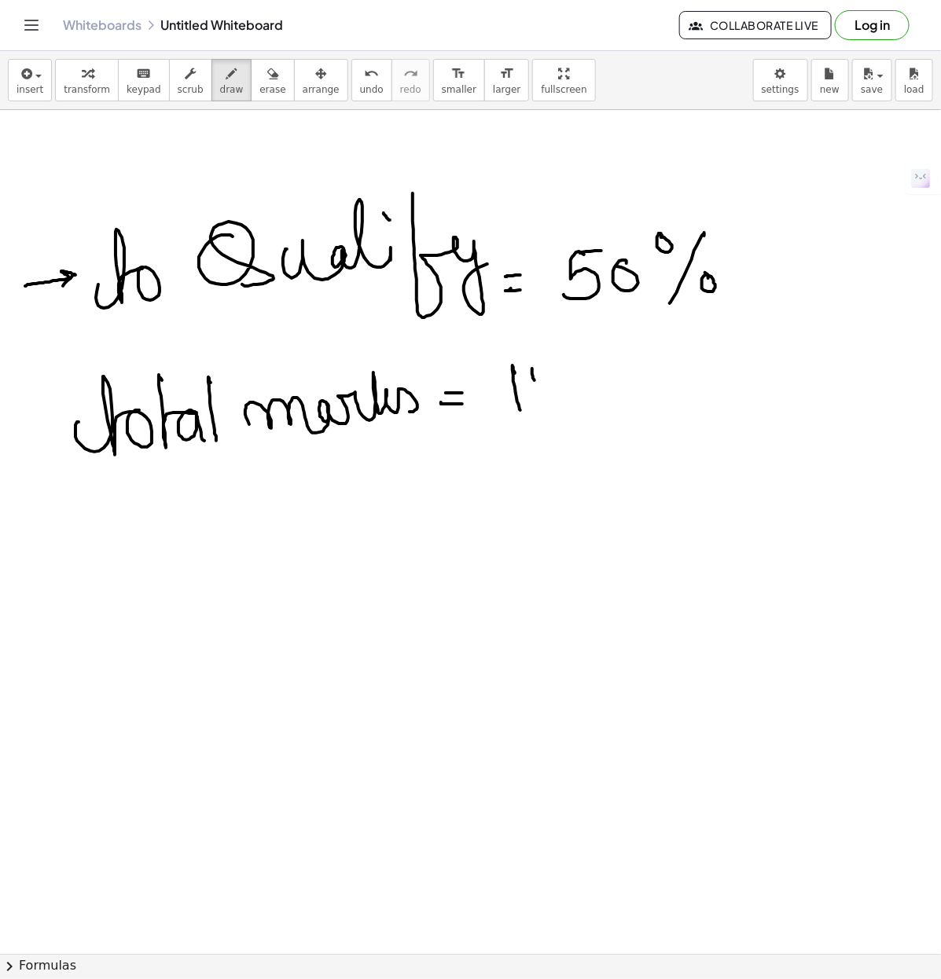
click at [558, 370] on div at bounding box center [476, 954] width 952 height 1688
drag, startPoint x: 539, startPoint y: 385, endPoint x: 552, endPoint y: 395, distance: 16.2
click at [541, 406] on div at bounding box center [476, 954] width 952 height 1688
drag, startPoint x: 584, startPoint y: 393, endPoint x: 623, endPoint y: 369, distance: 45.8
click at [599, 365] on div at bounding box center [476, 954] width 952 height 1688
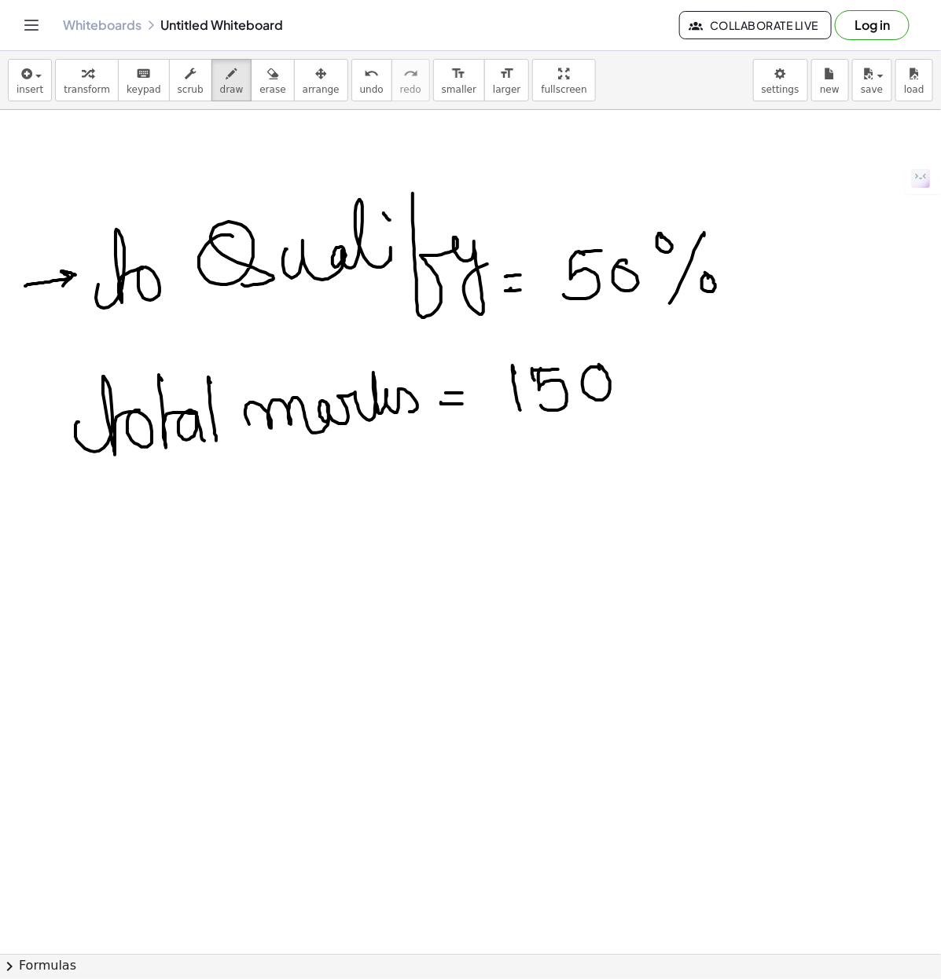
click at [647, 398] on div at bounding box center [476, 954] width 952 height 1688
click at [660, 381] on div at bounding box center [476, 954] width 952 height 1688
drag, startPoint x: 670, startPoint y: 365, endPoint x: 700, endPoint y: 390, distance: 39.2
click at [692, 393] on div at bounding box center [476, 954] width 952 height 1688
click at [712, 364] on div at bounding box center [476, 954] width 952 height 1688
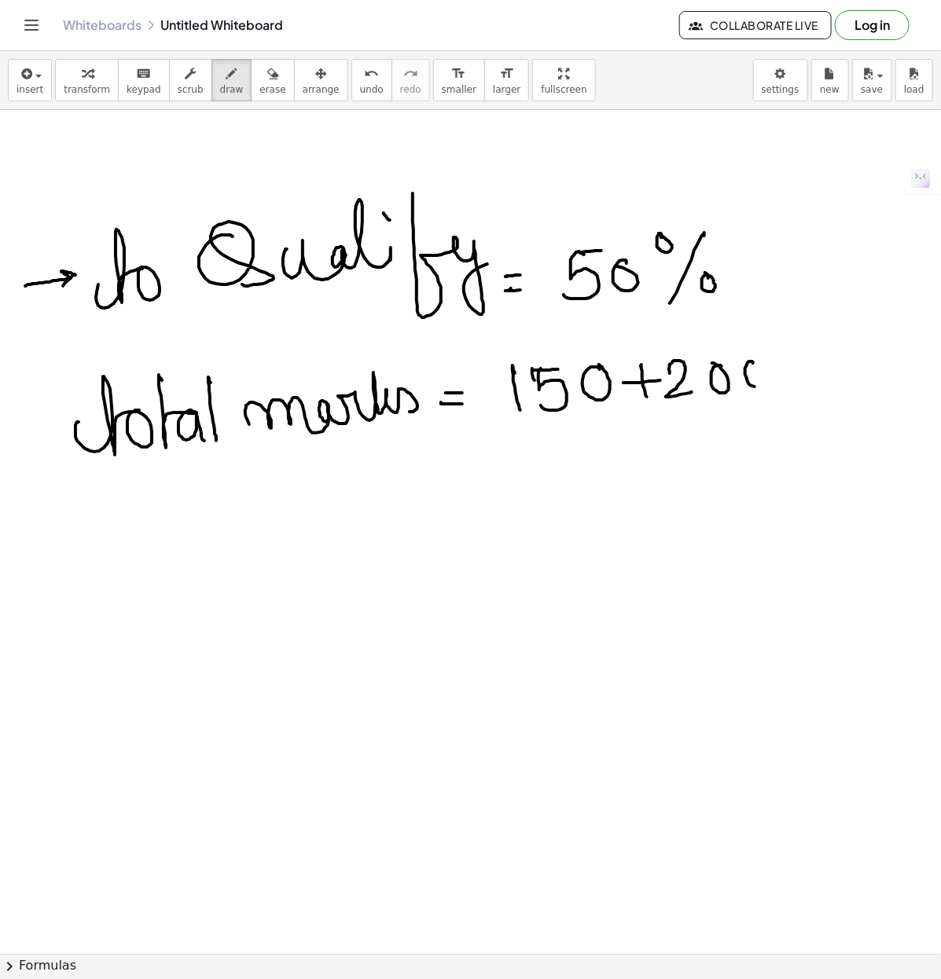
drag, startPoint x: 751, startPoint y: 362, endPoint x: 670, endPoint y: 376, distance: 82.0
click at [751, 365] on div at bounding box center [476, 954] width 952 height 1688
drag, startPoint x: 453, startPoint y: 472, endPoint x: 446, endPoint y: 480, distance: 10.1
click at [468, 472] on div at bounding box center [476, 954] width 952 height 1688
drag, startPoint x: 446, startPoint y: 480, endPoint x: 478, endPoint y: 470, distance: 33.1
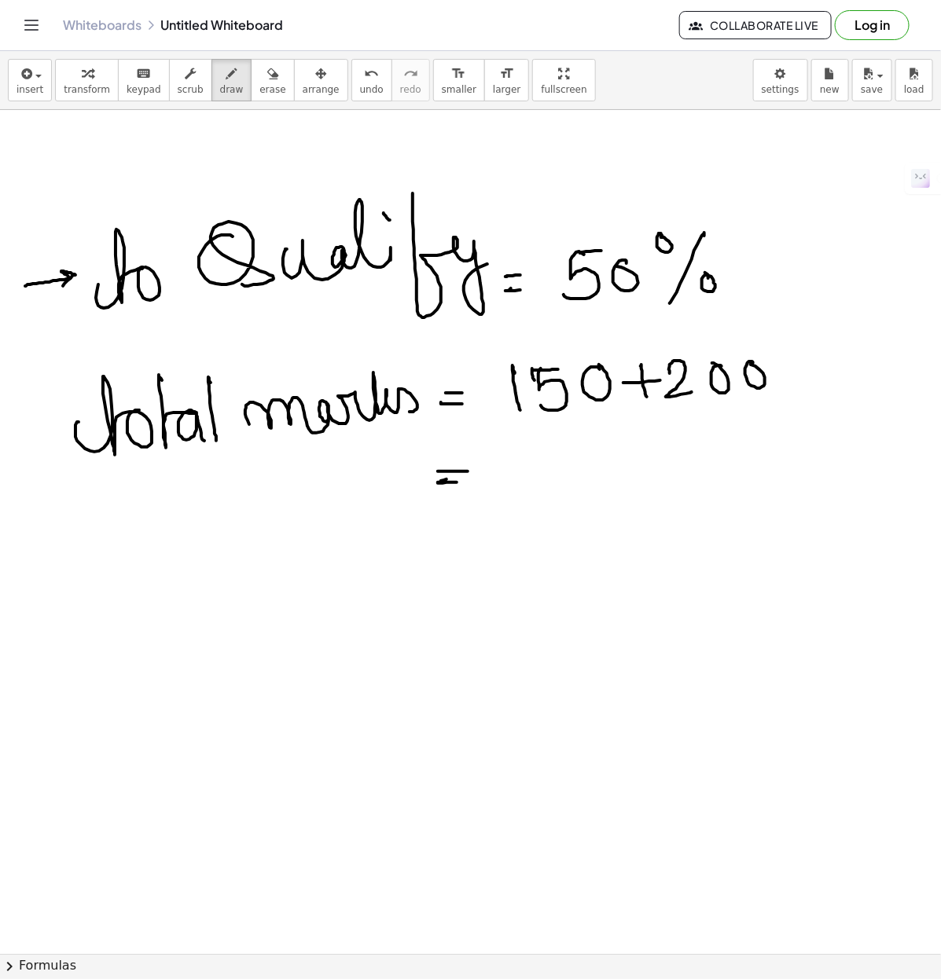
click at [464, 483] on div at bounding box center [476, 954] width 952 height 1688
click at [513, 493] on div at bounding box center [476, 954] width 952 height 1688
click at [599, 444] on div at bounding box center [476, 954] width 952 height 1688
click at [575, 481] on div at bounding box center [476, 954] width 952 height 1688
click at [622, 448] on div at bounding box center [476, 954] width 952 height 1688
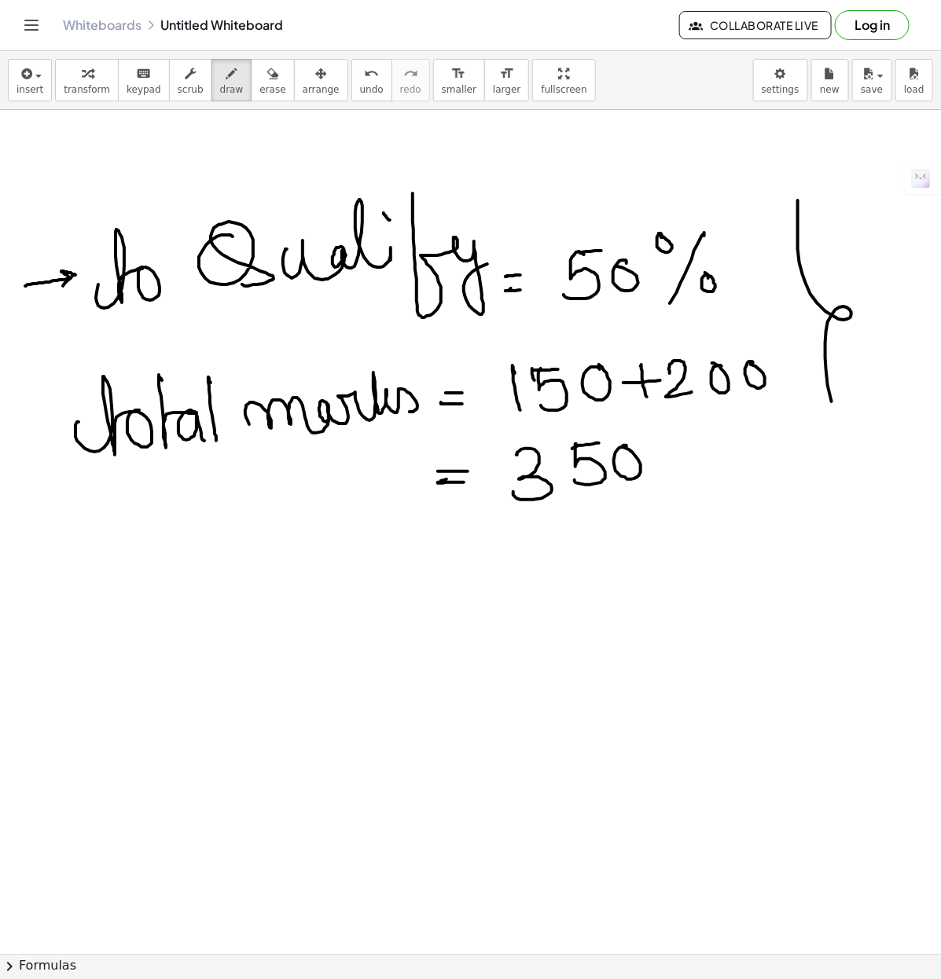
click at [823, 509] on div at bounding box center [476, 954] width 952 height 1688
click at [868, 494] on div at bounding box center [476, 954] width 952 height 1688
click at [905, 485] on div at bounding box center [476, 954] width 952 height 1688
click at [889, 487] on div at bounding box center [476, 954] width 952 height 1688
click at [902, 472] on div at bounding box center [476, 954] width 952 height 1688
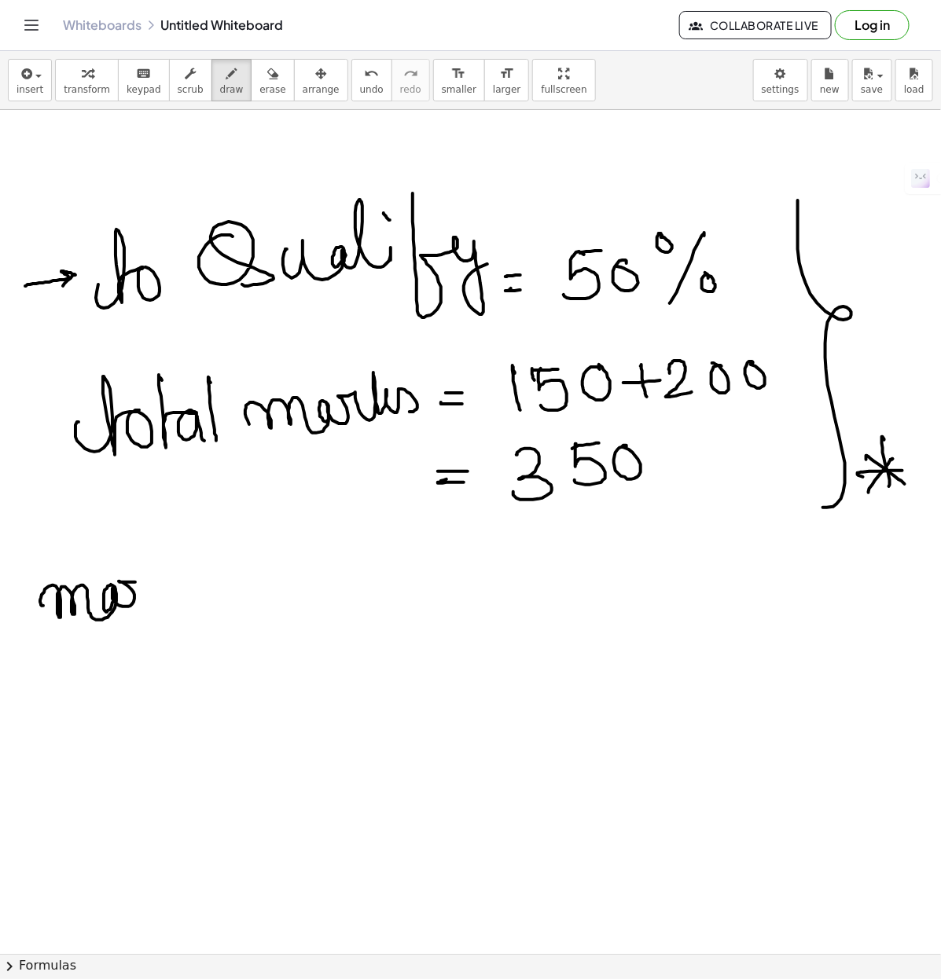
drag, startPoint x: 41, startPoint y: 605, endPoint x: 141, endPoint y: 609, distance: 100.7
click at [144, 608] on div at bounding box center [476, 954] width 952 height 1688
drag, startPoint x: 163, startPoint y: 608, endPoint x: 182, endPoint y: 599, distance: 20.0
click at [189, 604] on div at bounding box center [476, 954] width 952 height 1688
drag, startPoint x: 222, startPoint y: 551, endPoint x: 238, endPoint y: 567, distance: 22.8
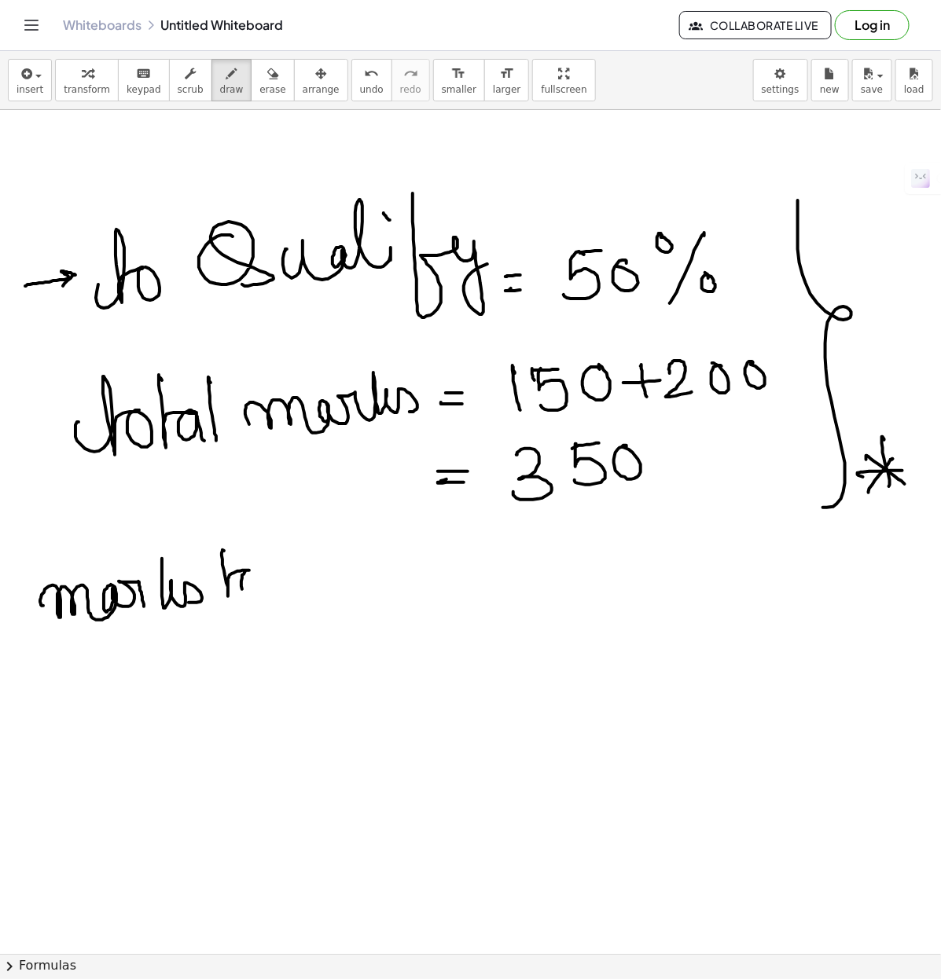
click at [248, 574] on div at bounding box center [476, 954] width 952 height 1688
drag, startPoint x: 289, startPoint y: 559, endPoint x: 310, endPoint y: 586, distance: 34.7
click at [313, 593] on div at bounding box center [476, 954] width 952 height 1688
drag, startPoint x: 342, startPoint y: 571, endPoint x: 381, endPoint y: 588, distance: 42.6
click at [381, 590] on div at bounding box center [476, 954] width 952 height 1688
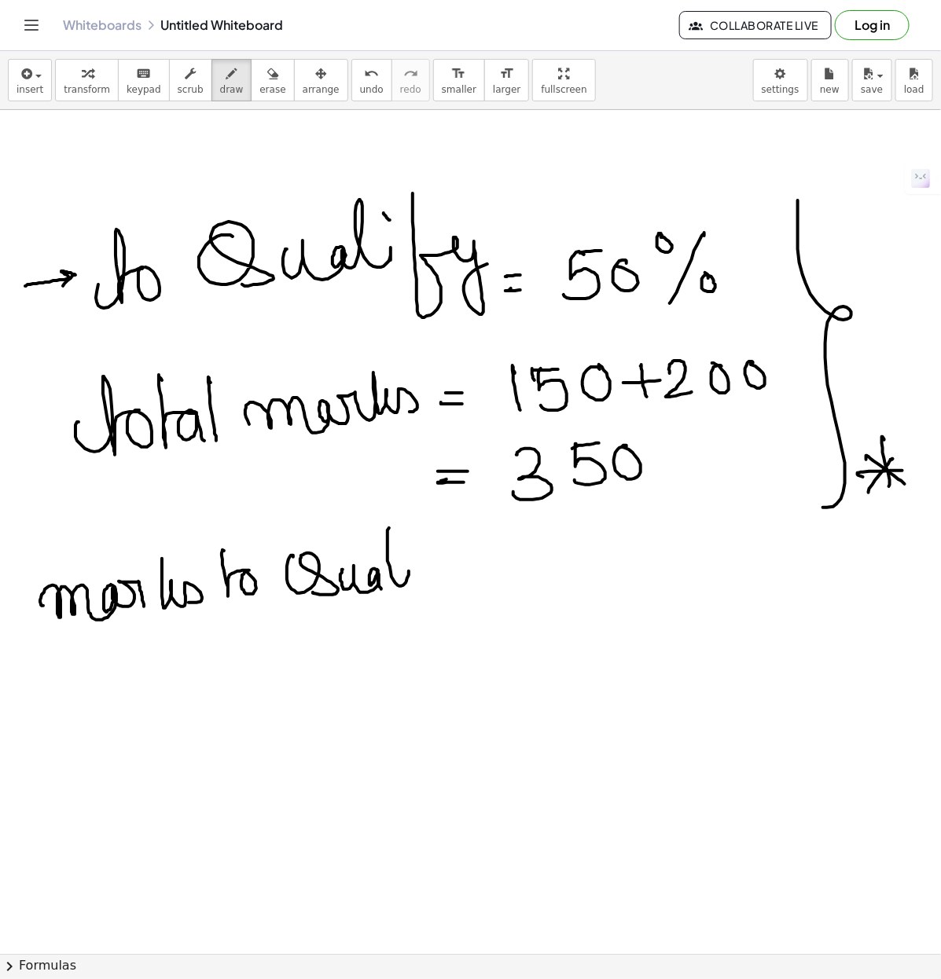
drag, startPoint x: 389, startPoint y: 529, endPoint x: 409, endPoint y: 576, distance: 51.1
click at [409, 582] on div at bounding box center [476, 954] width 952 height 1688
click at [406, 549] on div at bounding box center [476, 954] width 952 height 1688
drag, startPoint x: 430, startPoint y: 545, endPoint x: 446, endPoint y: 571, distance: 31.4
click at [441, 574] on div at bounding box center [476, 954] width 952 height 1688
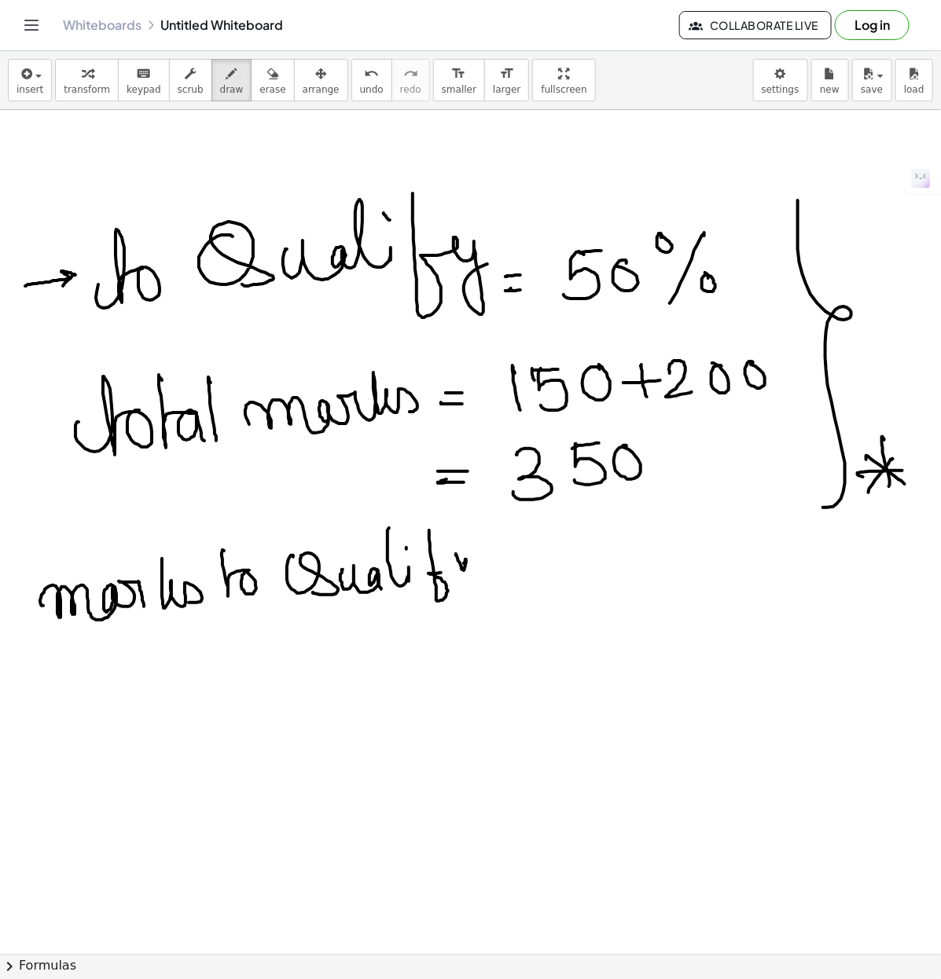
drag, startPoint x: 456, startPoint y: 555, endPoint x: 442, endPoint y: 590, distance: 38.1
click at [456, 586] on div at bounding box center [476, 954] width 952 height 1688
drag, startPoint x: 346, startPoint y: 664, endPoint x: 331, endPoint y: 661, distance: 15.3
click at [347, 663] on div at bounding box center [476, 954] width 952 height 1688
drag, startPoint x: 320, startPoint y: 690, endPoint x: 360, endPoint y: 677, distance: 42.3
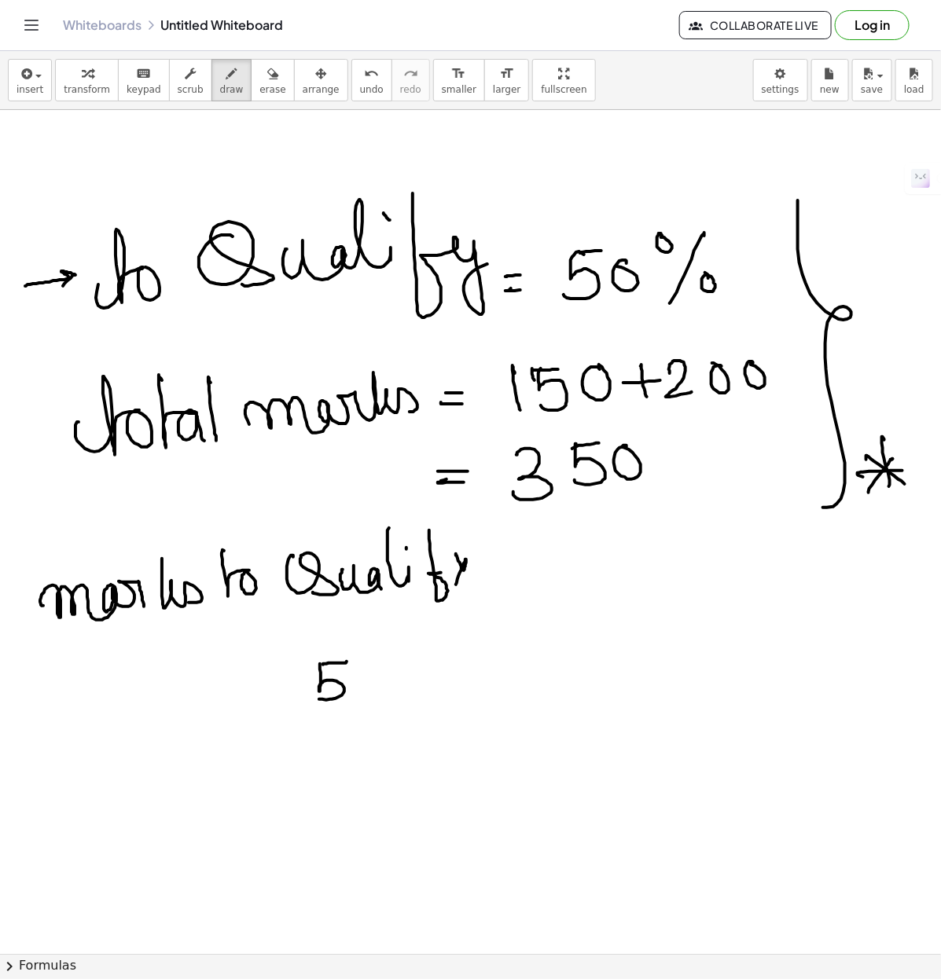
click at [315, 697] on div at bounding box center [476, 954] width 952 height 1688
click at [365, 665] on div at bounding box center [476, 954] width 952 height 1688
drag, startPoint x: 406, startPoint y: 659, endPoint x: 391, endPoint y: 665, distance: 16.2
click at [395, 693] on div at bounding box center [476, 954] width 952 height 1688
click at [391, 645] on div at bounding box center [476, 954] width 952 height 1688
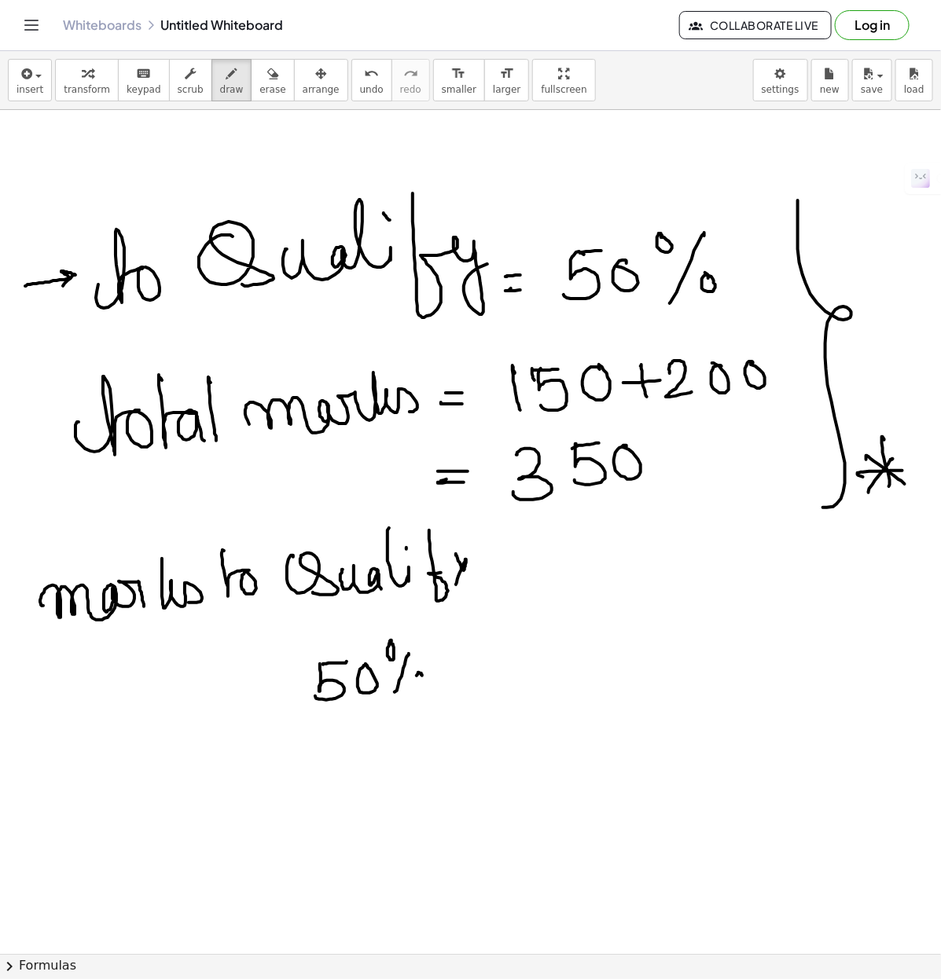
drag, startPoint x: 417, startPoint y: 676, endPoint x: 413, endPoint y: 666, distance: 10.9
click at [419, 676] on div at bounding box center [476, 954] width 952 height 1688
drag, startPoint x: 442, startPoint y: 658, endPoint x: 541, endPoint y: 648, distance: 98.7
click at [503, 657] on div at bounding box center [476, 954] width 952 height 1688
drag, startPoint x: 531, startPoint y: 617, endPoint x: 537, endPoint y: 648, distance: 31.9
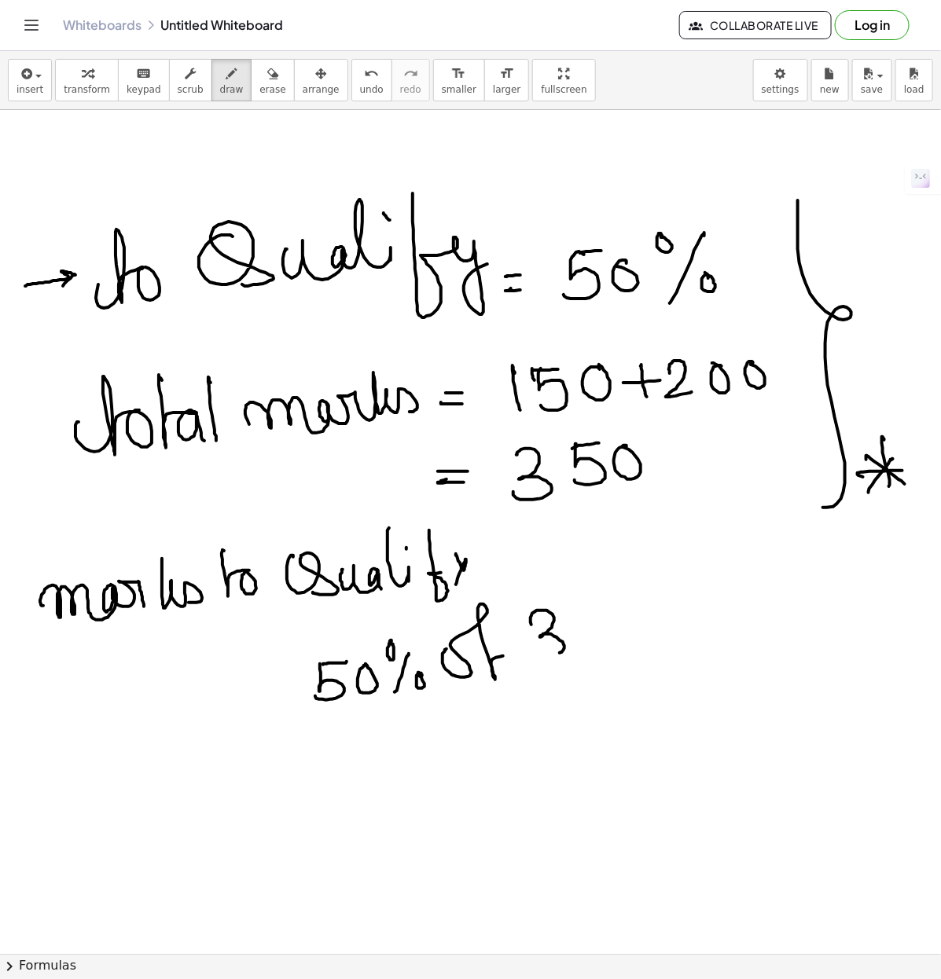
click at [537, 651] on div at bounding box center [476, 954] width 952 height 1688
drag, startPoint x: 586, startPoint y: 608, endPoint x: 603, endPoint y: 601, distance: 18.4
click at [605, 604] on div at bounding box center [476, 954] width 952 height 1688
drag, startPoint x: 586, startPoint y: 608, endPoint x: 626, endPoint y: 619, distance: 41.8
click at [584, 643] on div at bounding box center [476, 954] width 952 height 1688
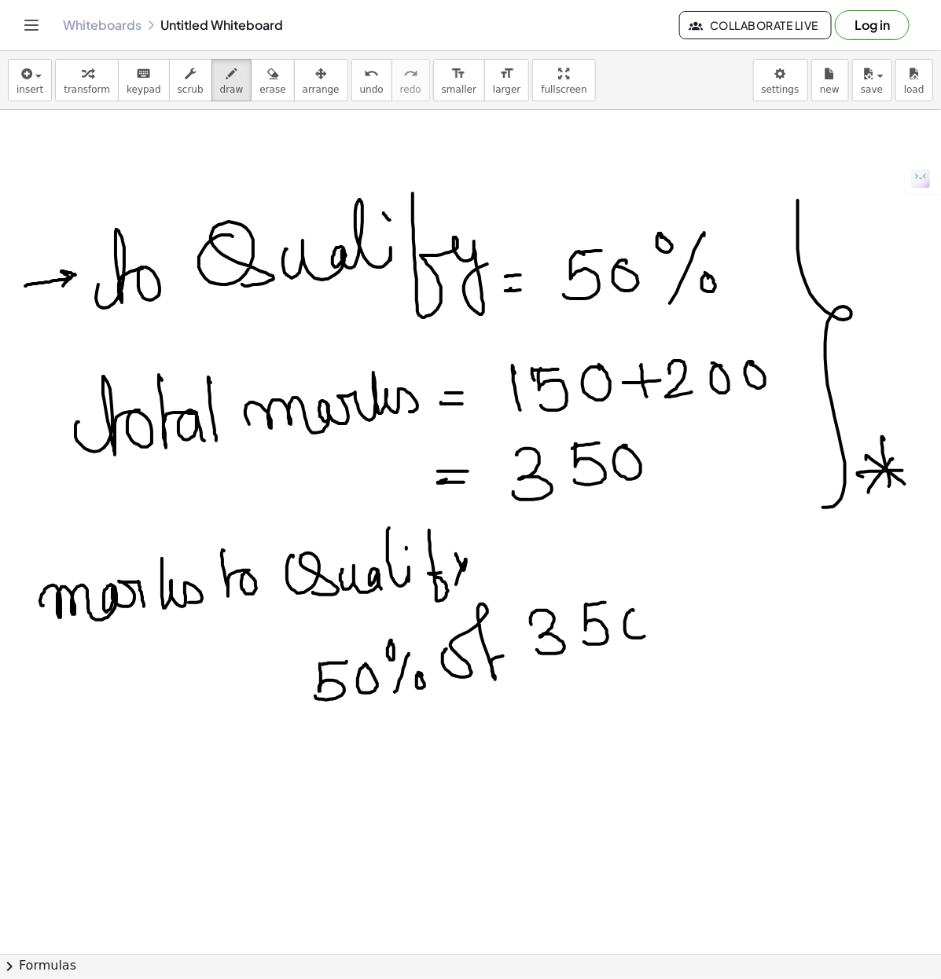
drag, startPoint x: 625, startPoint y: 631, endPoint x: 560, endPoint y: 645, distance: 66.8
click at [633, 613] on div at bounding box center [476, 954] width 952 height 1688
drag, startPoint x: 260, startPoint y: 788, endPoint x: 308, endPoint y: 784, distance: 48.1
click at [308, 784] on div at bounding box center [476, 954] width 952 height 1688
drag, startPoint x: 276, startPoint y: 806, endPoint x: 315, endPoint y: 784, distance: 45.0
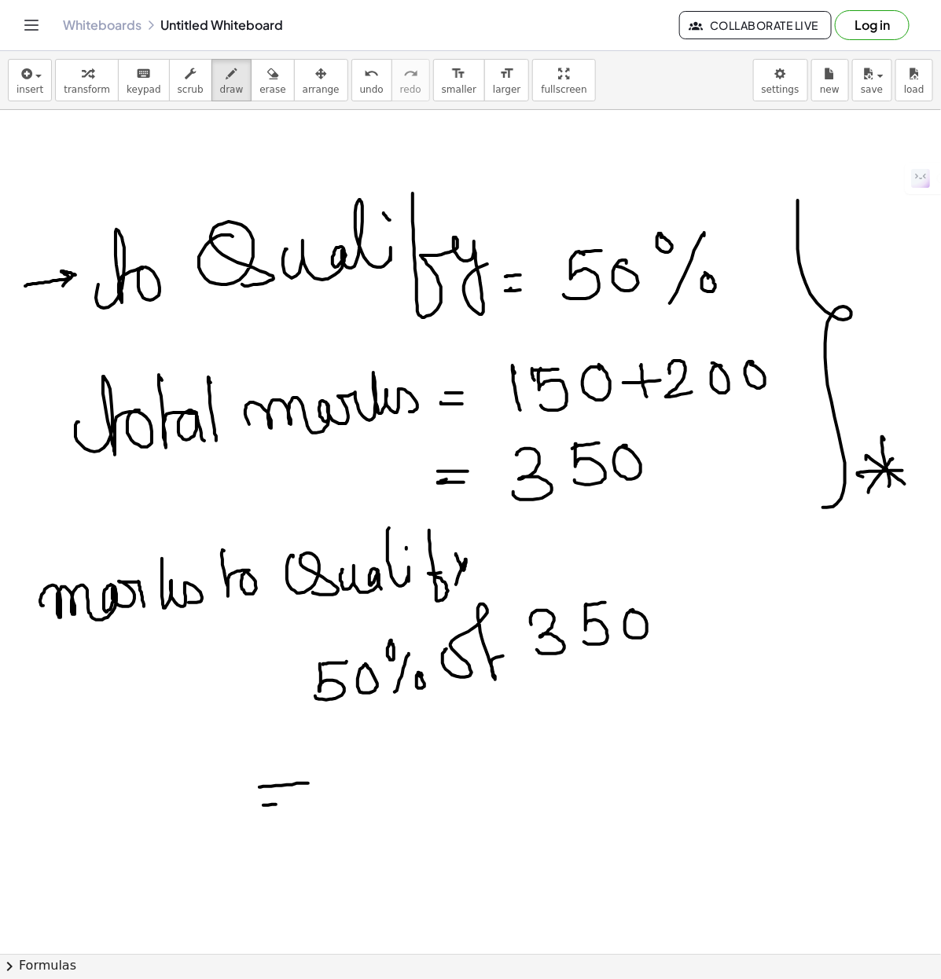
click at [314, 790] on div at bounding box center [476, 954] width 952 height 1688
drag, startPoint x: 308, startPoint y: 759, endPoint x: 299, endPoint y: 826, distance: 67.5
click at [303, 790] on div at bounding box center [476, 954] width 952 height 1688
drag, startPoint x: 382, startPoint y: 762, endPoint x: 382, endPoint y: 784, distance: 22.0
click at [382, 786] on div at bounding box center [476, 954] width 952 height 1688
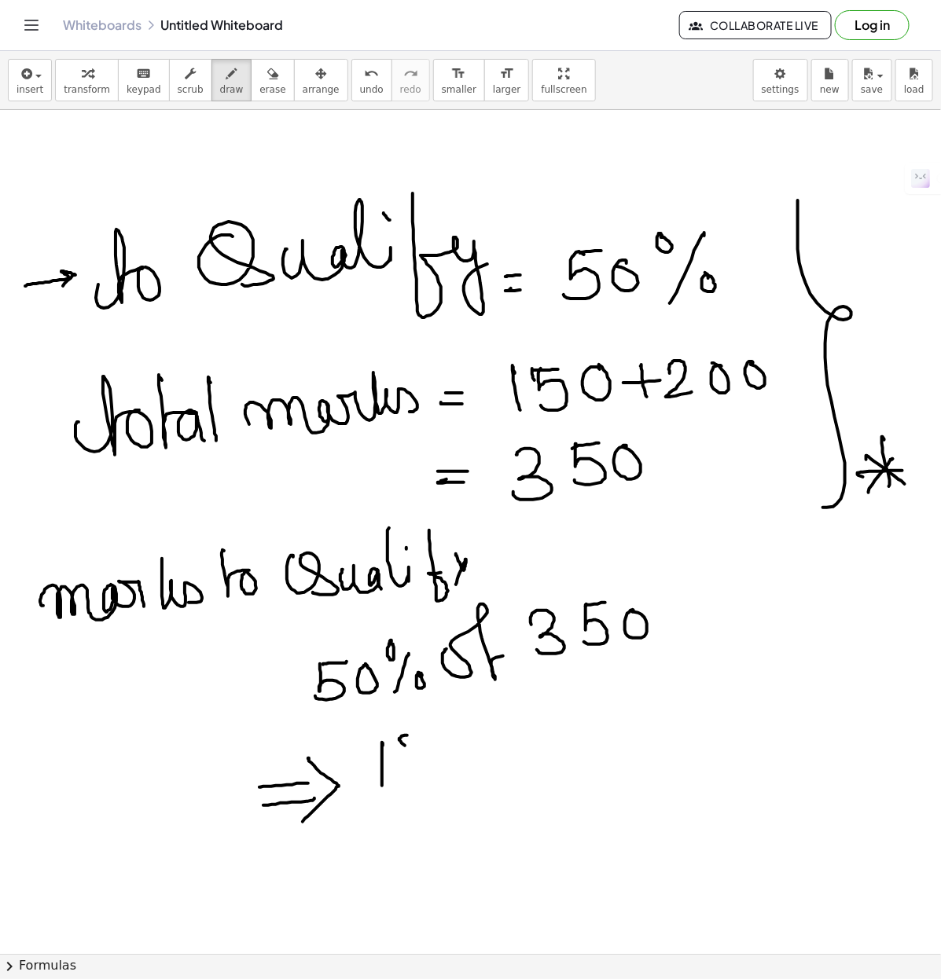
drag, startPoint x: 399, startPoint y: 741, endPoint x: 421, endPoint y: 778, distance: 43.0
click at [422, 782] on div at bounding box center [476, 954] width 952 height 1688
drag, startPoint x: 411, startPoint y: 764, endPoint x: 445, endPoint y: 751, distance: 36.1
click at [429, 758] on div at bounding box center [476, 954] width 952 height 1688
click at [458, 731] on div at bounding box center [476, 954] width 952 height 1688
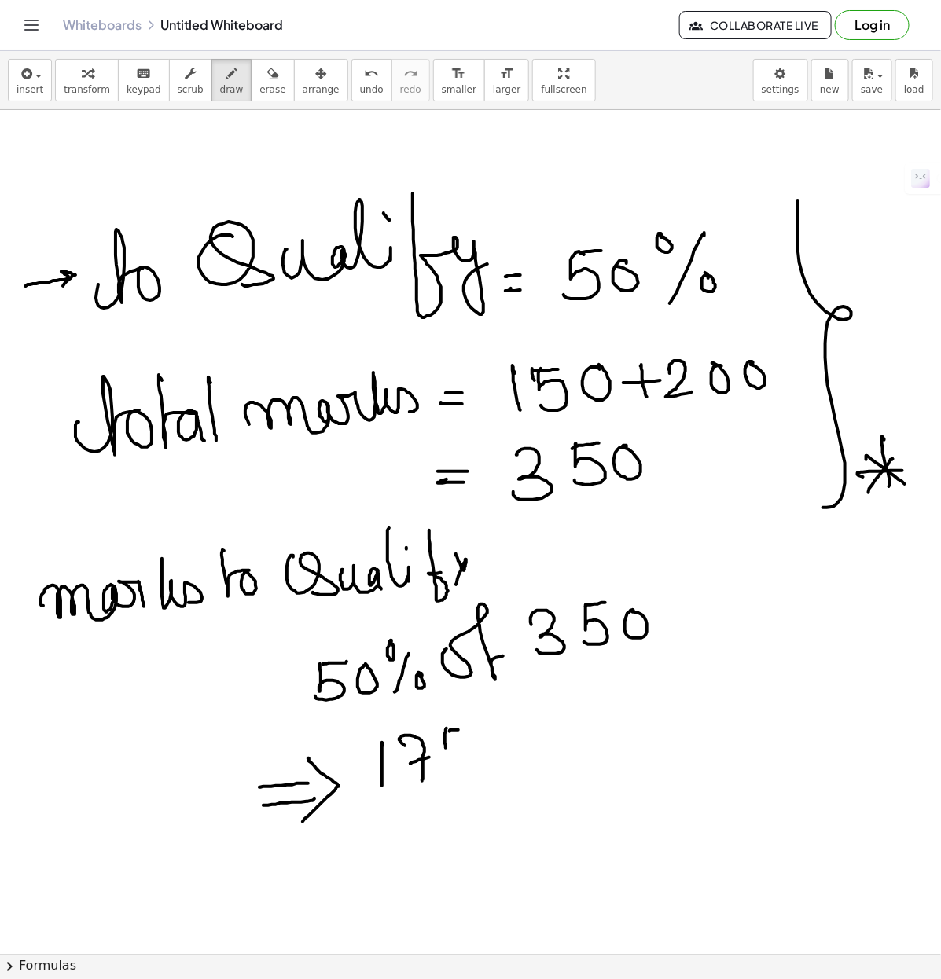
drag, startPoint x: 445, startPoint y: 740, endPoint x: 433, endPoint y: 765, distance: 27.8
click at [446, 766] on div at bounding box center [476, 954] width 952 height 1688
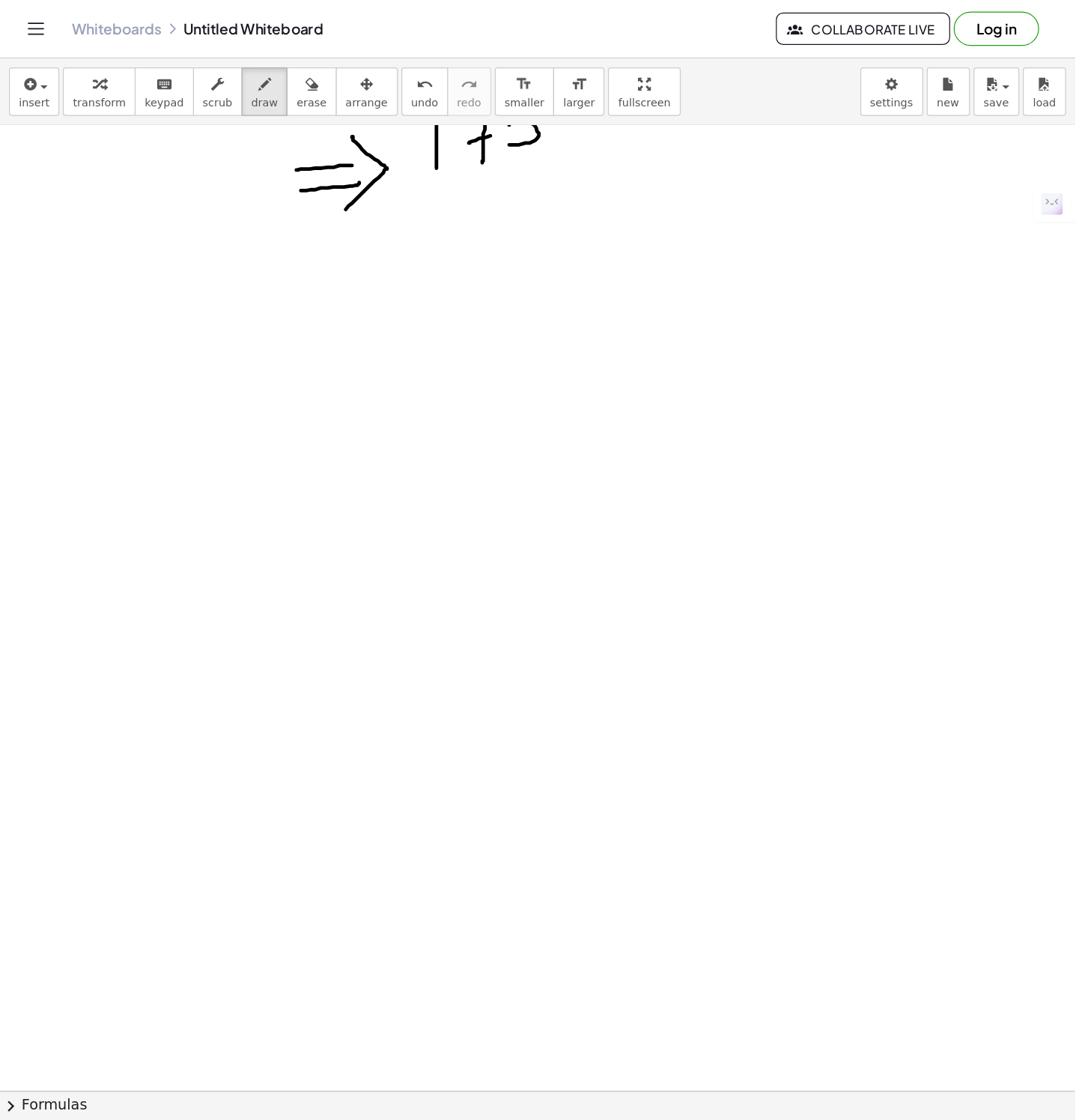
scroll to position [656, 0]
drag, startPoint x: 53, startPoint y: 236, endPoint x: 166, endPoint y: 214, distance: 115.1
click at [149, 262] on div at bounding box center [454, 254] width 907 height 1609
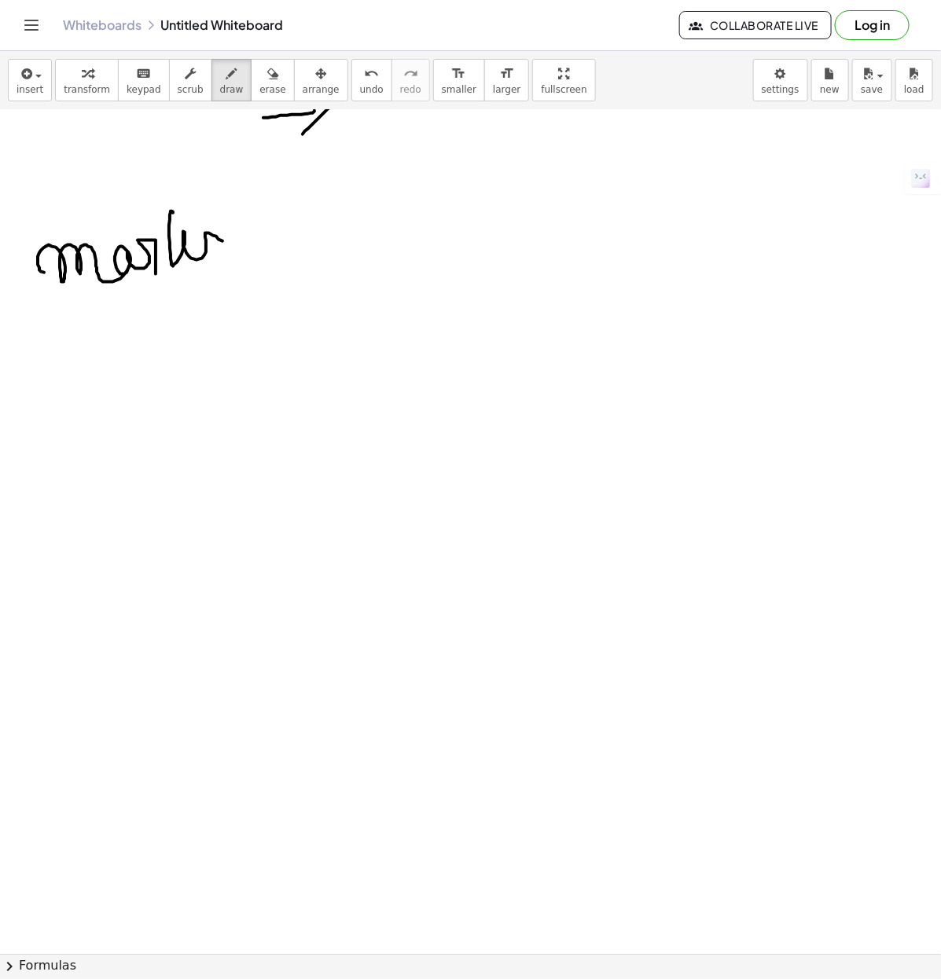
drag, startPoint x: 169, startPoint y: 237, endPoint x: 187, endPoint y: 248, distance: 20.8
click at [214, 256] on div at bounding box center [476, 266] width 952 height 1688
drag, startPoint x: 268, startPoint y: 225, endPoint x: 279, endPoint y: 246, distance: 23.9
click at [266, 255] on div at bounding box center [476, 266] width 952 height 1688
drag, startPoint x: 301, startPoint y: 228, endPoint x: 299, endPoint y: 220, distance: 8.0
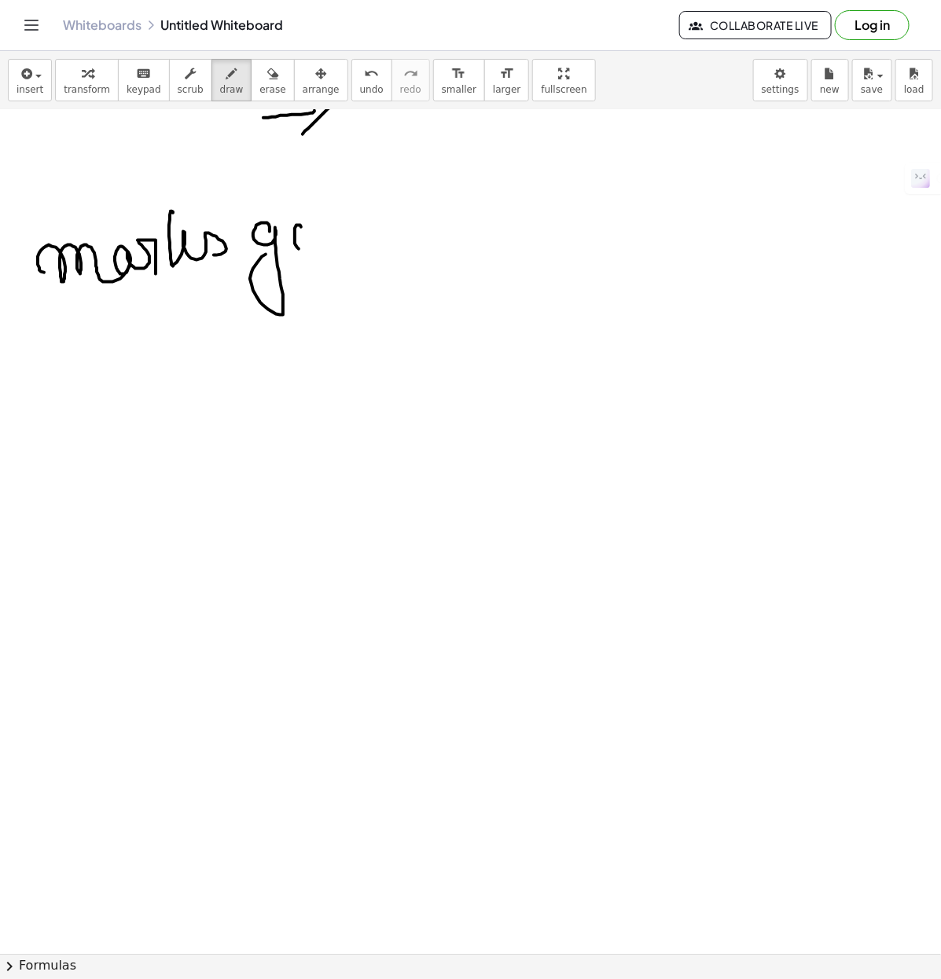
click at [299, 224] on div at bounding box center [476, 266] width 952 height 1688
drag, startPoint x: 315, startPoint y: 198, endPoint x: 358, endPoint y: 214, distance: 46.0
click at [334, 222] on div at bounding box center [476, 266] width 952 height 1688
drag, startPoint x: 362, startPoint y: 211, endPoint x: 386, endPoint y: 211, distance: 24.4
click at [367, 208] on div at bounding box center [476, 266] width 952 height 1688
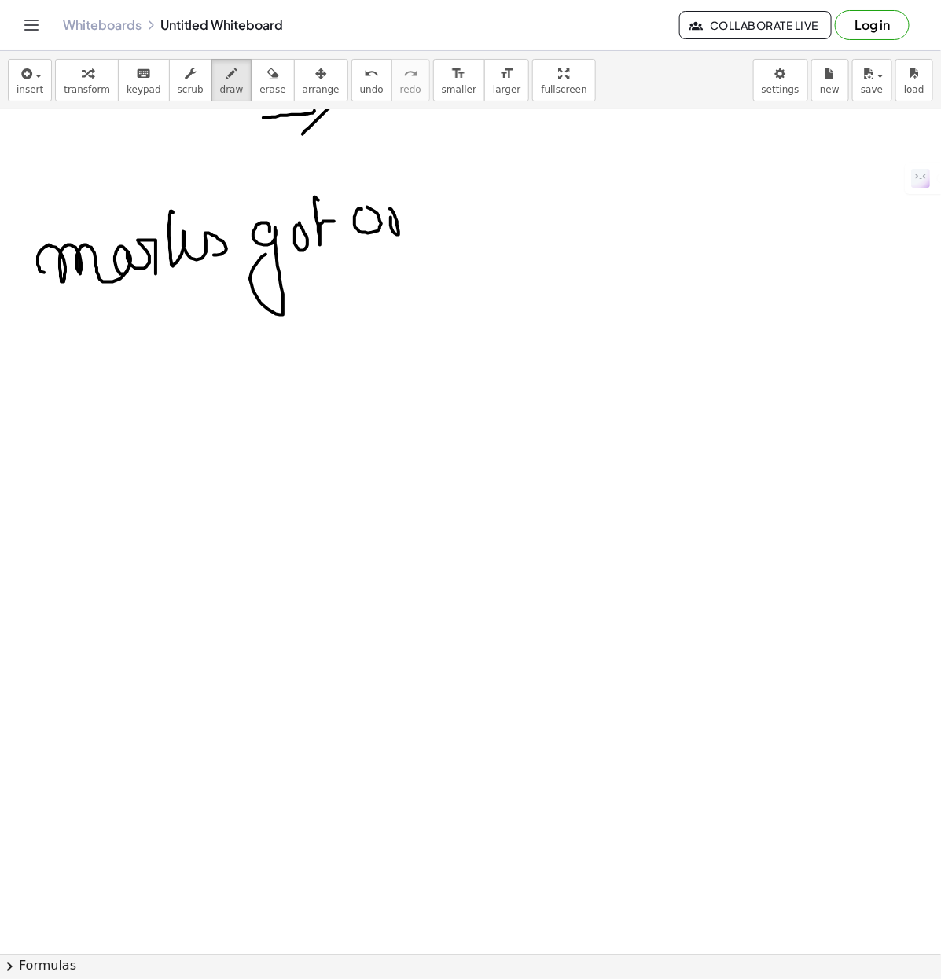
click at [421, 237] on div at bounding box center [476, 266] width 952 height 1688
click at [494, 248] on div at bounding box center [476, 266] width 952 height 1688
click at [567, 216] on div at bounding box center [476, 266] width 952 height 1688
click at [590, 267] on div at bounding box center [476, 266] width 952 height 1688
click at [589, 228] on div at bounding box center [476, 266] width 952 height 1688
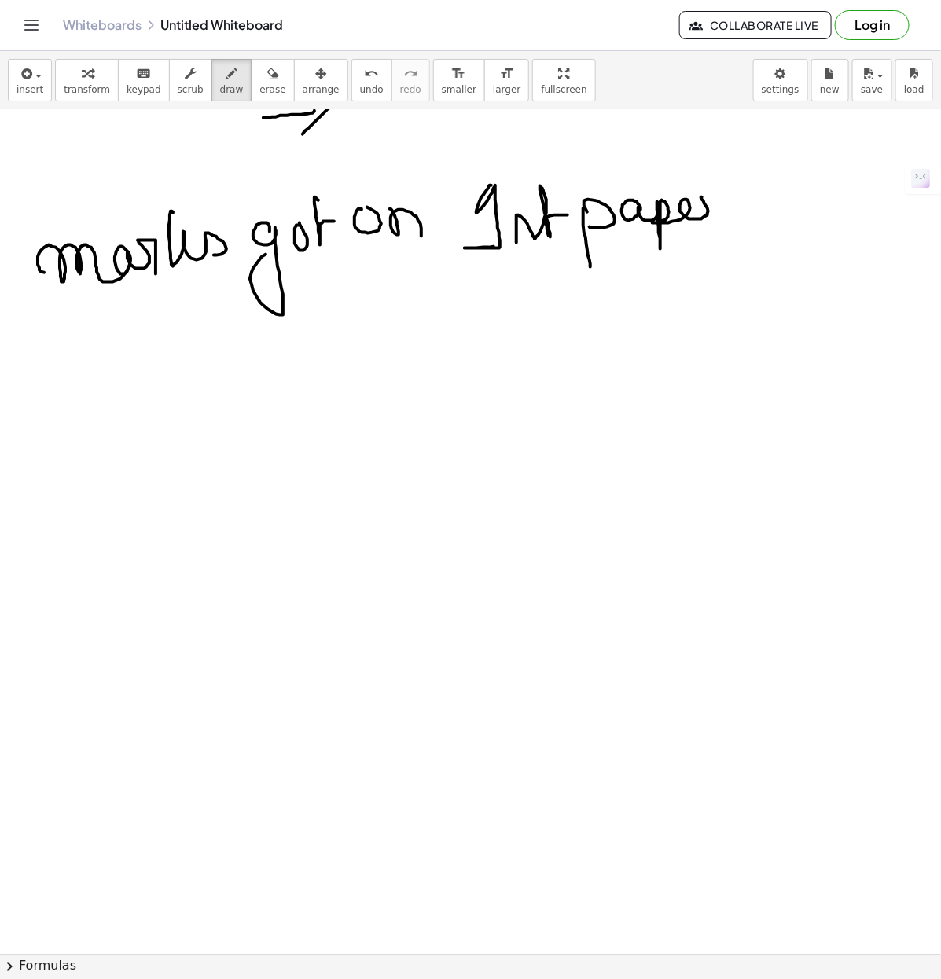
click at [717, 233] on div at bounding box center [476, 266] width 952 height 1688
click at [339, 393] on div at bounding box center [476, 266] width 952 height 1688
click at [369, 334] on div at bounding box center [476, 266] width 952 height 1688
click at [413, 375] on div at bounding box center [476, 266] width 952 height 1688
click at [406, 321] on div at bounding box center [476, 266] width 952 height 1688
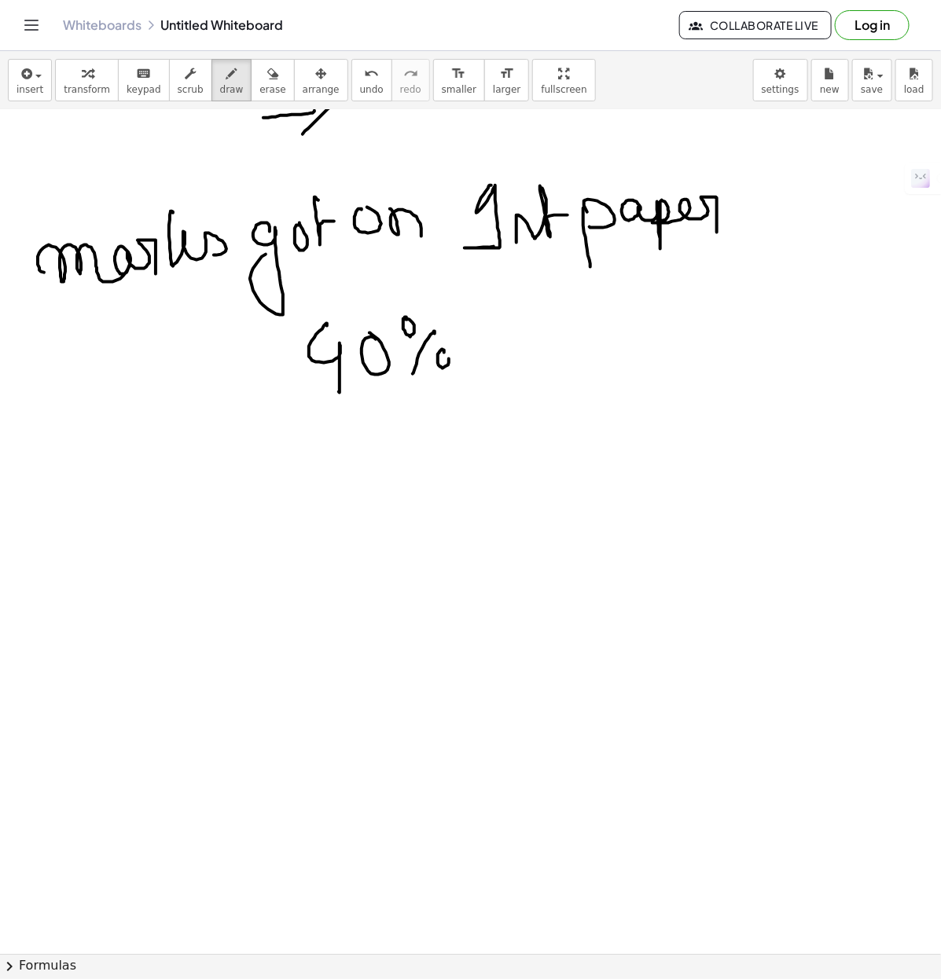
click at [444, 351] on div at bounding box center [476, 266] width 952 height 1688
click at [560, 332] on div at bounding box center [476, 266] width 952 height 1688
click at [604, 326] on div at bounding box center [476, 266] width 952 height 1688
click at [627, 285] on div at bounding box center [476, 266] width 952 height 1688
click at [677, 280] on div at bounding box center [476, 266] width 952 height 1688
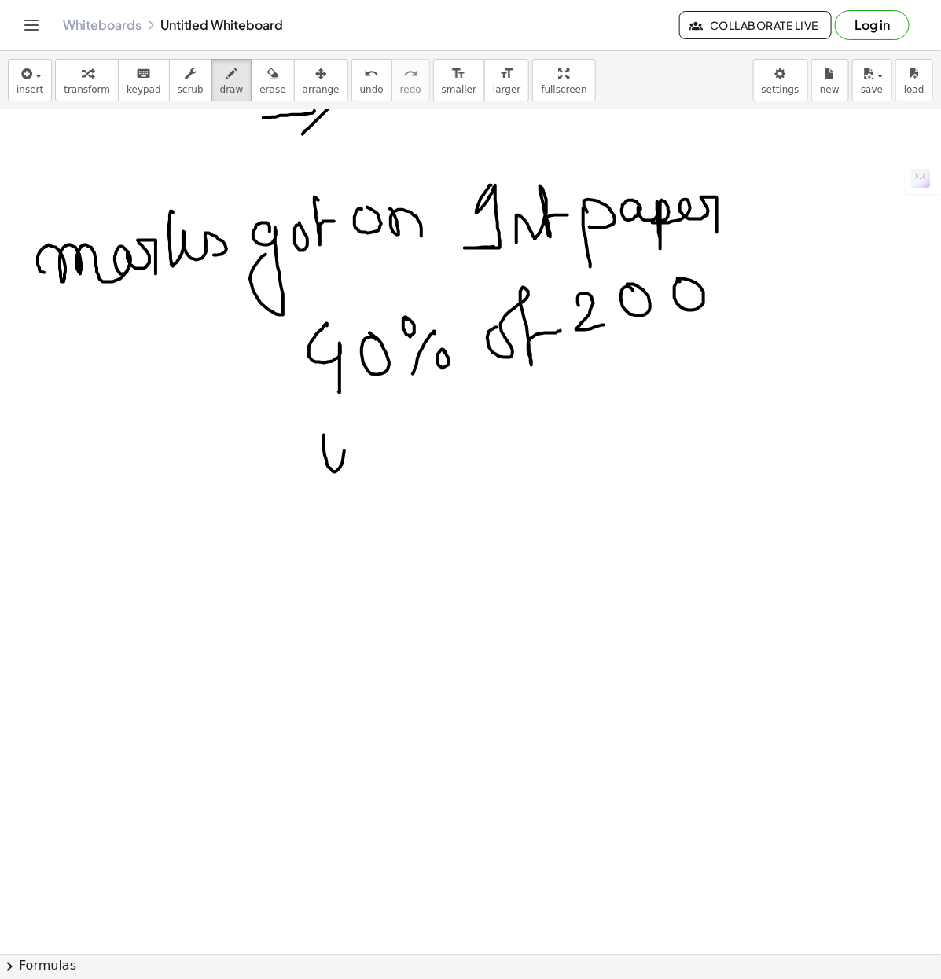
click at [350, 472] on div at bounding box center [476, 266] width 952 height 1688
click at [369, 426] on div at bounding box center [476, 266] width 952 height 1688
click at [432, 480] on div at bounding box center [476, 266] width 952 height 1688
click at [336, 555] on div at bounding box center [476, 266] width 952 height 1688
click at [365, 509] on div at bounding box center [476, 266] width 952 height 1688
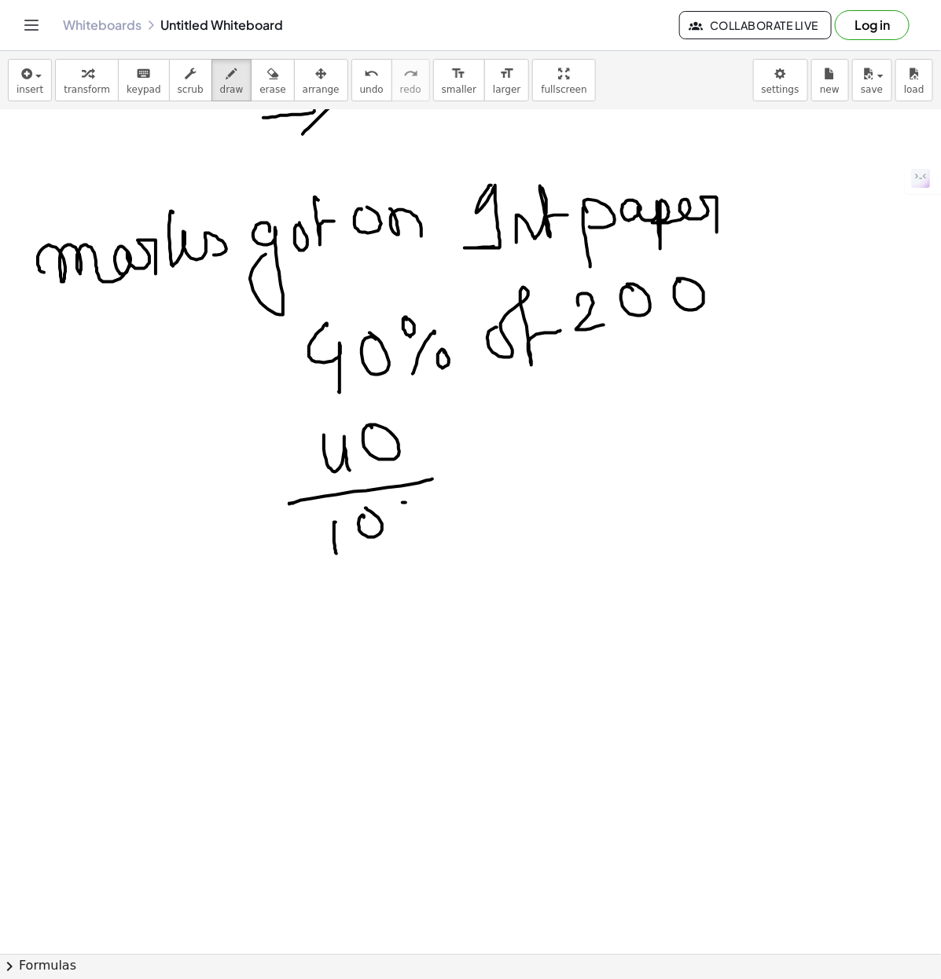
click at [414, 496] on div at bounding box center [476, 266] width 952 height 1688
click at [448, 477] on div at bounding box center [476, 266] width 952 height 1688
click at [468, 474] on div at bounding box center [476, 266] width 952 height 1688
click at [509, 464] on div at bounding box center [476, 266] width 952 height 1688
click at [531, 431] on div at bounding box center [476, 266] width 952 height 1688
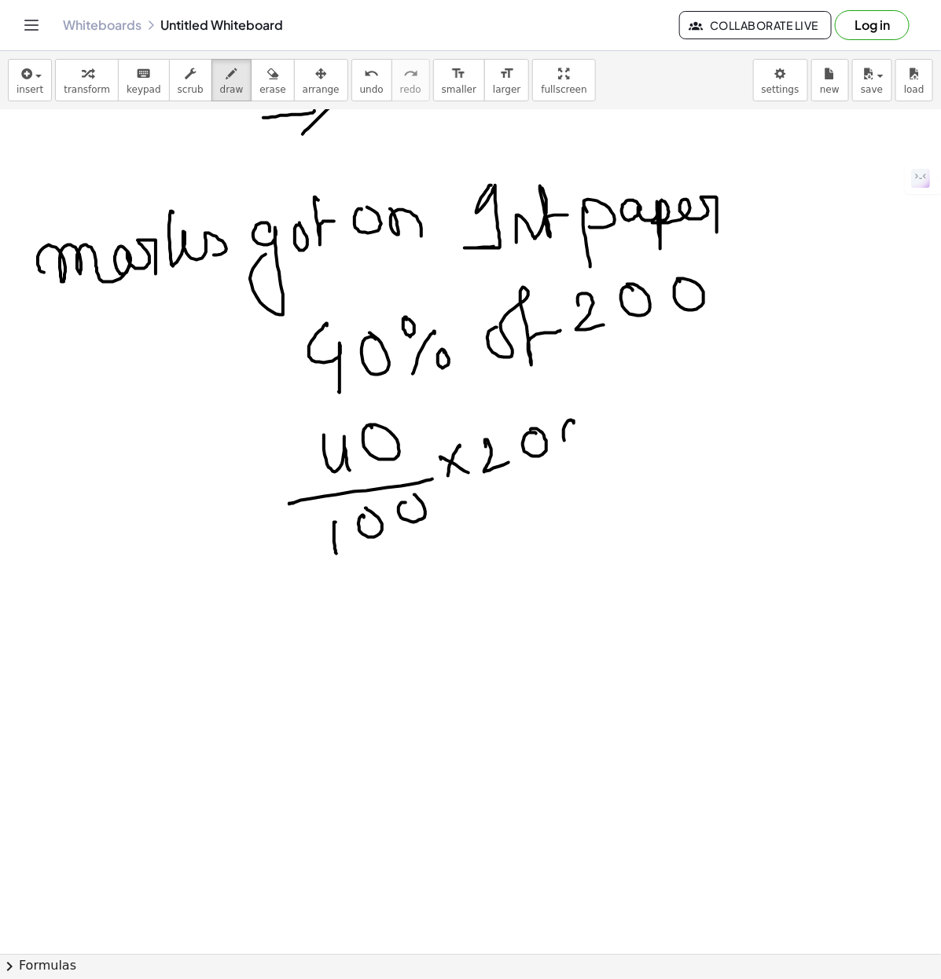
click at [576, 424] on div at bounding box center [476, 266] width 952 height 1688
click at [563, 457] on div at bounding box center [476, 266] width 952 height 1688
click at [519, 464] on div at bounding box center [476, 266] width 952 height 1688
click at [395, 527] on div at bounding box center [476, 266] width 952 height 1688
click at [370, 540] on div at bounding box center [476, 266] width 952 height 1688
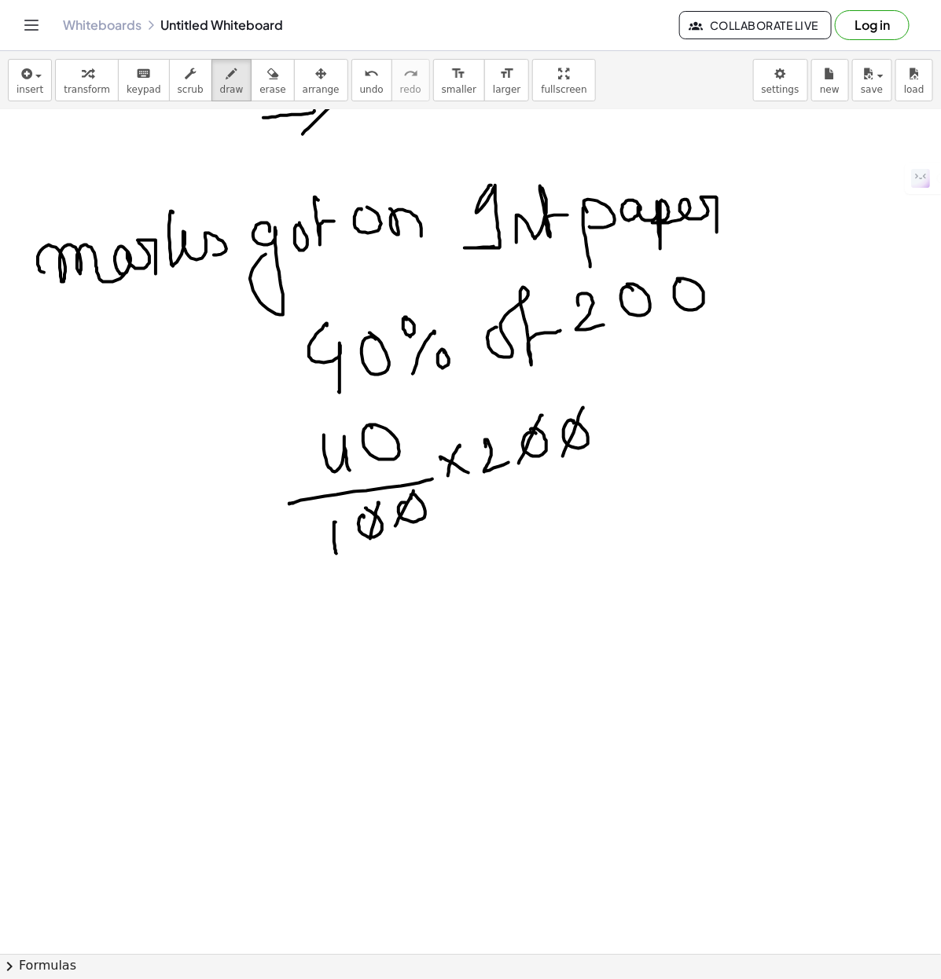
click at [643, 433] on div at bounding box center [476, 266] width 952 height 1688
click at [644, 438] on div at bounding box center [476, 266] width 952 height 1688
click at [686, 409] on div at bounding box center [476, 266] width 952 height 1688
click at [729, 413] on div at bounding box center [476, 266] width 952 height 1688
click at [124, 641] on div at bounding box center [476, 266] width 952 height 1688
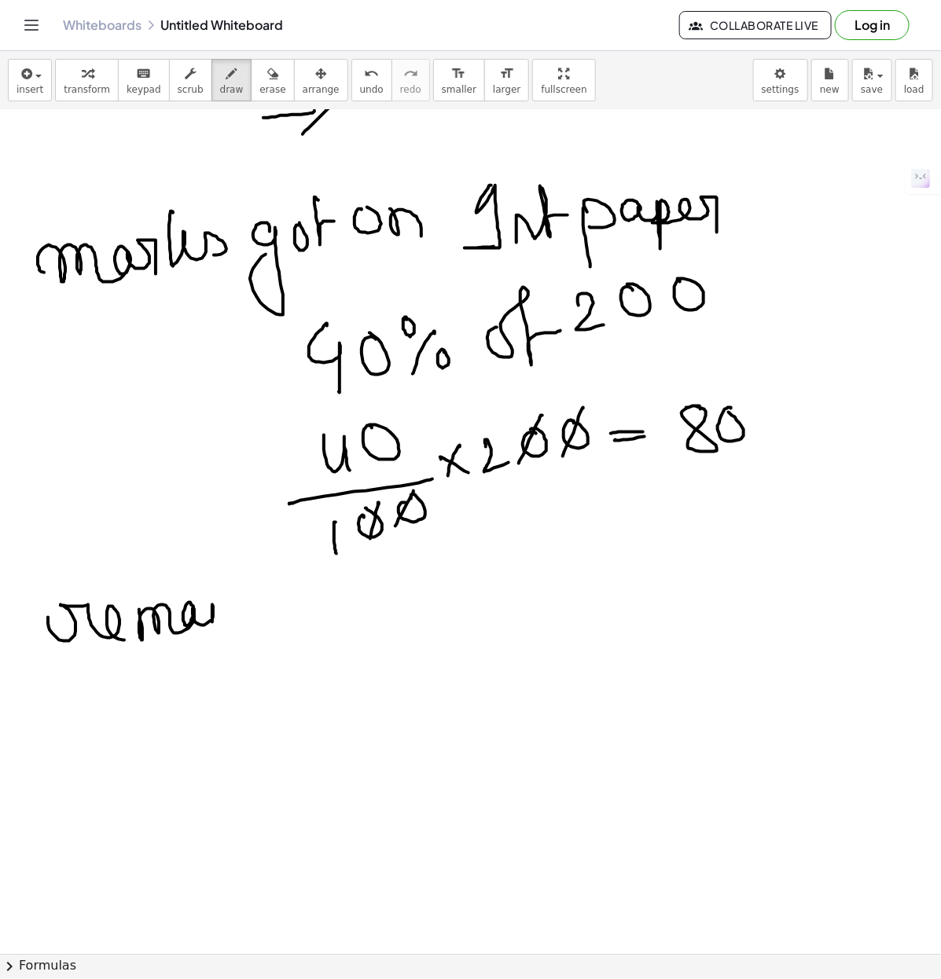
click at [212, 626] on div at bounding box center [476, 266] width 952 height 1688
click at [206, 579] on div at bounding box center [476, 266] width 952 height 1688
click at [264, 622] on div at bounding box center [476, 266] width 952 height 1688
click at [258, 584] on div at bounding box center [476, 266] width 952 height 1688
click at [296, 615] on div at bounding box center [476, 266] width 952 height 1688
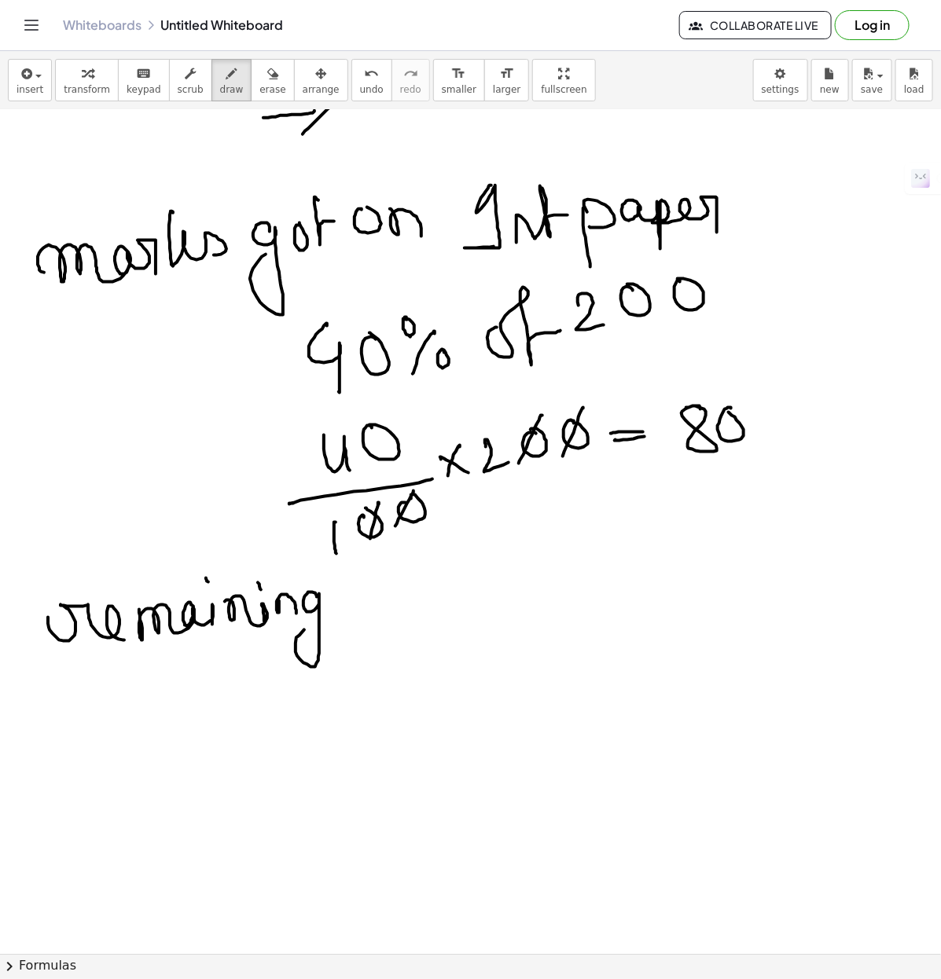
click at [332, 618] on div at bounding box center [476, 266] width 952 height 1688
click at [457, 606] on div at bounding box center [476, 266] width 952 height 1688
click at [500, 594] on div at bounding box center [476, 266] width 952 height 1688
click at [546, 558] on div at bounding box center [476, 266] width 952 height 1688
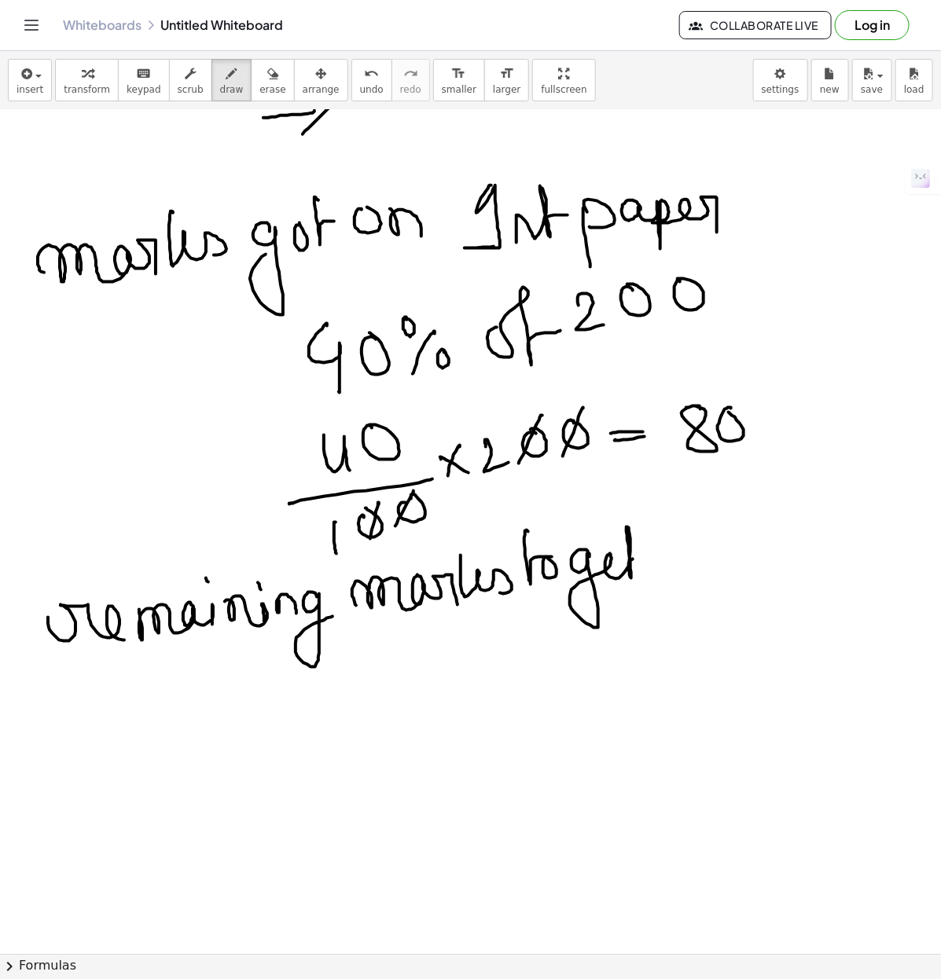
click at [651, 559] on div at bounding box center [476, 266] width 952 height 1688
click at [702, 556] on div at bounding box center [476, 266] width 952 height 1688
click at [702, 567] on div at bounding box center [476, 266] width 952 height 1688
click at [419, 732] on div at bounding box center [476, 266] width 952 height 1688
click at [472, 729] on div at bounding box center [476, 266] width 952 height 1688
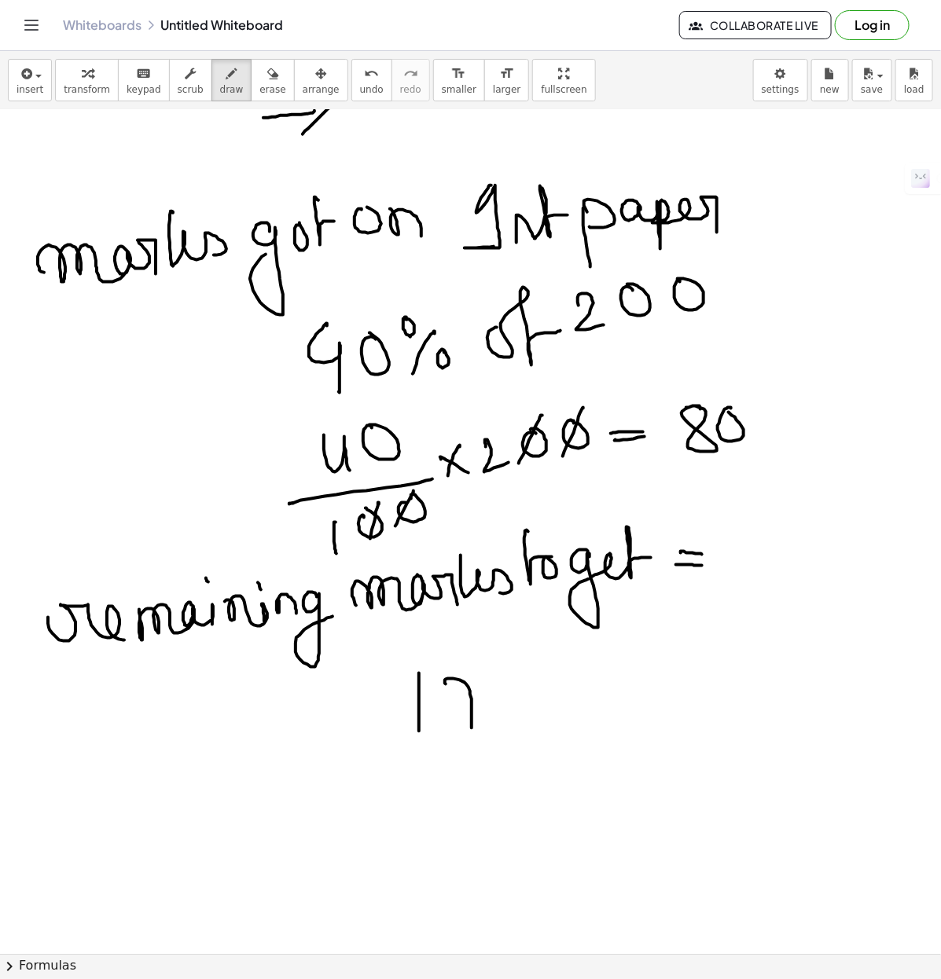
click at [478, 703] on div at bounding box center [476, 266] width 952 height 1688
click at [527, 670] on div at bounding box center [476, 266] width 952 height 1688
click at [497, 704] on div at bounding box center [476, 266] width 952 height 1688
click at [580, 688] on div at bounding box center [476, 266] width 952 height 1688
click at [627, 666] on div at bounding box center [476, 266] width 952 height 1688
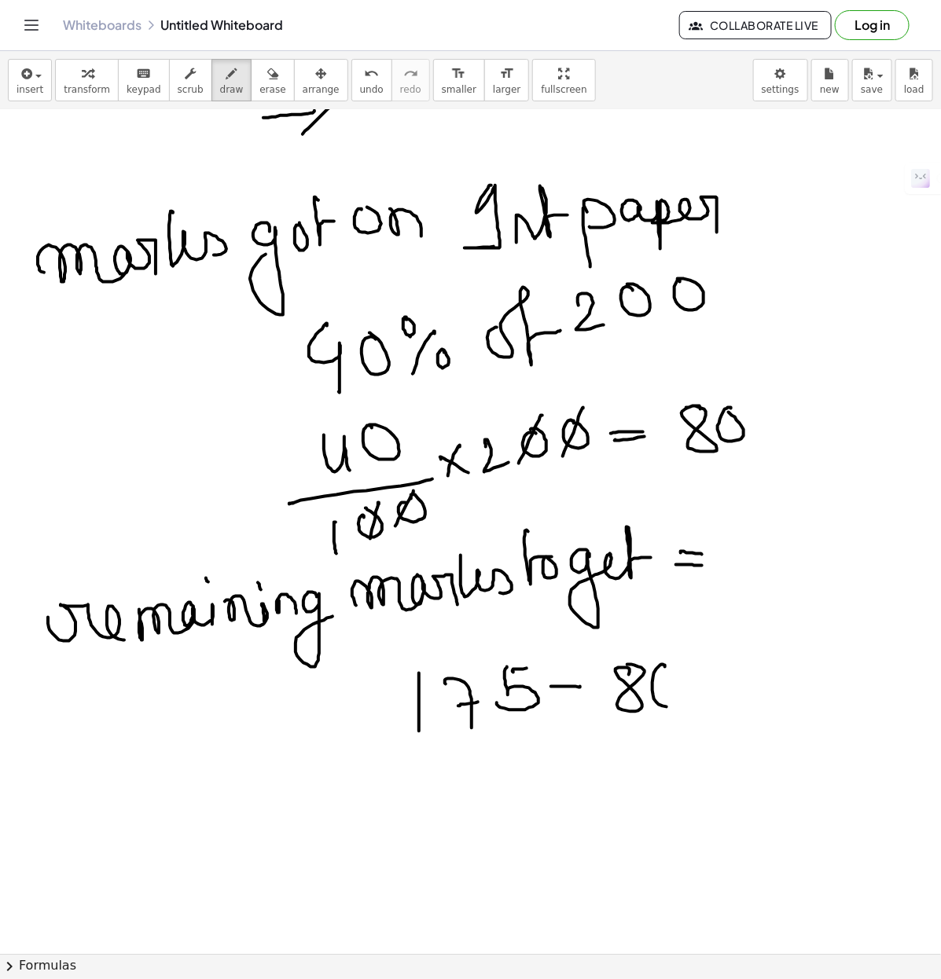
click at [669, 664] on div at bounding box center [476, 266] width 952 height 1688
click at [733, 676] on div at bounding box center [476, 266] width 952 height 1688
click at [732, 688] on div at bounding box center [476, 266] width 952 height 1688
click at [763, 697] on div at bounding box center [476, 266] width 952 height 1688
click at [835, 646] on div at bounding box center [476, 266] width 952 height 1688
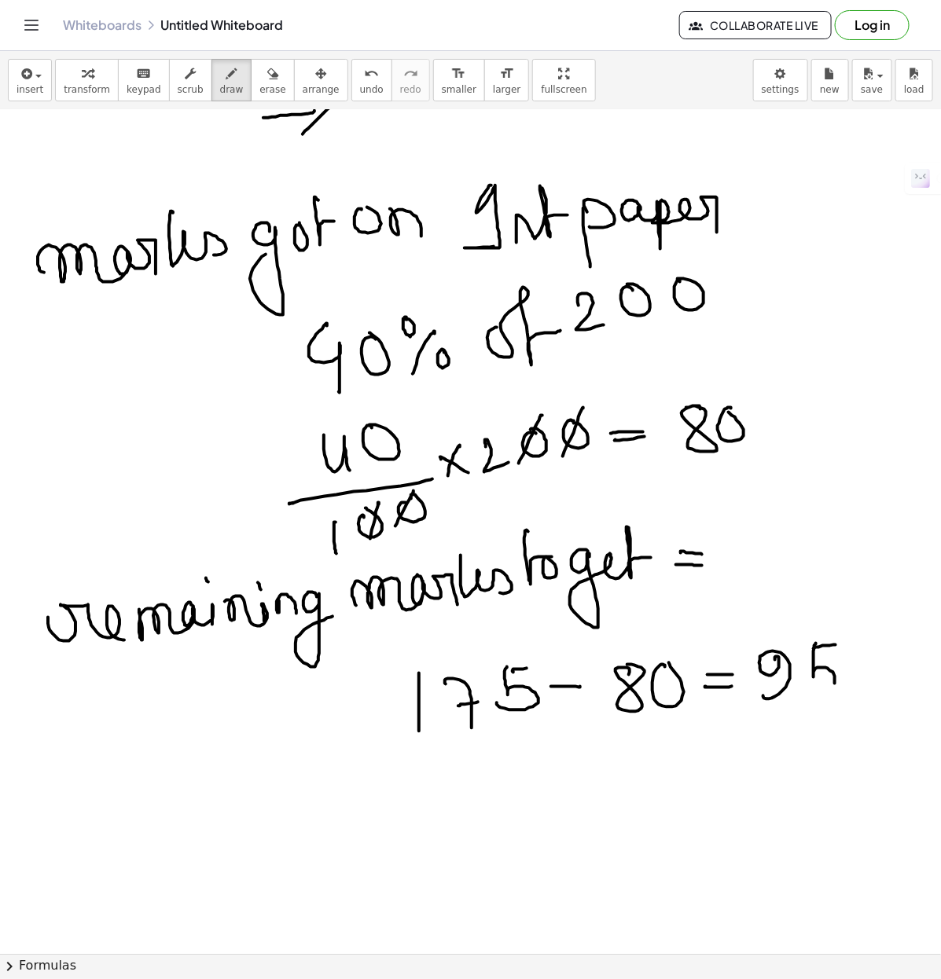
click at [799, 697] on div at bounding box center [476, 266] width 952 height 1688
click at [615, 601] on div at bounding box center [476, 266] width 952 height 1688
click at [29, 790] on div at bounding box center [476, 266] width 952 height 1688
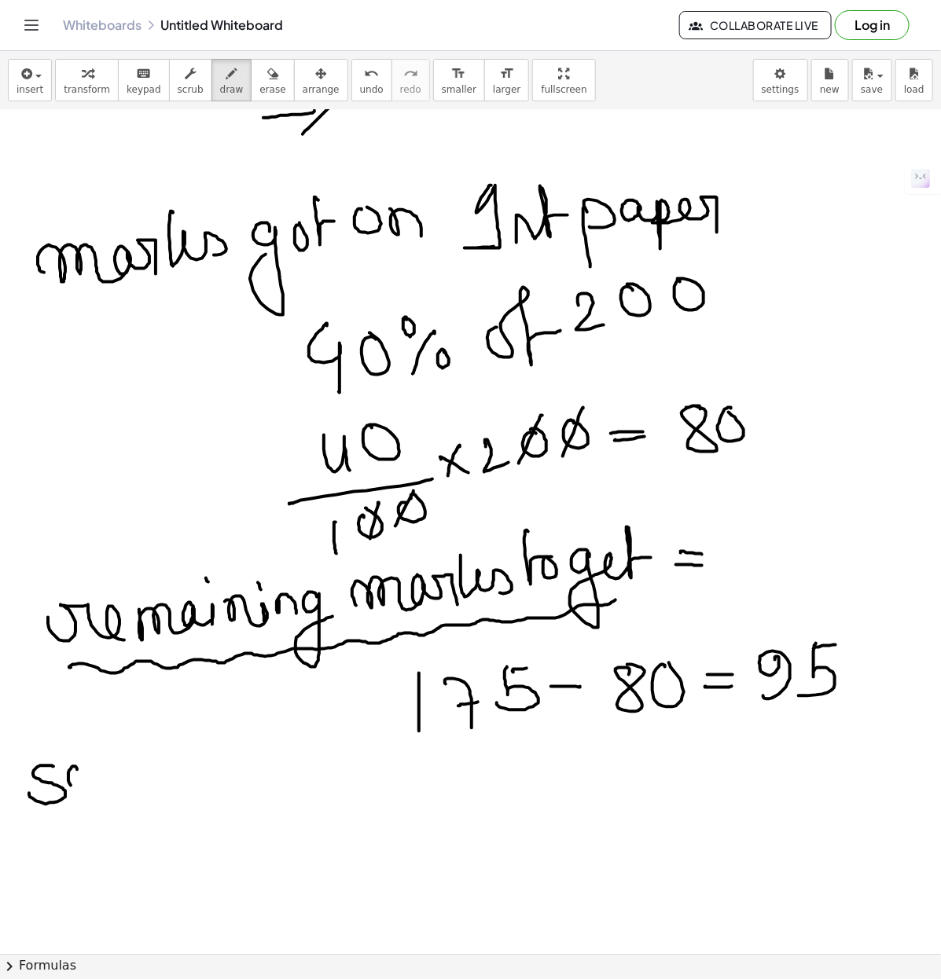
click at [77, 766] on div at bounding box center [476, 266] width 952 height 1688
click at [86, 790] on div at bounding box center [476, 266] width 952 height 1688
click at [128, 790] on div at bounding box center [476, 266] width 952 height 1688
click at [198, 790] on div at bounding box center [476, 266] width 952 height 1688
click at [237, 780] on div at bounding box center [476, 266] width 952 height 1688
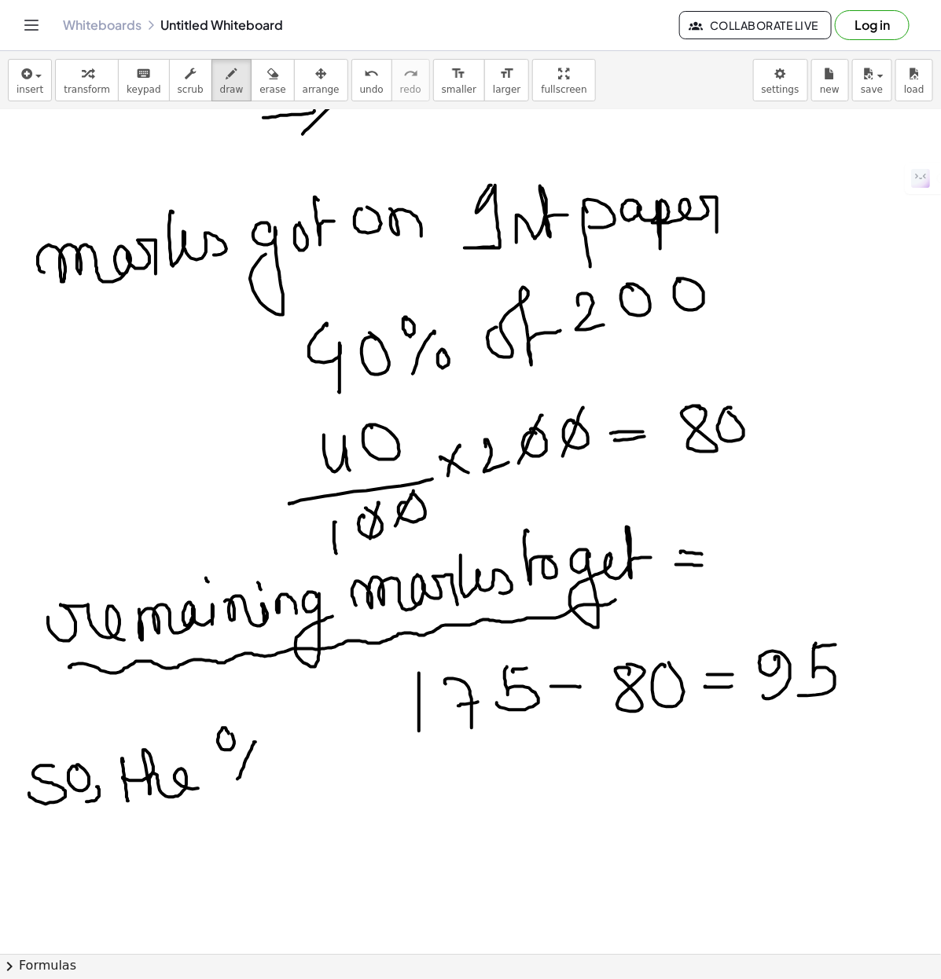
click at [226, 733] on div at bounding box center [476, 266] width 952 height 1688
click at [261, 762] on div at bounding box center [476, 266] width 952 height 1688
click at [295, 776] on div at bounding box center [476, 266] width 952 height 1688
click at [288, 733] on div at bounding box center [476, 266] width 952 height 1688
click at [324, 779] on div at bounding box center [476, 266] width 952 height 1688
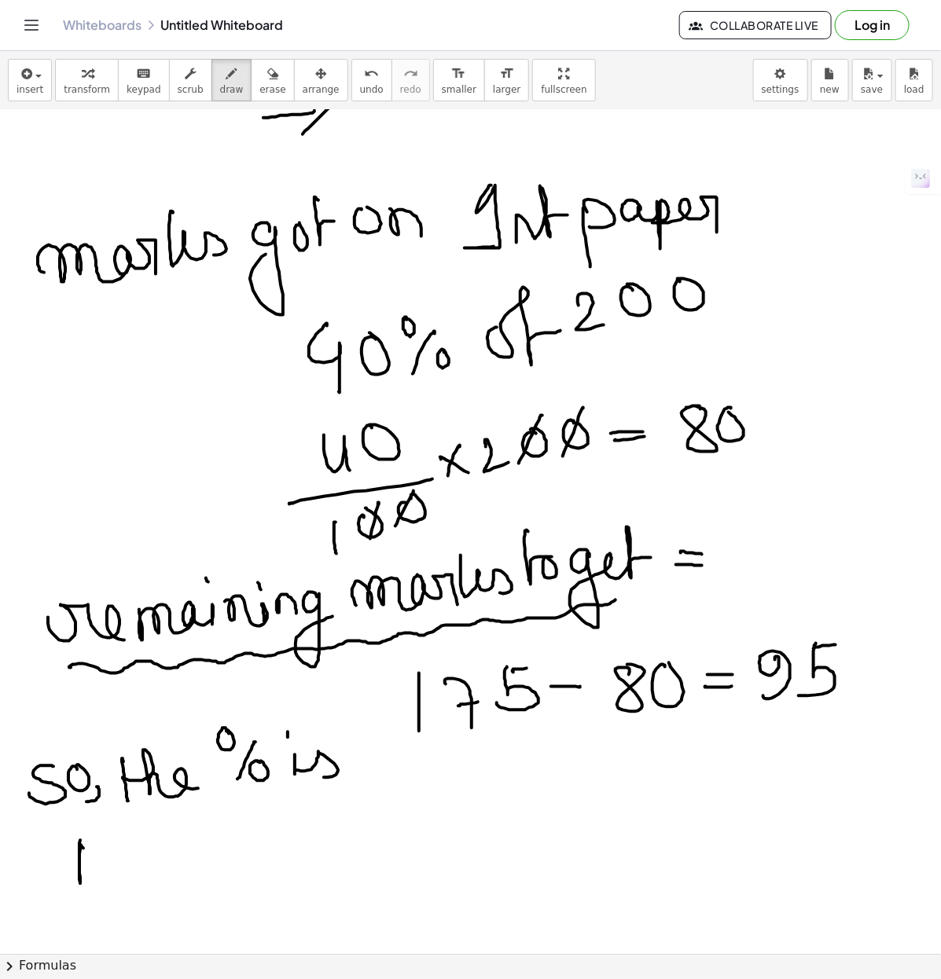
click at [90, 790] on div at bounding box center [476, 266] width 952 height 1688
click at [102, 790] on div at bounding box center [476, 266] width 952 height 1688
click at [139, 790] on div at bounding box center [476, 266] width 952 height 1688
click at [144, 790] on div at bounding box center [476, 266] width 952 height 1688
click at [189, 790] on div at bounding box center [476, 266] width 952 height 1688
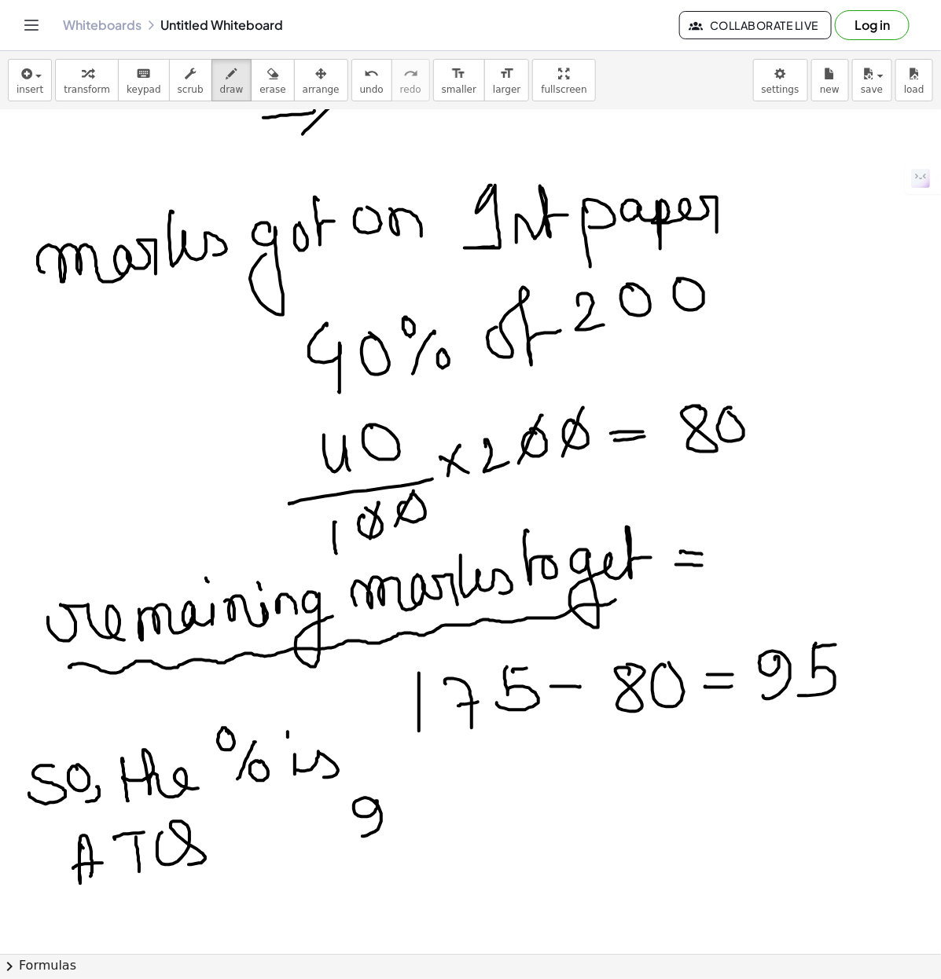
click at [358, 790] on div at bounding box center [476, 266] width 952 height 1688
click at [419, 788] on div at bounding box center [476, 266] width 952 height 1688
click at [406, 790] on div at bounding box center [476, 266] width 952 height 1688
click at [498, 790] on div at bounding box center [476, 266] width 952 height 1688
click at [376, 790] on div at bounding box center [476, 266] width 952 height 1688
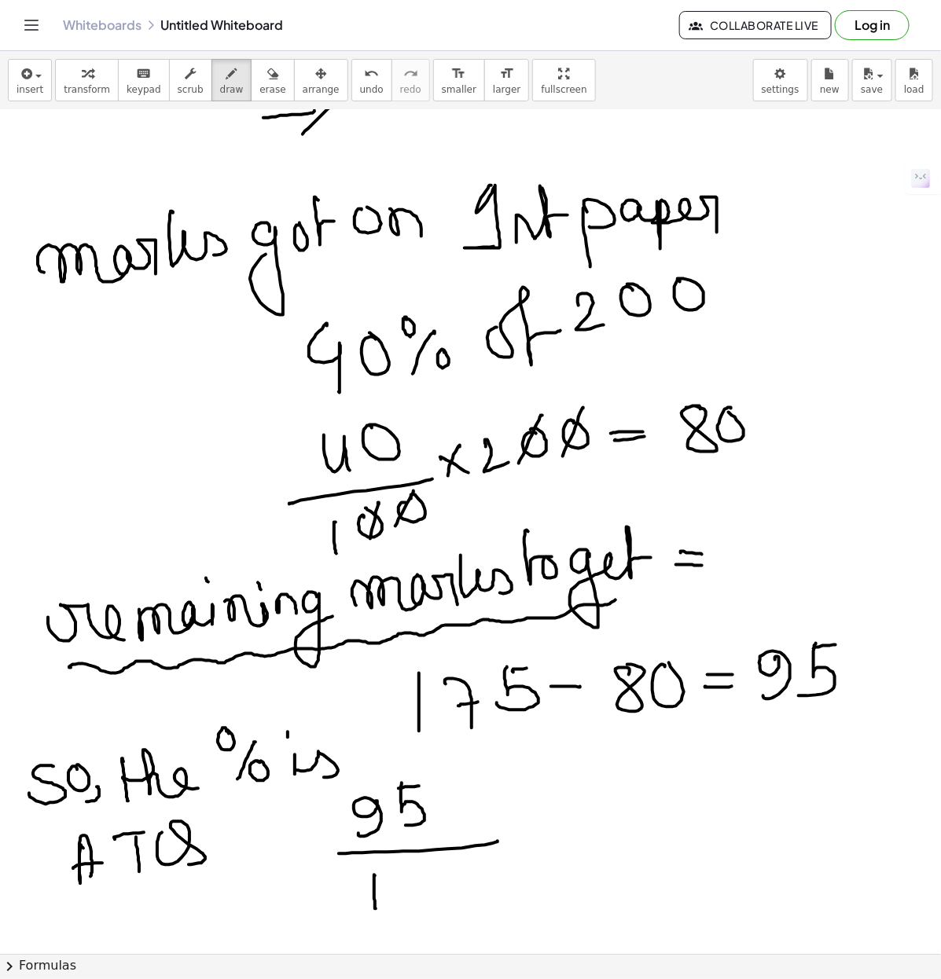
click at [423, 790] on div at bounding box center [476, 266] width 952 height 1688
click at [393, 790] on div at bounding box center [476, 266] width 952 height 1688
click at [438, 790] on div at bounding box center [476, 266] width 952 height 1688
click at [539, 790] on div at bounding box center [476, 266] width 952 height 1688
click at [571, 790] on div at bounding box center [476, 266] width 952 height 1688
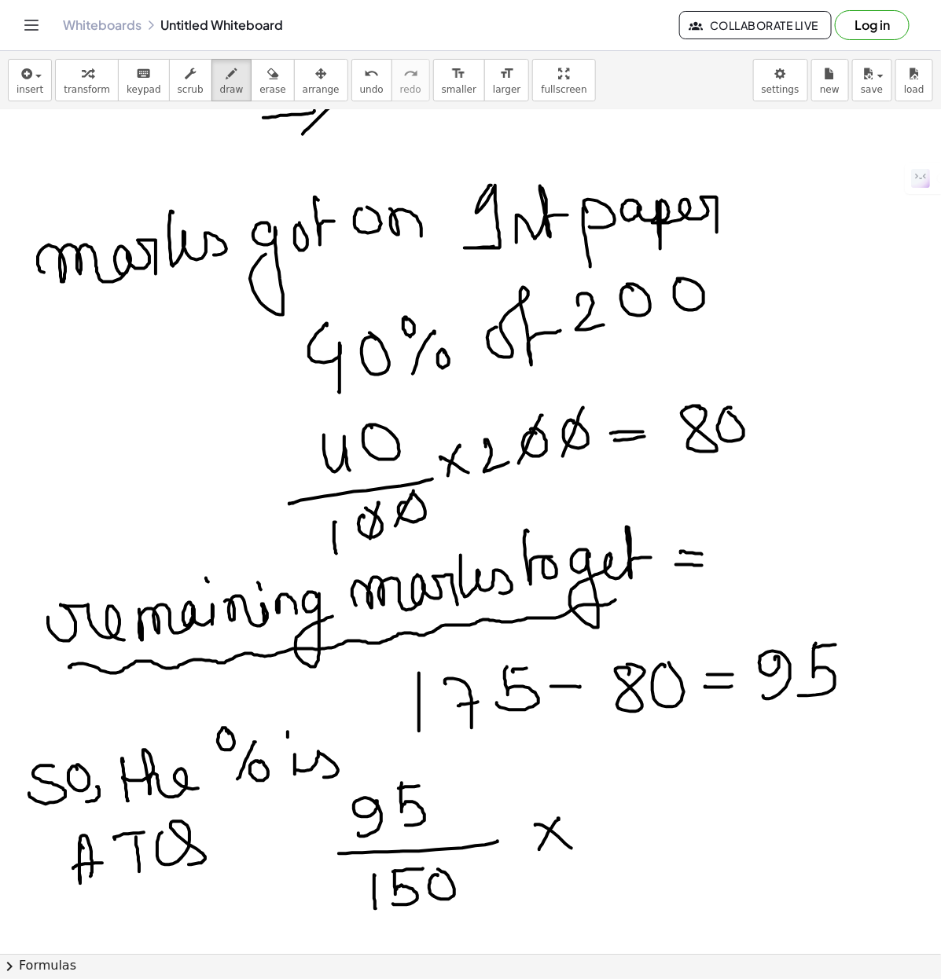
click at [588, 790] on div at bounding box center [476, 266] width 952 height 1688
click at [599, 790] on div at bounding box center [476, 266] width 952 height 1688
click at [638, 790] on div at bounding box center [476, 266] width 952 height 1688
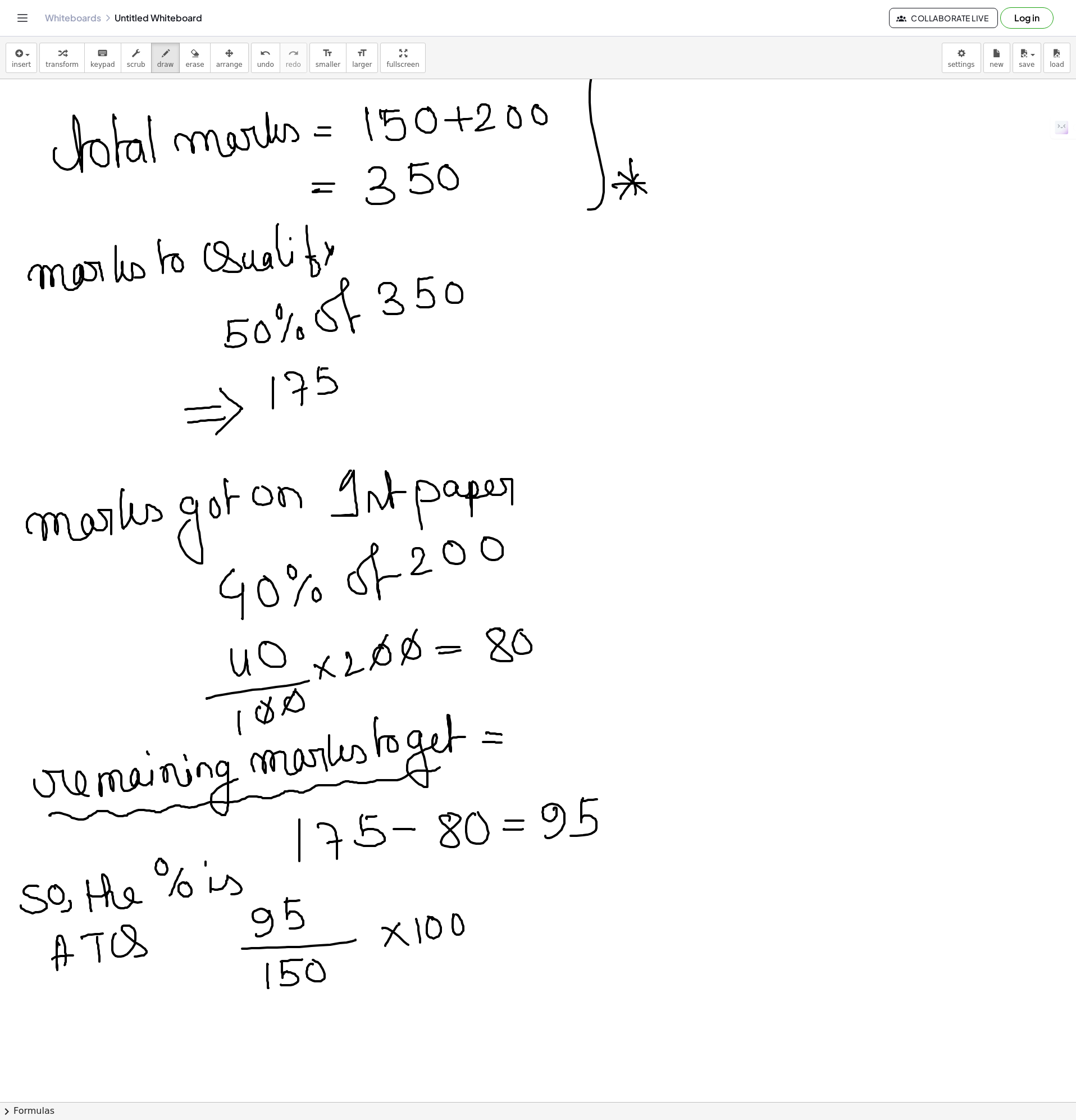
scroll to position [41, 0]
